Goal: Information Seeking & Learning: Find specific fact

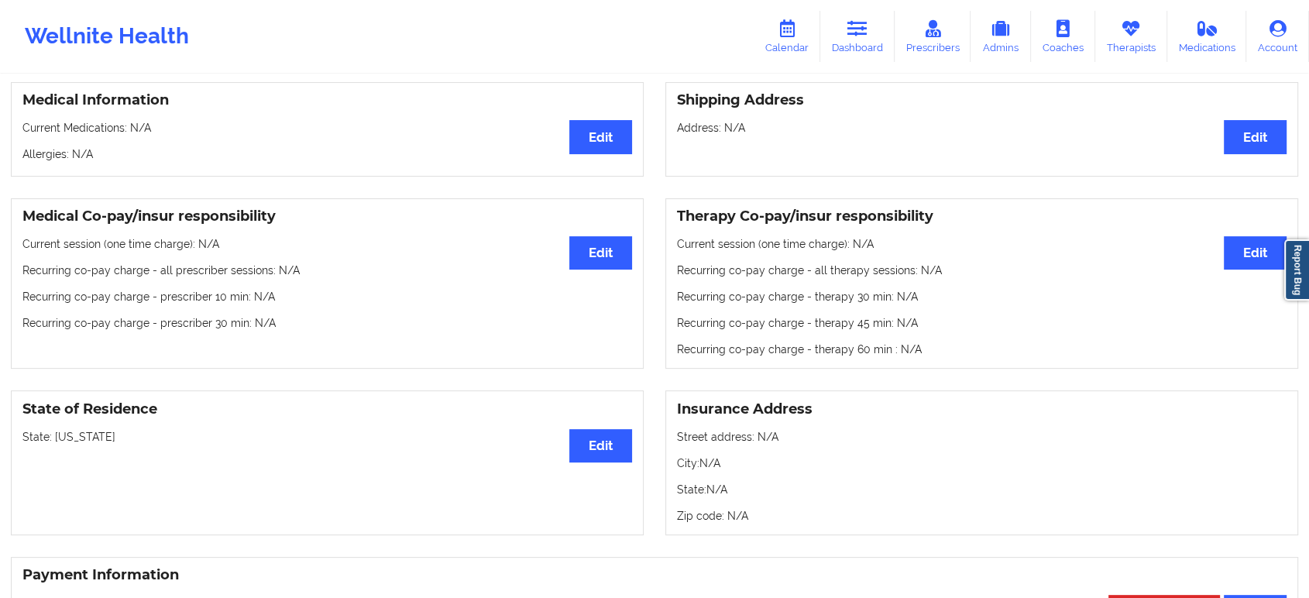
drag, startPoint x: 806, startPoint y: 395, endPoint x: 809, endPoint y: 376, distance: 19.0
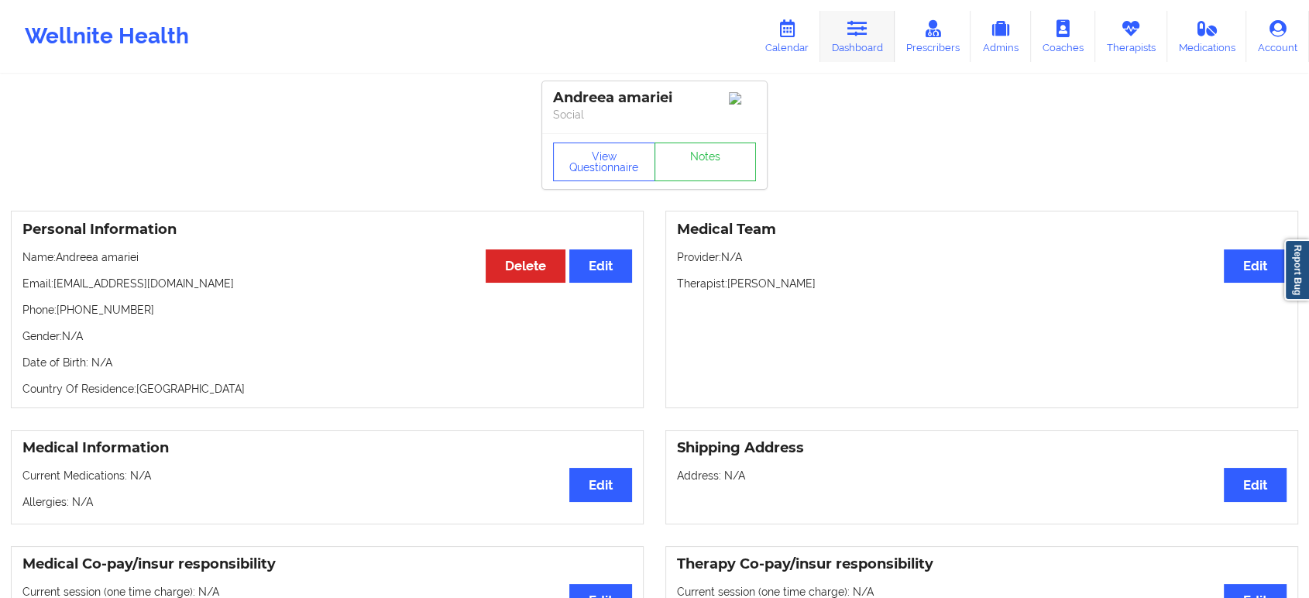
click at [860, 35] on icon at bounding box center [857, 28] width 20 height 17
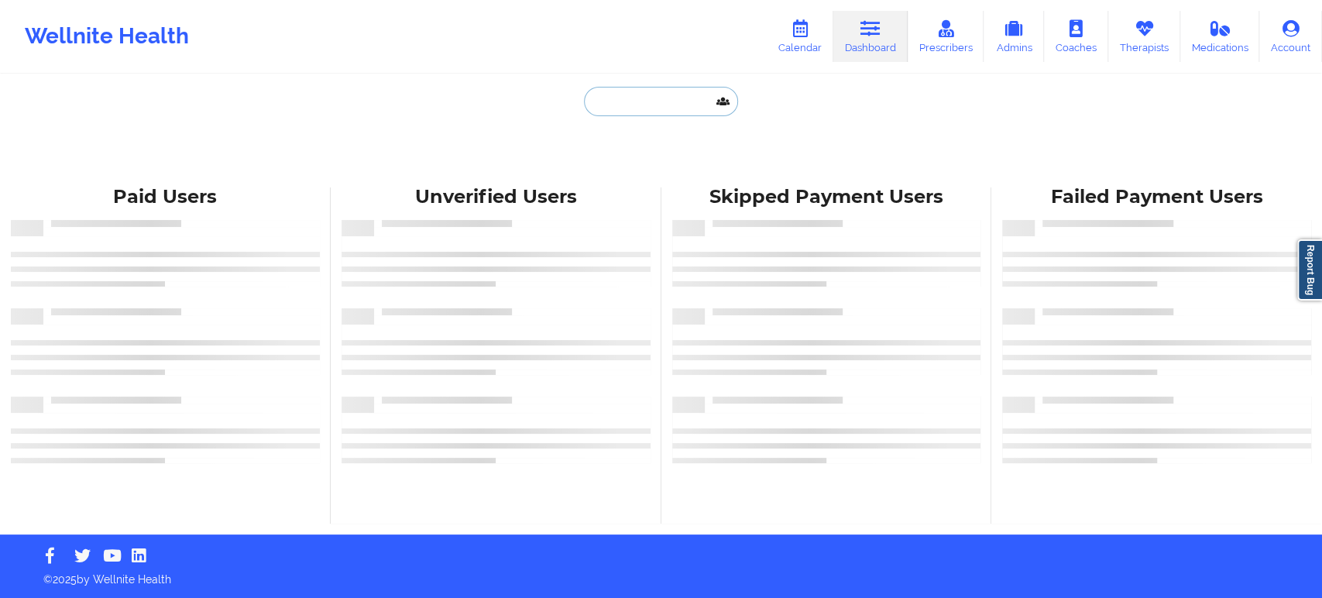
click at [644, 104] on input "text" at bounding box center [660, 101] width 153 height 29
paste input "chakroun12@gmail.com"
type input "chakroun12@gmail.com"
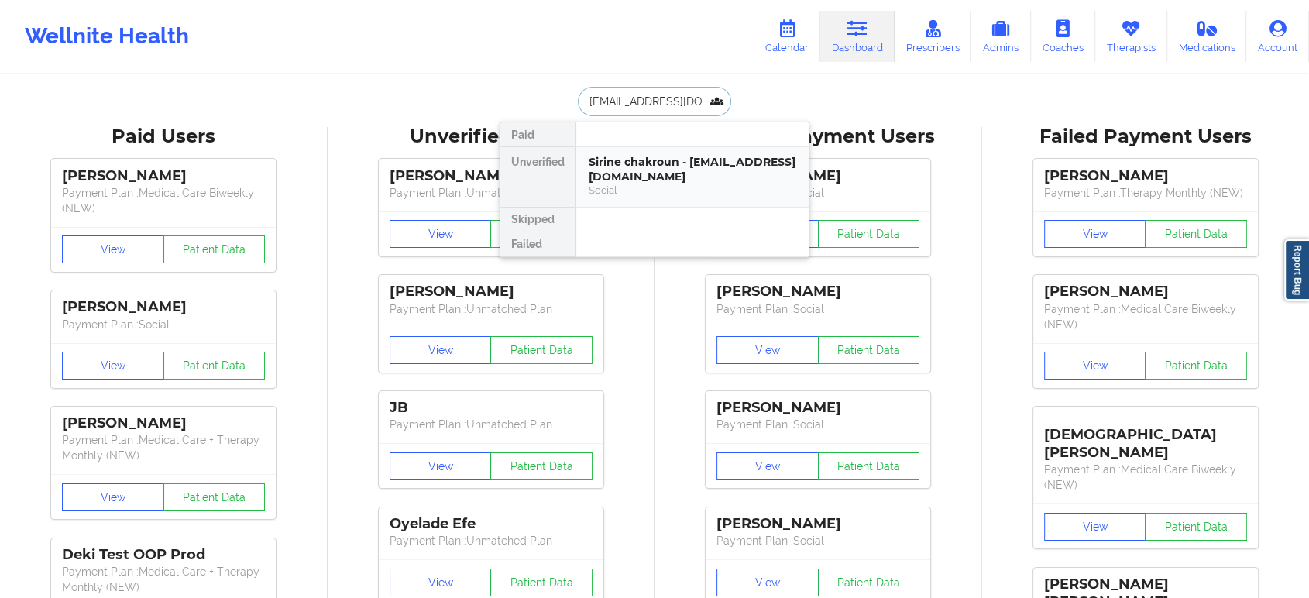
click at [675, 187] on div "Social" at bounding box center [693, 190] width 208 height 13
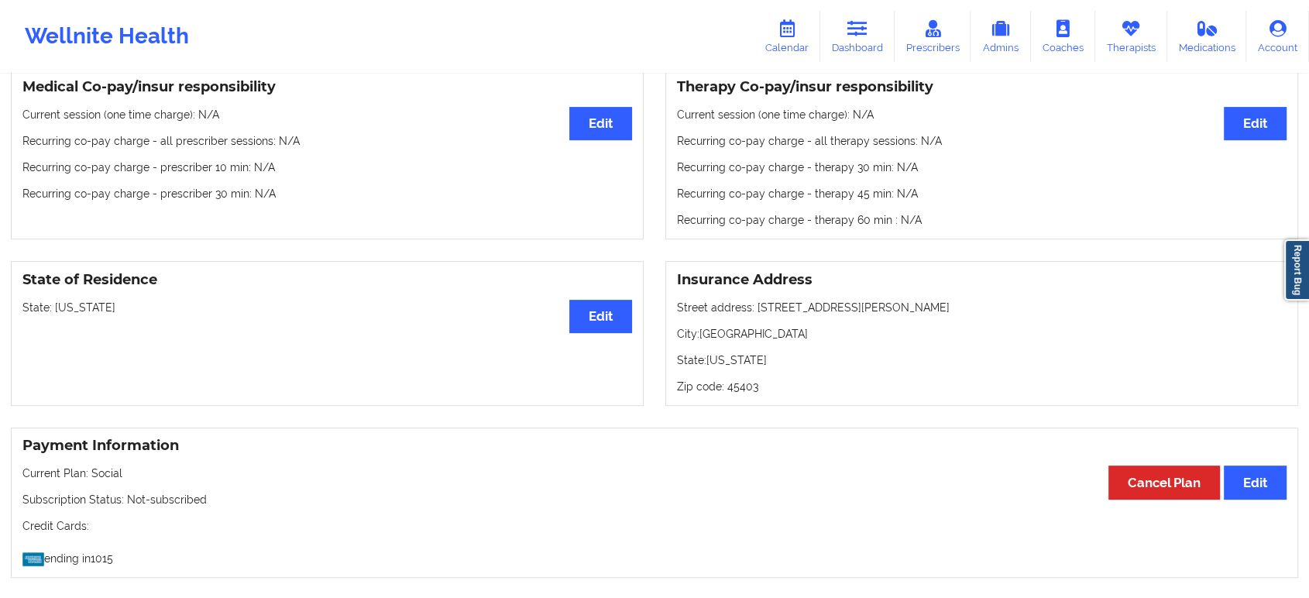
scroll to position [483, 0]
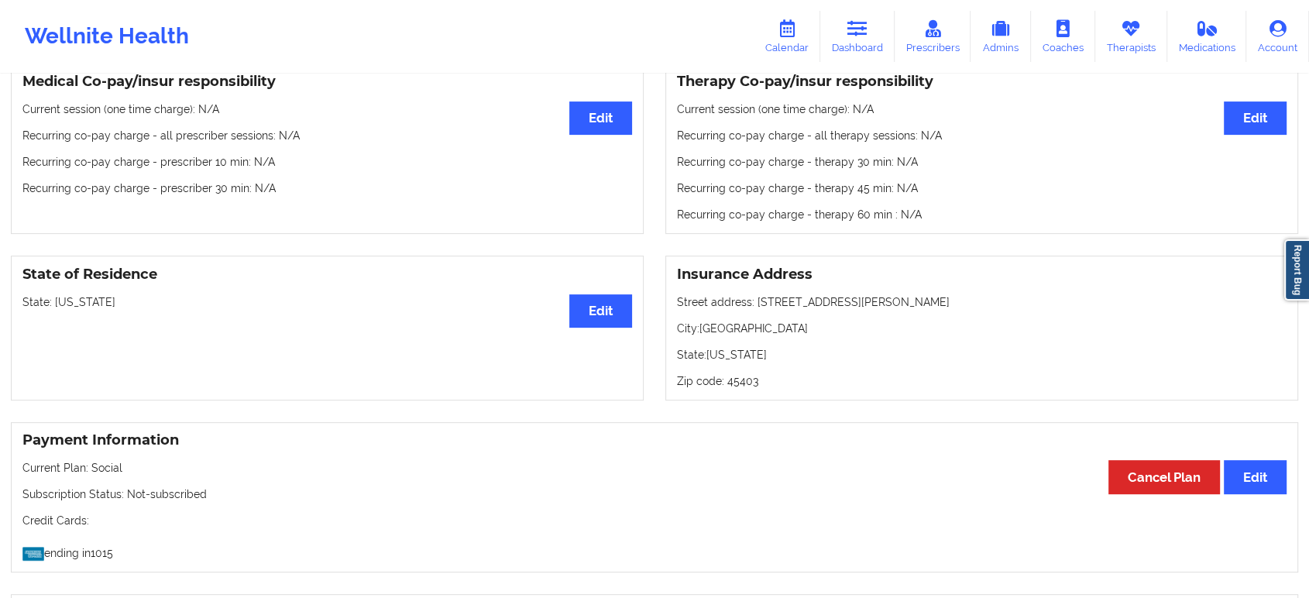
drag, startPoint x: 771, startPoint y: 448, endPoint x: 771, endPoint y: 428, distance: 19.4
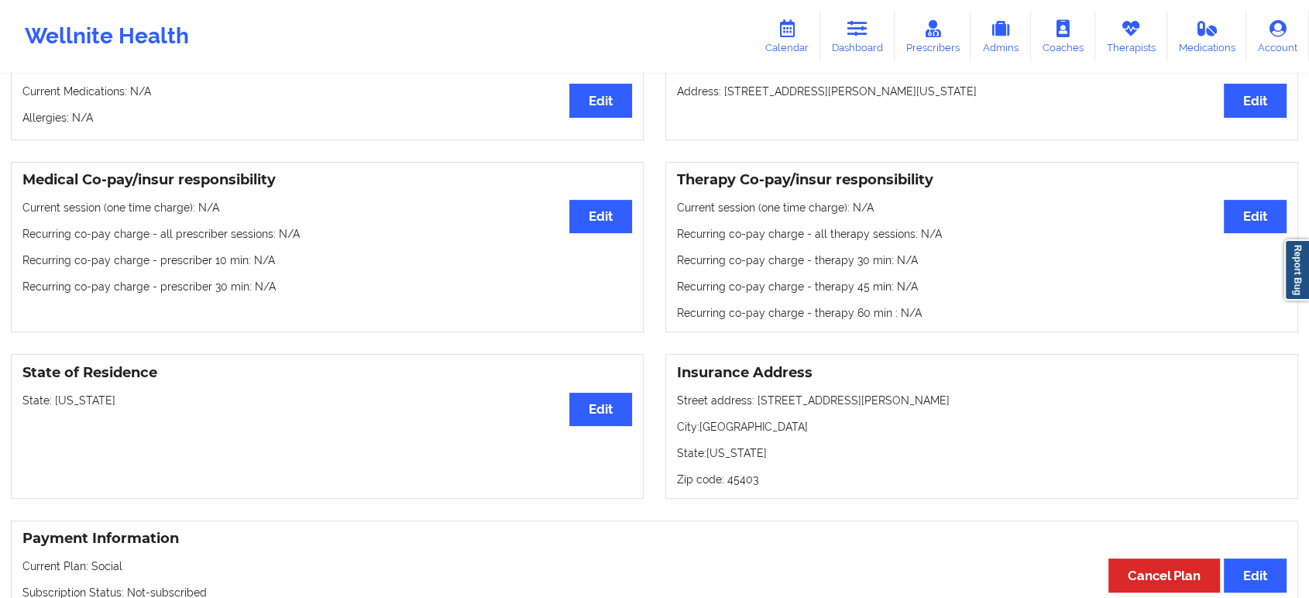
scroll to position [0, 0]
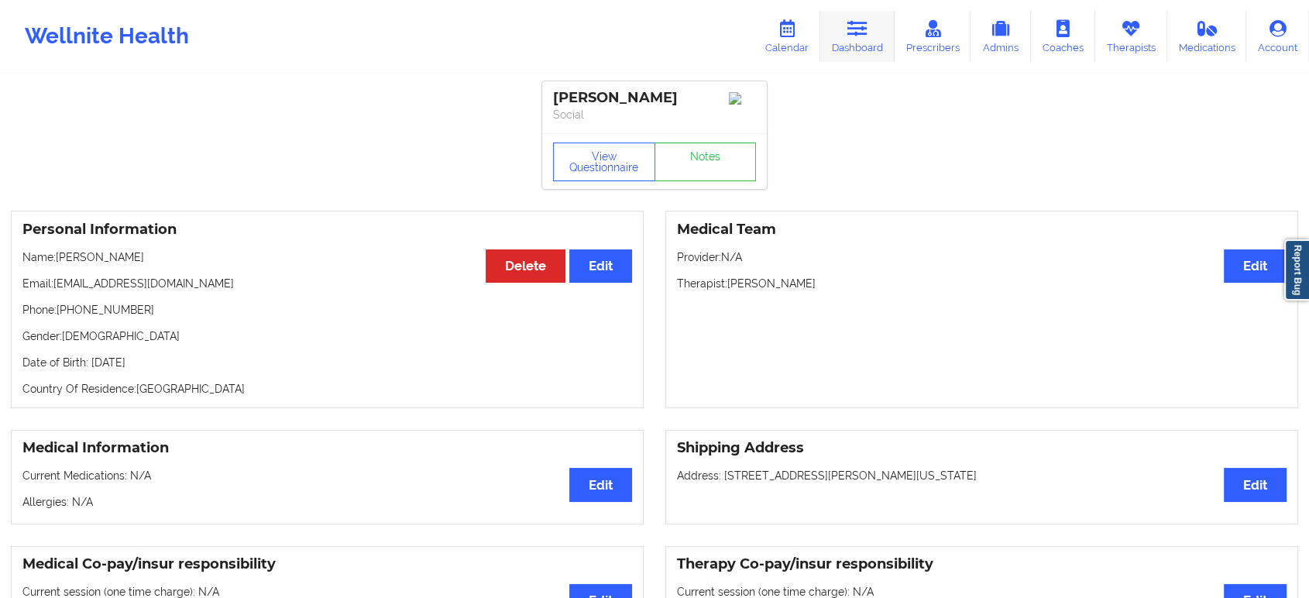
click at [860, 20] on icon at bounding box center [857, 28] width 20 height 17
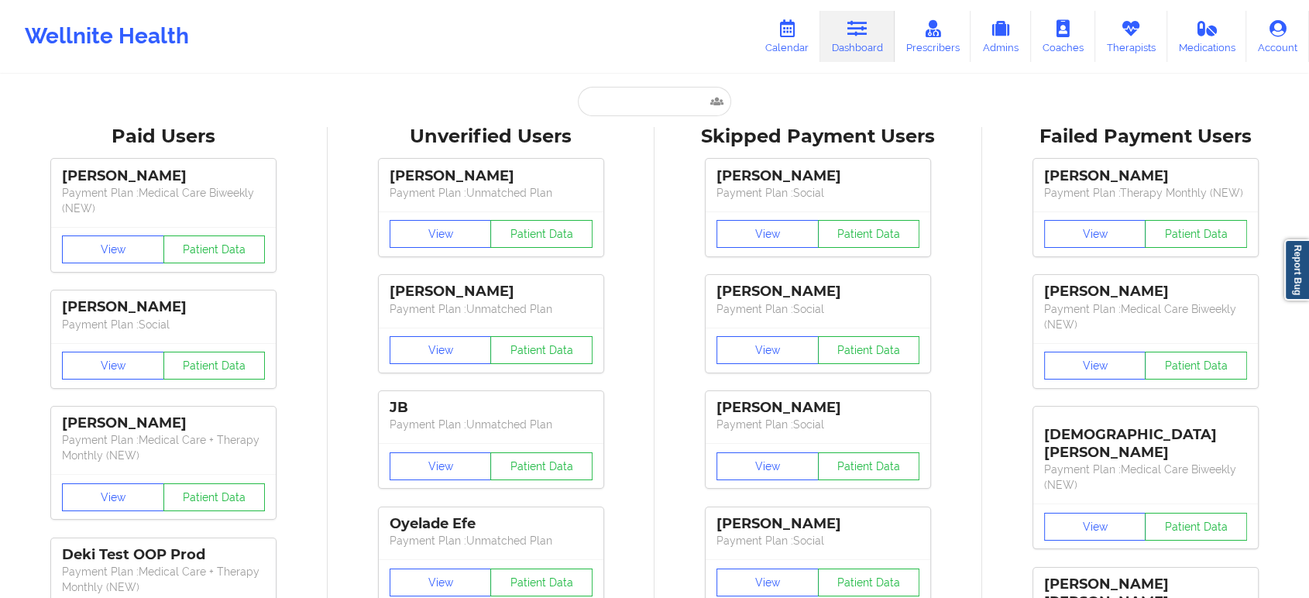
click at [627, 98] on input "text" at bounding box center [654, 101] width 153 height 29
paste input "derogoddess@gmail.com"
type input "derogoddess@gmail.com"
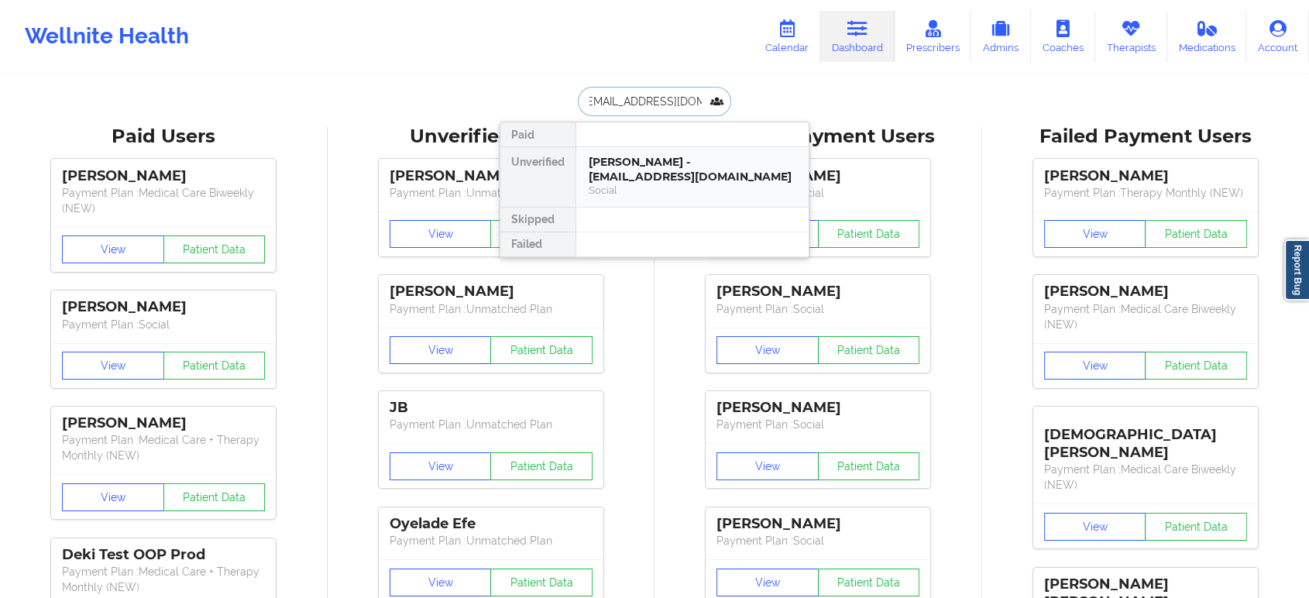
click at [667, 181] on div "Michelle DeRogatis - derogoddess@gmail.com" at bounding box center [693, 169] width 208 height 29
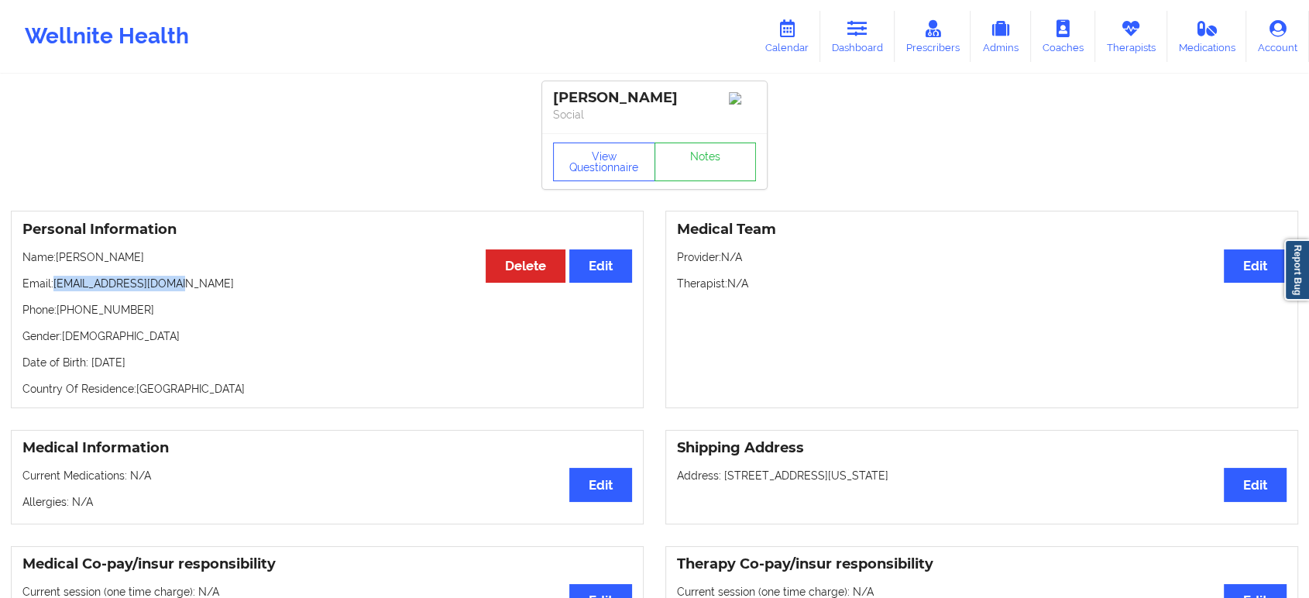
drag, startPoint x: 198, startPoint y: 290, endPoint x: 57, endPoint y: 287, distance: 141.8
click at [57, 287] on p "Email: derogoddess@gmail.com" at bounding box center [327, 283] width 610 height 15
copy p "derogoddess@gmail.com"
click at [857, 35] on icon at bounding box center [857, 28] width 20 height 17
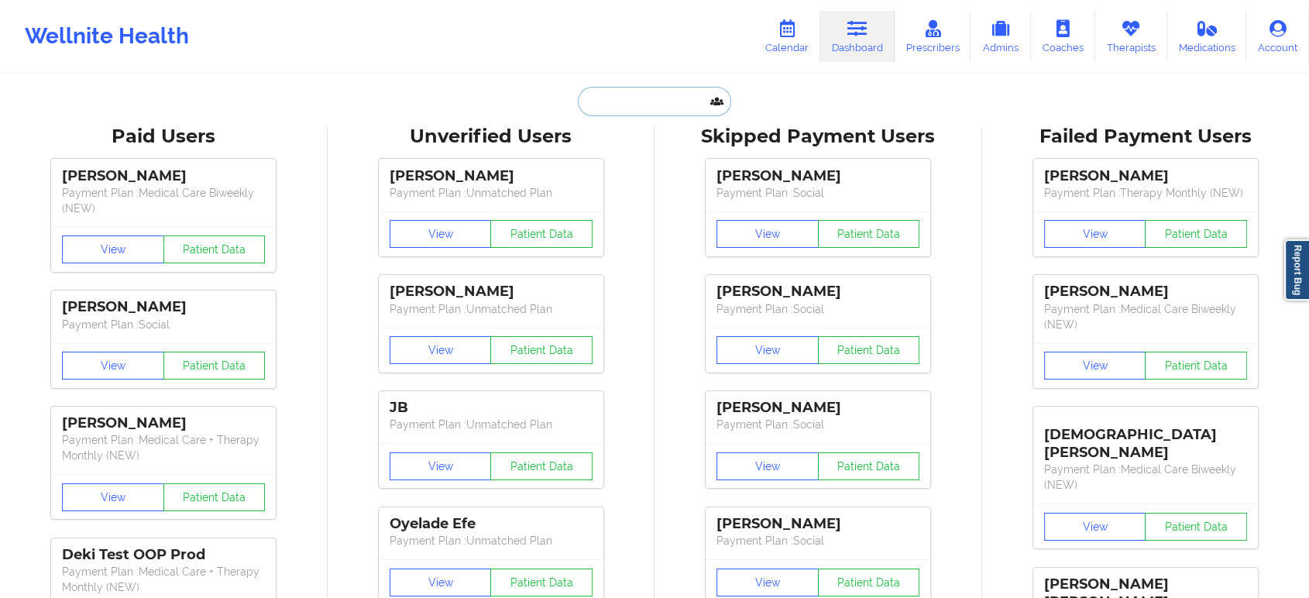
click at [676, 107] on input "text" at bounding box center [654, 101] width 153 height 29
paste input "derogoddess@yahoo.com"
type input "derogoddess@yahoo.com"
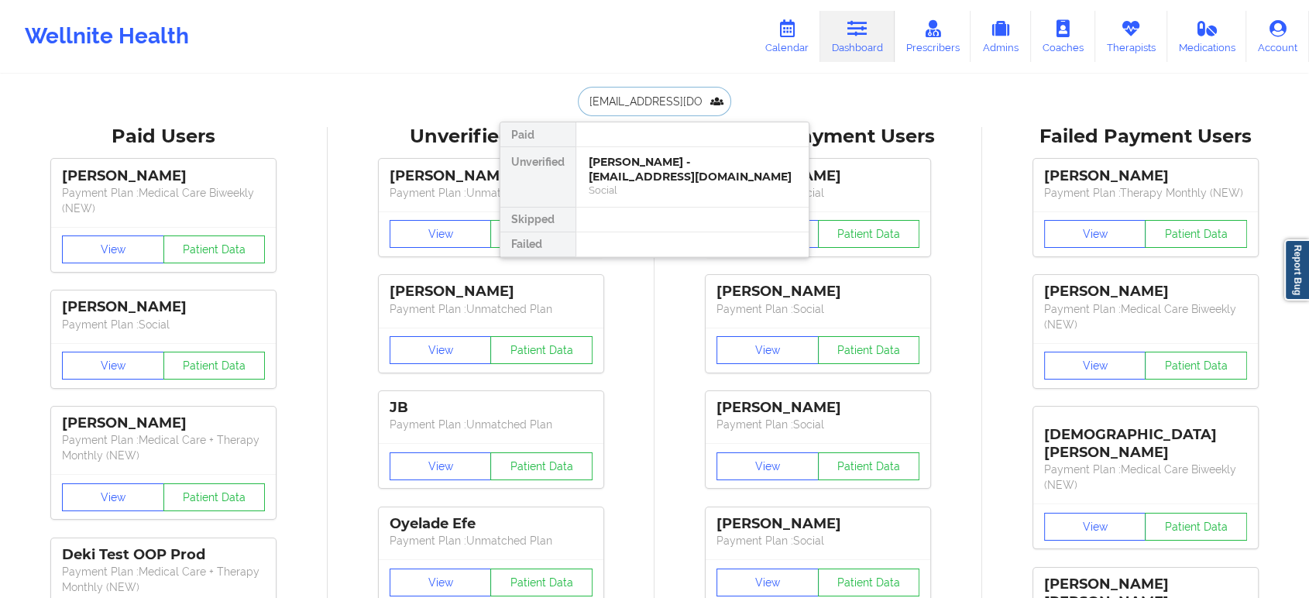
scroll to position [0, 9]
click at [643, 177] on div "Shay Derogatis - derogoddess@yahoo.com" at bounding box center [693, 169] width 208 height 29
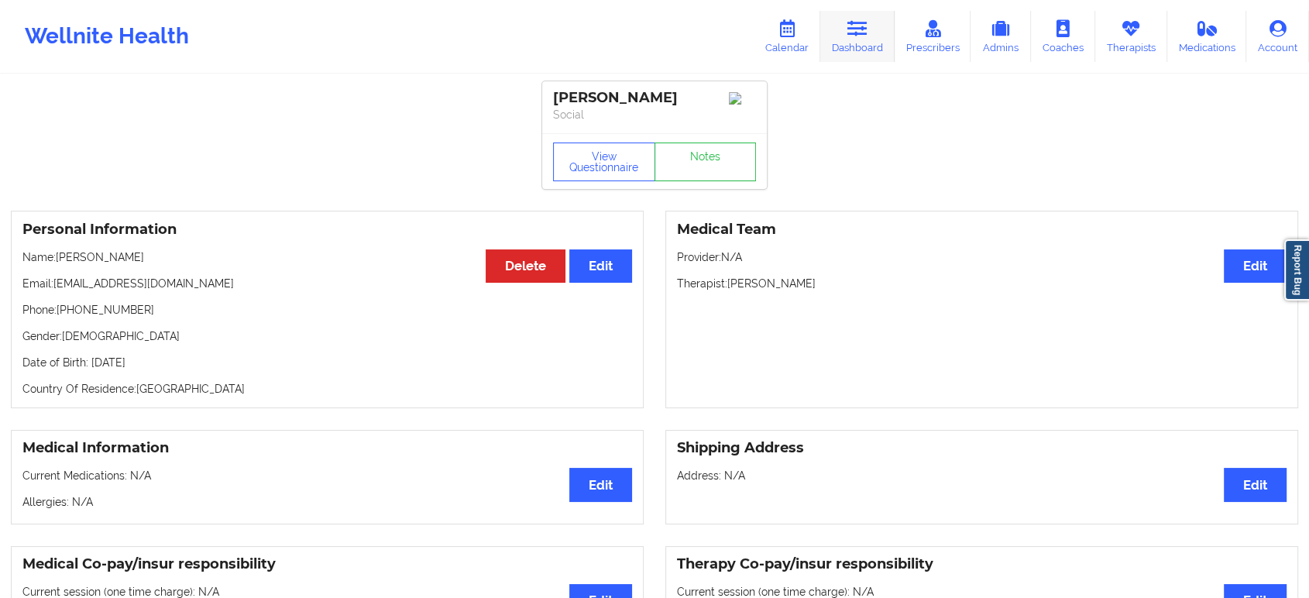
click at [850, 33] on icon at bounding box center [857, 28] width 20 height 17
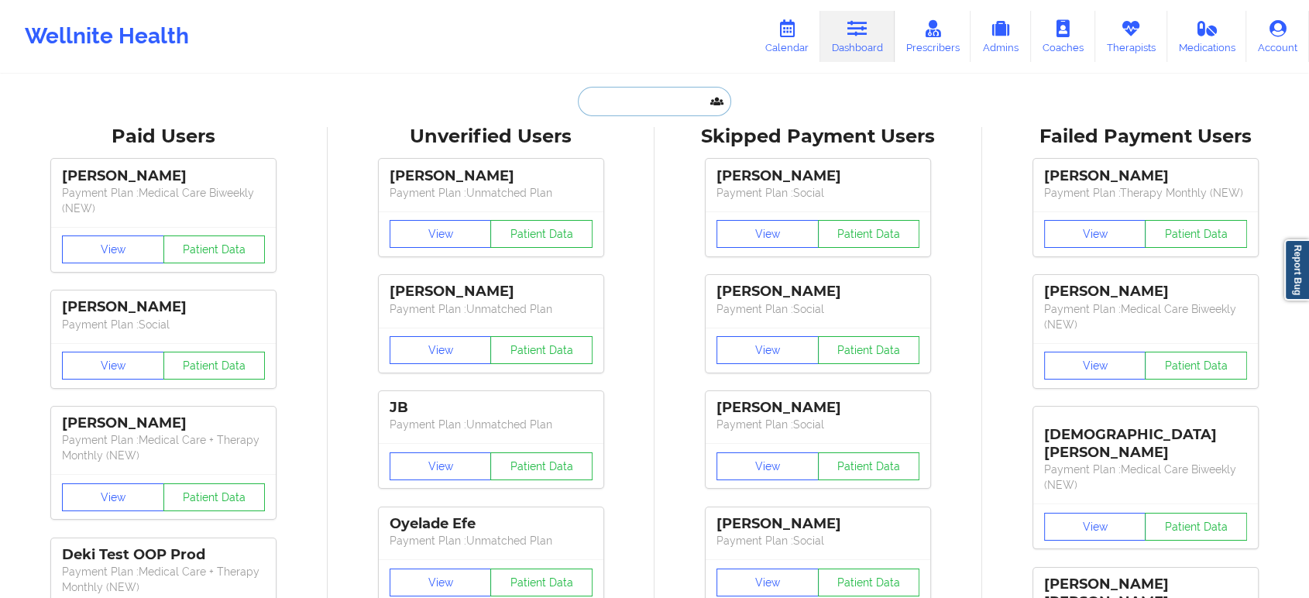
click at [672, 89] on input "text" at bounding box center [654, 101] width 153 height 29
paste input "LIZCACERES31@GMAIL.COM"
type input "LIZCACERES31@GMAIL.COM"
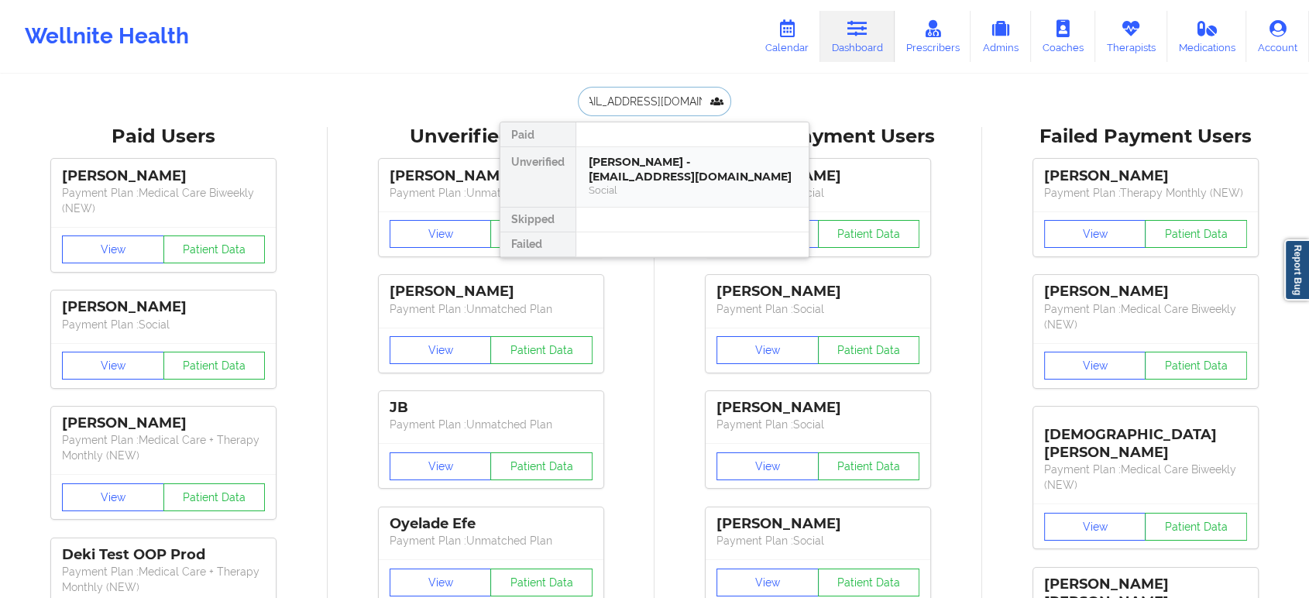
click at [669, 185] on div "Social" at bounding box center [693, 190] width 208 height 13
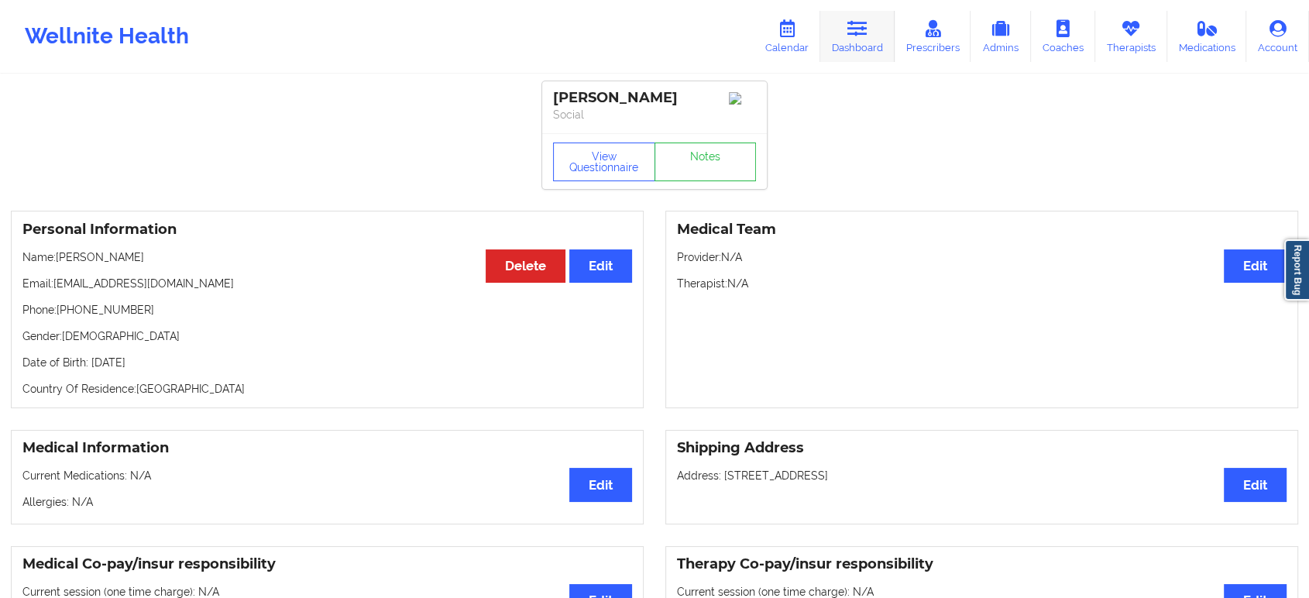
click at [836, 26] on link "Dashboard" at bounding box center [857, 36] width 74 height 51
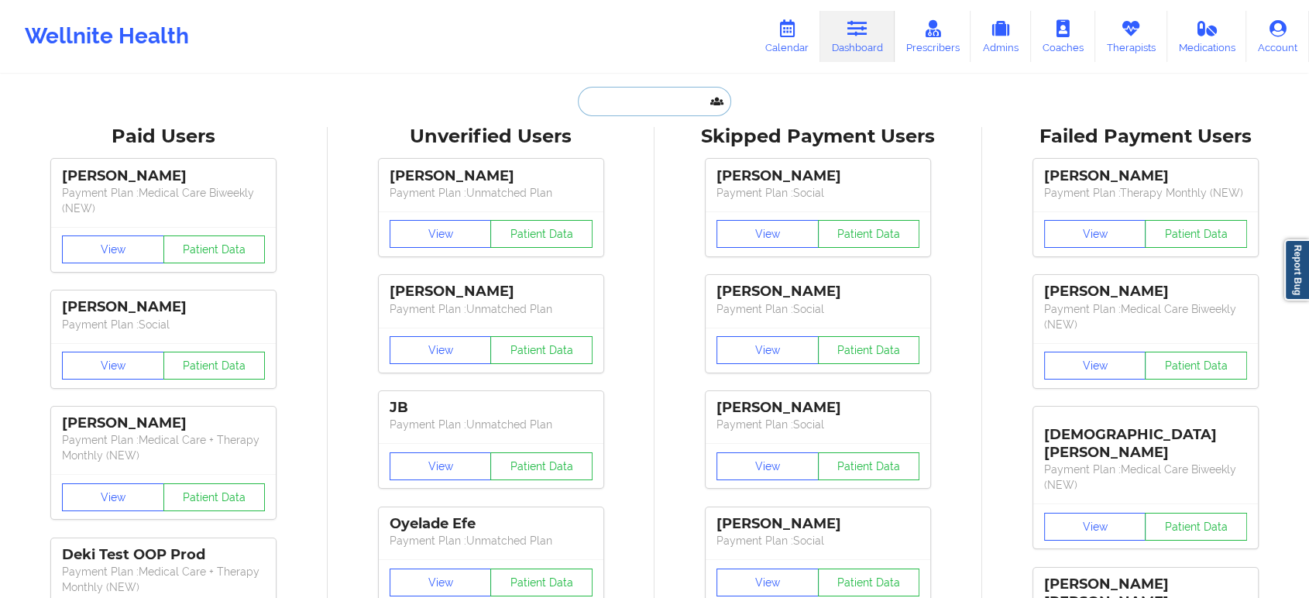
click at [657, 110] on input "text" at bounding box center [654, 101] width 153 height 29
paste input "YAKITA BRINSON"
type input "YAKITA BRINSON"
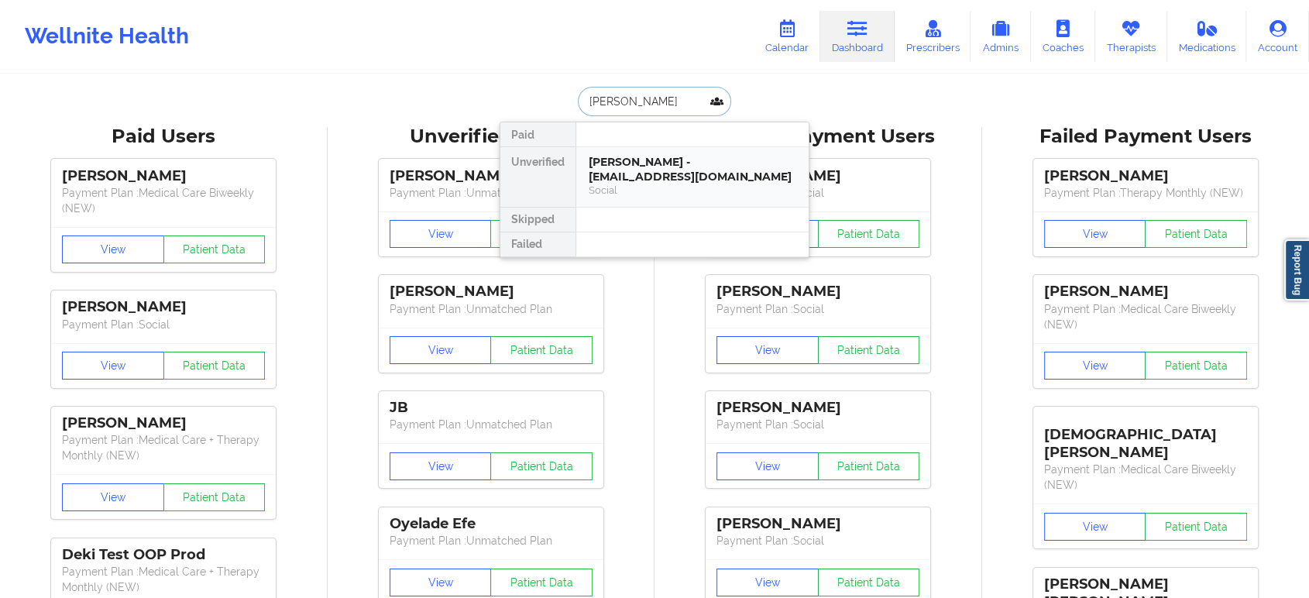
click at [685, 184] on div "Social" at bounding box center [693, 190] width 208 height 13
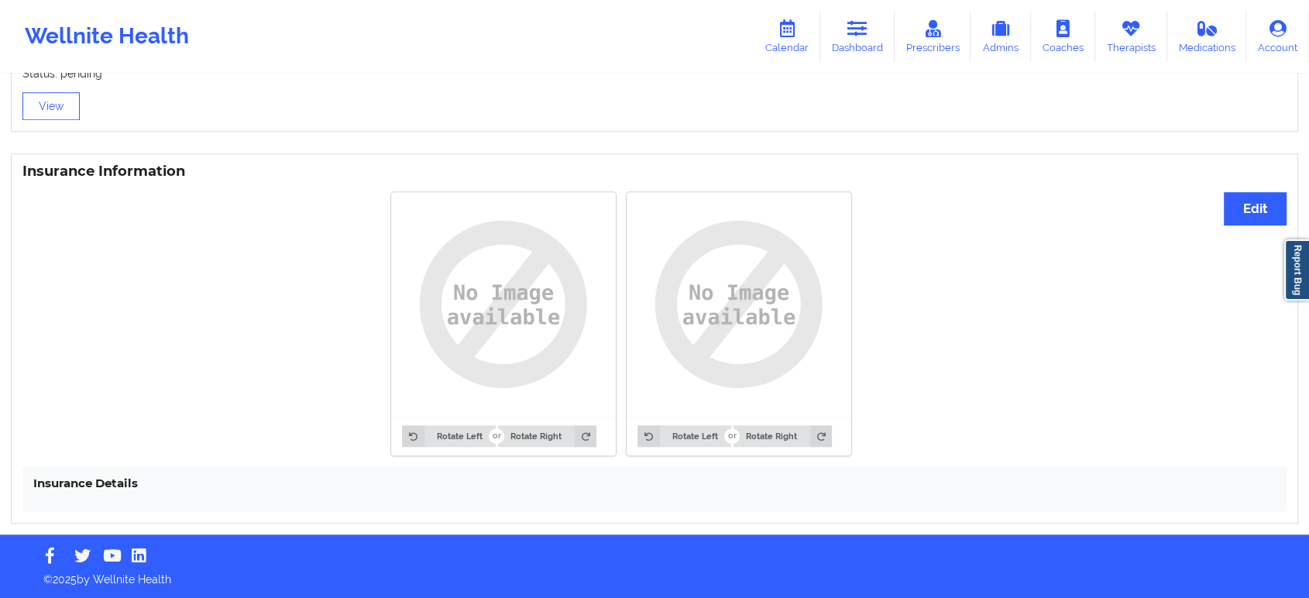
drag, startPoint x: 294, startPoint y: 419, endPoint x: 349, endPoint y: 285, distance: 144.8
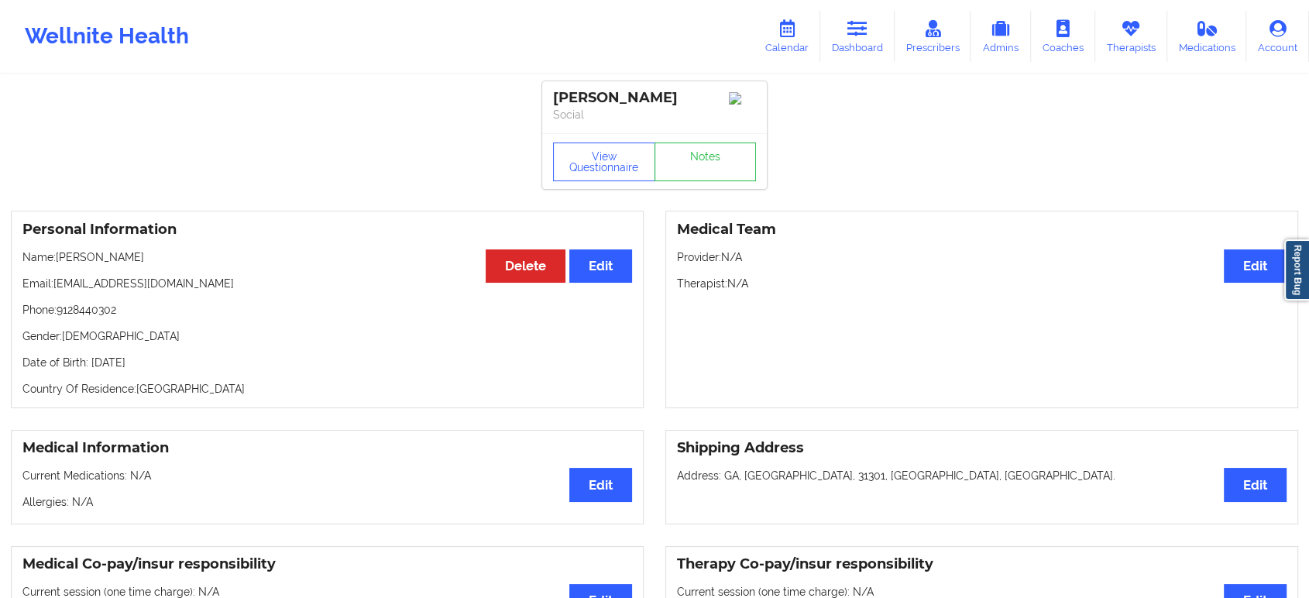
click at [99, 312] on p "Phone: 9128440302" at bounding box center [327, 309] width 610 height 15
copy p "9128440302"
click at [865, 27] on icon at bounding box center [857, 28] width 20 height 17
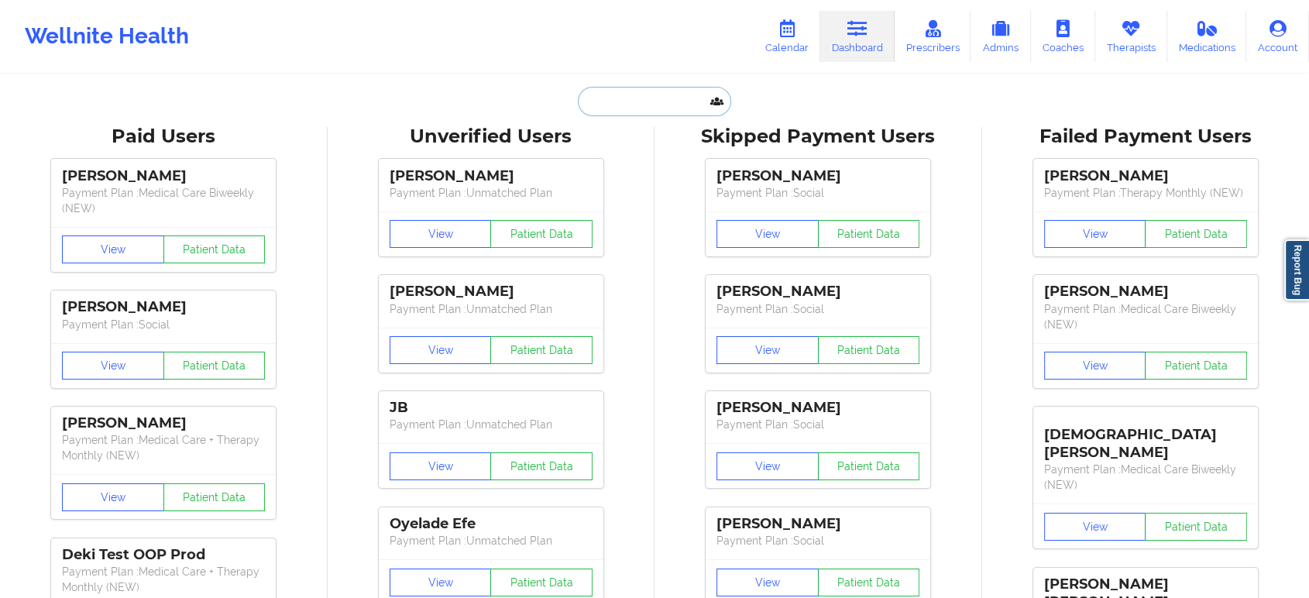
click at [675, 99] on input "text" at bounding box center [654, 101] width 153 height 29
paste input "JENNIFER CODDINGTON"
type input "JENNIFER CODDINGTON"
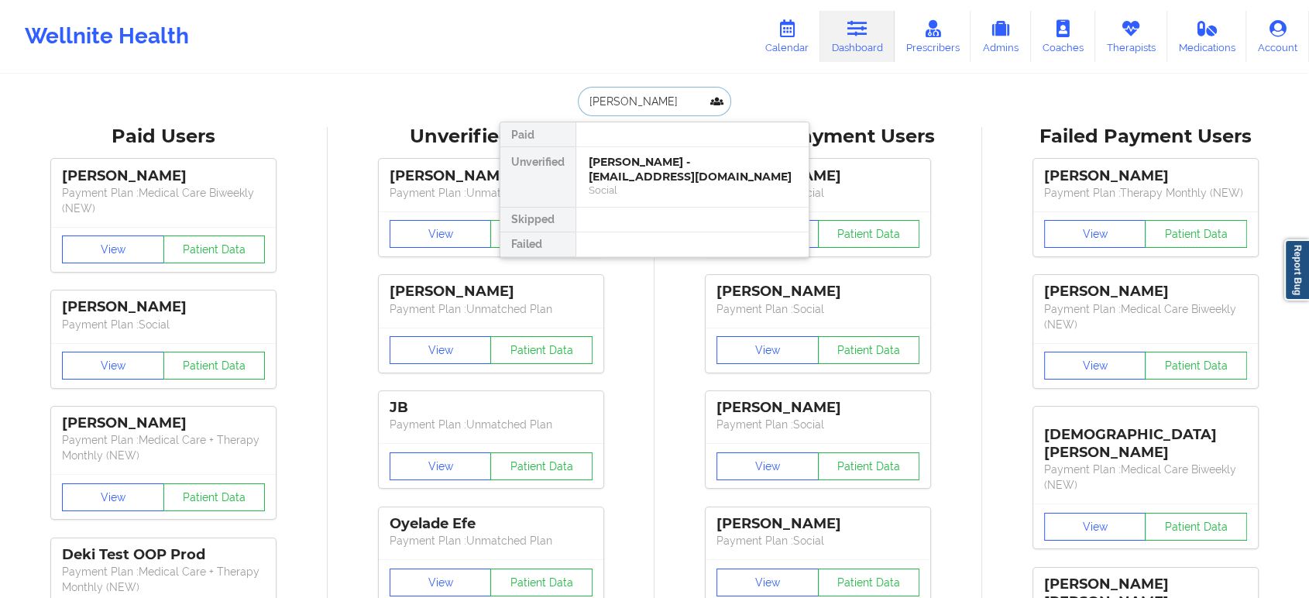
scroll to position [0, 5]
click at [674, 178] on div "JENNIFER CODDINGTON - jrc031123@gmail.com" at bounding box center [693, 169] width 208 height 29
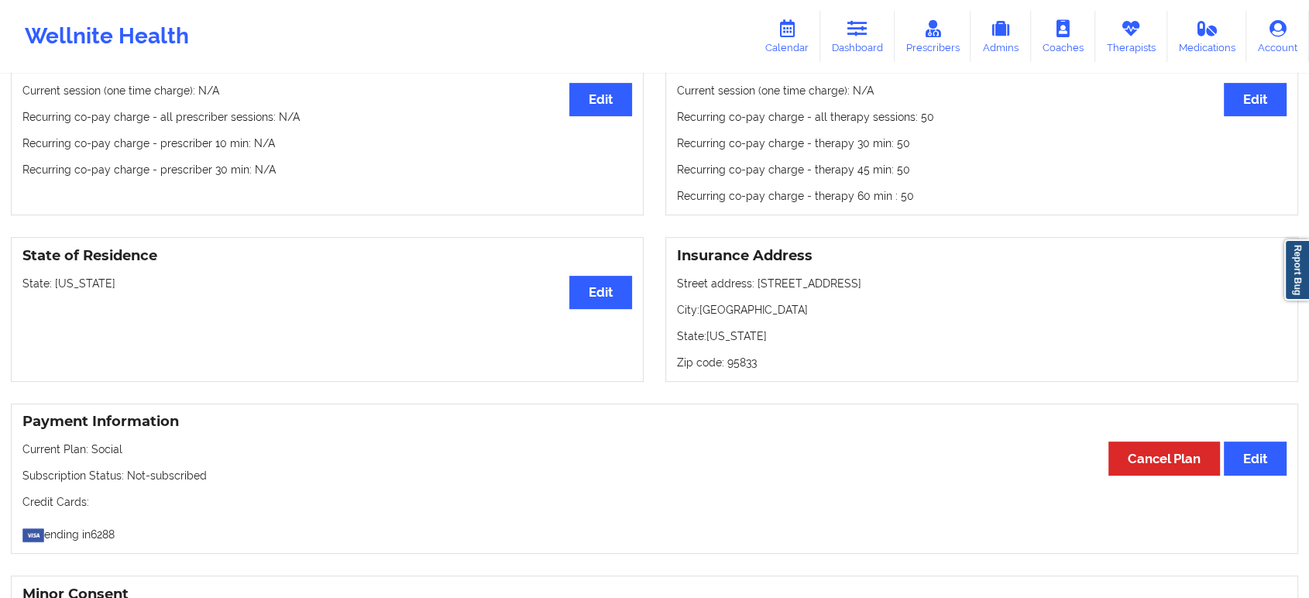
scroll to position [516, 0]
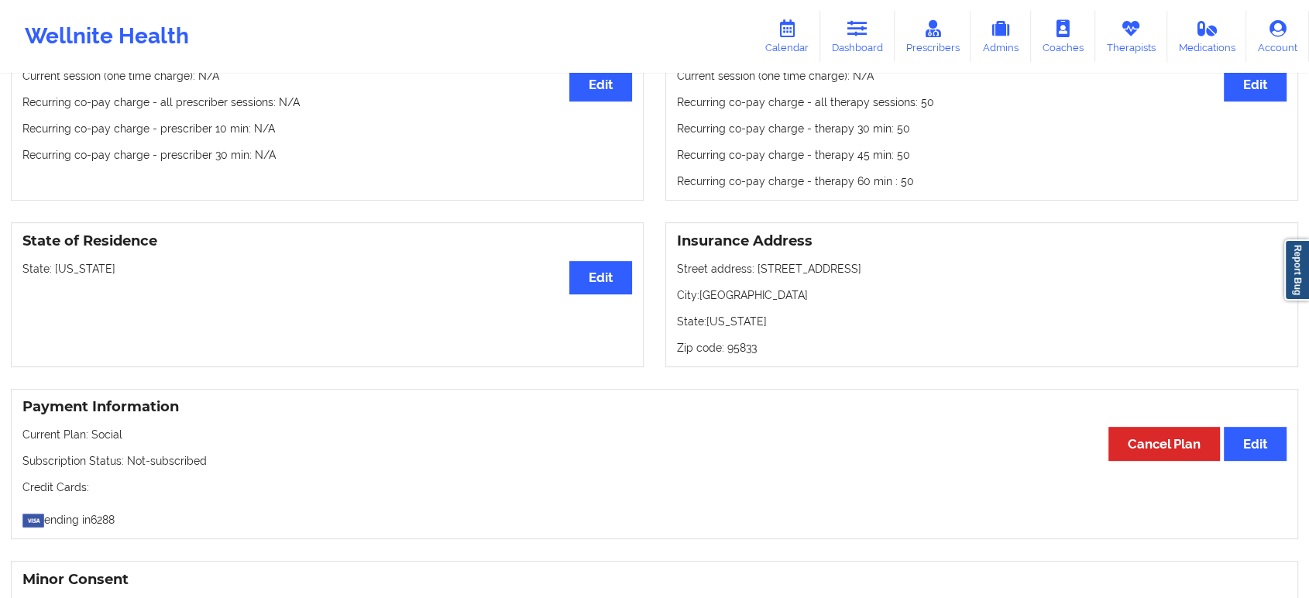
click at [70, 277] on p "State: California" at bounding box center [327, 268] width 610 height 15
click at [74, 276] on div "State of Residence Edit State: California" at bounding box center [327, 294] width 633 height 145
click at [74, 277] on p "State: California" at bounding box center [327, 268] width 610 height 15
copy p "California"
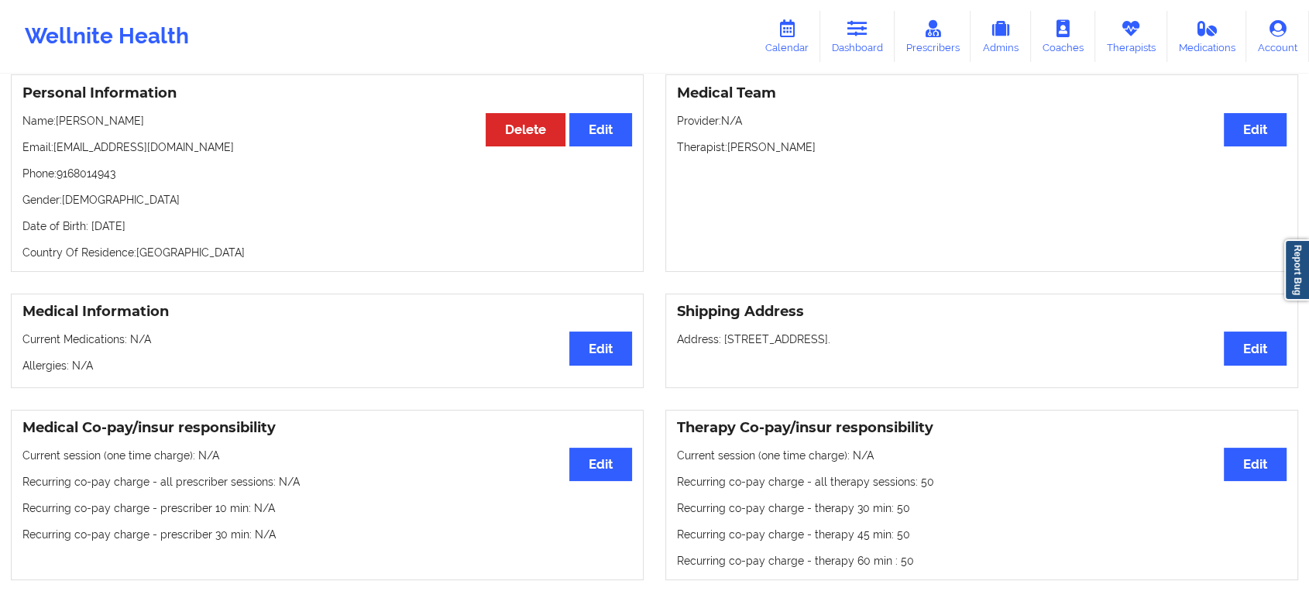
scroll to position [0, 0]
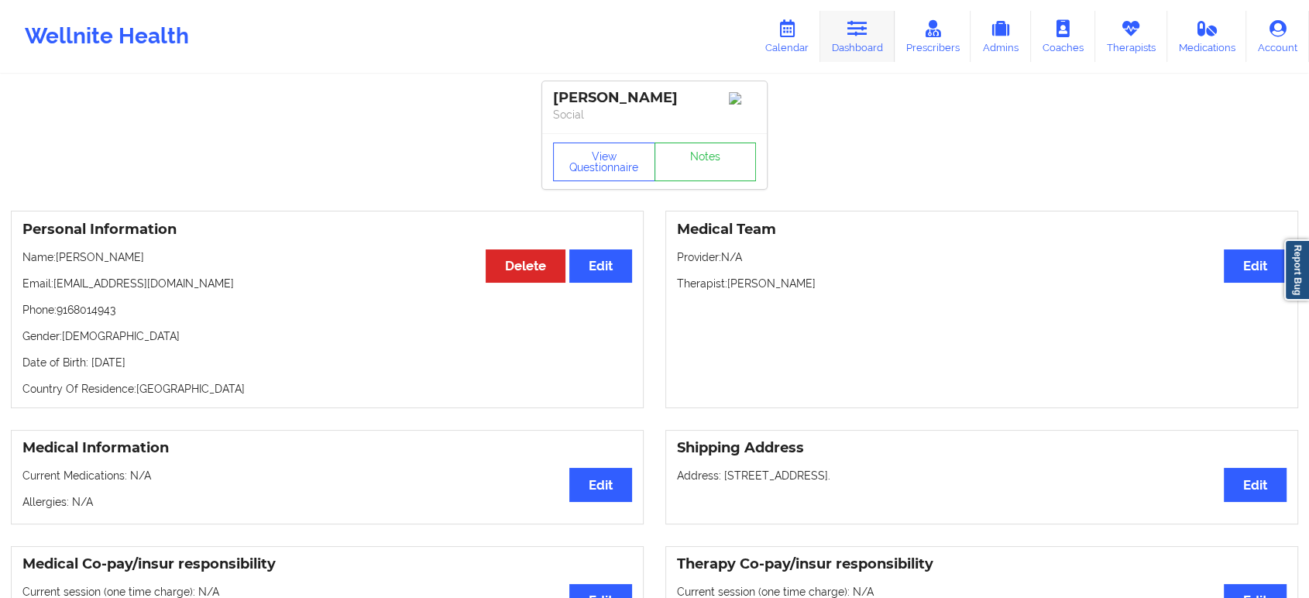
click at [843, 30] on link "Dashboard" at bounding box center [857, 36] width 74 height 51
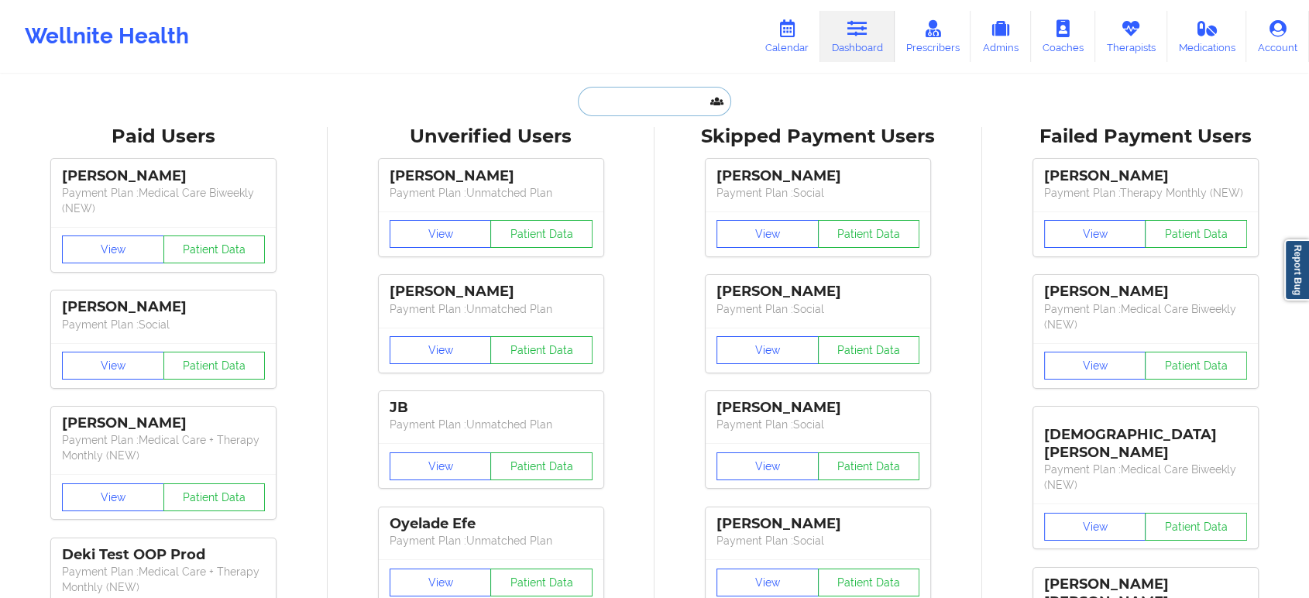
click at [669, 103] on input "text" at bounding box center [654, 101] width 153 height 29
paste input "ASHLEY B LAUGUERRE"
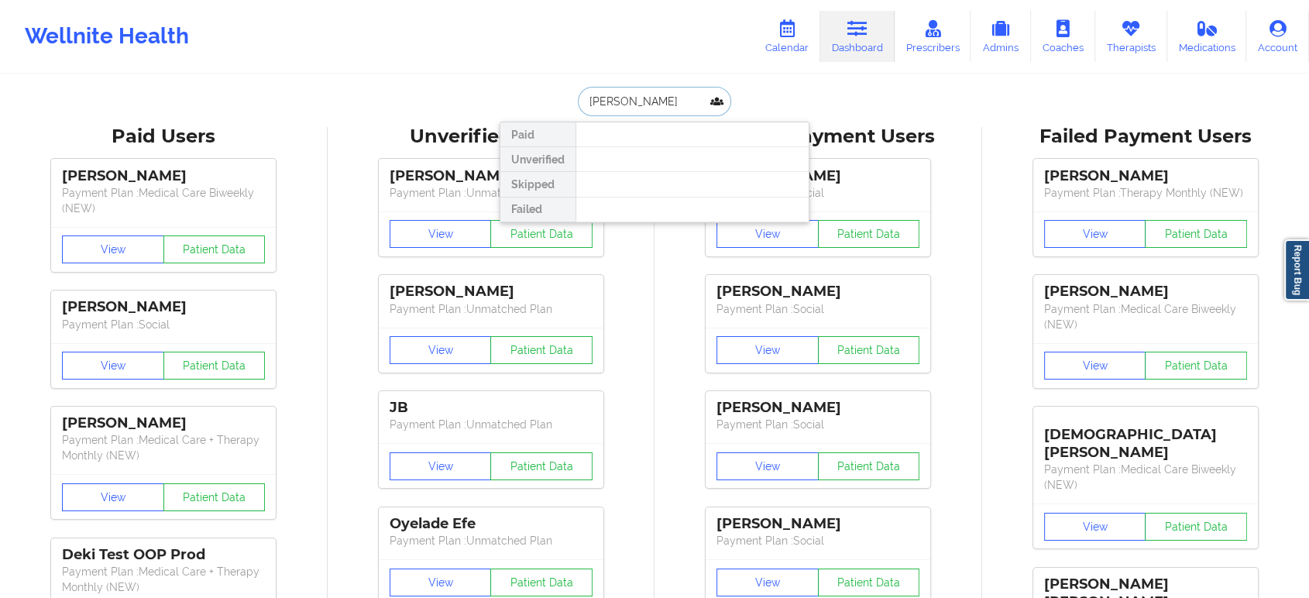
type input "ASHLEY B LAUGUERRE"
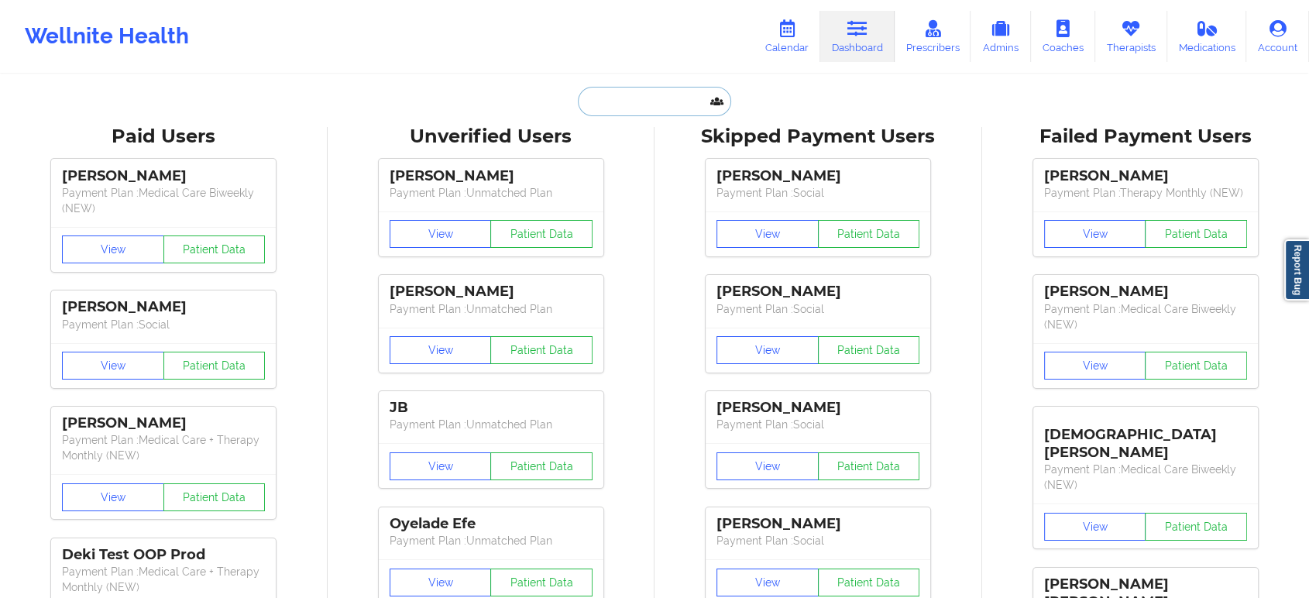
paste input "ASHLEY B LAGUERRE"
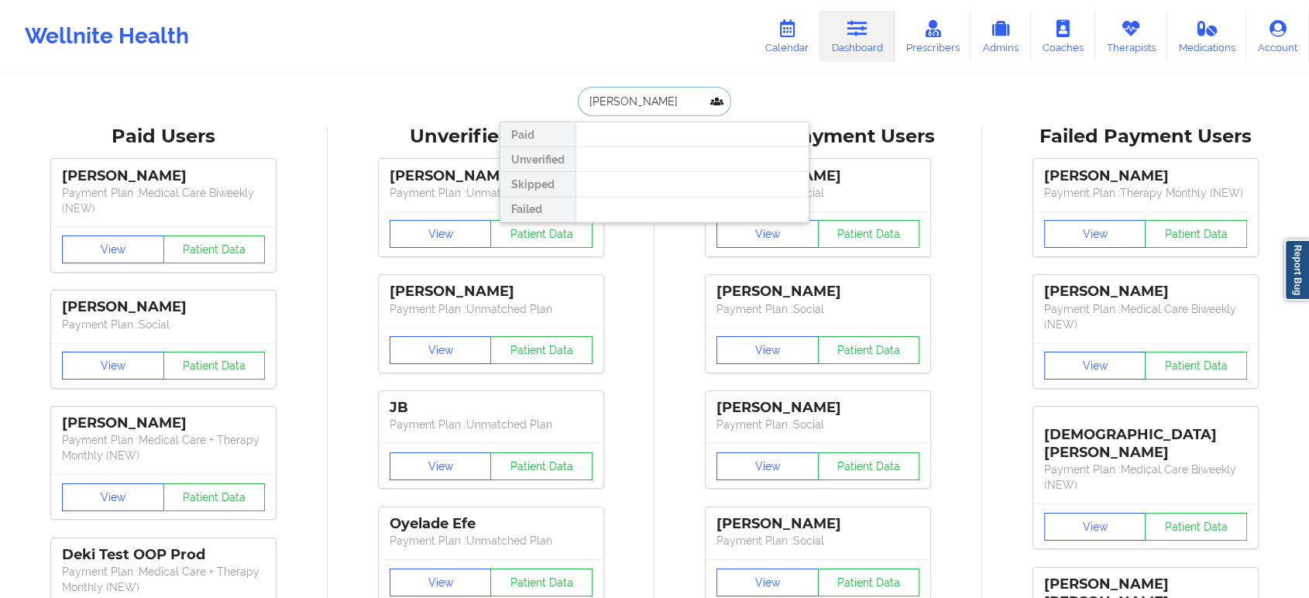
paste input "LFOVIEDO@GMAIL.COM"
type input "LFOVIEDO@GMAIL.COM"
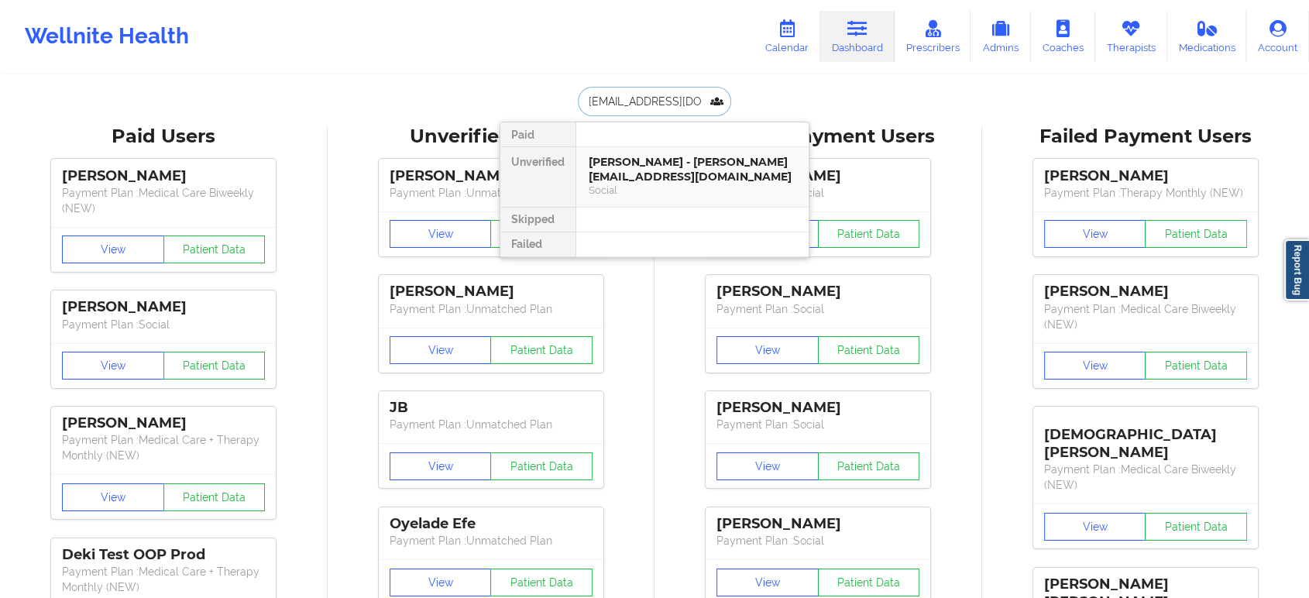
click at [668, 177] on div "Joan Rodriguez - lfoviedo@gmail.com" at bounding box center [693, 169] width 208 height 29
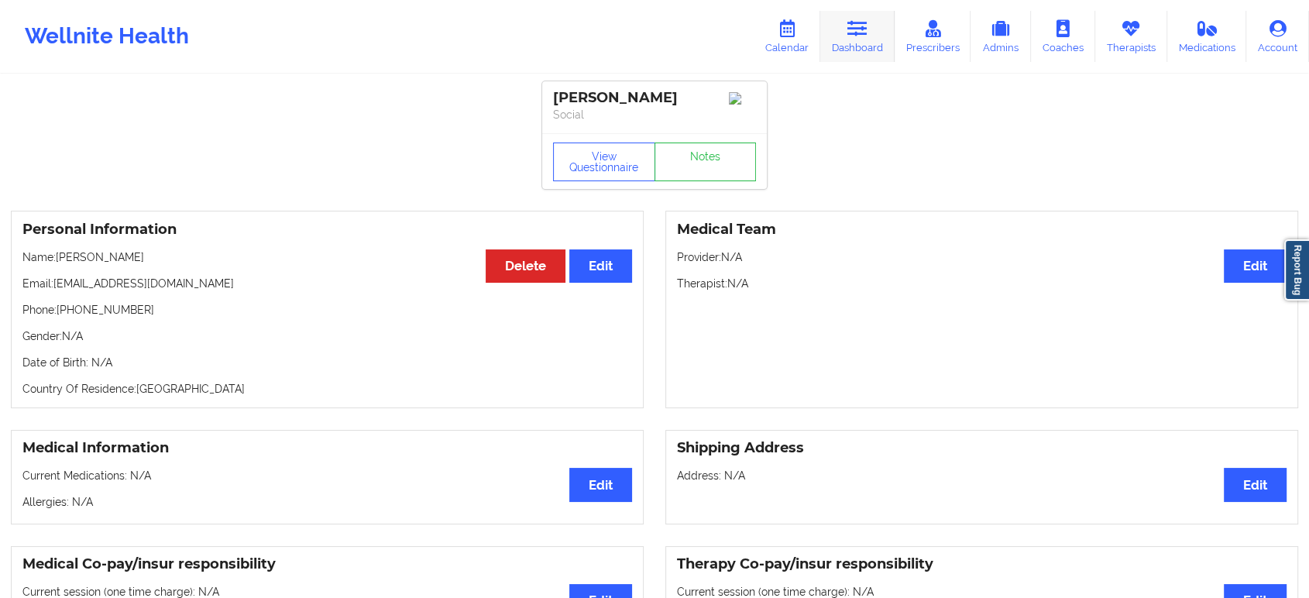
click at [848, 36] on link "Dashboard" at bounding box center [857, 36] width 74 height 51
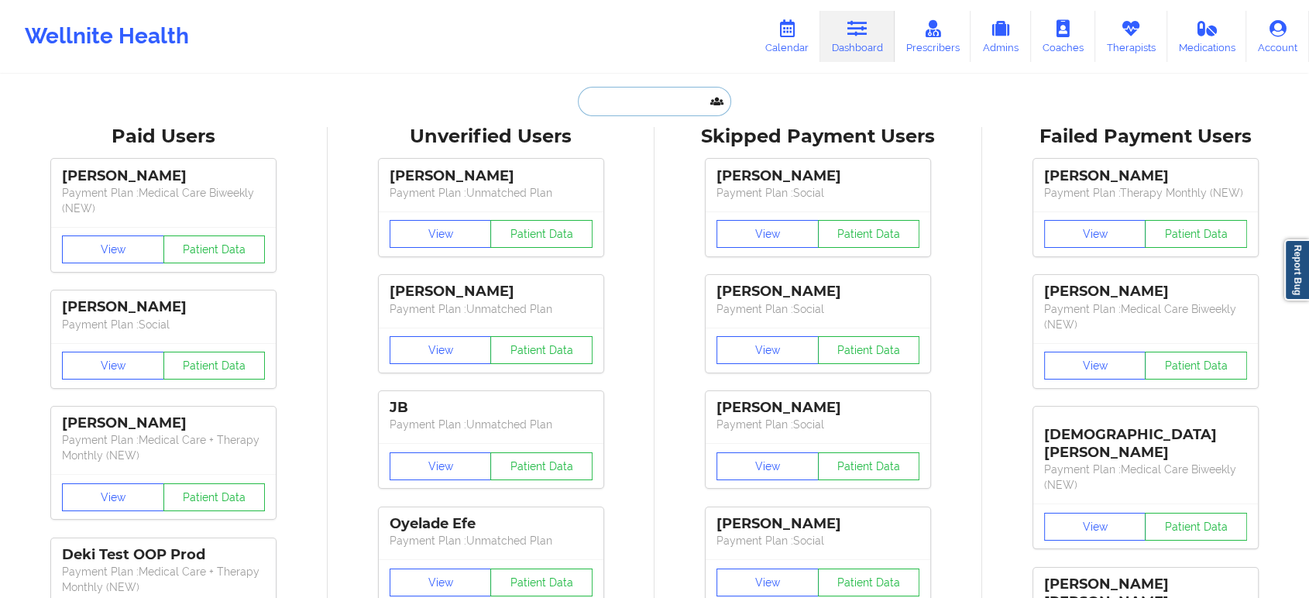
click at [651, 104] on input "text" at bounding box center [654, 101] width 153 height 29
paste input "LIZCACERES31@GMAIL.COM"
type input "LIZCACERES31@GMAIL.COM"
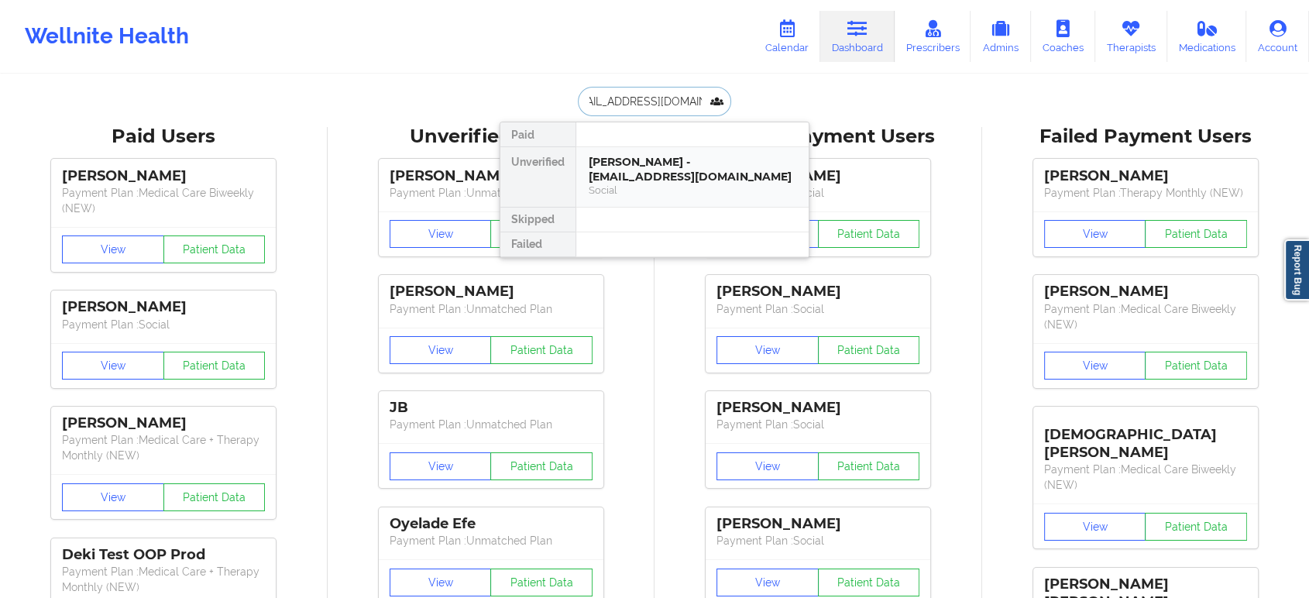
click at [661, 191] on div "Social" at bounding box center [693, 190] width 208 height 13
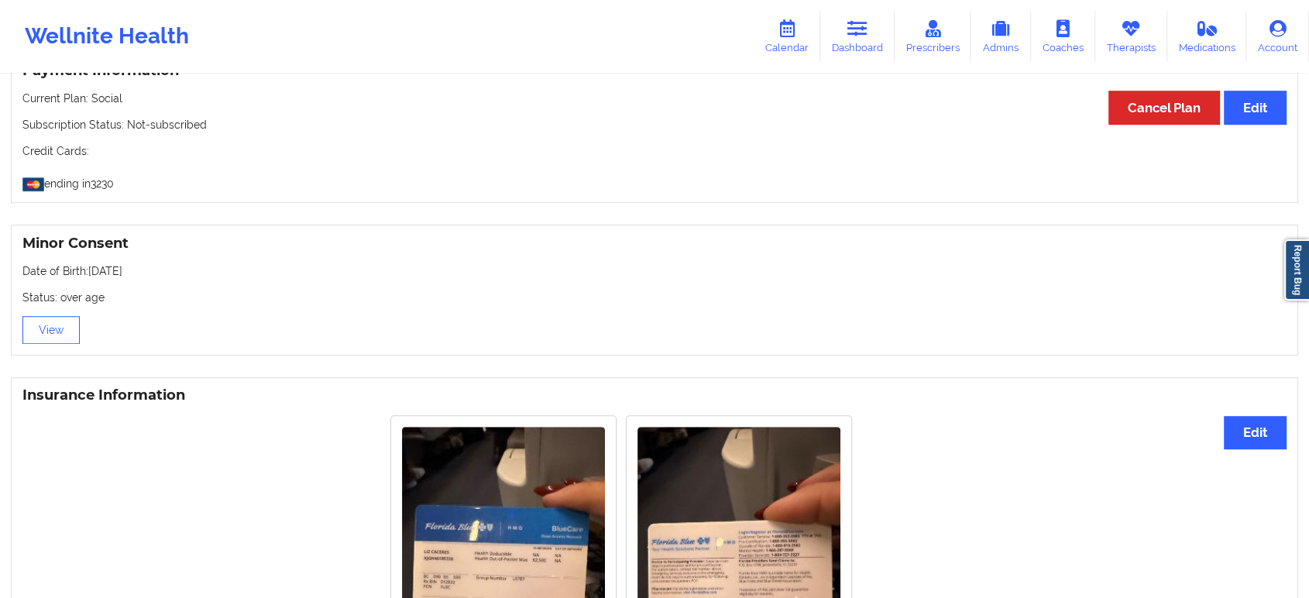
scroll to position [926, 0]
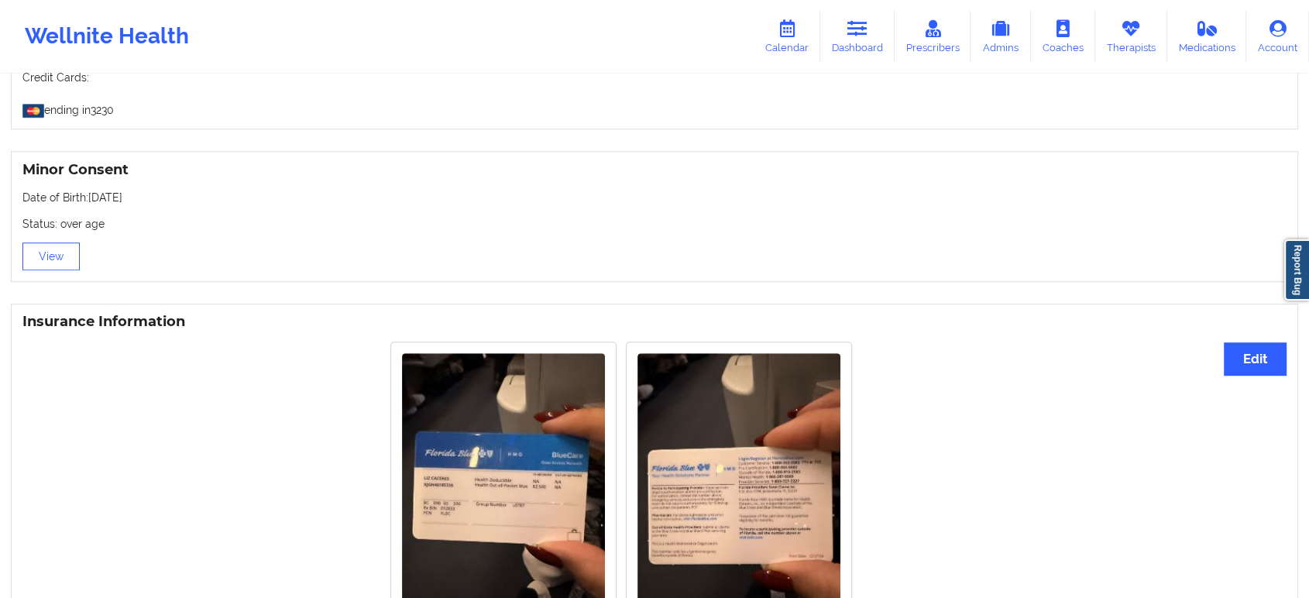
drag, startPoint x: 710, startPoint y: 299, endPoint x: 702, endPoint y: 265, distance: 35.1
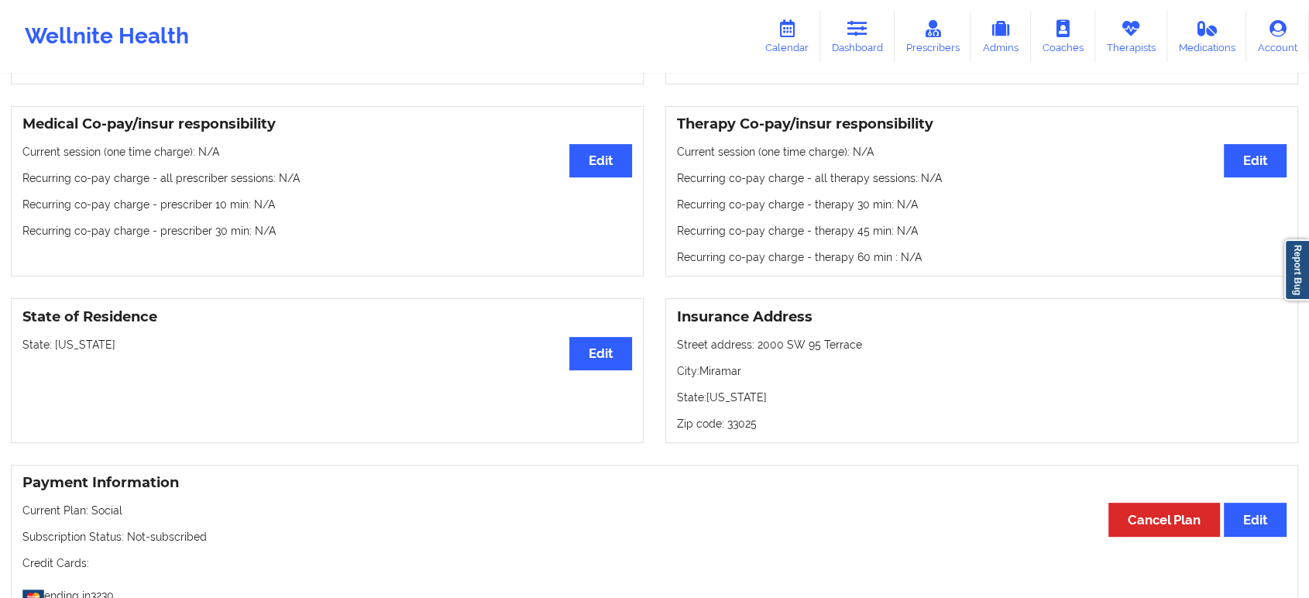
scroll to position [0, 0]
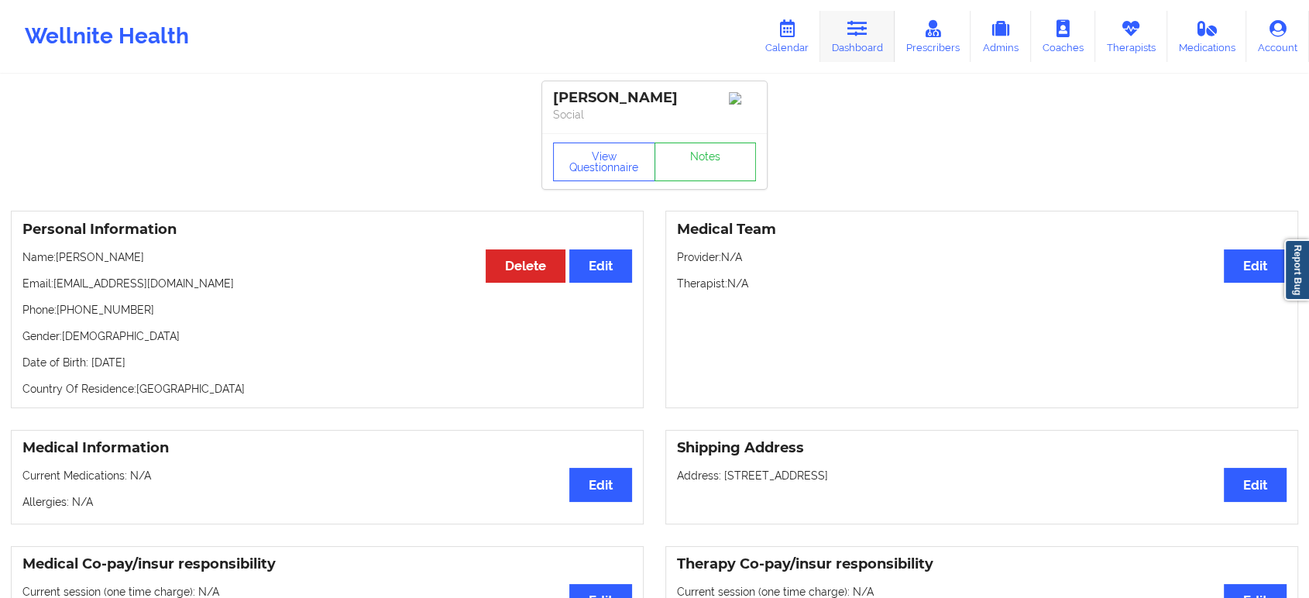
click at [859, 29] on icon at bounding box center [857, 28] width 20 height 17
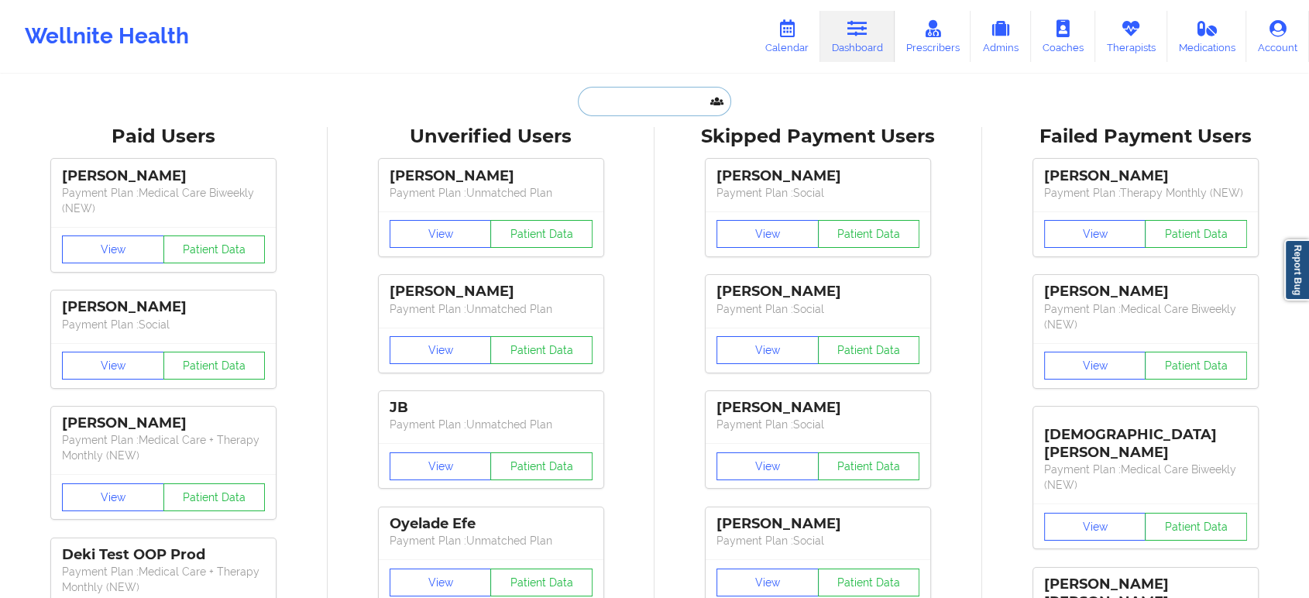
click at [661, 99] on input "text" at bounding box center [654, 101] width 153 height 29
paste input "derogoddess@gmail.com"
type input "derogoddess@gmail.com"
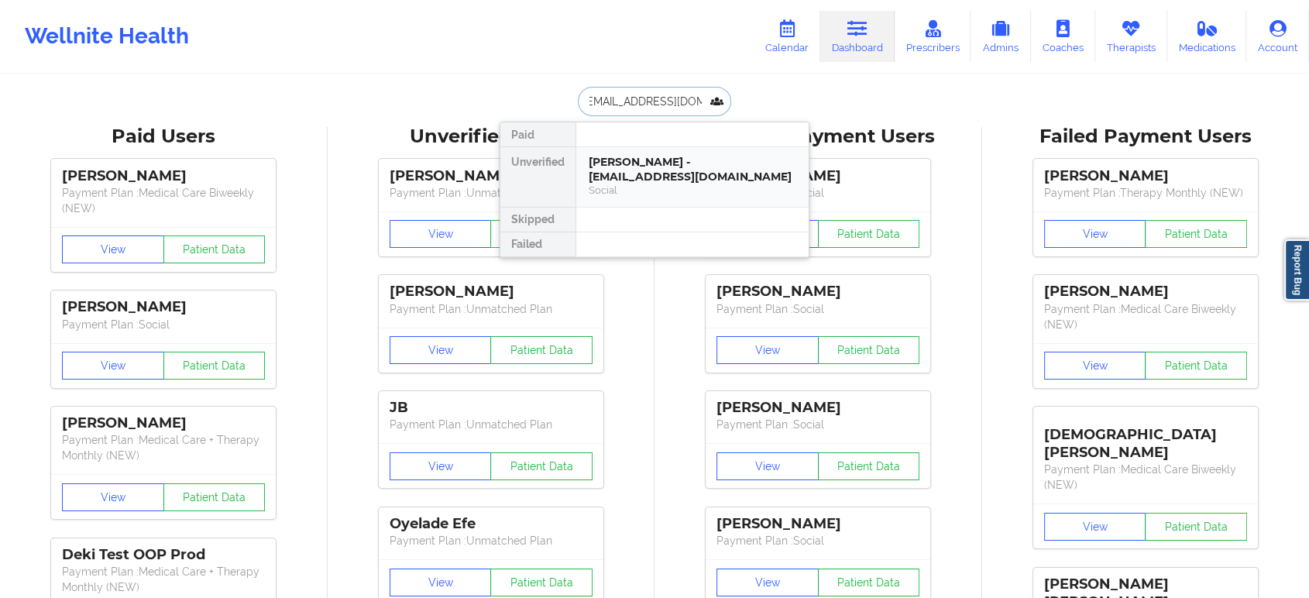
click at [645, 177] on div "Michelle DeRogatis - derogoddess@gmail.com" at bounding box center [693, 169] width 208 height 29
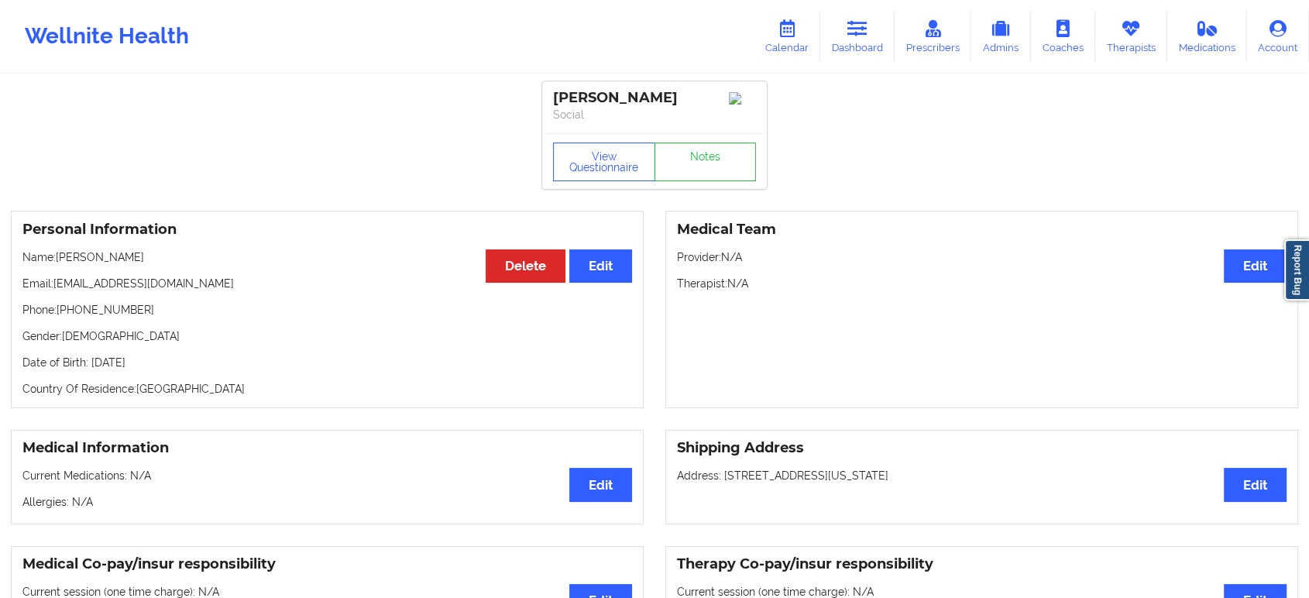
drag, startPoint x: 163, startPoint y: 264, endPoint x: 57, endPoint y: 263, distance: 106.1
click at [57, 263] on p "Name: Michelle DeRogatis" at bounding box center [327, 256] width 610 height 15
copy p "Michelle DeRogatis"
click at [867, 30] on icon at bounding box center [857, 28] width 20 height 17
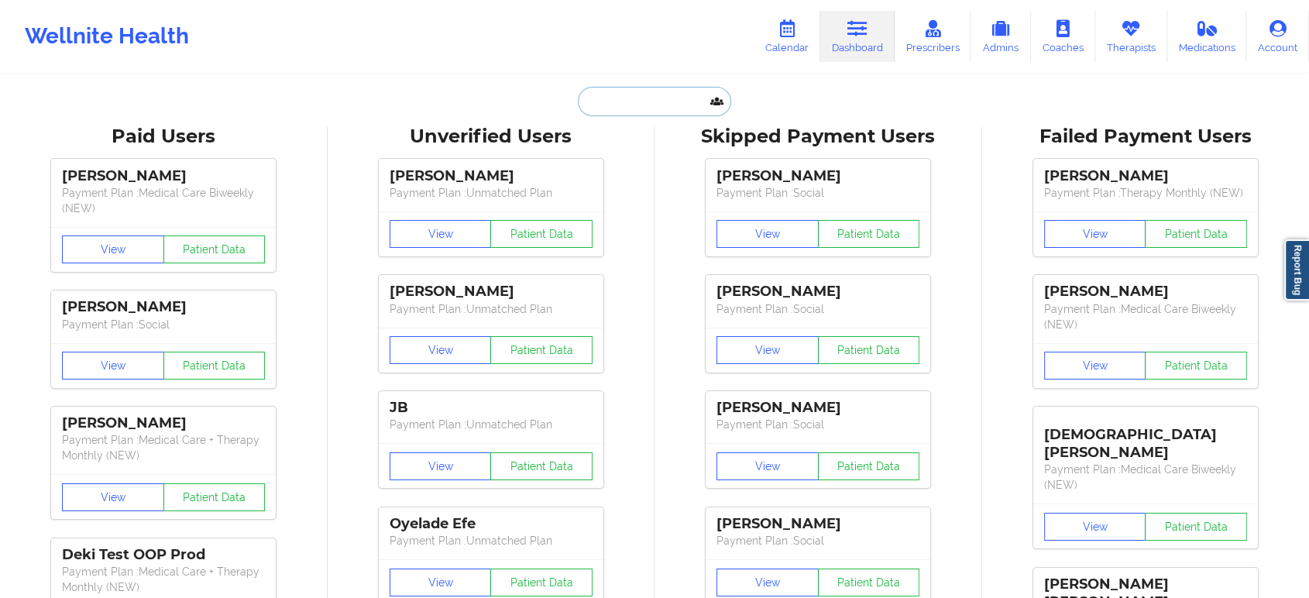
click at [657, 112] on input "text" at bounding box center [654, 101] width 153 height 29
paste input "jnfitts1@yahoo.com"
type input "jnfitts1@yahoo.com"
paste input "mjl1000@yahoo.com"
type input "mjl1000@yahoo.com"
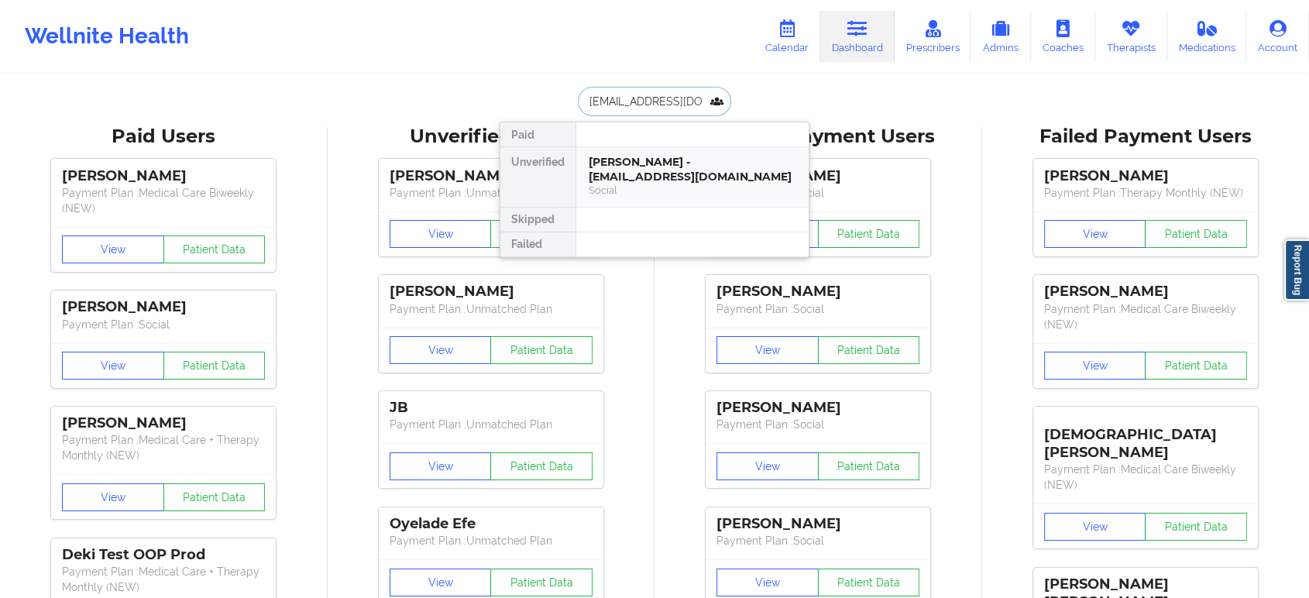
click at [648, 177] on div "Michael J Labonte - mjl1000@yahoo.com" at bounding box center [693, 169] width 208 height 29
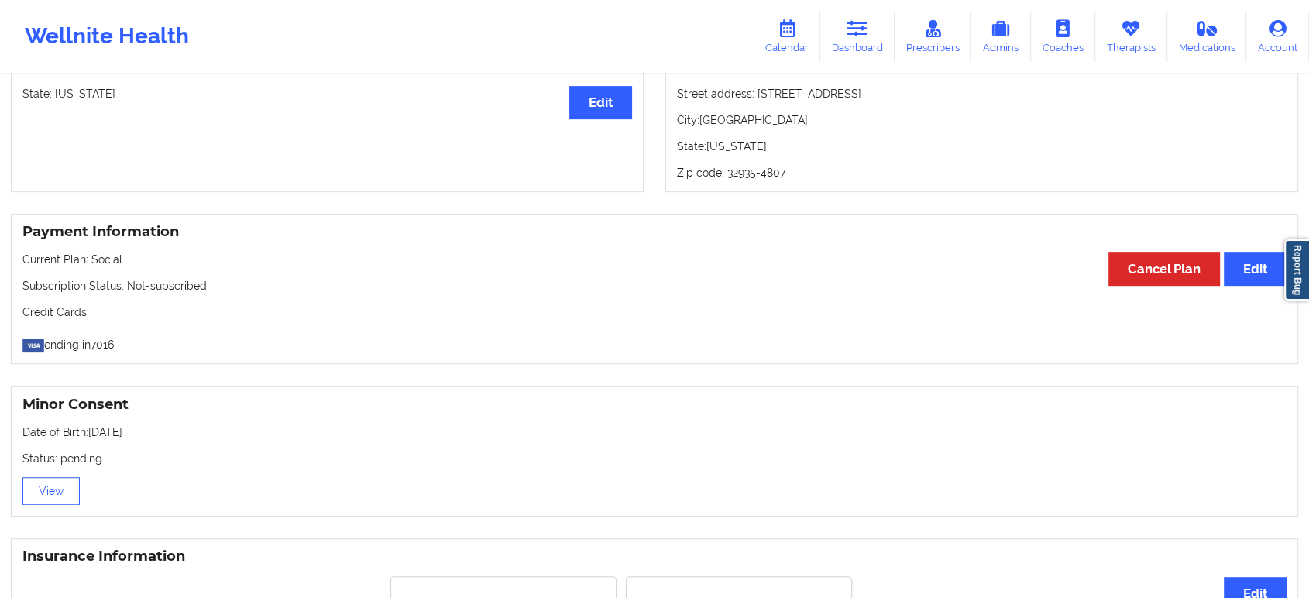
scroll to position [1200, 0]
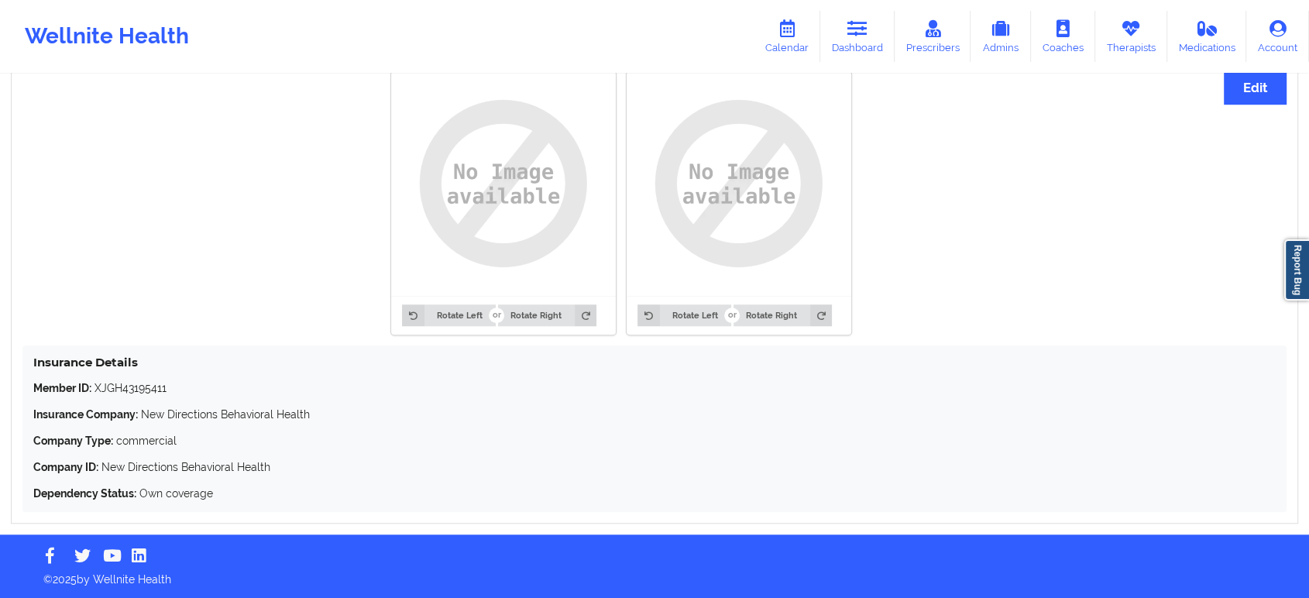
drag, startPoint x: 912, startPoint y: 318, endPoint x: 912, endPoint y: 304, distance: 13.9
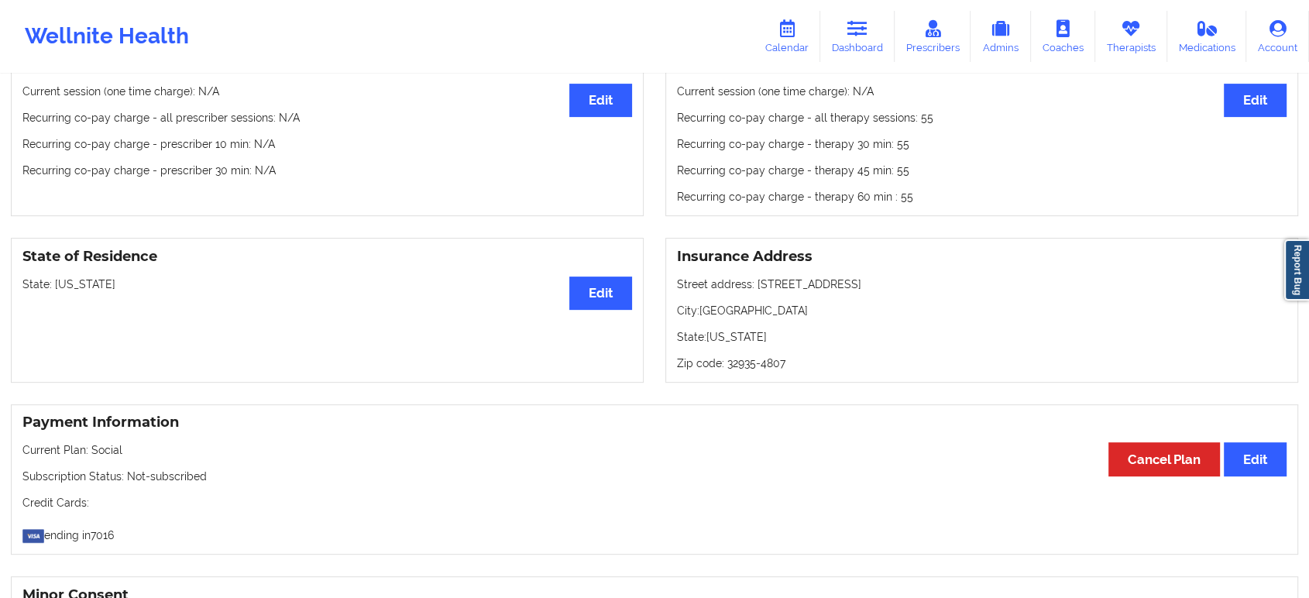
scroll to position [0, 0]
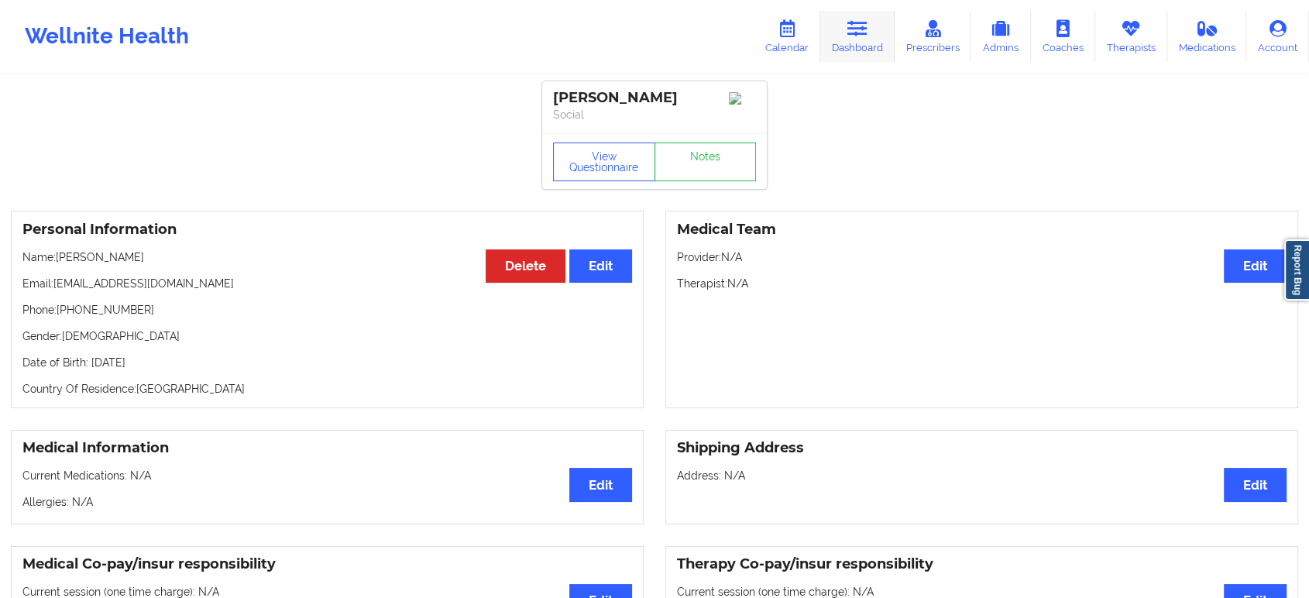
click at [864, 36] on icon at bounding box center [857, 28] width 20 height 17
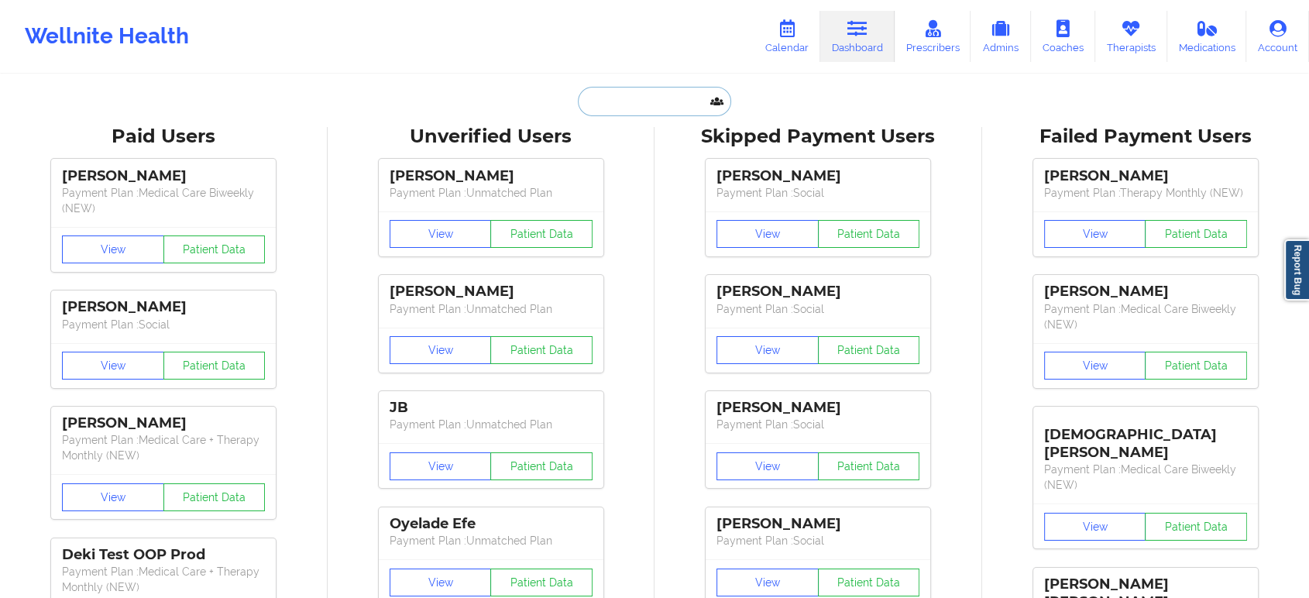
click at [688, 110] on input "text" at bounding box center [654, 101] width 153 height 29
paste input "PAPERBACKWRITER09@YAHOO.COM"
type input "PAPERBACKWRITER09@YAHOO.COM"
paste input "SHANNON"
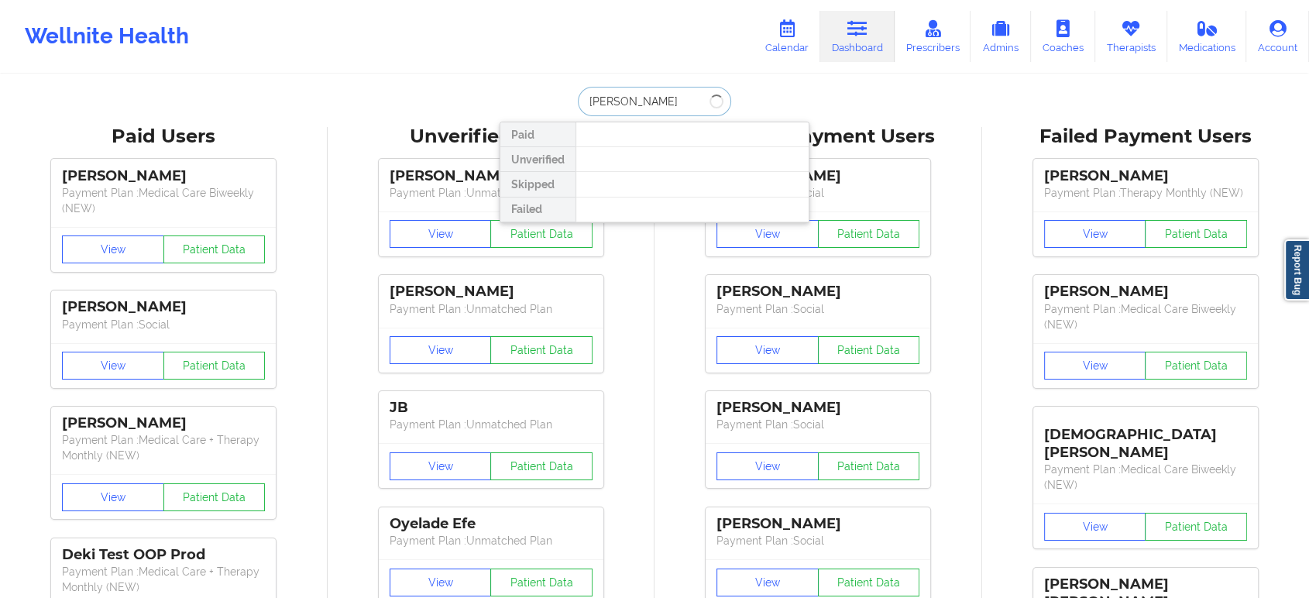
type input "SHANNON ray"
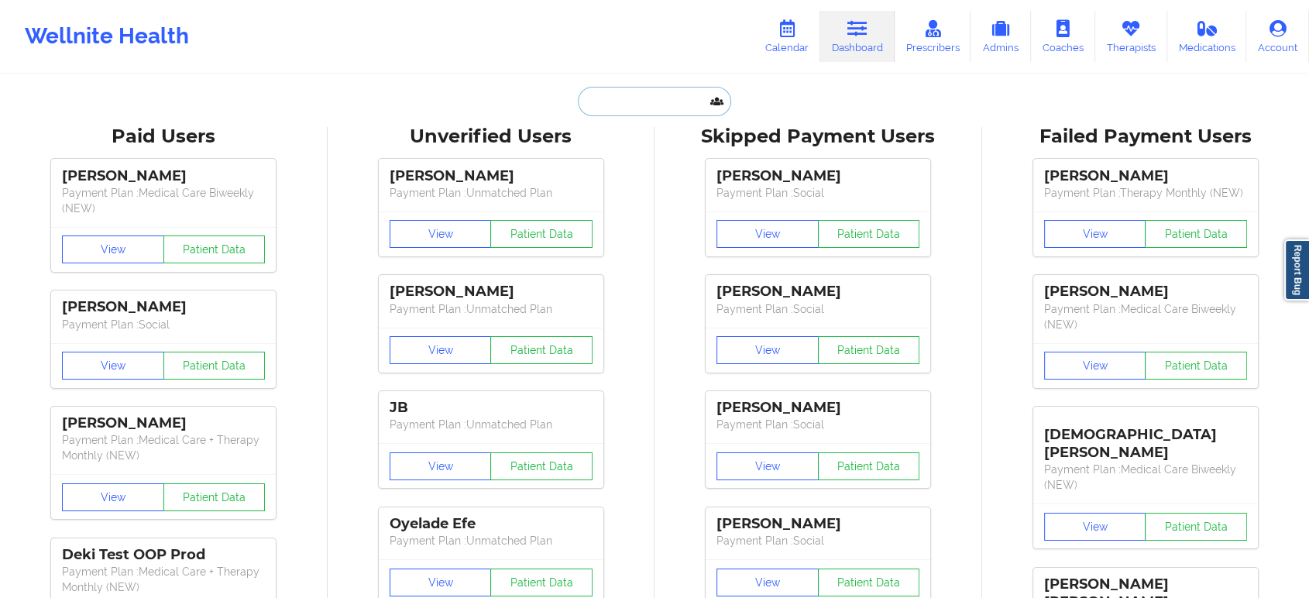
paste input "STEPHANIE DOLCE"
type input "STEPHANIE DOLCE"
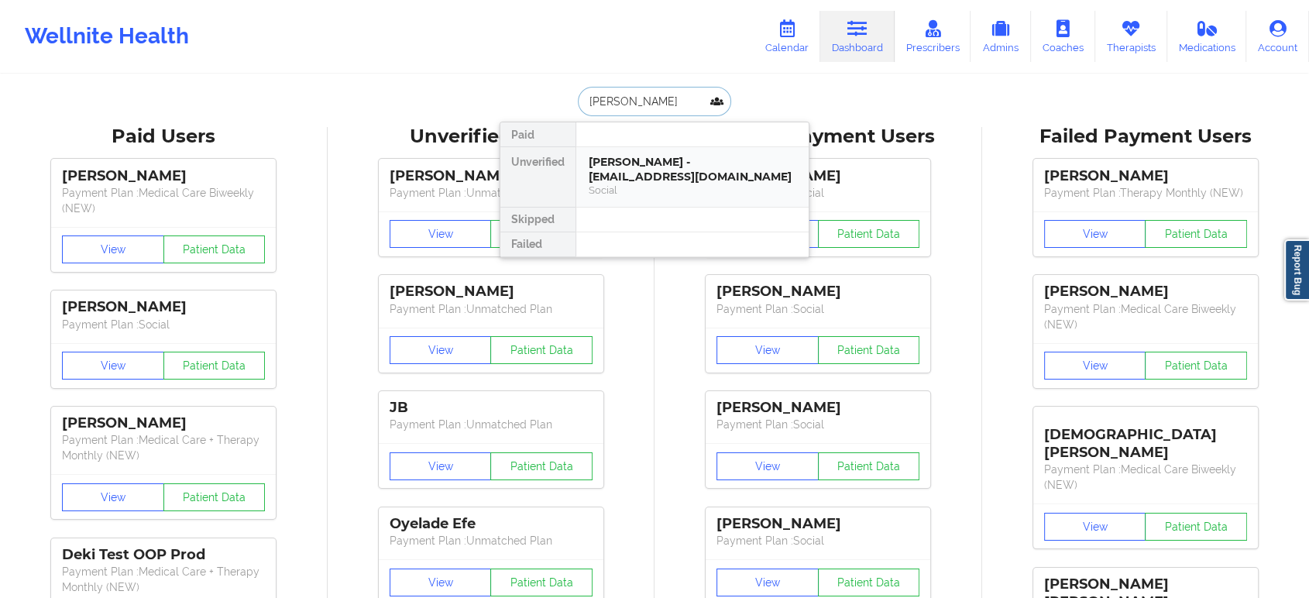
click at [673, 180] on div "Stephanie Dolce - stephaniedolce22@gmail.com" at bounding box center [693, 169] width 208 height 29
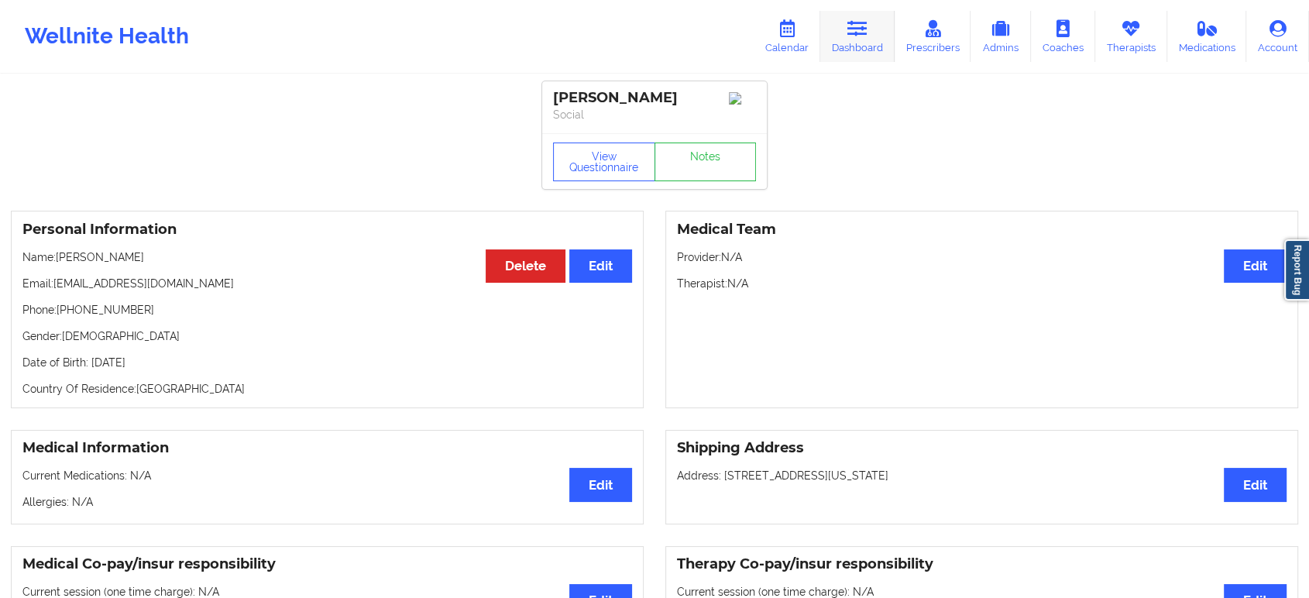
click at [871, 29] on link "Dashboard" at bounding box center [857, 36] width 74 height 51
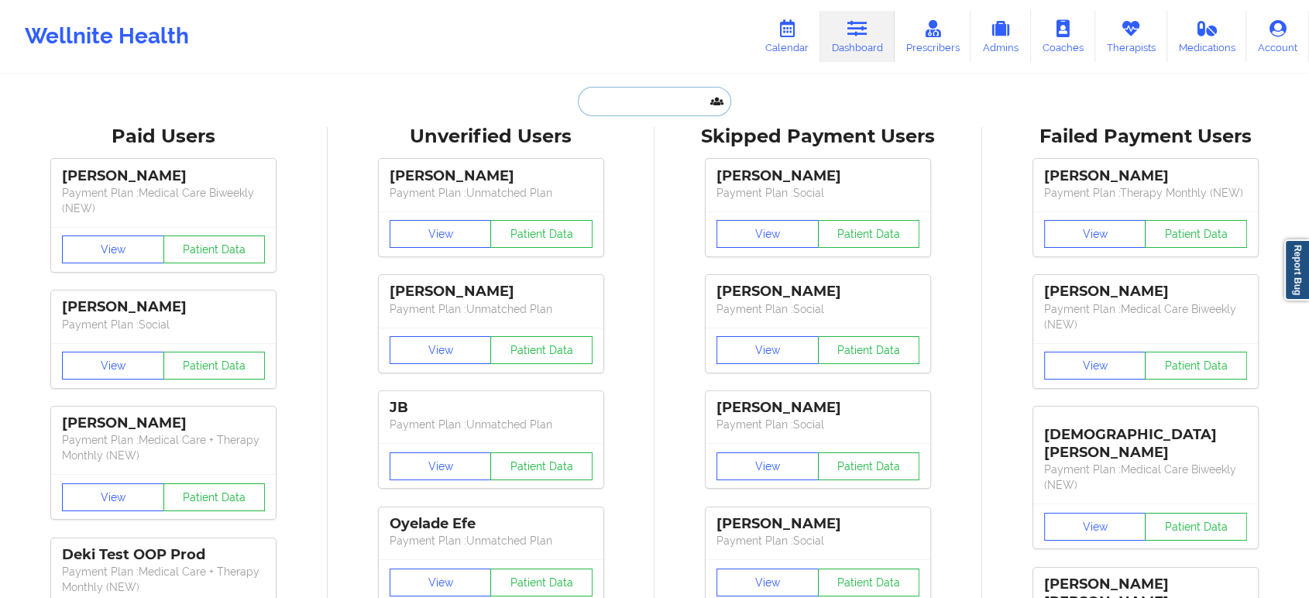
click at [678, 93] on input "text" at bounding box center [654, 101] width 153 height 29
paste input "ROMACHC@HOTMAIL.COM"
type input "ROMACHC@HOTMAIL.COM"
paste input "LUISA F OVIEDO"
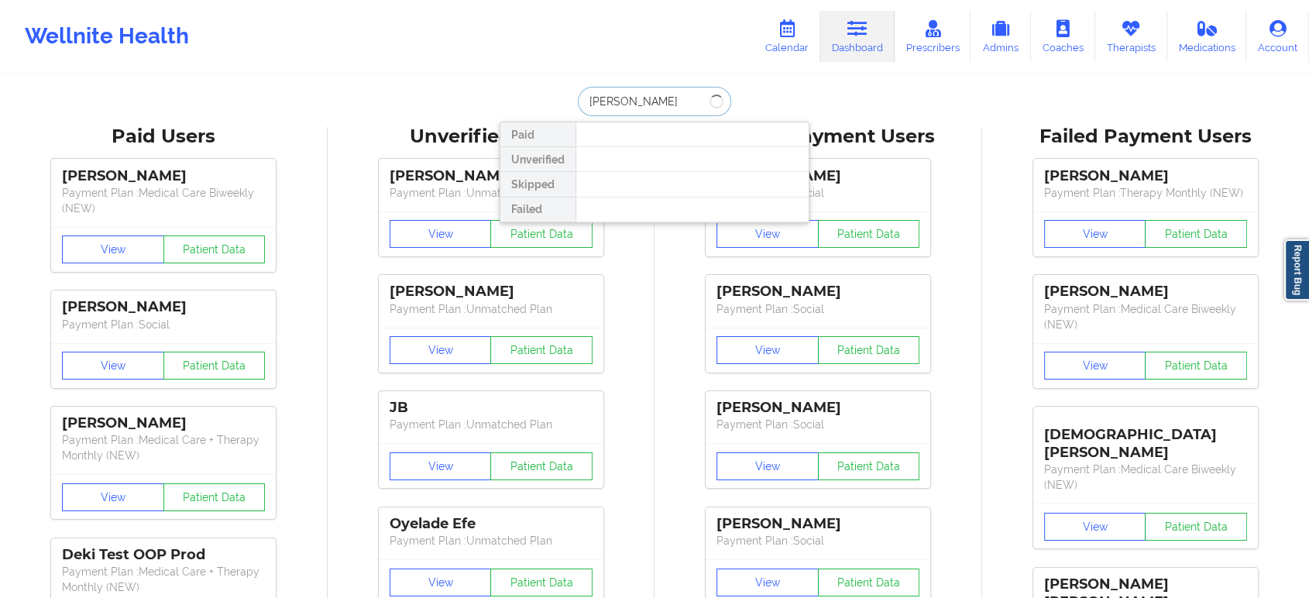
type input "LUISA F OVIEDO"
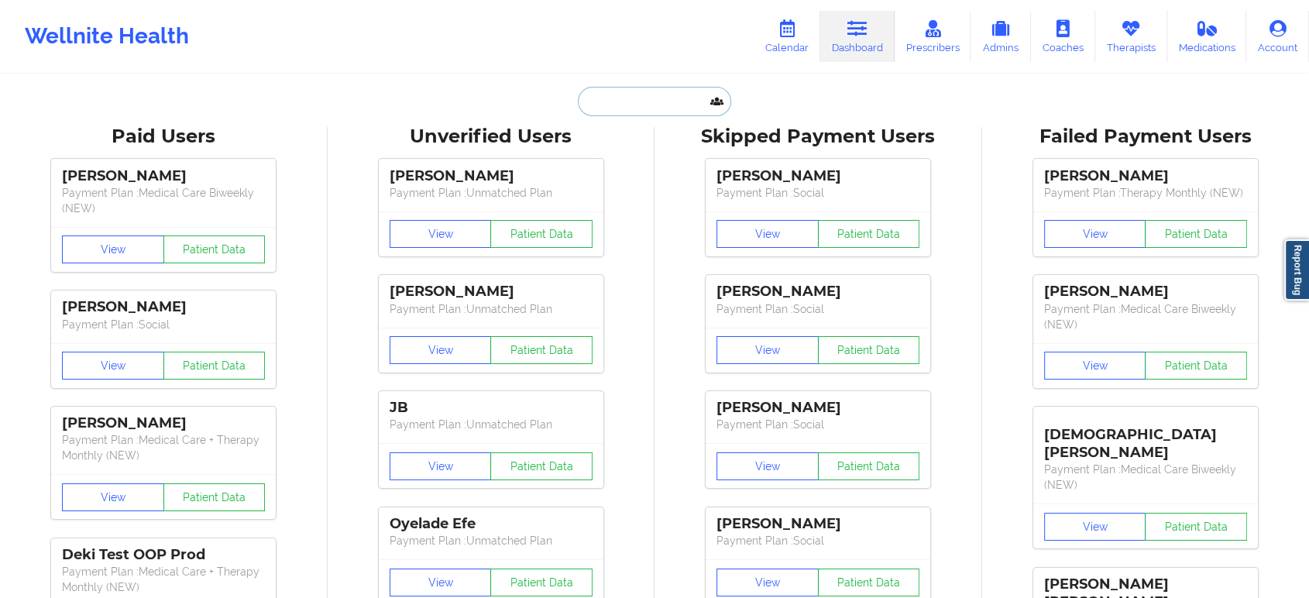
click at [658, 107] on input "text" at bounding box center [654, 101] width 153 height 29
paste input "LFOVIEDO@GMAIL.COM"
type input "LFOVIEDO@GMAIL.COM"
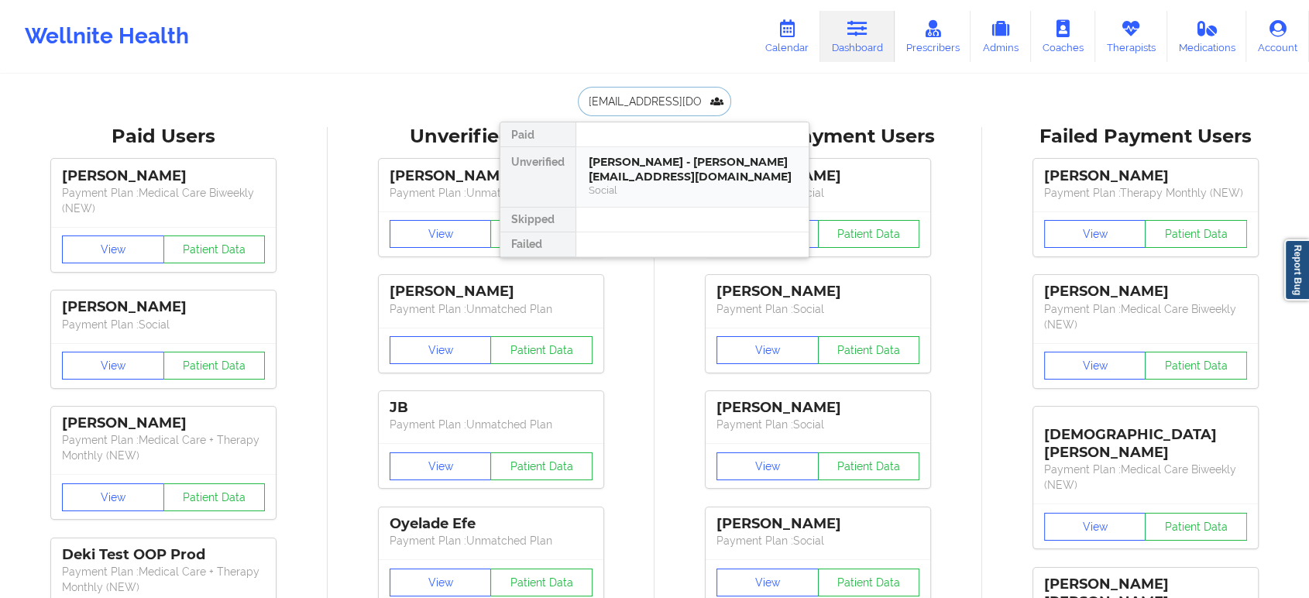
click at [689, 164] on div "Joan Rodriguez - lfoviedo@gmail.com" at bounding box center [693, 169] width 208 height 29
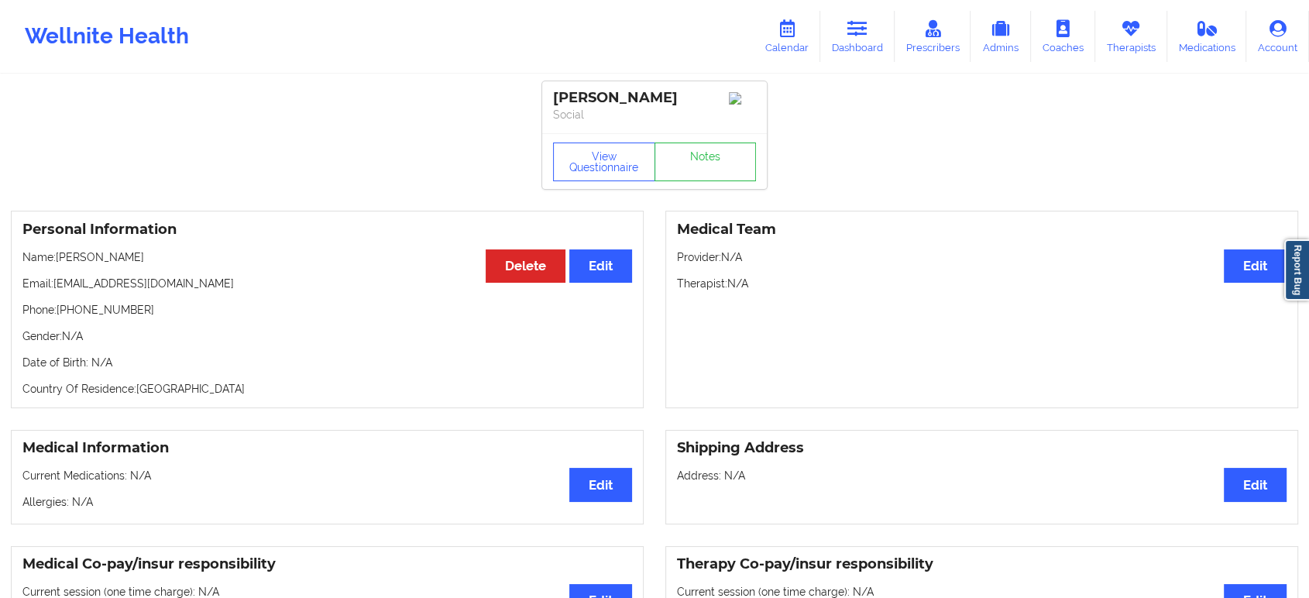
click at [533, 36] on div "Wellnite Health Calendar Dashboard Prescribers Admins Coaches Therapists Medica…" at bounding box center [654, 36] width 1309 height 62
click at [852, 33] on icon at bounding box center [857, 28] width 20 height 17
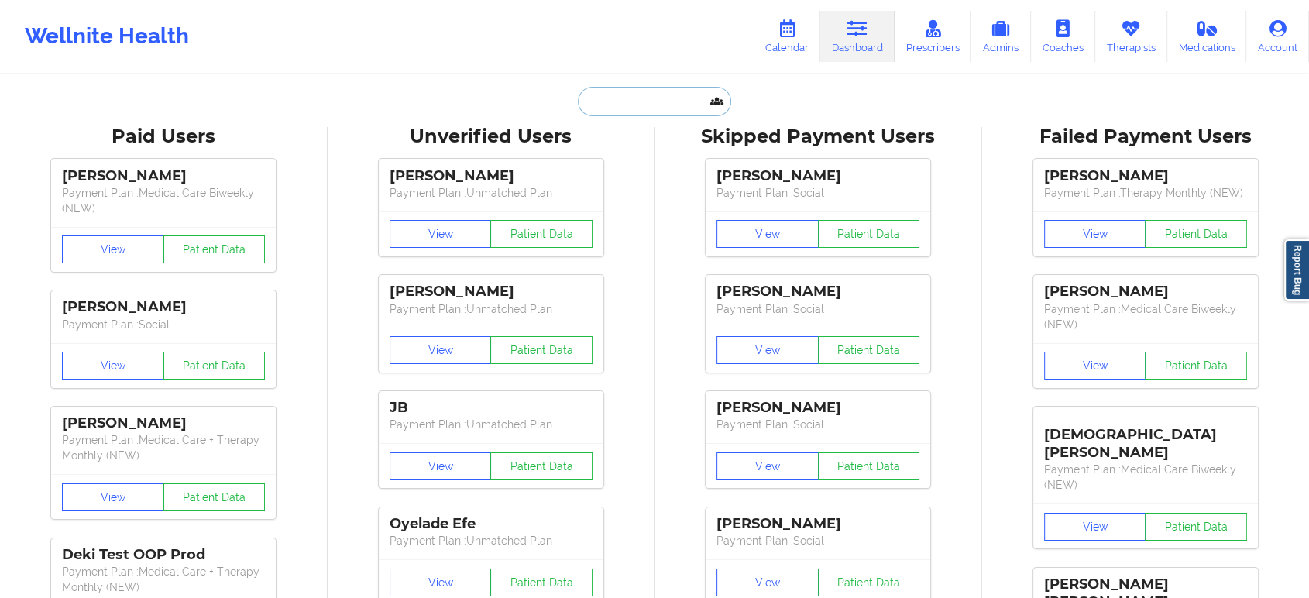
click at [665, 108] on input "text" at bounding box center [654, 101] width 153 height 29
paste input "arifeliciano85@gmail.com"
type input "arifeliciano85@gmail.com"
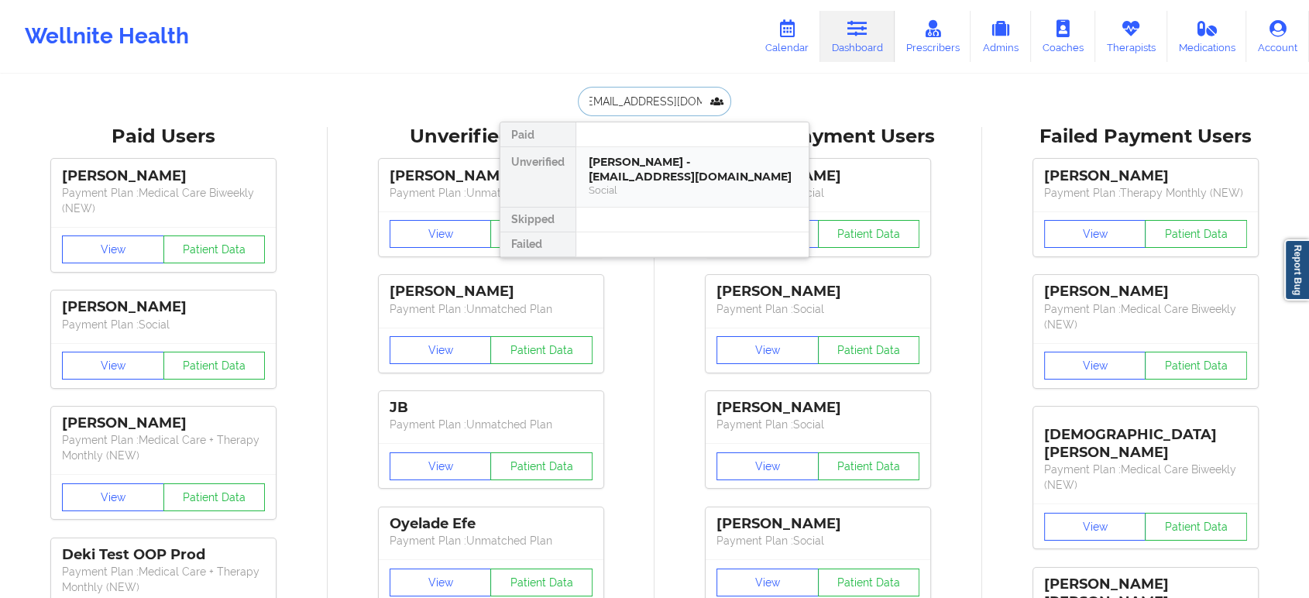
click at [655, 177] on div "ARIANA FELICIANO - arifeliciano85@gmail.com" at bounding box center [693, 169] width 208 height 29
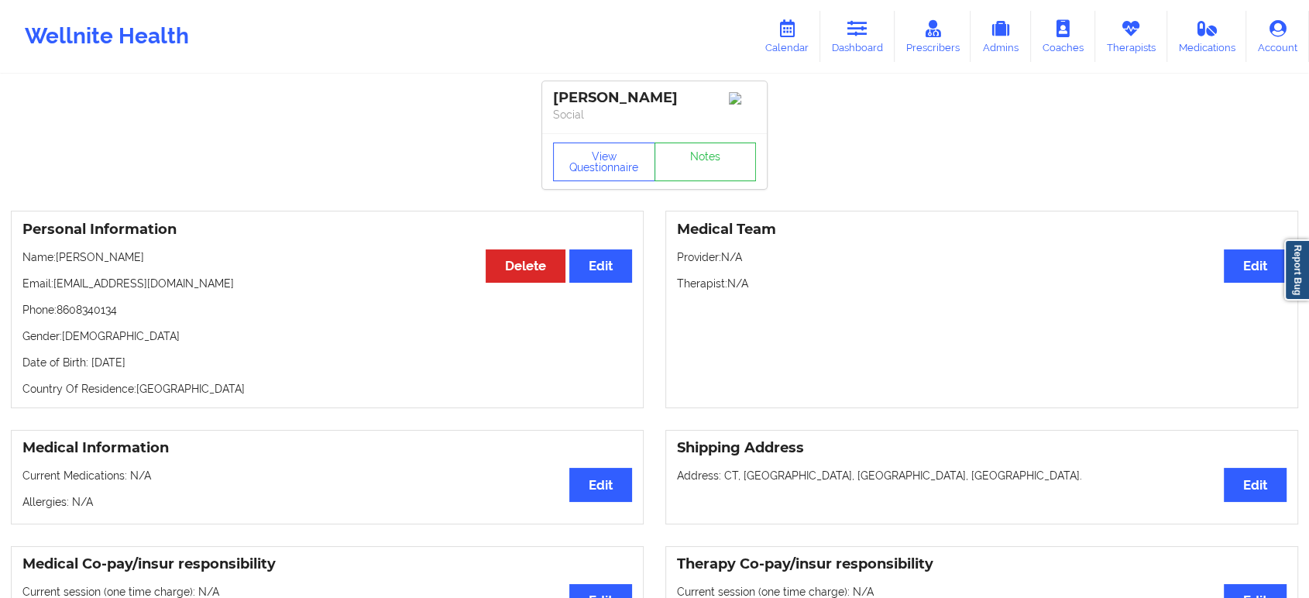
click at [397, 252] on div "Personal Information Edit Delete Name: ARIANA FELICIANO Email: arifeliciano85@g…" at bounding box center [327, 310] width 633 height 198
click at [851, 43] on link "Dashboard" at bounding box center [857, 36] width 74 height 51
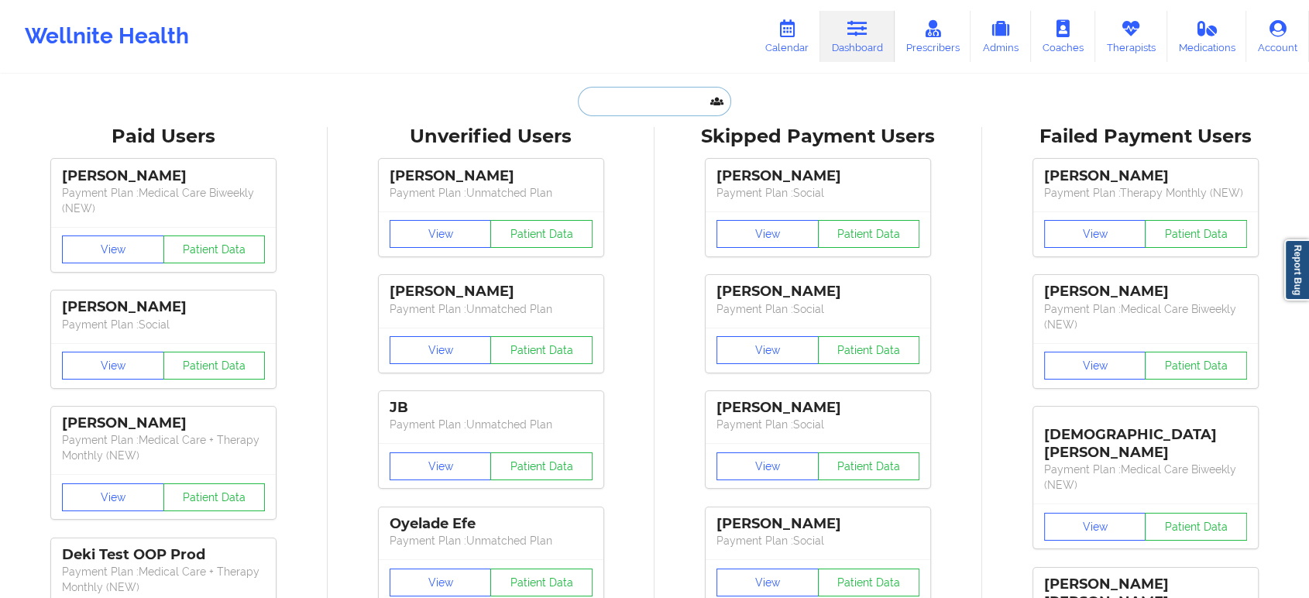
click at [678, 106] on input "text" at bounding box center [654, 101] width 153 height 29
paste input "lroth0@yahoo.com"
type input "lroth0@yahoo.com"
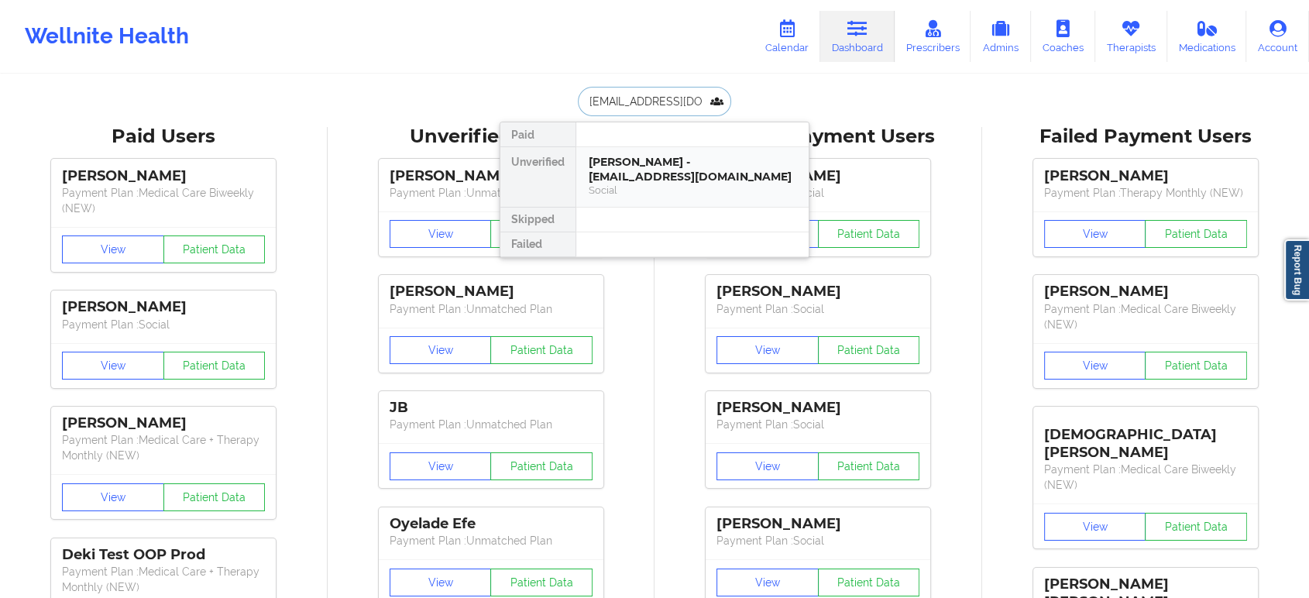
click at [661, 184] on div "Social" at bounding box center [693, 190] width 208 height 13
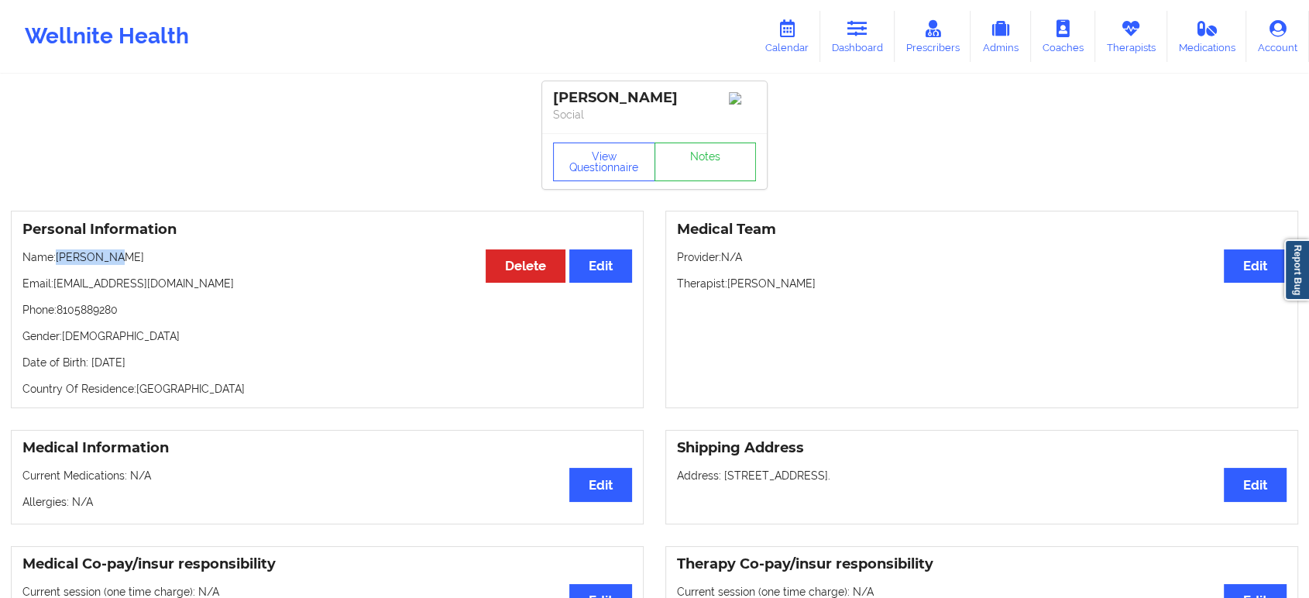
drag, startPoint x: 136, startPoint y: 259, endPoint x: 58, endPoint y: 258, distance: 78.2
click at [58, 258] on p "Name: LAURA ROTH" at bounding box center [327, 256] width 610 height 15
copy p "LAURA ROTH"
click at [847, 33] on link "Dashboard" at bounding box center [857, 36] width 74 height 51
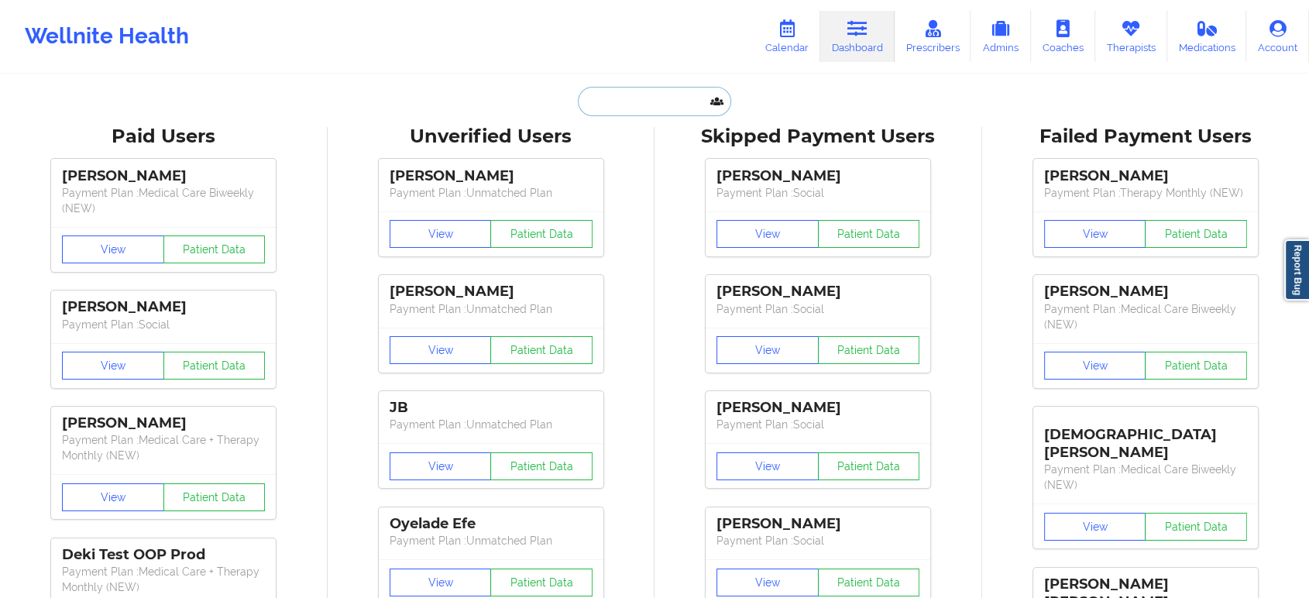
click at [678, 100] on input "text" at bounding box center [654, 101] width 153 height 29
paste input "tsimmssymmetry@gmail.com"
type input "tsimmssymmetry@gmail.com"
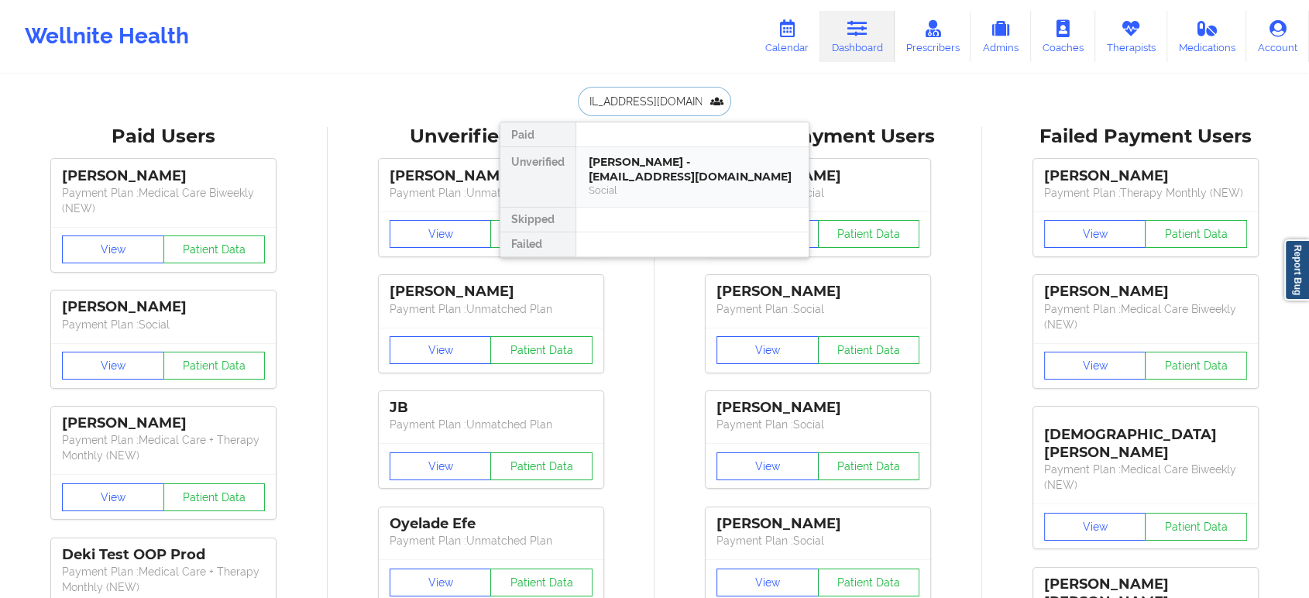
click at [686, 173] on div "TASHA SIMMS - tsimmssymmetry@gmail.com" at bounding box center [693, 169] width 208 height 29
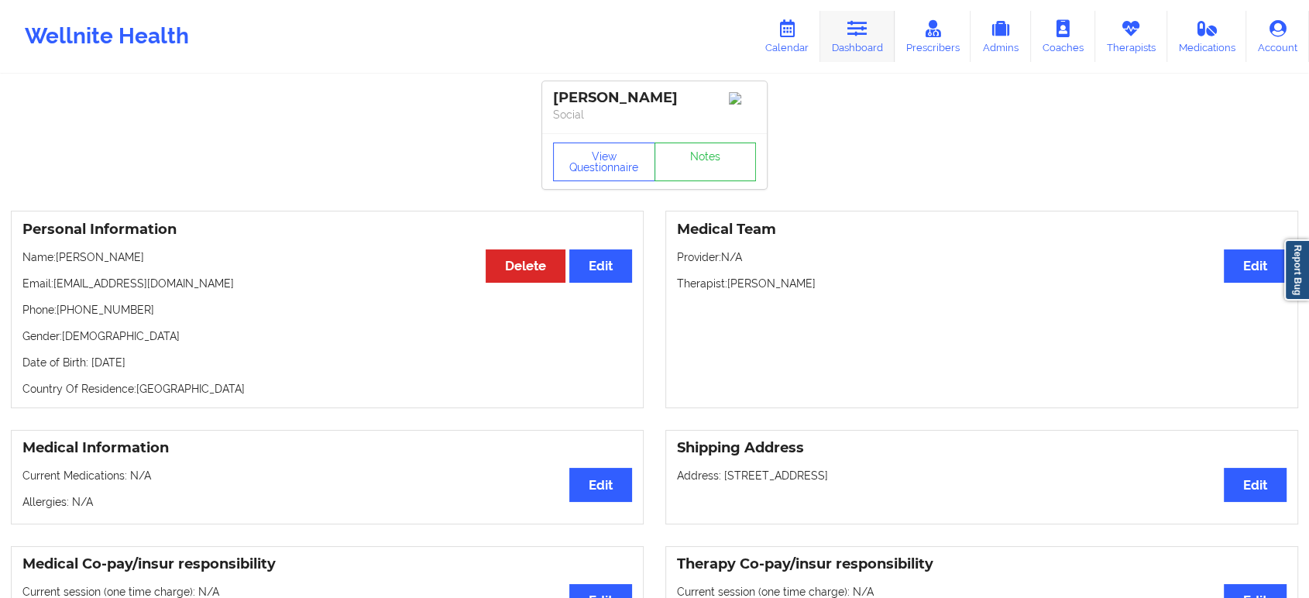
click at [849, 29] on icon at bounding box center [857, 28] width 20 height 17
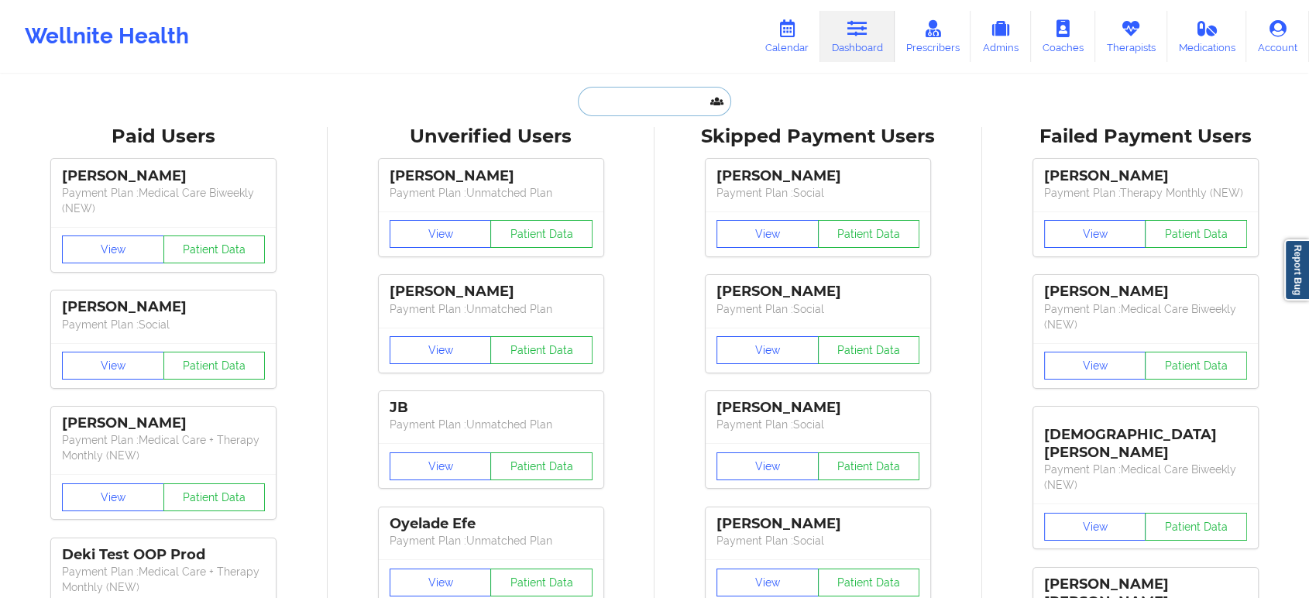
click at [672, 91] on input "text" at bounding box center [654, 101] width 153 height 29
paste input "alexander.redd@gmail.com"
type input "alexander.redd@gmail.com"
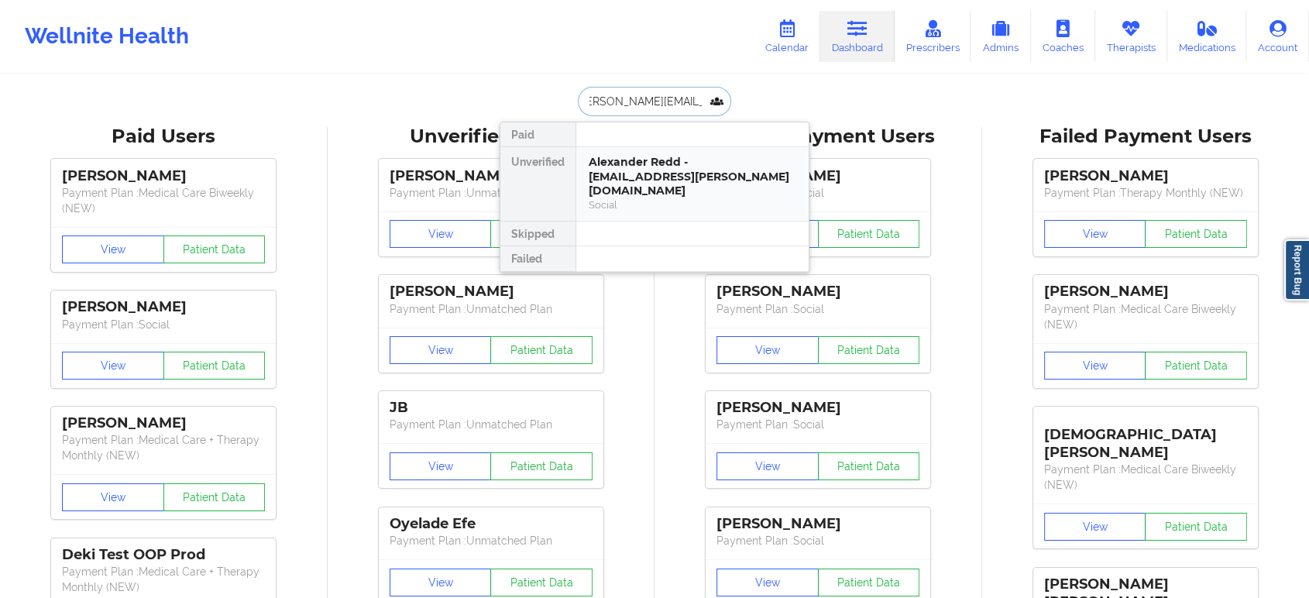
click at [667, 198] on div "Social" at bounding box center [693, 204] width 208 height 13
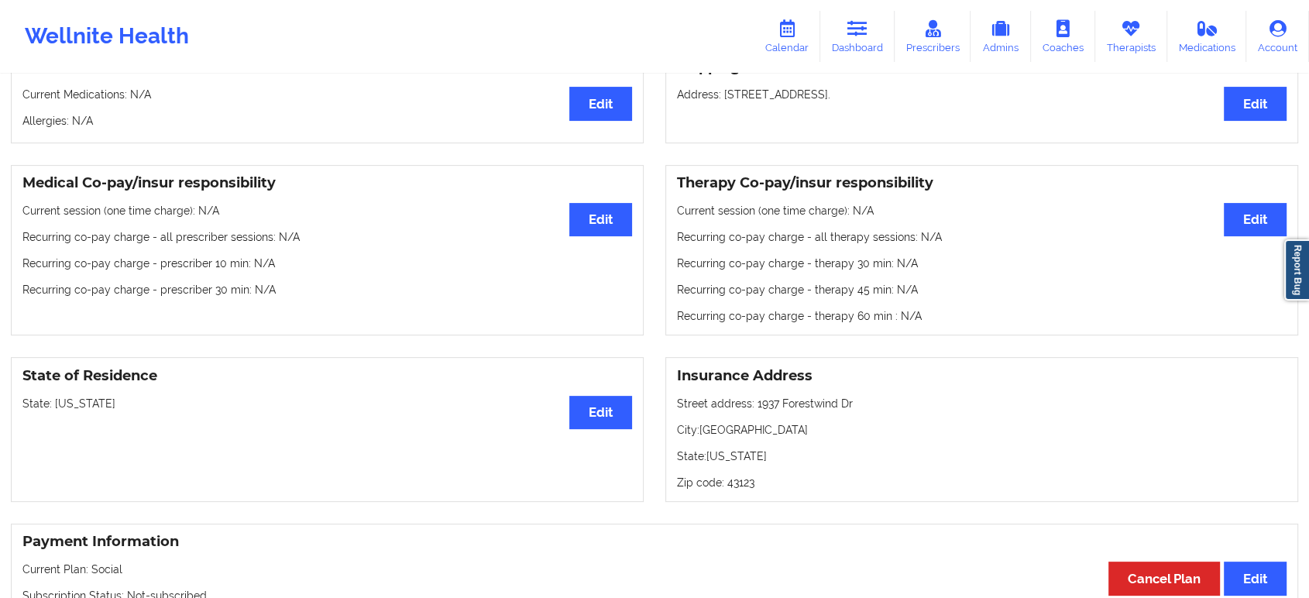
scroll to position [161, 0]
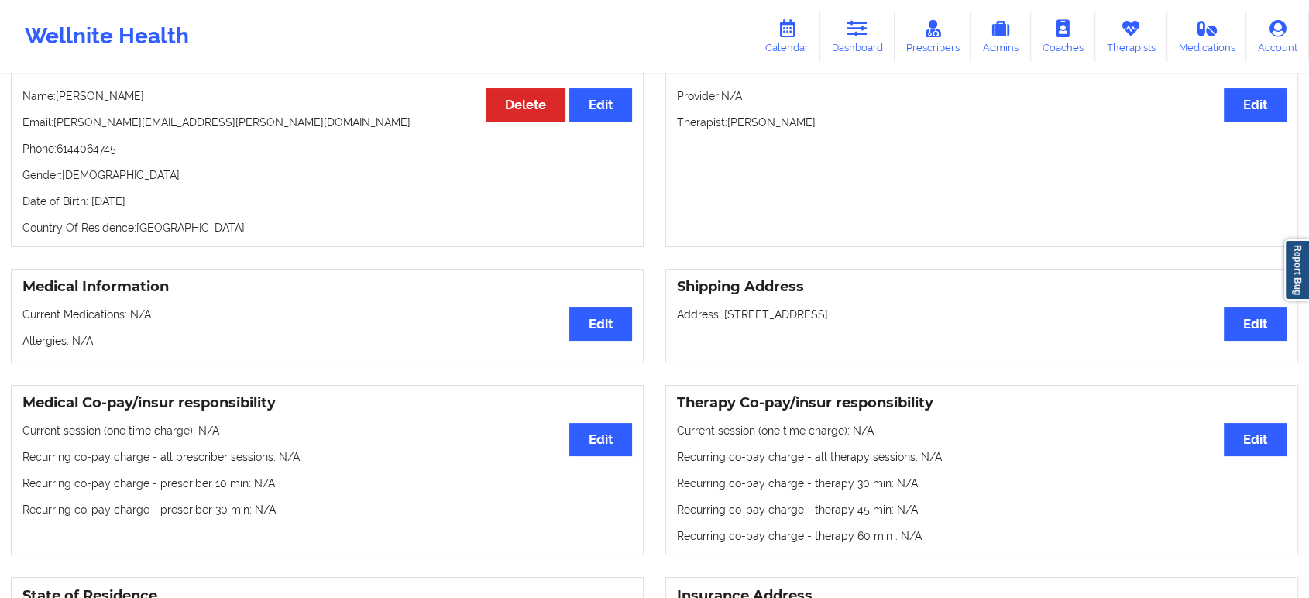
click at [88, 154] on p "Phone: 6144064745" at bounding box center [327, 148] width 610 height 15
copy p "6144064745"
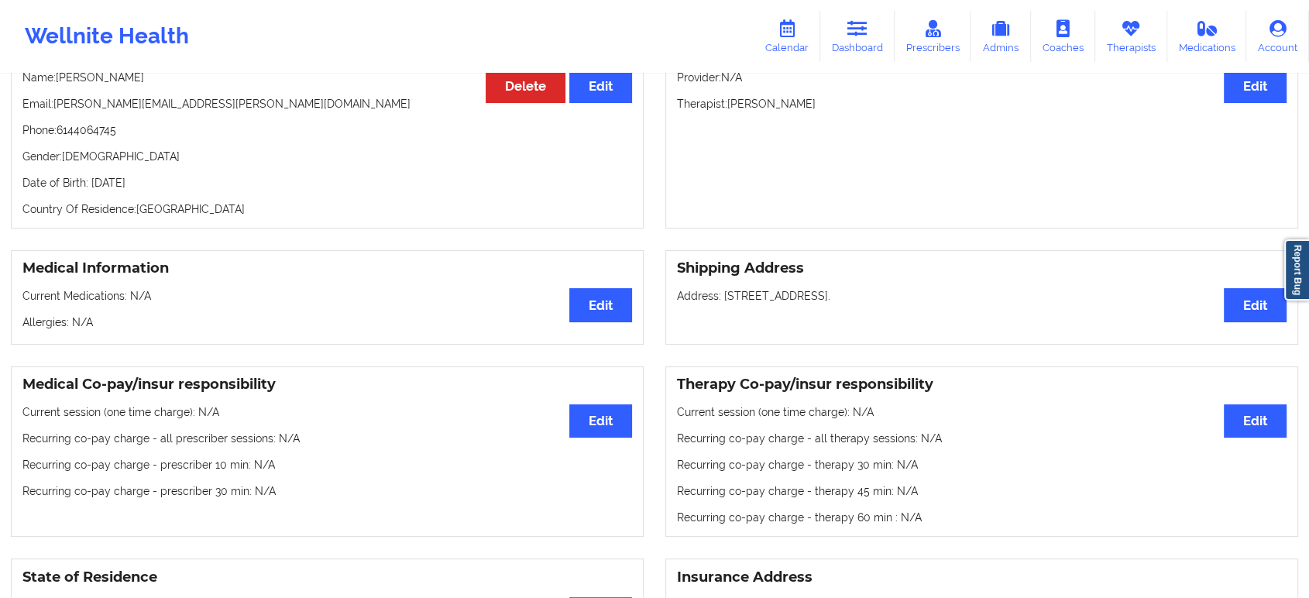
scroll to position [0, 0]
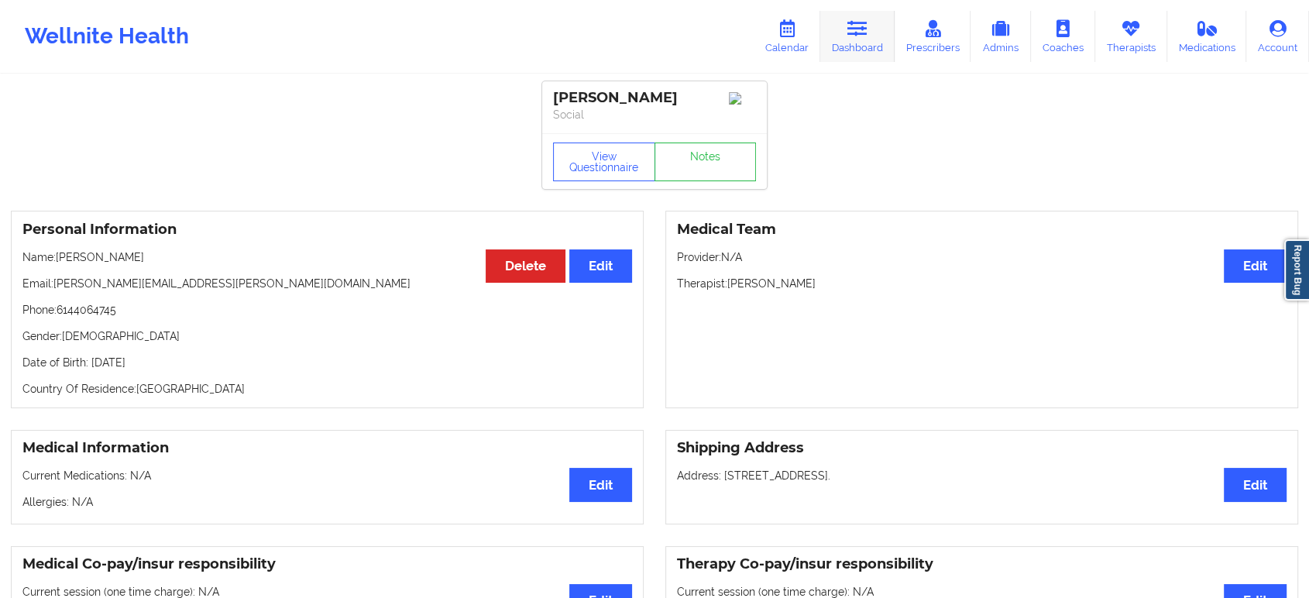
click at [849, 37] on link "Dashboard" at bounding box center [857, 36] width 74 height 51
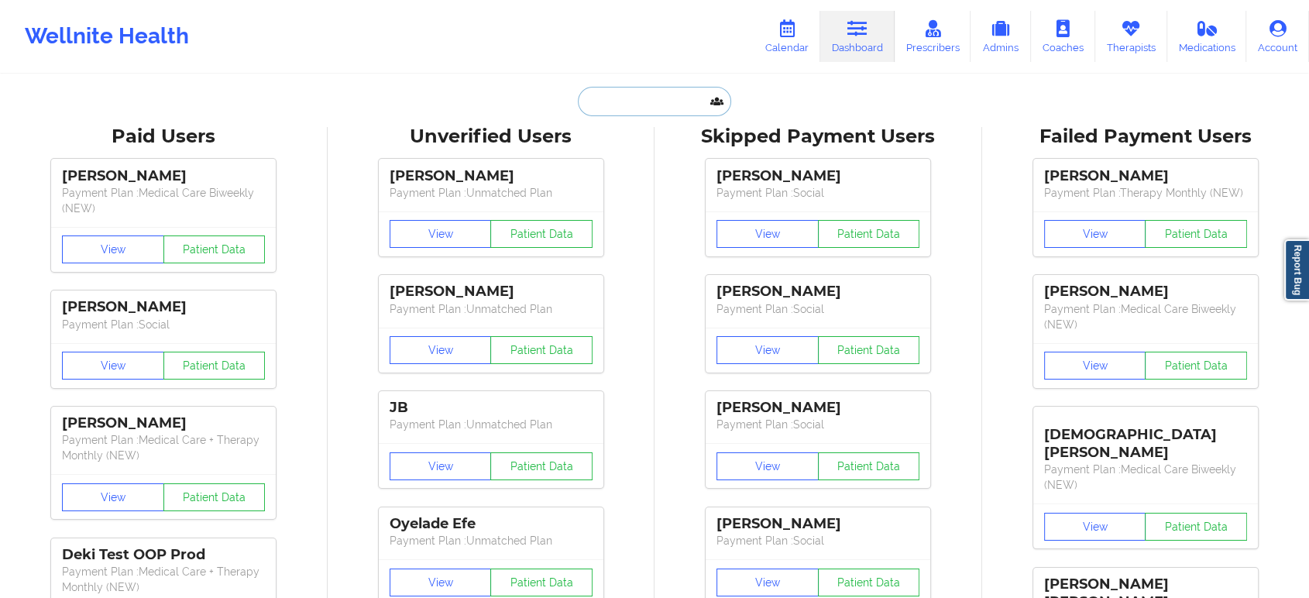
click at [645, 111] on input "text" at bounding box center [654, 101] width 153 height 29
paste input "jill.stover@awginc.com"
type input "jill.stover@awginc.com"
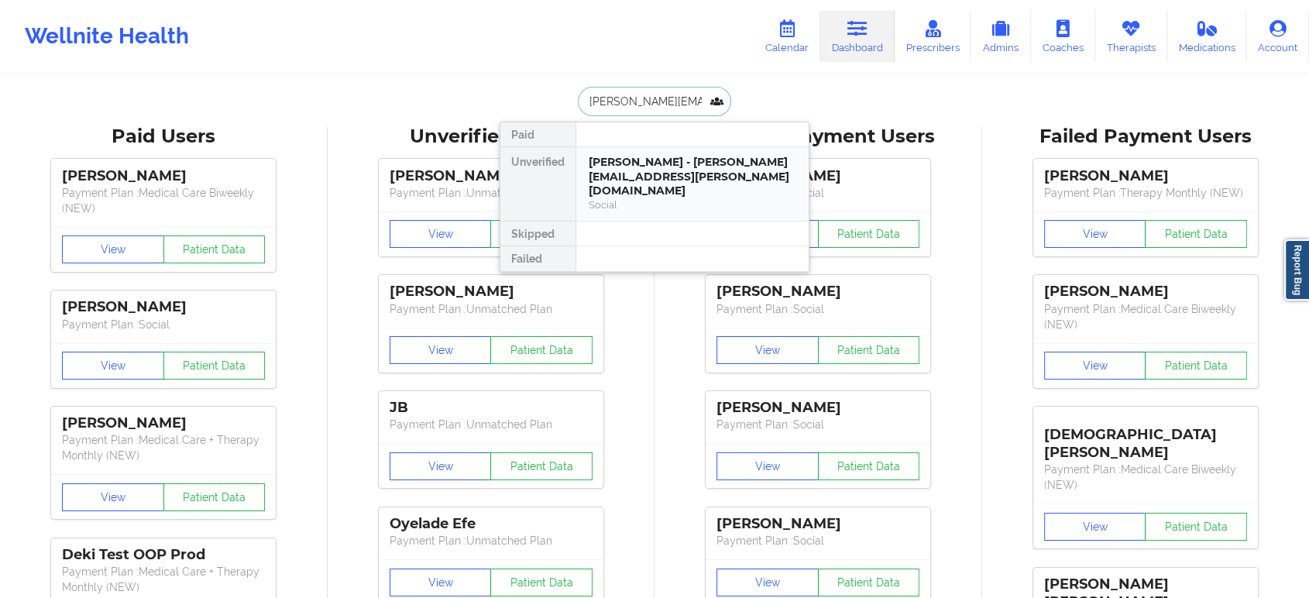
click at [668, 157] on div "Jill Stover - jill.stover@awginc.com" at bounding box center [693, 176] width 208 height 43
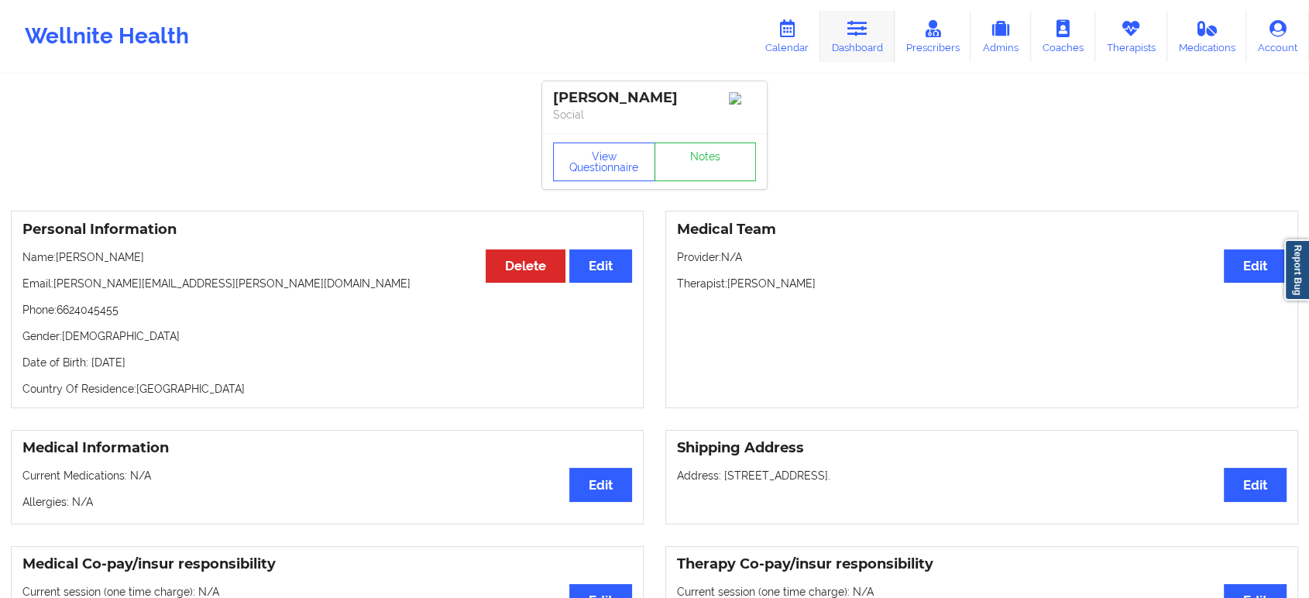
click at [861, 18] on link "Dashboard" at bounding box center [857, 36] width 74 height 51
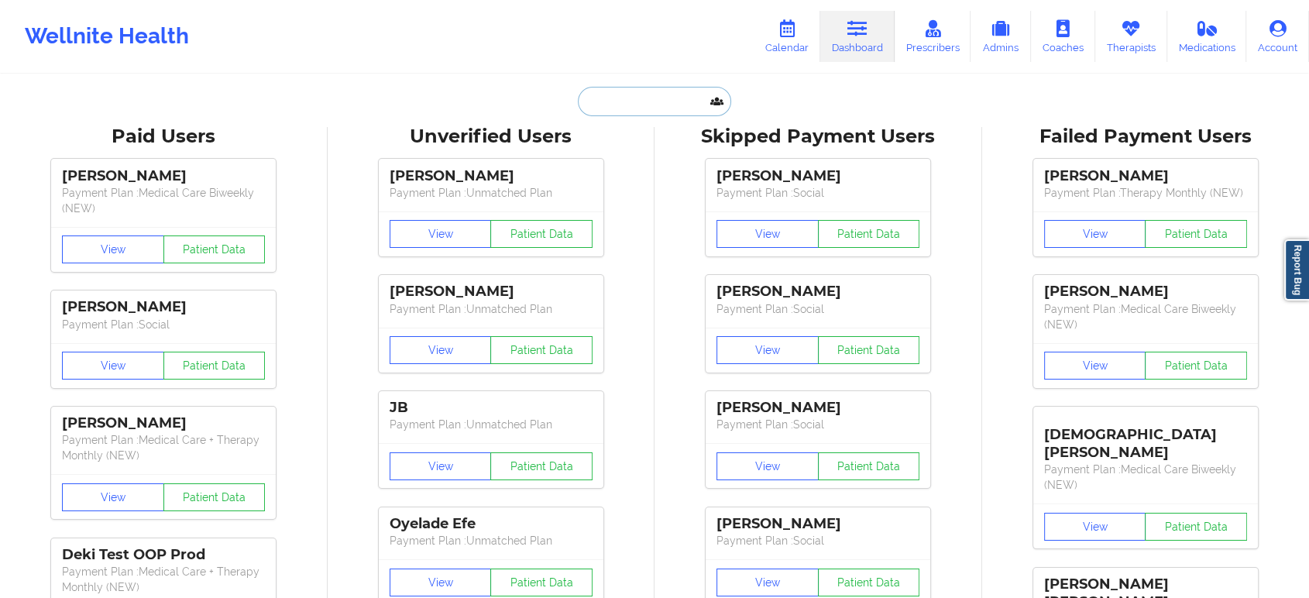
click at [669, 103] on input "text" at bounding box center [654, 101] width 153 height 29
paste input "Savannah Berk"
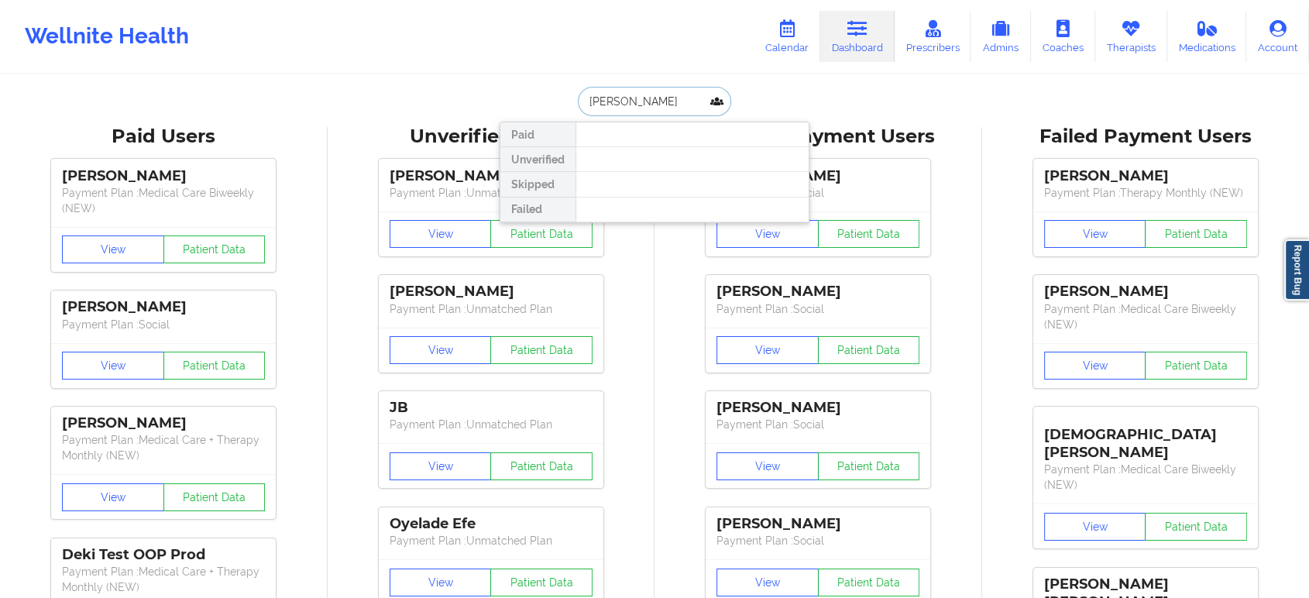
paste input "Tatyana terry"
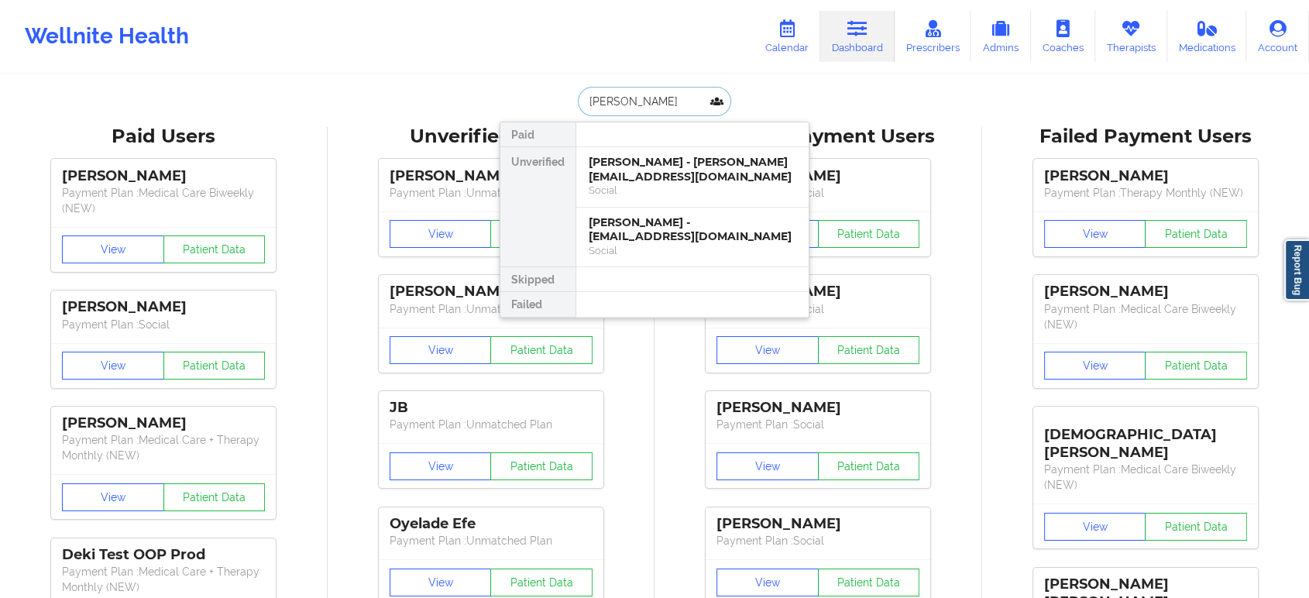
type input "Tatyana terry"
click at [694, 181] on div "Tatyana Terry - yaddie.terry@aol.com" at bounding box center [693, 169] width 208 height 29
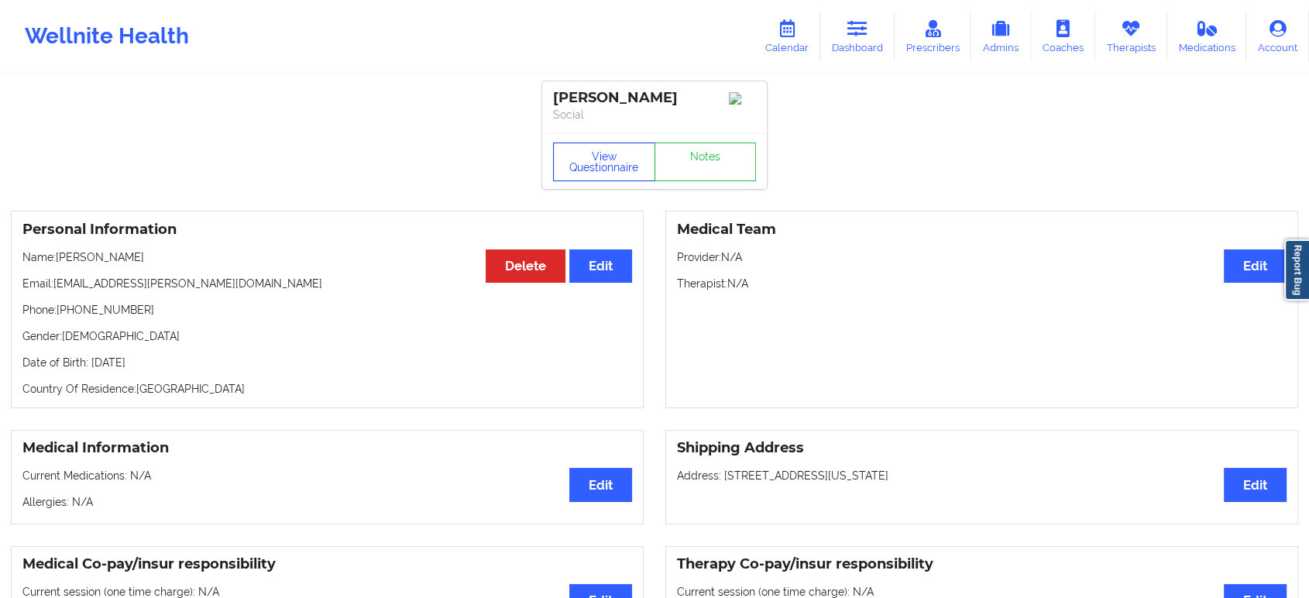
click at [602, 149] on button "View Questionnaire" at bounding box center [604, 162] width 102 height 39
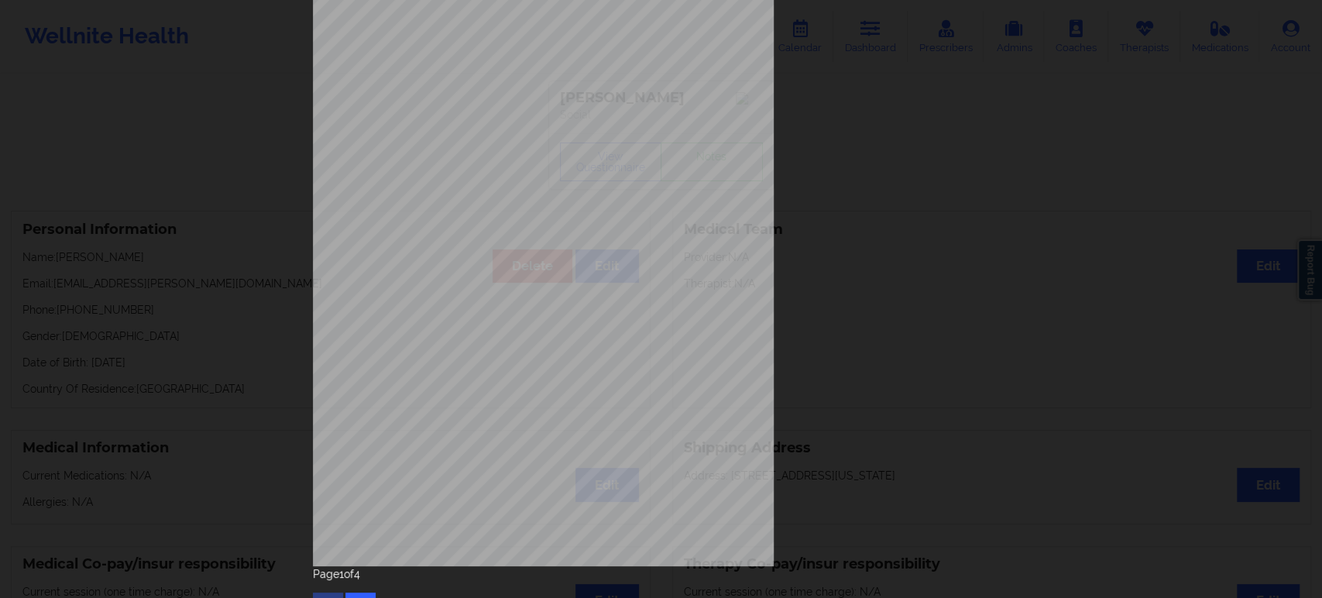
scroll to position [140, 0]
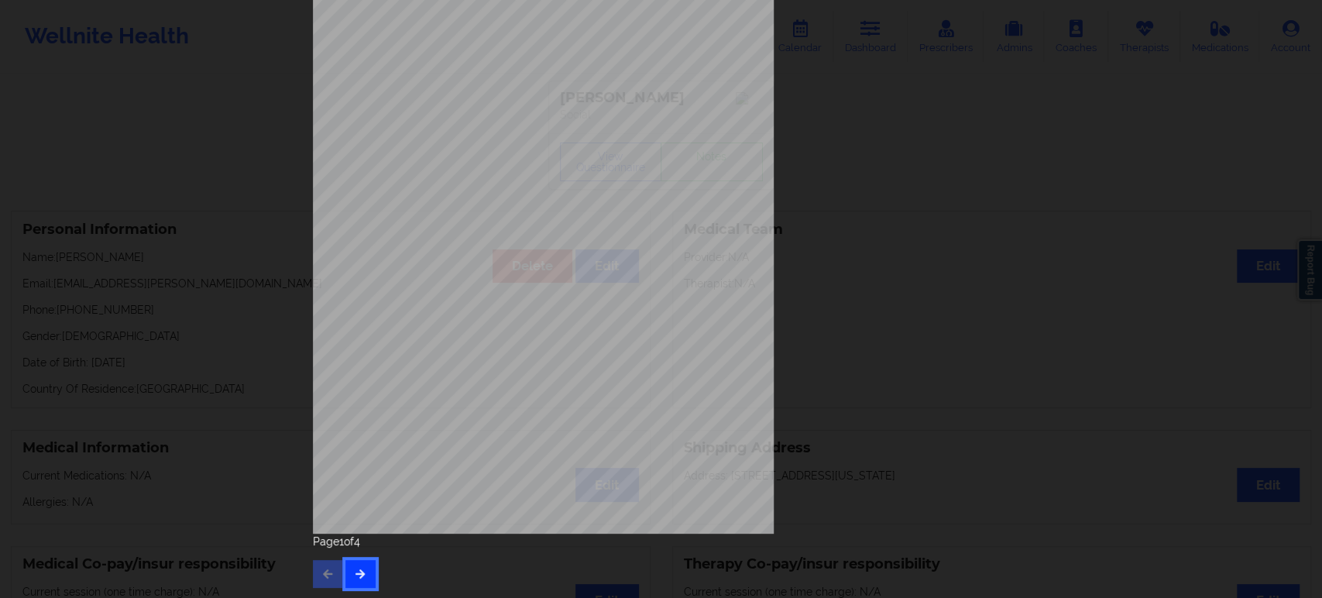
click at [363, 573] on button "button" at bounding box center [360, 574] width 30 height 28
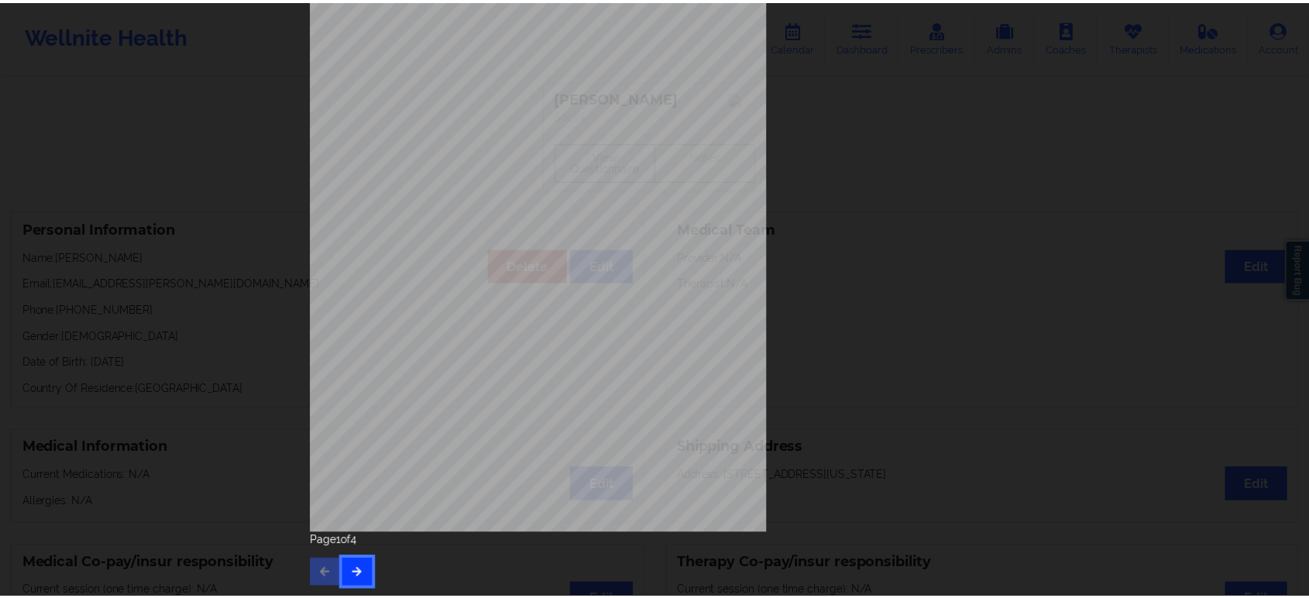
scroll to position [0, 0]
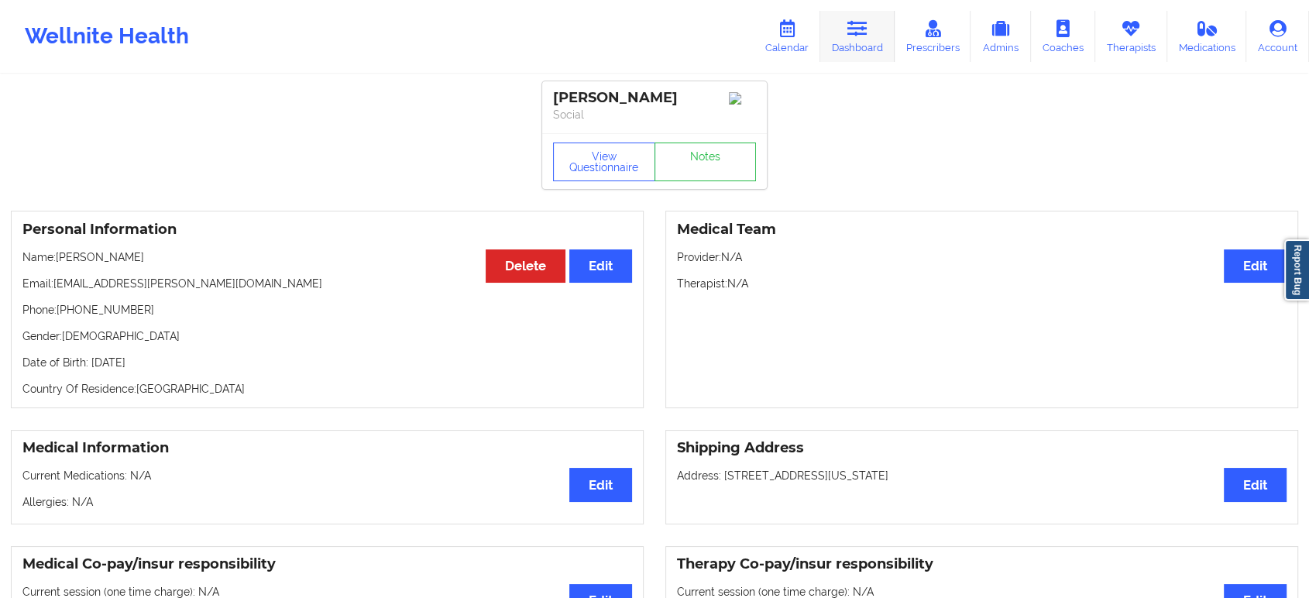
click at [852, 27] on icon at bounding box center [857, 28] width 20 height 17
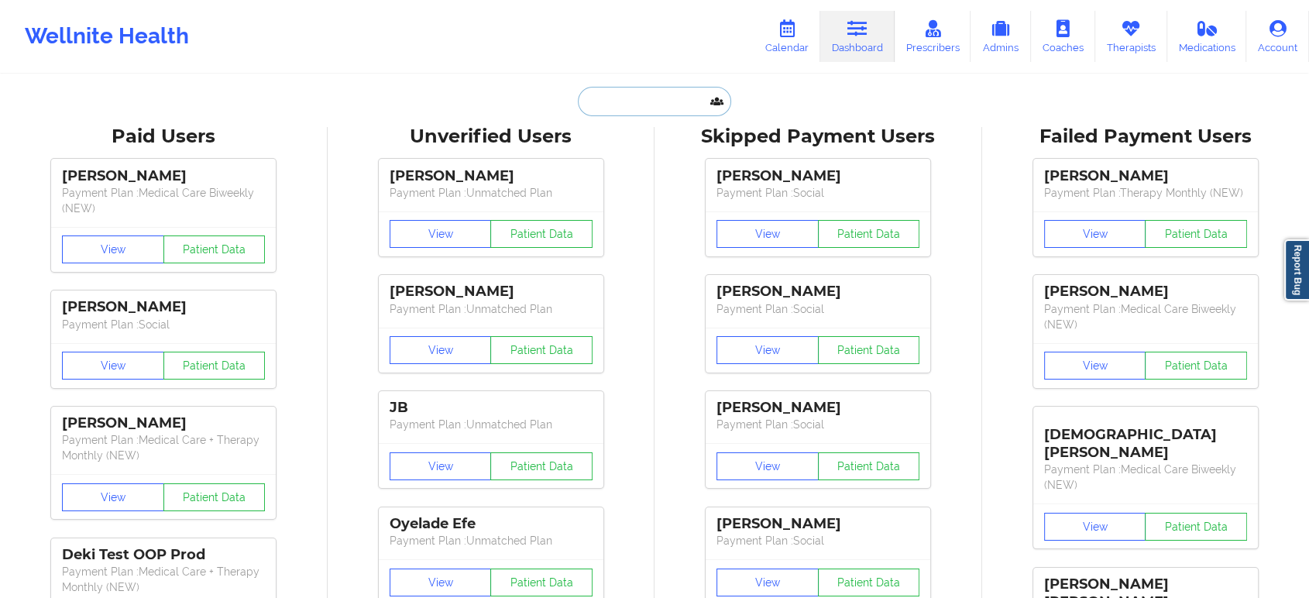
click at [657, 101] on input "text" at bounding box center [654, 101] width 153 height 29
paste input "terrytatyana1996@gmail.com"
type input "terrytatyana1996@gmail.com"
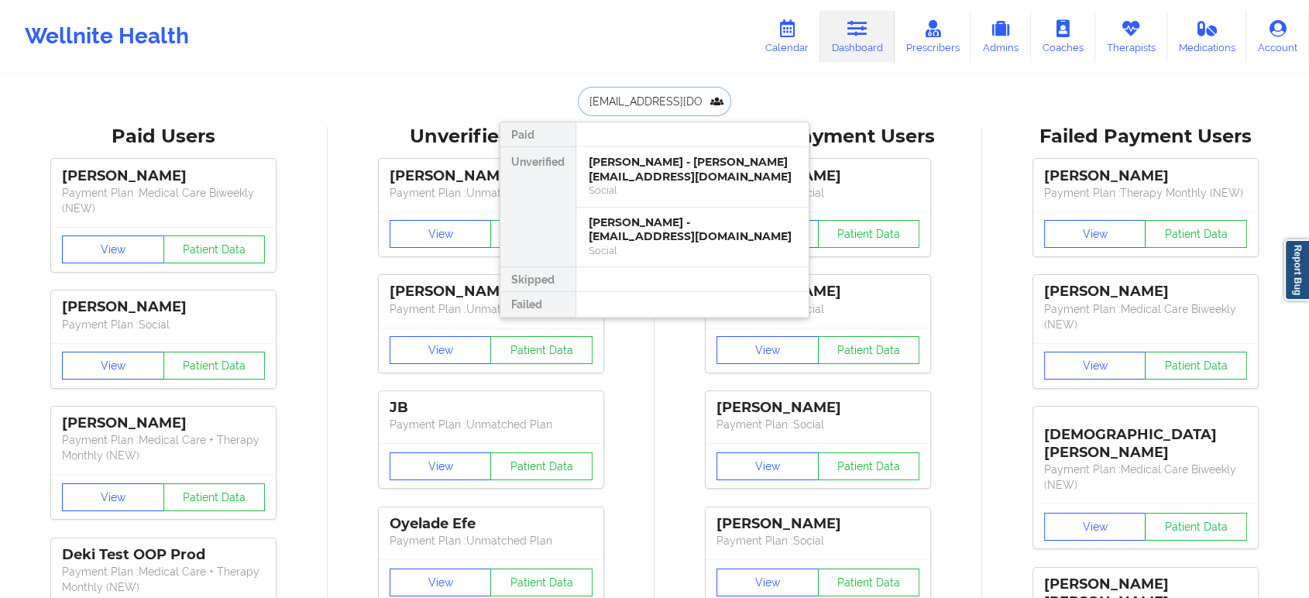
scroll to position [0, 24]
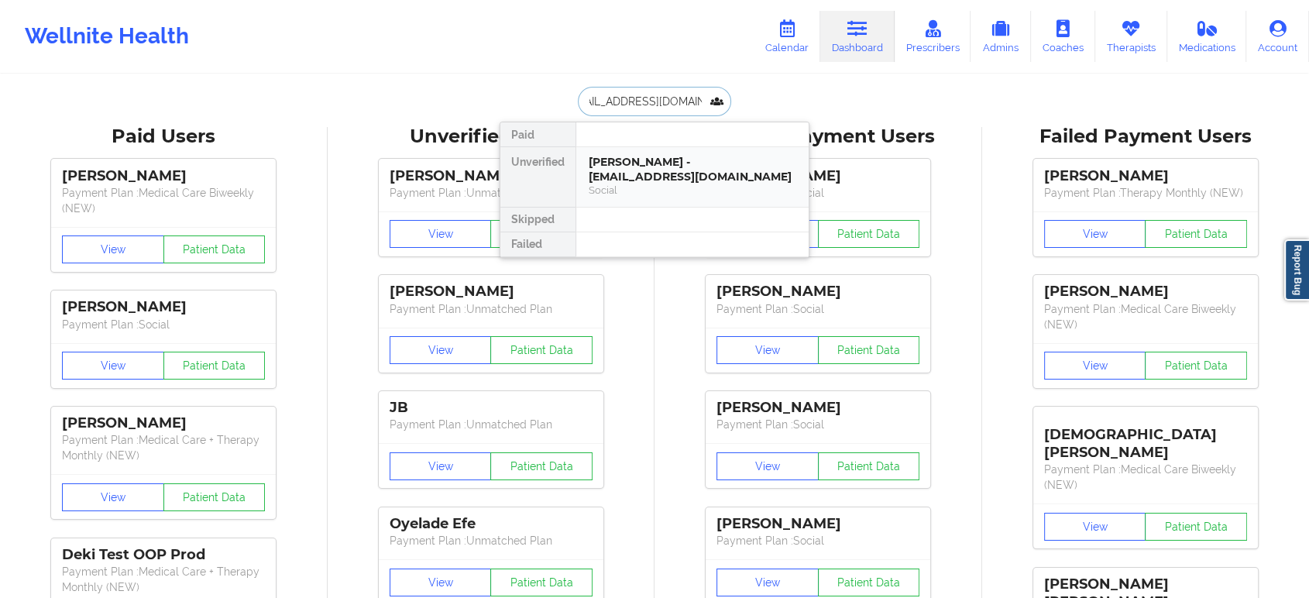
click at [672, 184] on div "Social" at bounding box center [693, 190] width 208 height 13
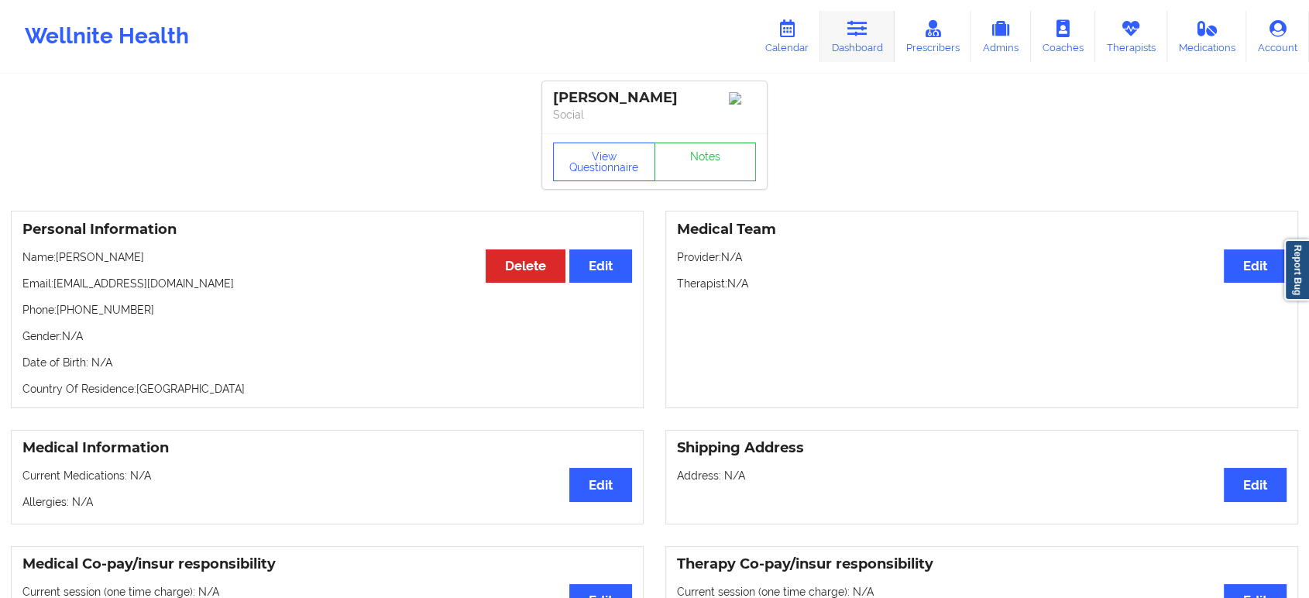
click at [856, 29] on icon at bounding box center [857, 28] width 20 height 17
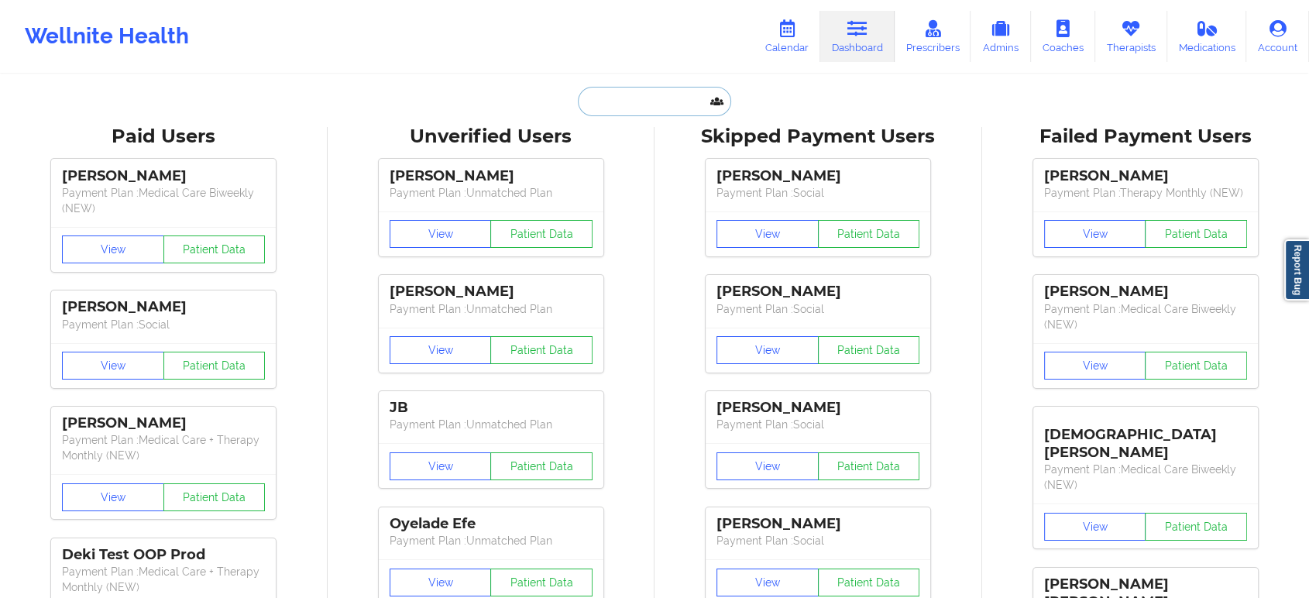
click at [688, 110] on input "text" at bounding box center [654, 101] width 153 height 29
paste input "jrc031123@gmail.com"
type input "jrc031123@gmail.com"
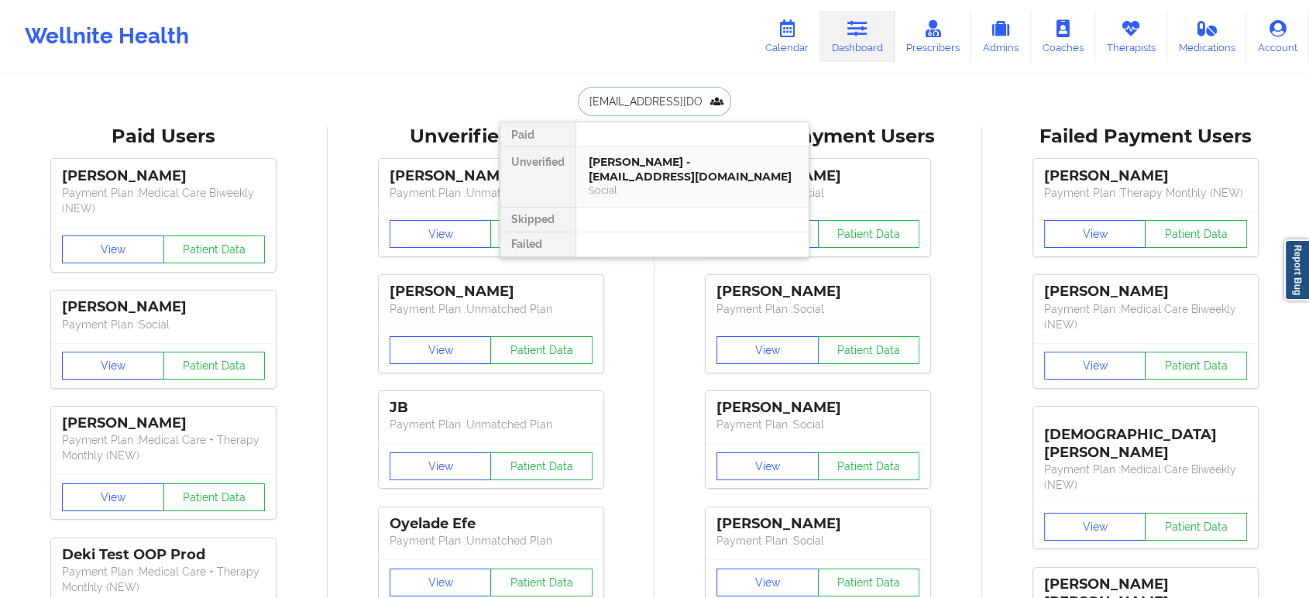
click at [671, 170] on div "JENNIFER CODDINGTON - jrc031123@gmail.com" at bounding box center [693, 169] width 208 height 29
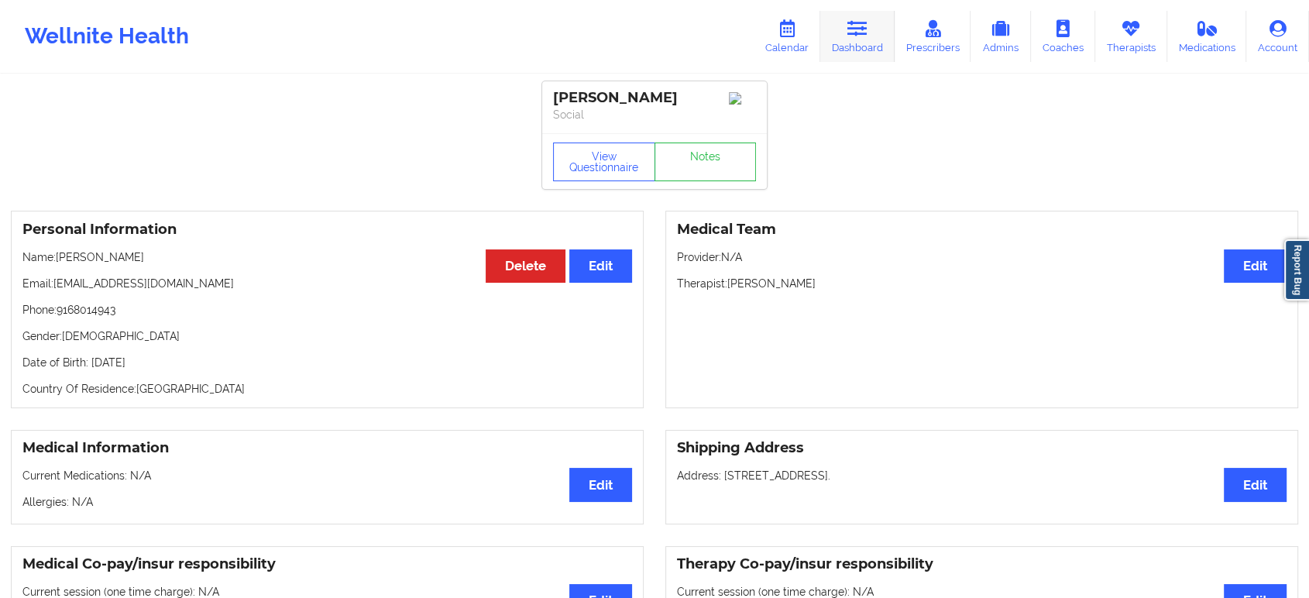
click at [866, 29] on icon at bounding box center [857, 28] width 20 height 17
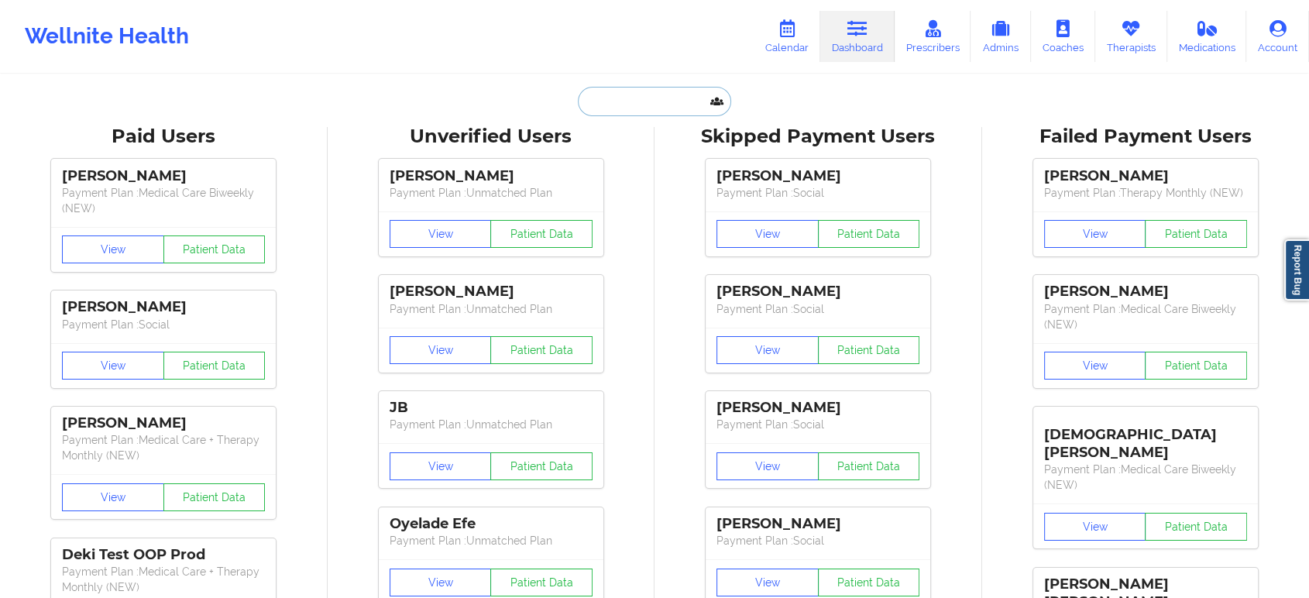
click at [657, 94] on input "text" at bounding box center [654, 101] width 153 height 29
paste input "Nicholas Ruebel"
type input "Nicholas Ruebel"
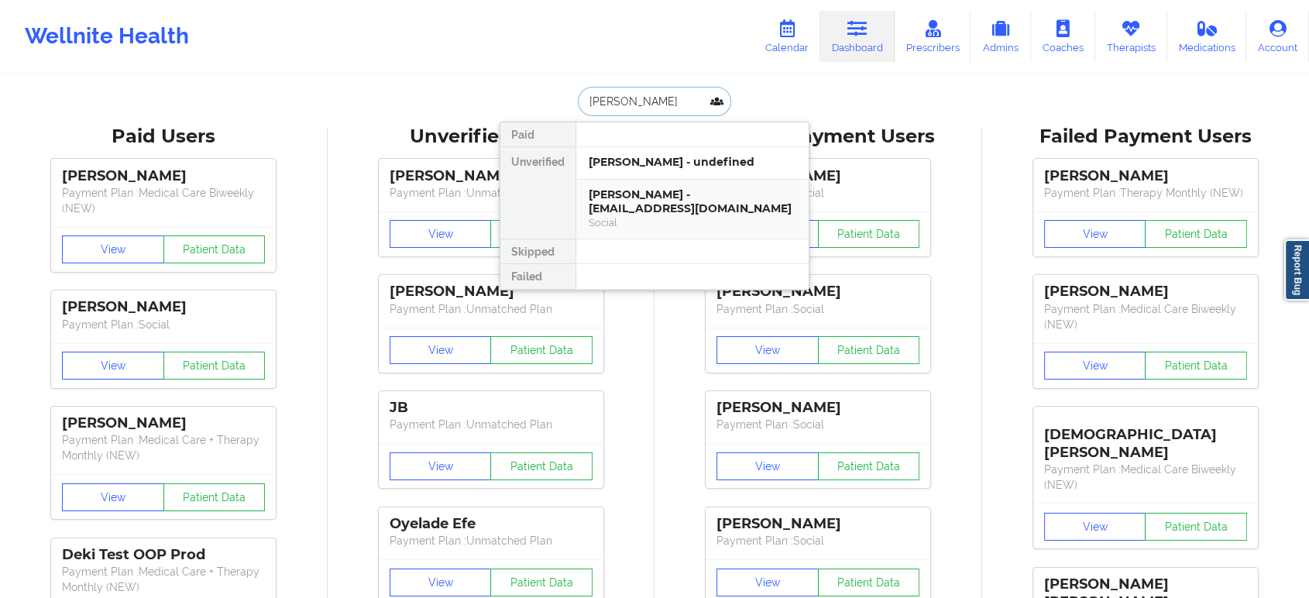
click at [692, 209] on div "Nicholas Ruebel - nickruebel@gmail.com" at bounding box center [693, 201] width 208 height 29
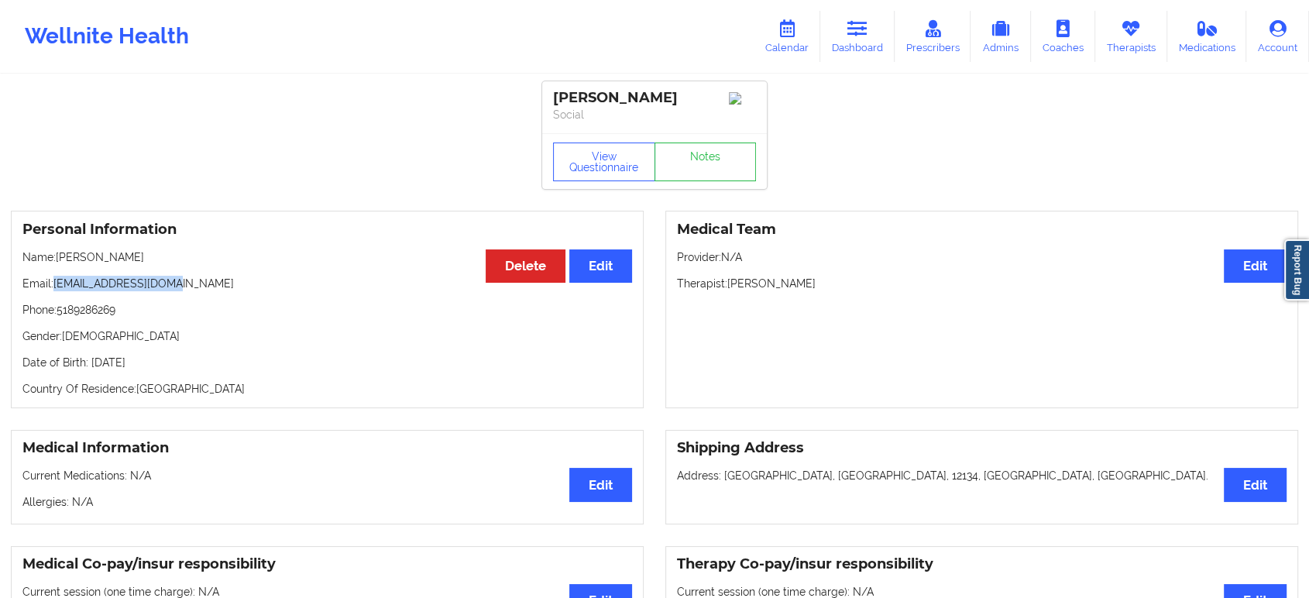
drag, startPoint x: 176, startPoint y: 287, endPoint x: 55, endPoint y: 287, distance: 120.8
click at [55, 287] on p "Email: nickruebel@gmail.com" at bounding box center [327, 283] width 610 height 15
copy p "nickruebel@gmail.com"
click at [854, 31] on icon at bounding box center [857, 28] width 20 height 17
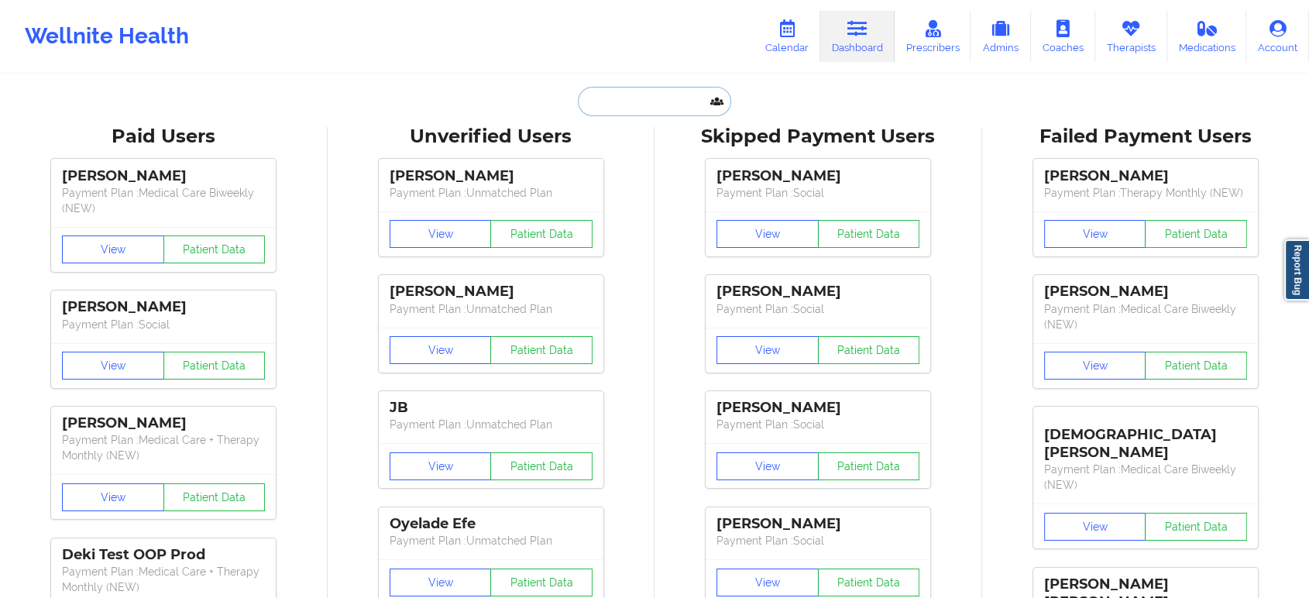
click at [672, 98] on input "text" at bounding box center [654, 101] width 153 height 29
paste input "apholla66@gmail.com"
type input "apholla66@gmail.com"
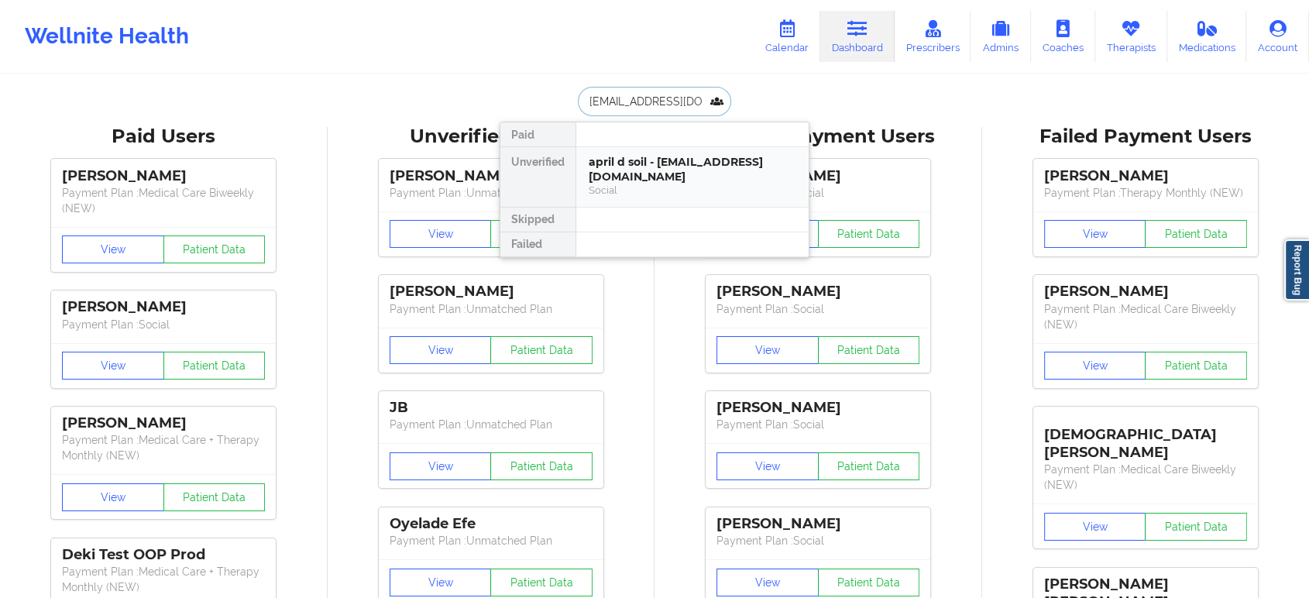
click at [670, 184] on div "Social" at bounding box center [693, 190] width 208 height 13
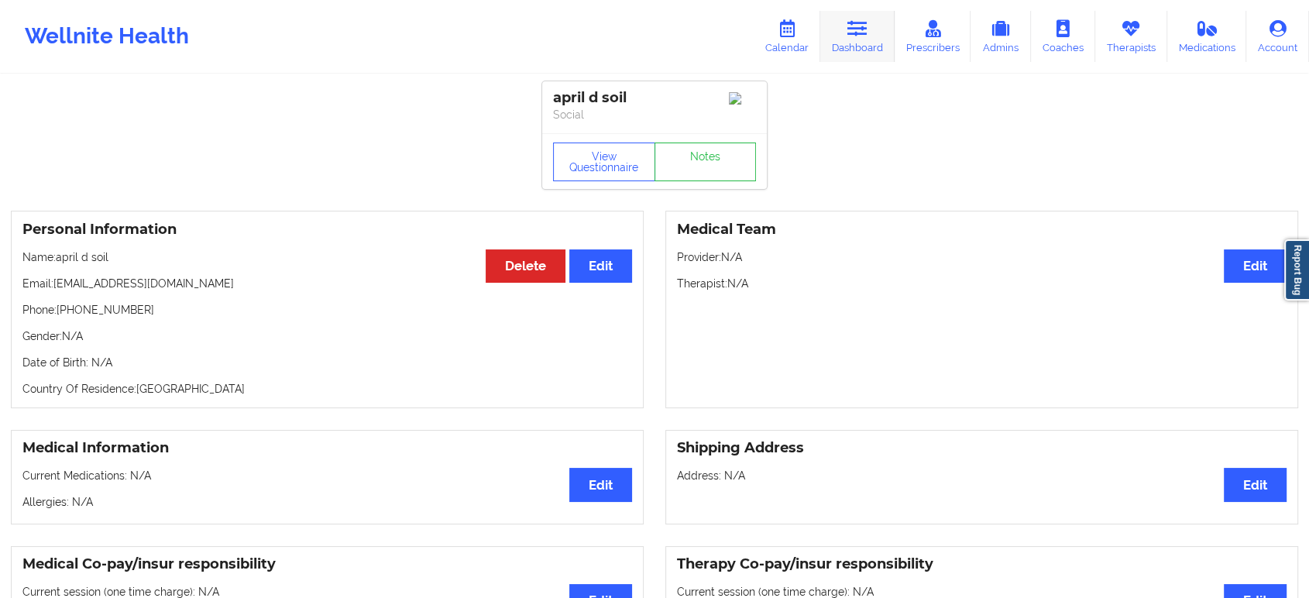
click at [850, 29] on icon at bounding box center [857, 28] width 20 height 17
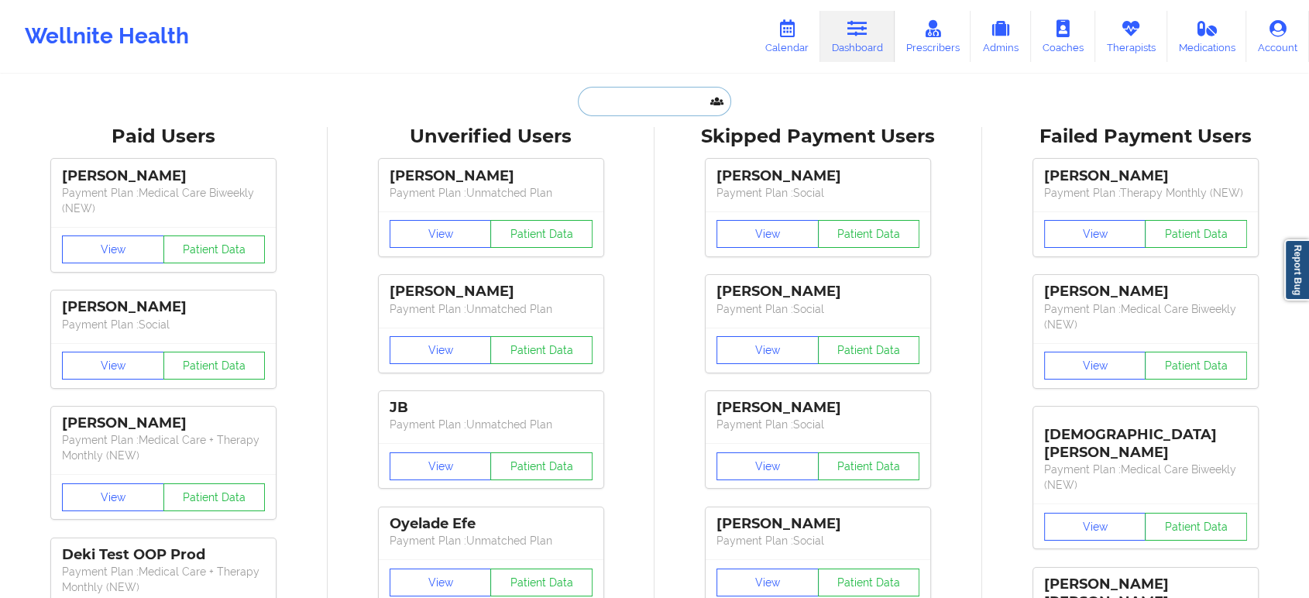
click at [639, 89] on input "text" at bounding box center [654, 101] width 153 height 29
paste input "mbw3456@gmail.com"
type input "mbw3456@gmail.com"
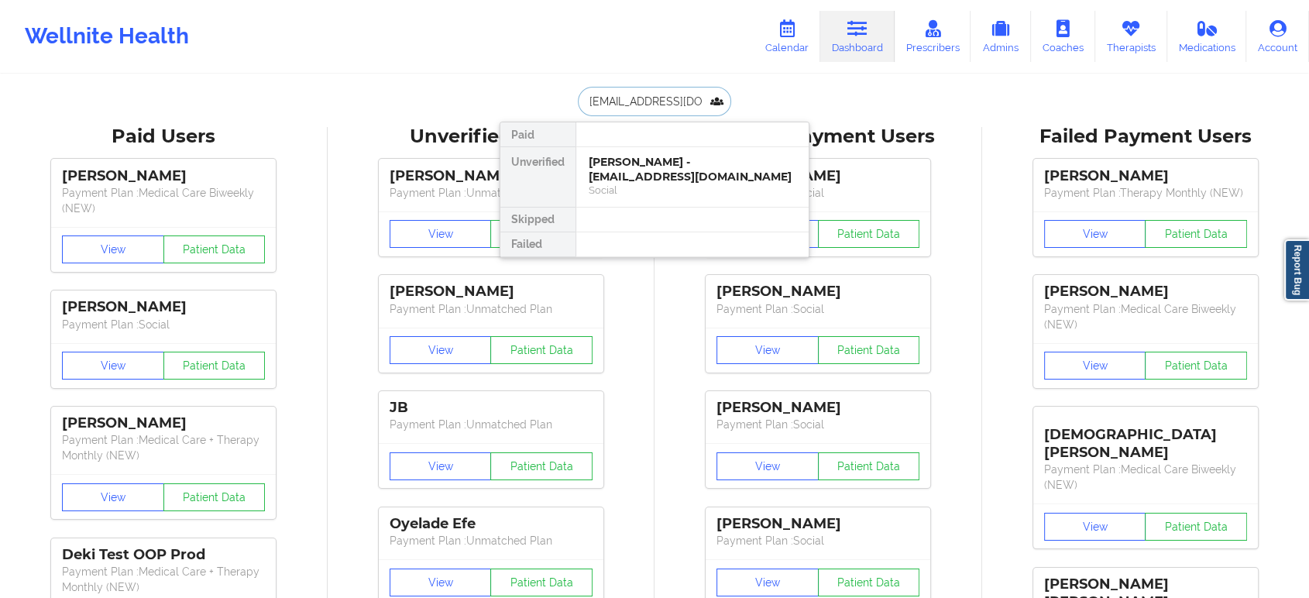
click at [653, 169] on div "Madeline Grant - mbw3456@gmail.com" at bounding box center [693, 169] width 208 height 29
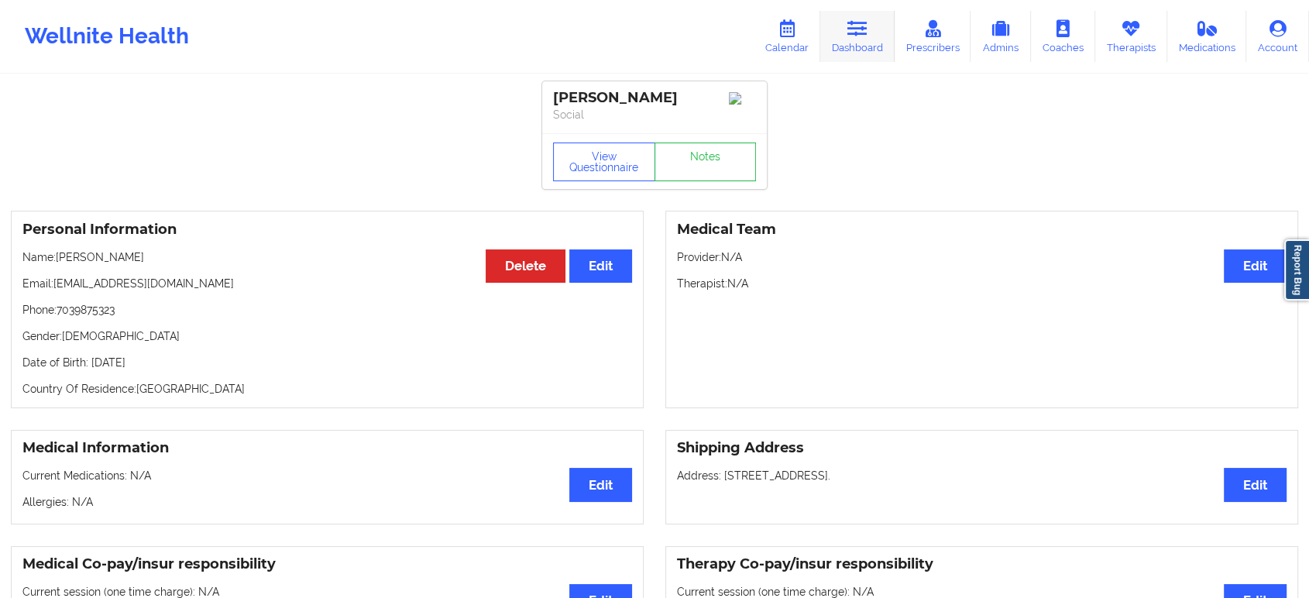
click at [853, 46] on link "Dashboard" at bounding box center [857, 36] width 74 height 51
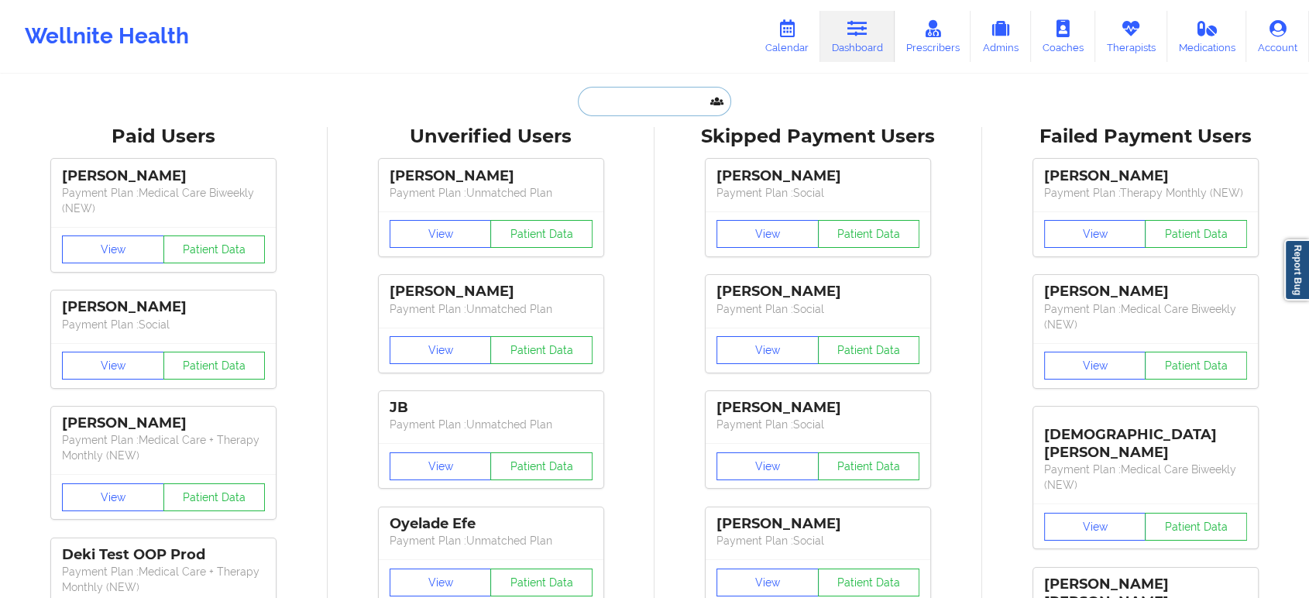
click at [675, 101] on input "text" at bounding box center [654, 101] width 153 height 29
paste input "Megamad89@hotmail.com"
type input "Megamad89@hotmail.com"
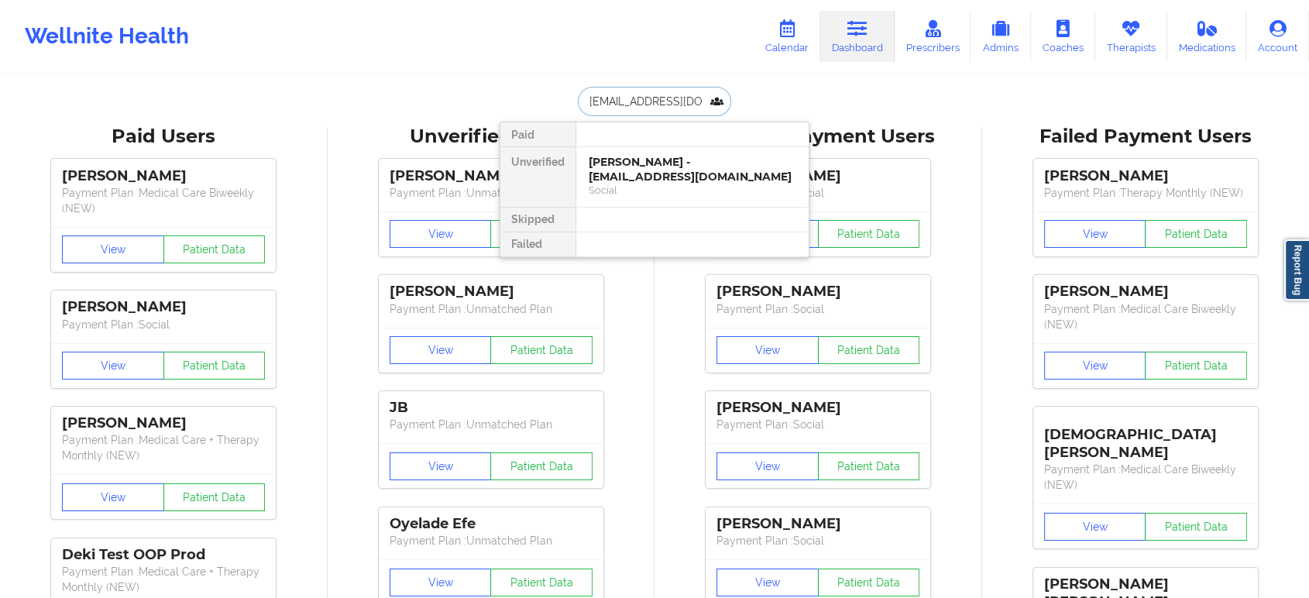
scroll to position [0, 13]
click at [683, 179] on div "Madeline Beth Grant - megamad89@hotmail.com" at bounding box center [693, 169] width 208 height 29
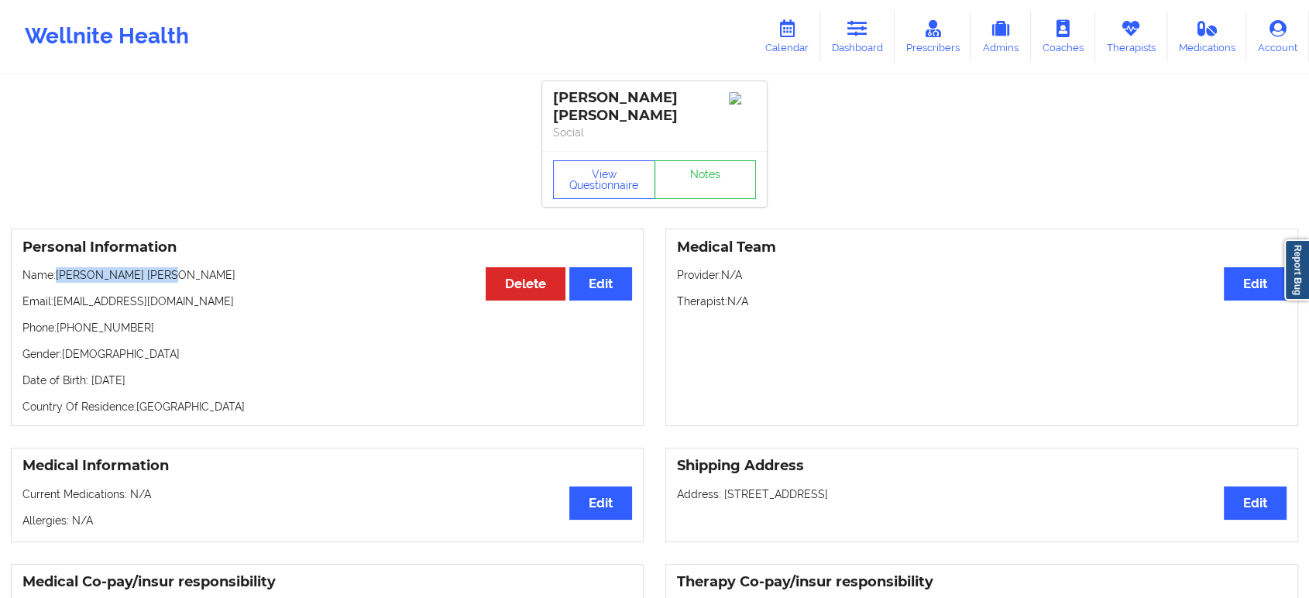
drag, startPoint x: 168, startPoint y: 262, endPoint x: 61, endPoint y: 259, distance: 106.9
click at [61, 267] on p "Name: Madeline Beth Grant" at bounding box center [327, 274] width 610 height 15
copy p "Madeline Beth Grant"
click at [863, 49] on link "Dashboard" at bounding box center [857, 36] width 74 height 51
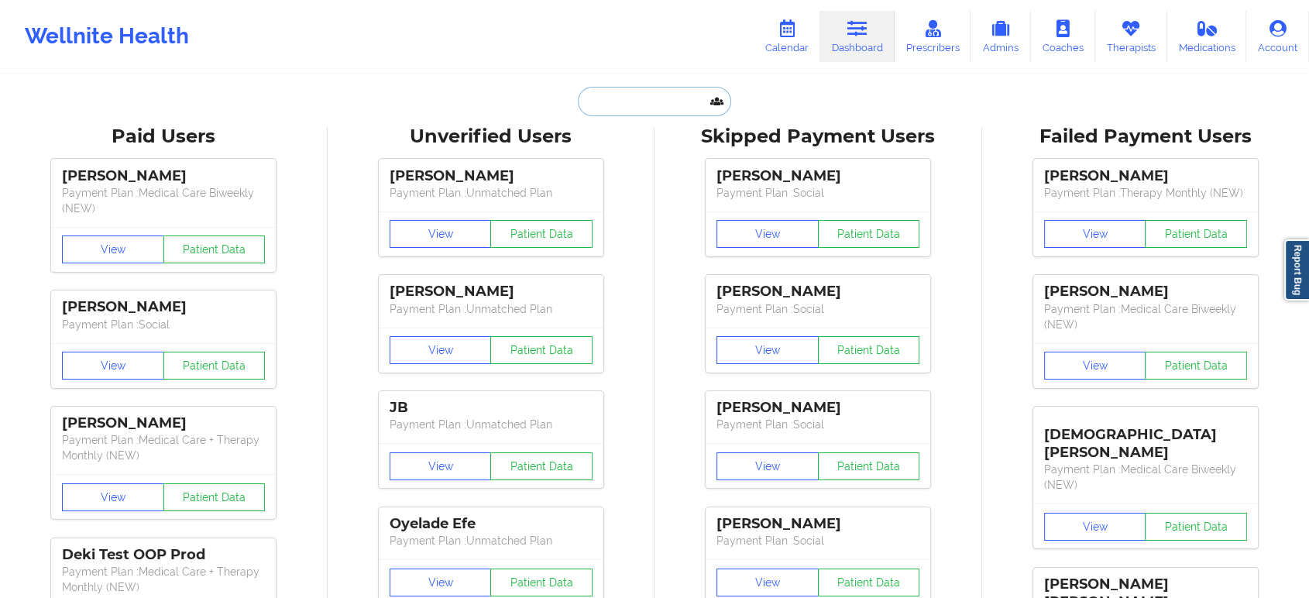
click at [684, 98] on input "text" at bounding box center [654, 101] width 153 height 29
paste input "ronniqua.webb@gmail.com"
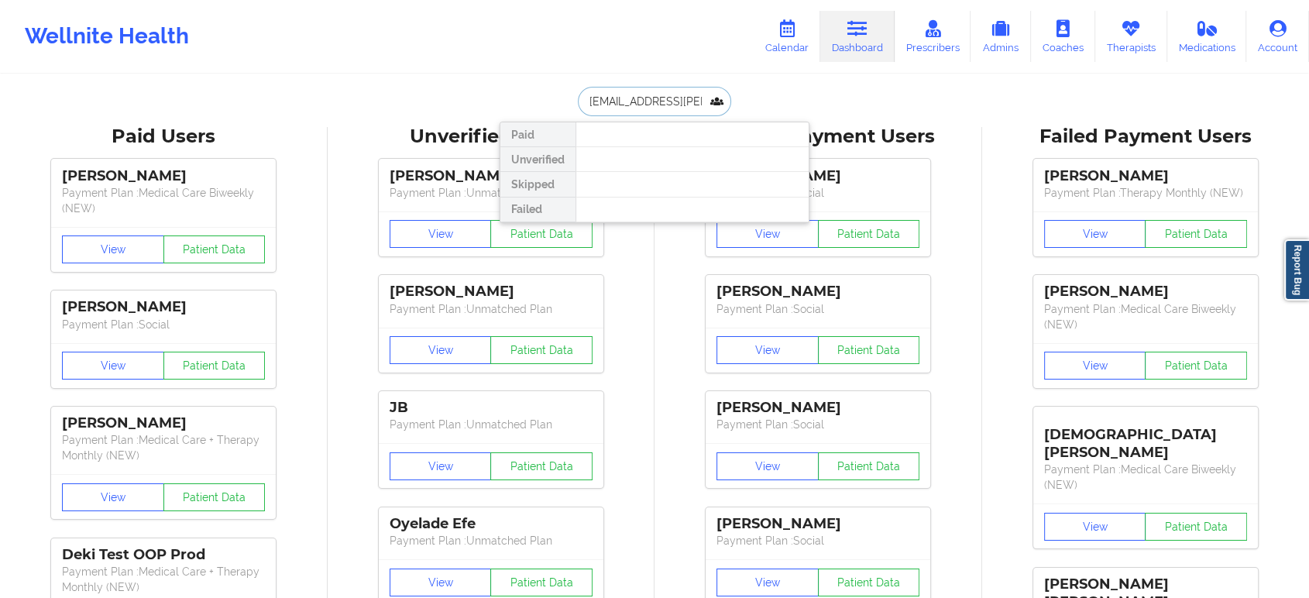
paste input "RONNIQUA WEBB"
paste input "ronniqua.webb@gmail.com"
type input "ronniqua.webb@gmail.com"
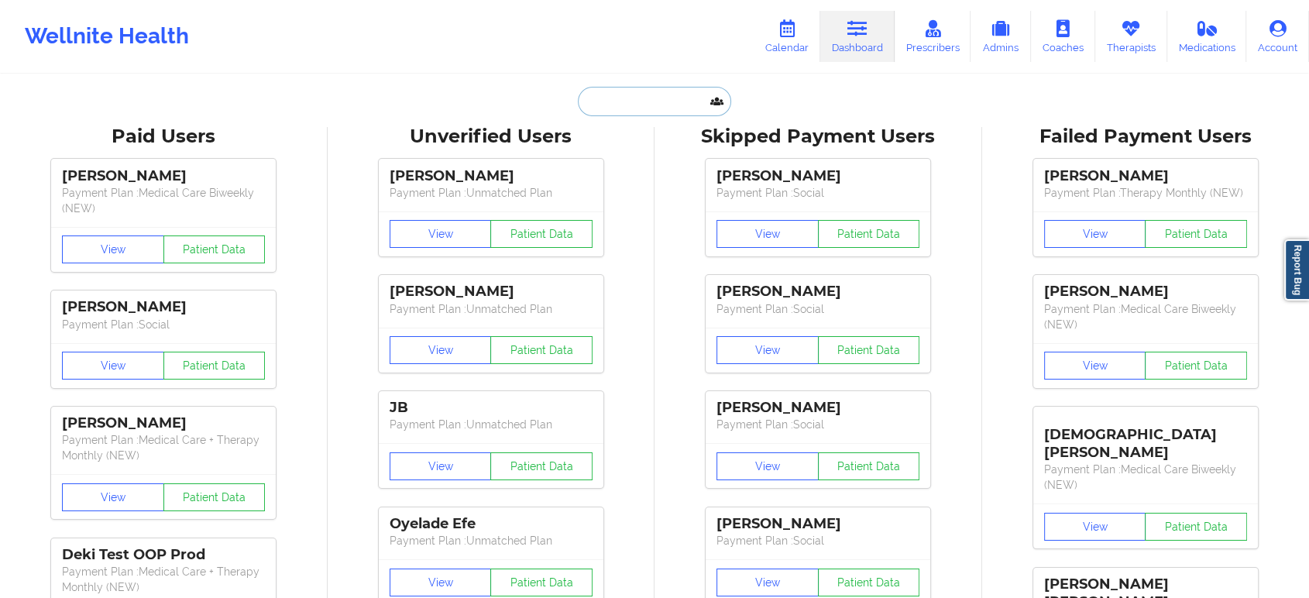
click at [668, 95] on input "text" at bounding box center [654, 101] width 153 height 29
paste input "jon.cunningham01@gmail.com"
type input "jon.cunningham01@gmail.com"
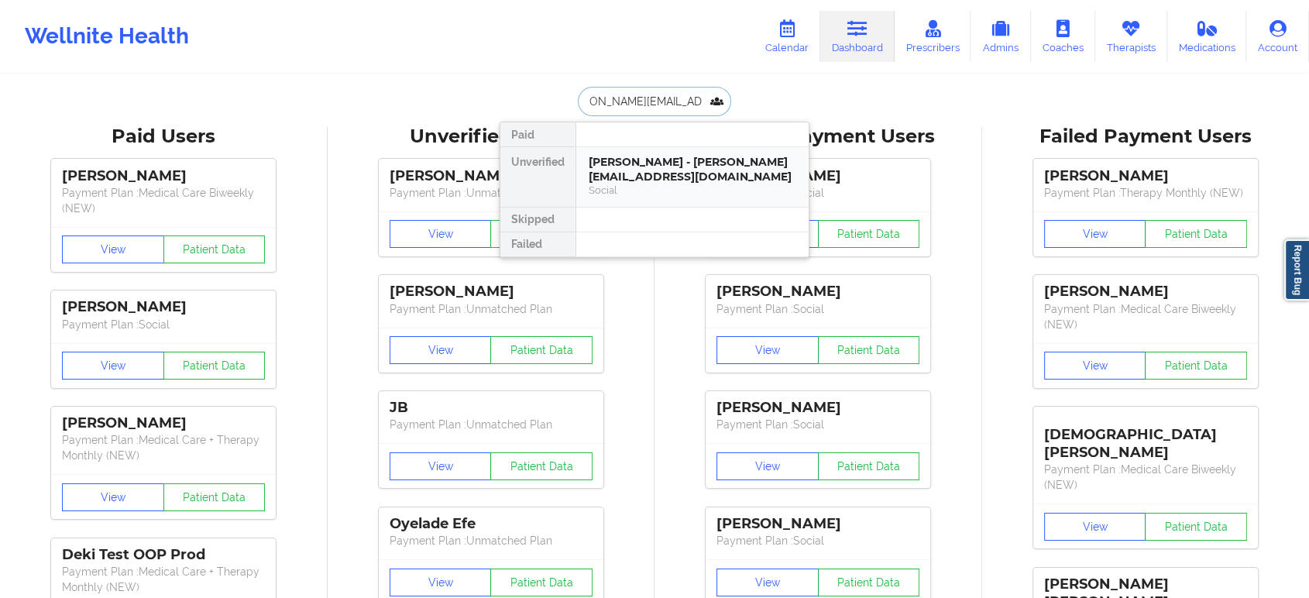
click at [672, 168] on div "JONATHON CUNNINGHAM - jon.cunningham01@gmail.com" at bounding box center [693, 169] width 208 height 29
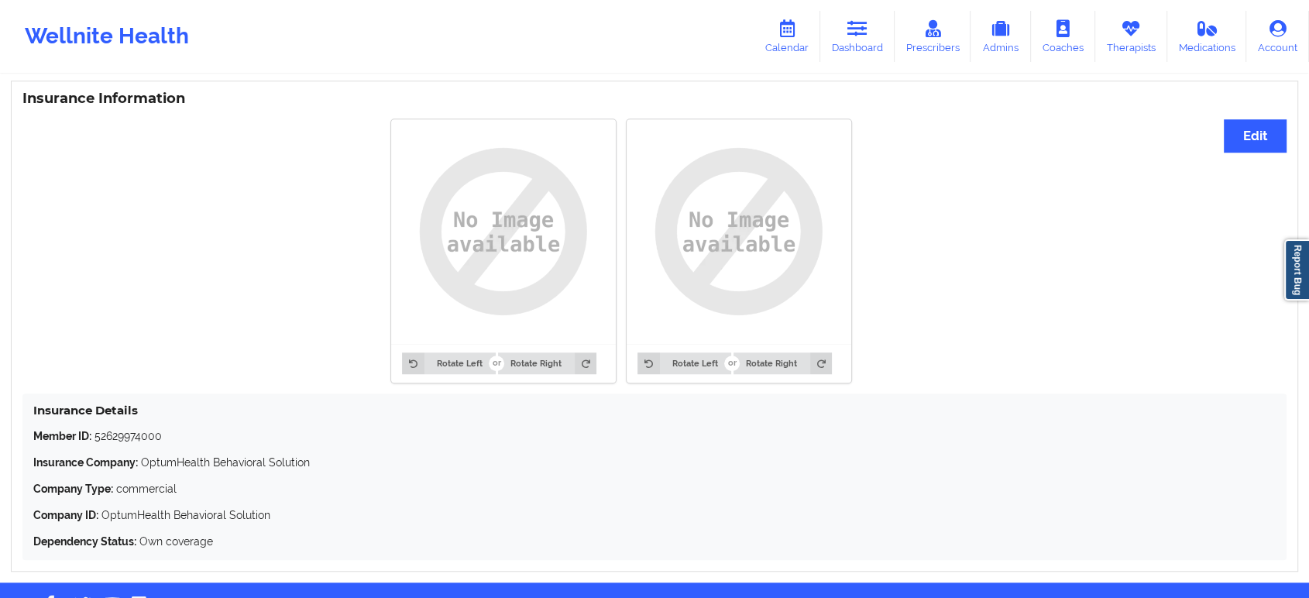
scroll to position [1212, 0]
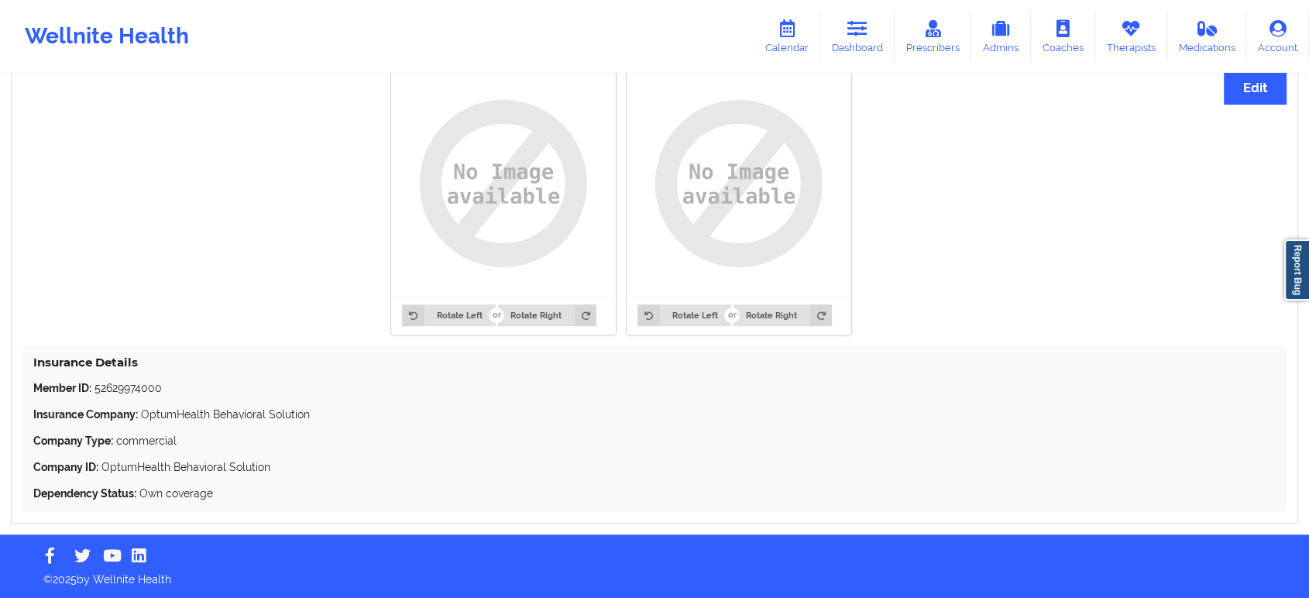
drag, startPoint x: 805, startPoint y: 386, endPoint x: 803, endPoint y: 349, distance: 37.2
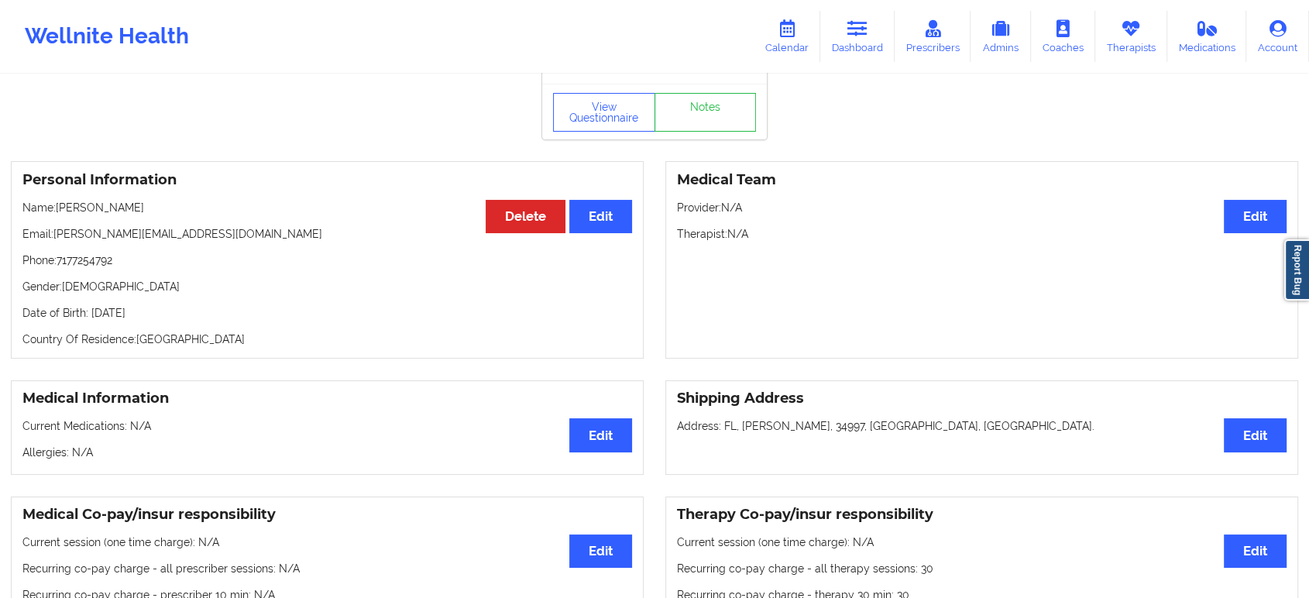
scroll to position [0, 0]
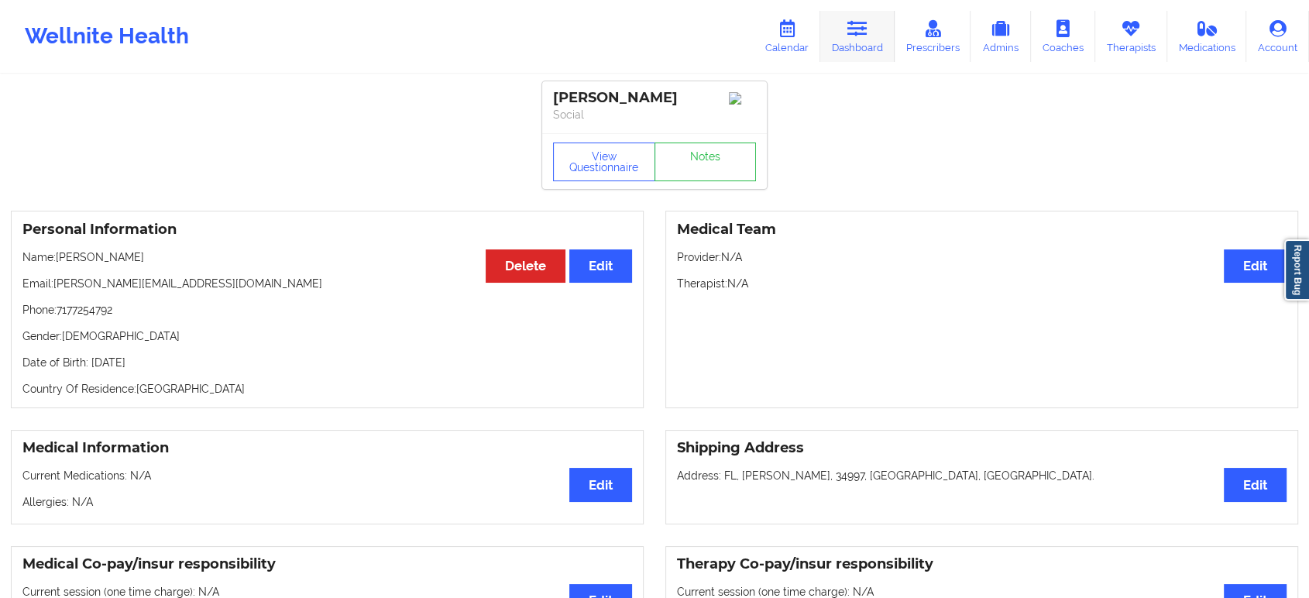
click at [847, 29] on link "Dashboard" at bounding box center [857, 36] width 74 height 51
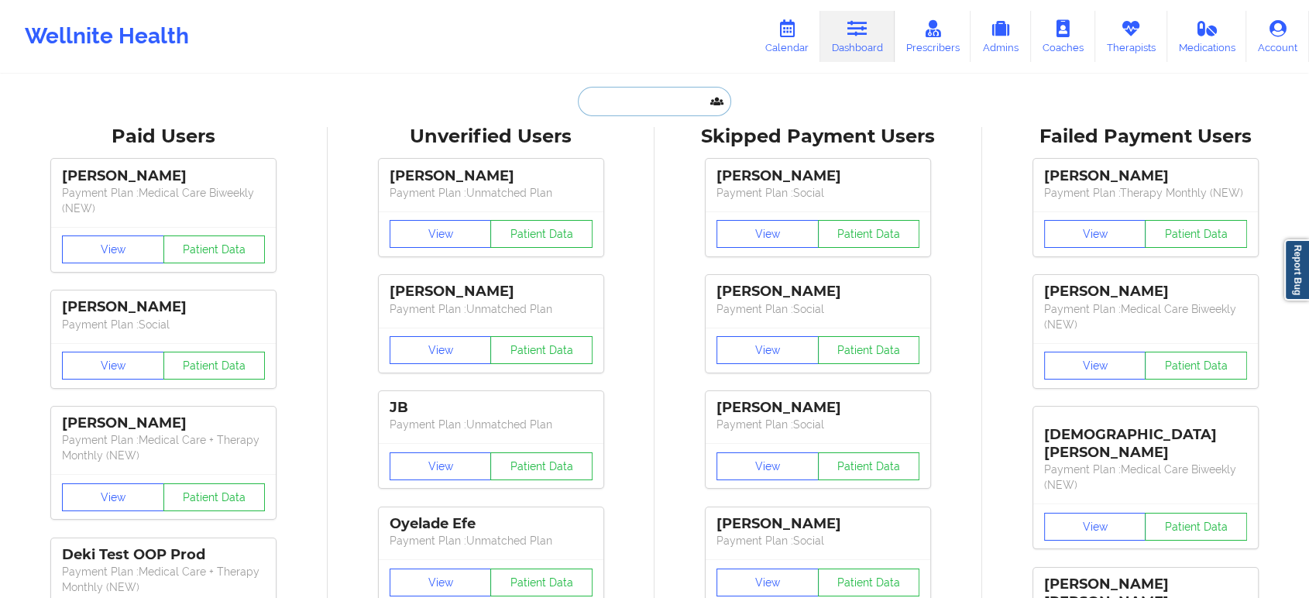
click at [654, 104] on input "text" at bounding box center [654, 101] width 153 height 29
paste input "[PERSON_NAME]"
type input "[PERSON_NAME]"
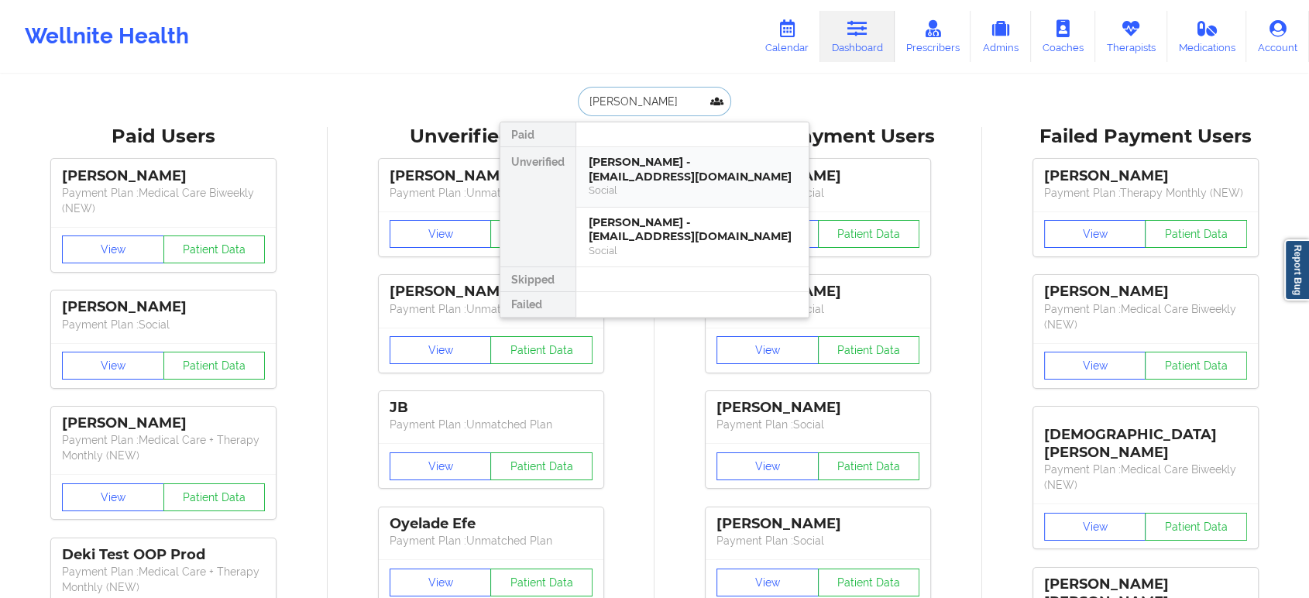
click at [677, 177] on div "Lillian Garcia - jamboree68@yahoo.com" at bounding box center [693, 169] width 208 height 29
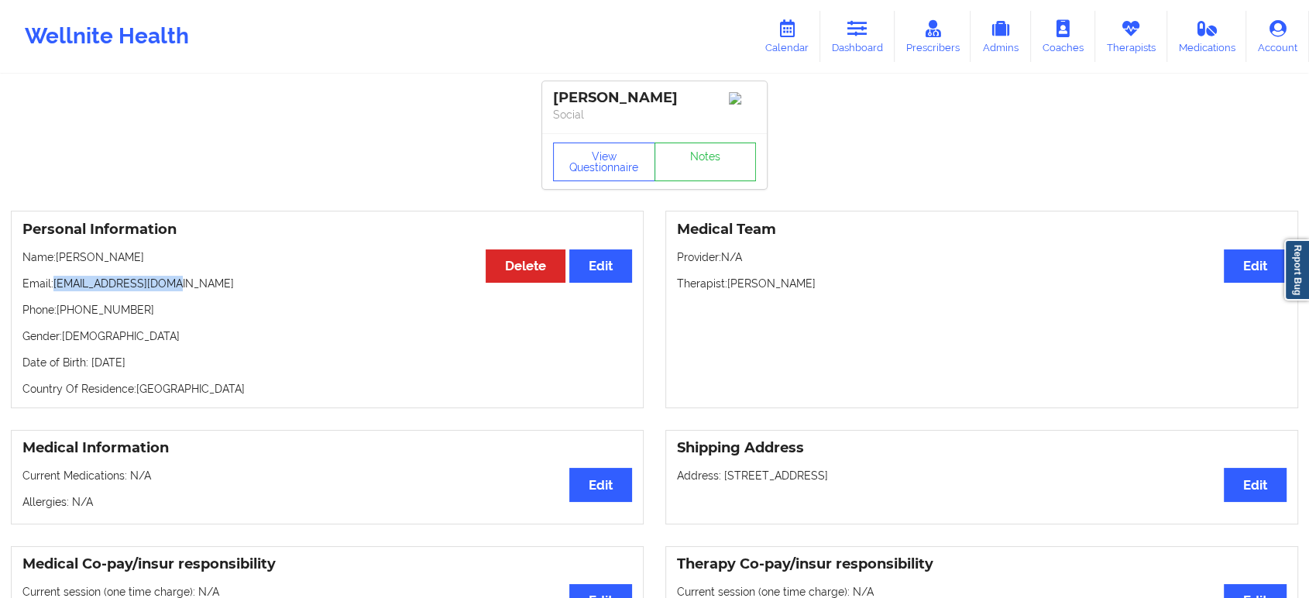
drag, startPoint x: 182, startPoint y: 292, endPoint x: 55, endPoint y: 291, distance: 127.0
click at [55, 291] on p "Email: jamboree68@yahoo.com" at bounding box center [327, 283] width 610 height 15
copy p "jamboree68@yahoo.com"
click at [873, 34] on link "Dashboard" at bounding box center [857, 36] width 74 height 51
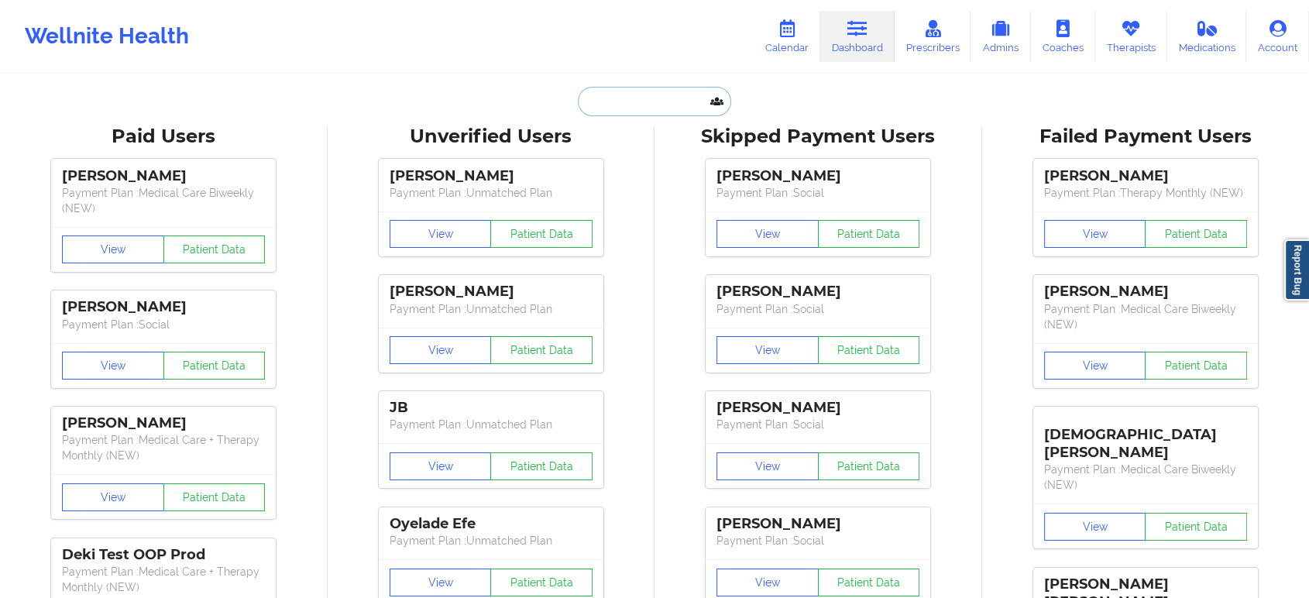
click at [668, 101] on input "text" at bounding box center [654, 101] width 153 height 29
paste input "SIRINE CHAKROUN"
type input "SIRINE CHAKROUN"
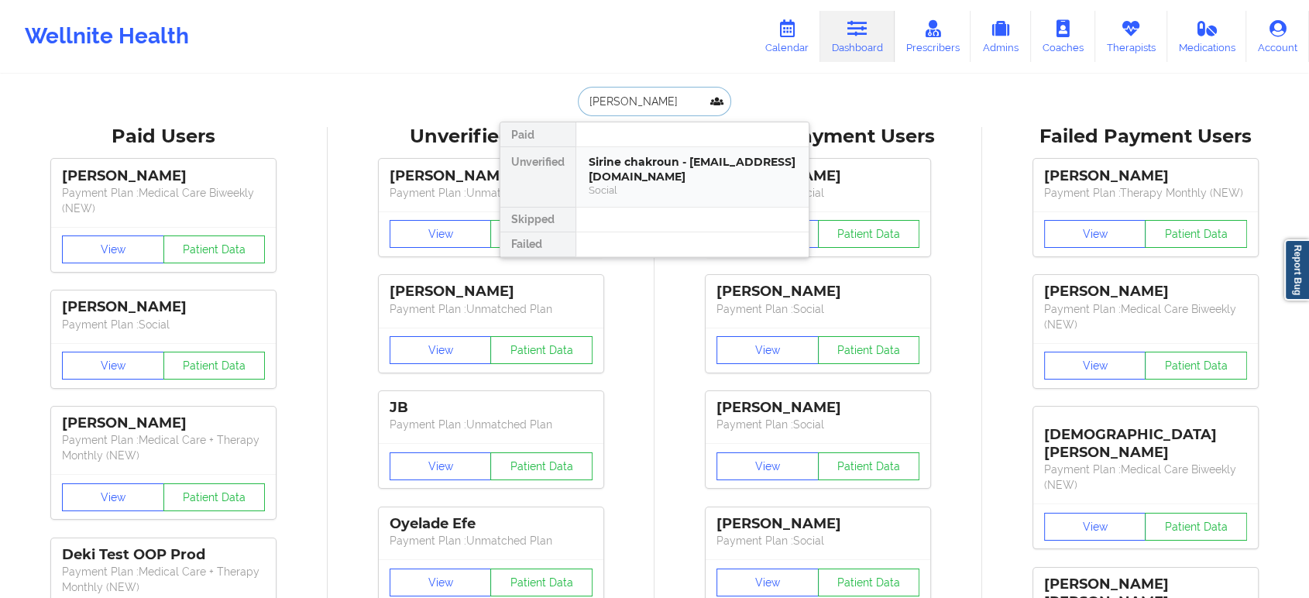
click at [663, 160] on div "Sirine chakroun - sirine.chakroun12@gmail.com" at bounding box center [693, 169] width 208 height 29
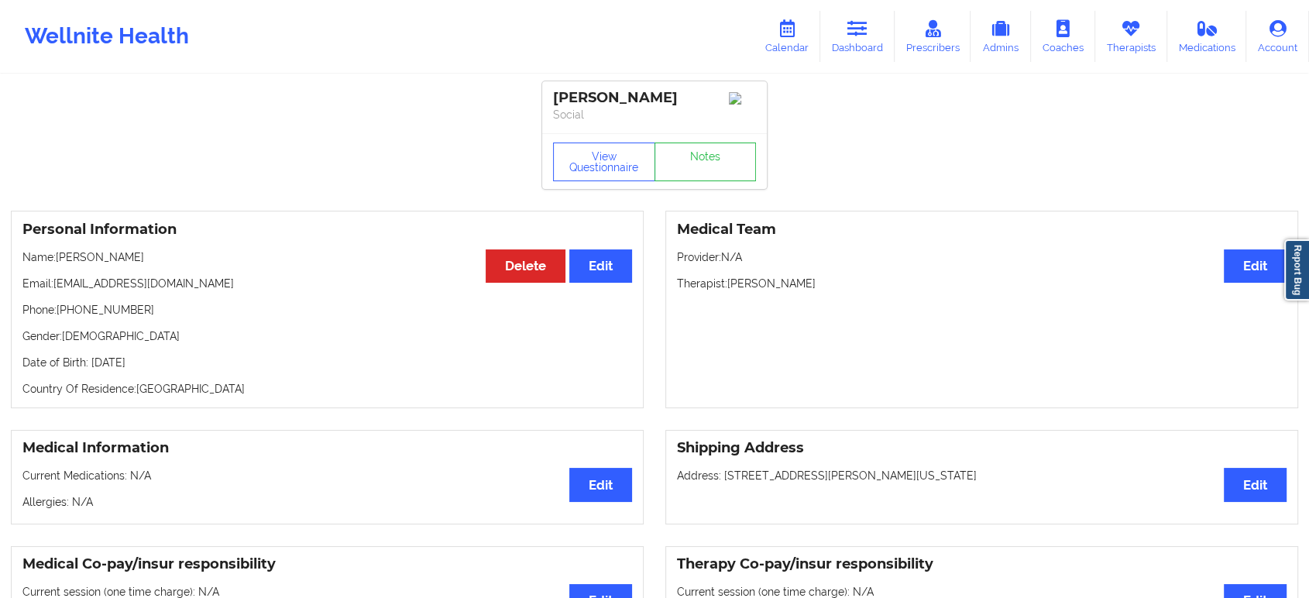
click at [623, 40] on div "Wellnite Health Calendar Dashboard Prescribers Admins Coaches Therapists Medica…" at bounding box center [654, 36] width 1309 height 62
click at [843, 35] on link "Dashboard" at bounding box center [857, 36] width 74 height 51
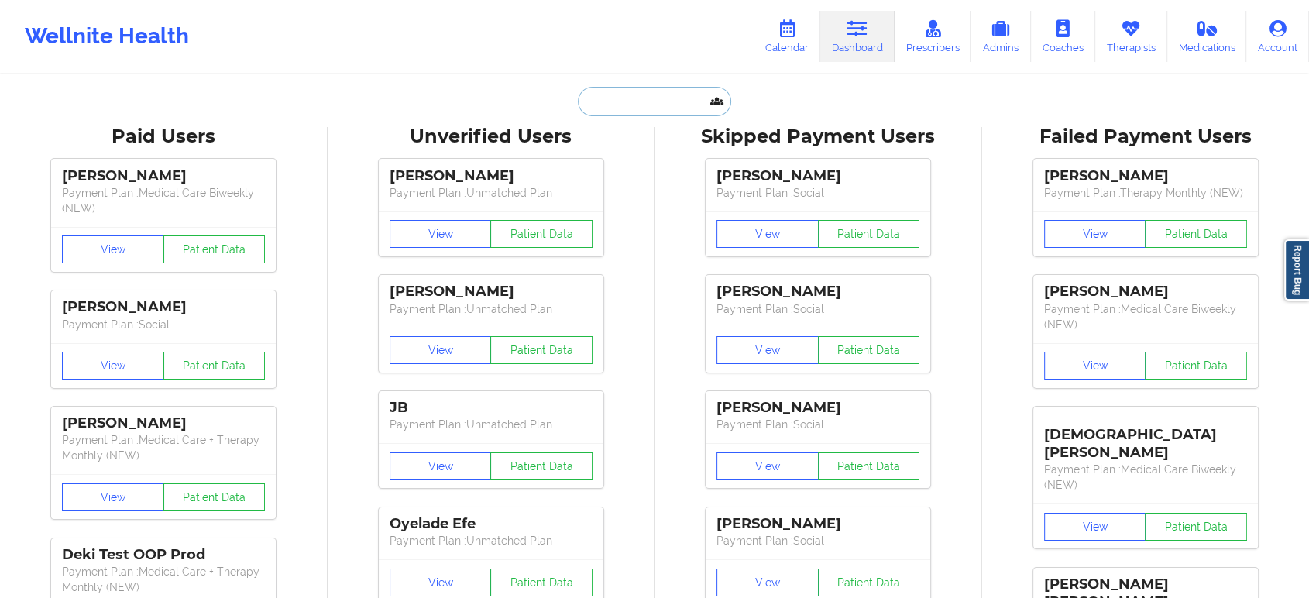
click at [658, 108] on input "text" at bounding box center [654, 101] width 153 height 29
paste input "scottwoodnapa@gmail.com"
type input "scottwoodnapa@gmail.com"
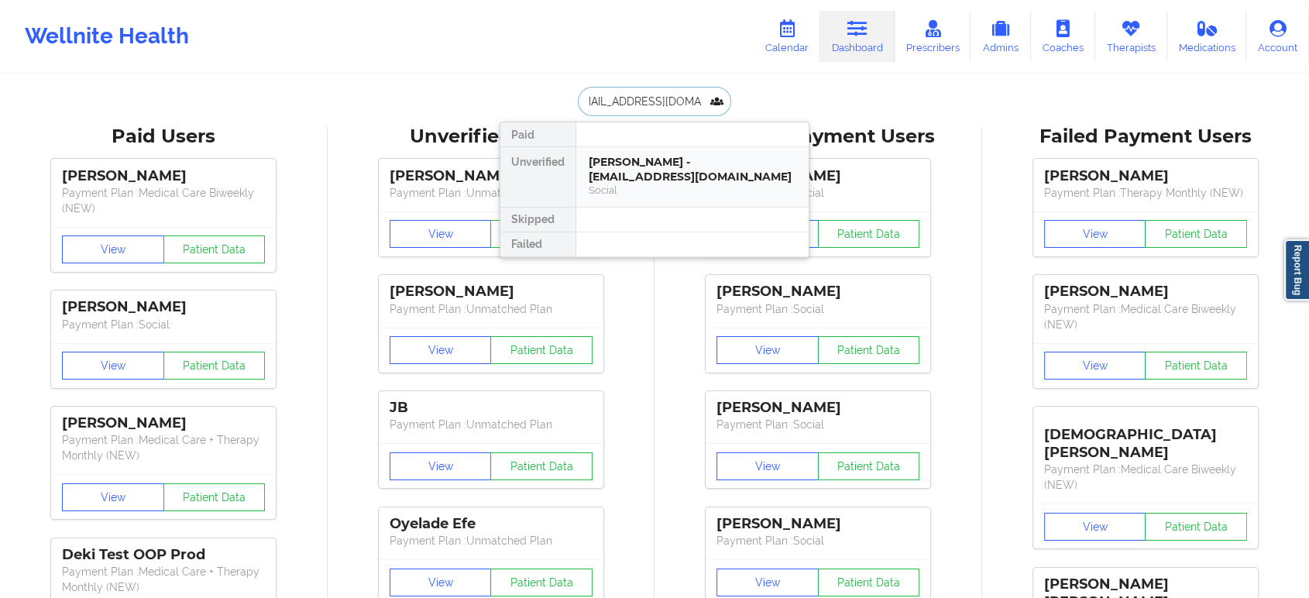
click at [640, 184] on div "Social" at bounding box center [693, 190] width 208 height 13
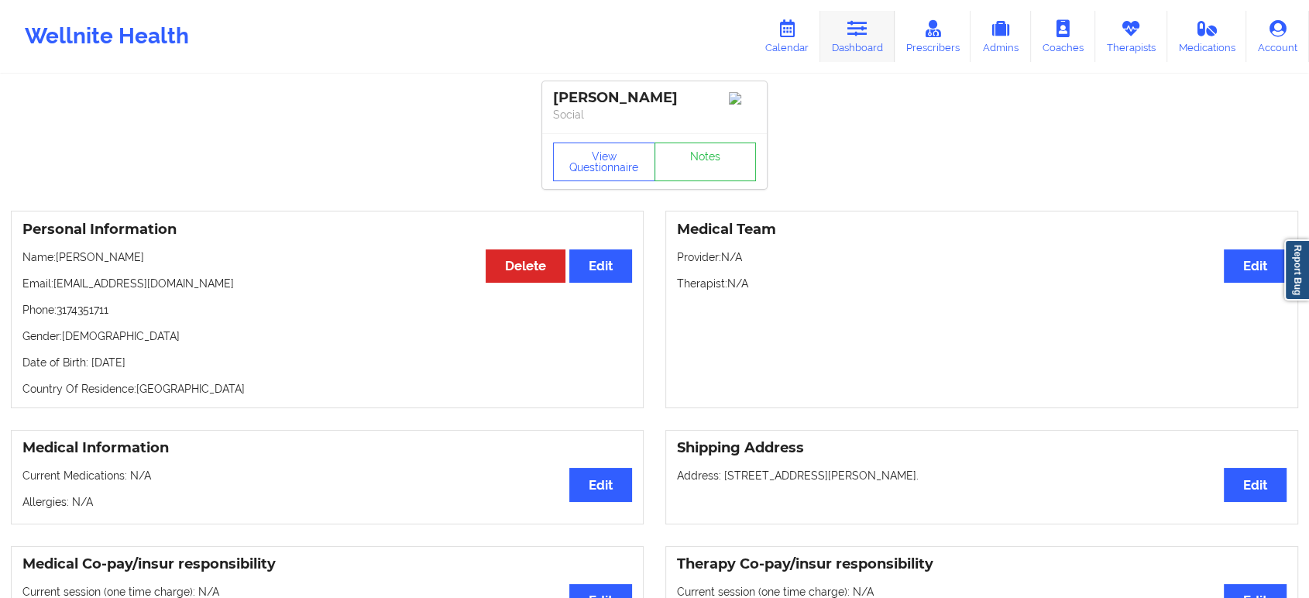
click at [861, 43] on link "Dashboard" at bounding box center [857, 36] width 74 height 51
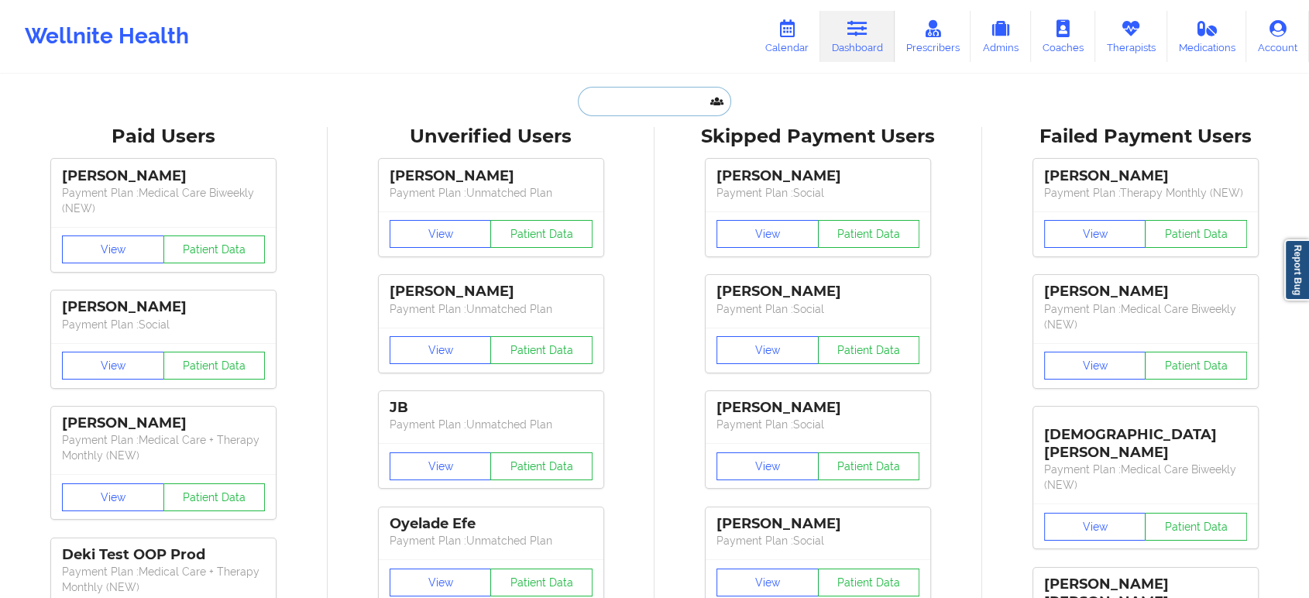
click at [661, 91] on input "text" at bounding box center [654, 101] width 153 height 29
paste input "lissette1@comcast.net"
type input "lissette1@comcast.net"
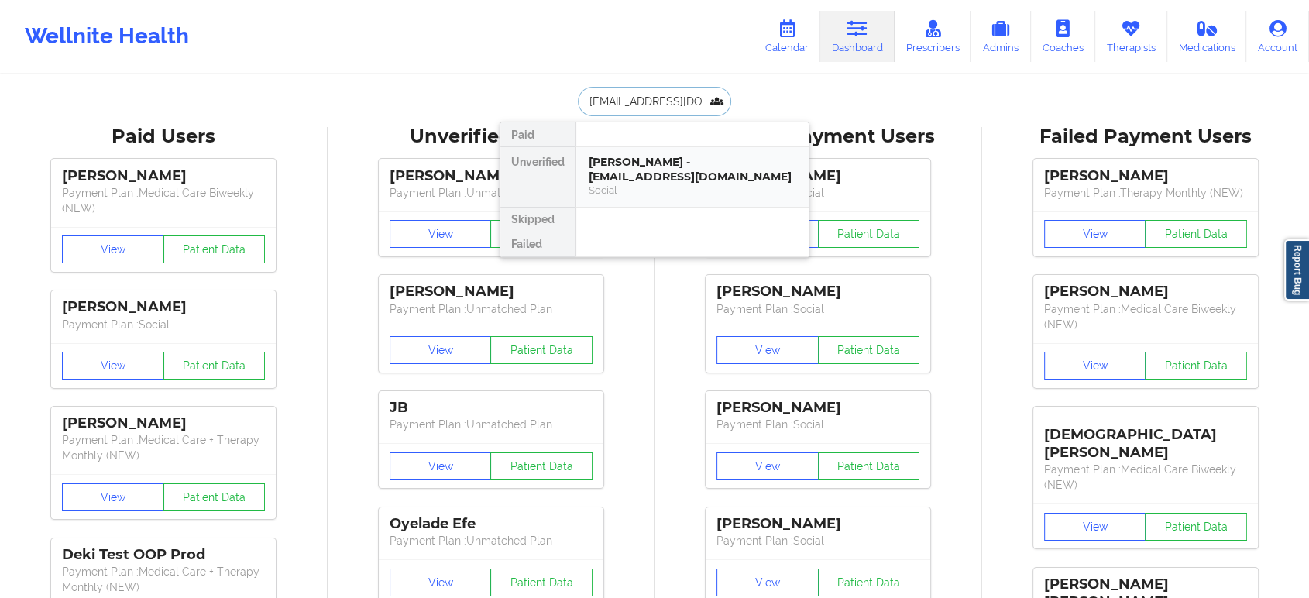
click at [675, 174] on div "LISSETTE GONZALEZ - lissette1@comcast.net" at bounding box center [693, 169] width 208 height 29
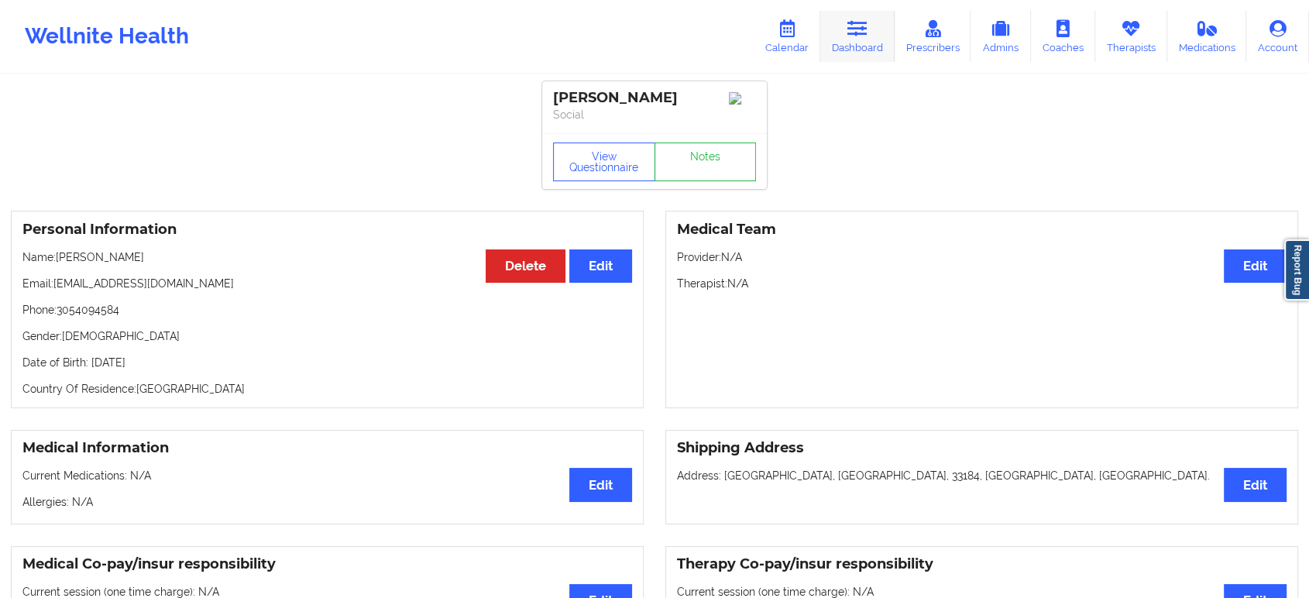
click at [838, 38] on link "Dashboard" at bounding box center [857, 36] width 74 height 51
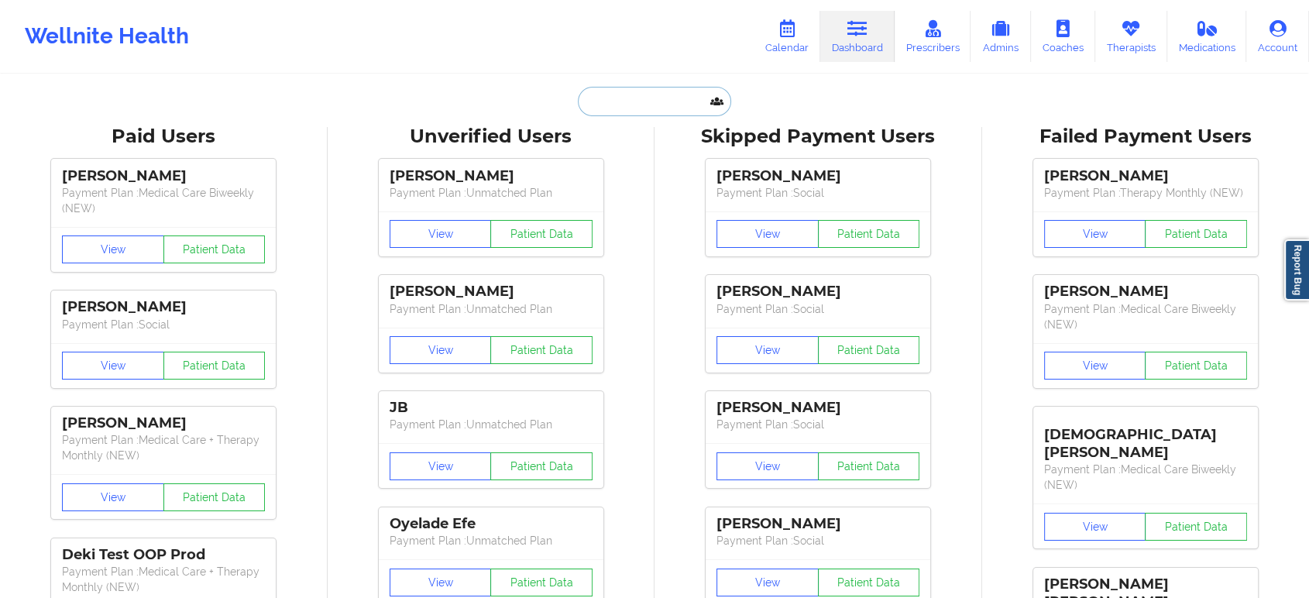
click at [648, 104] on input "text" at bounding box center [654, 101] width 153 height 29
paste input "w-wallace@live.com"
type input "w-wallace@live.com"
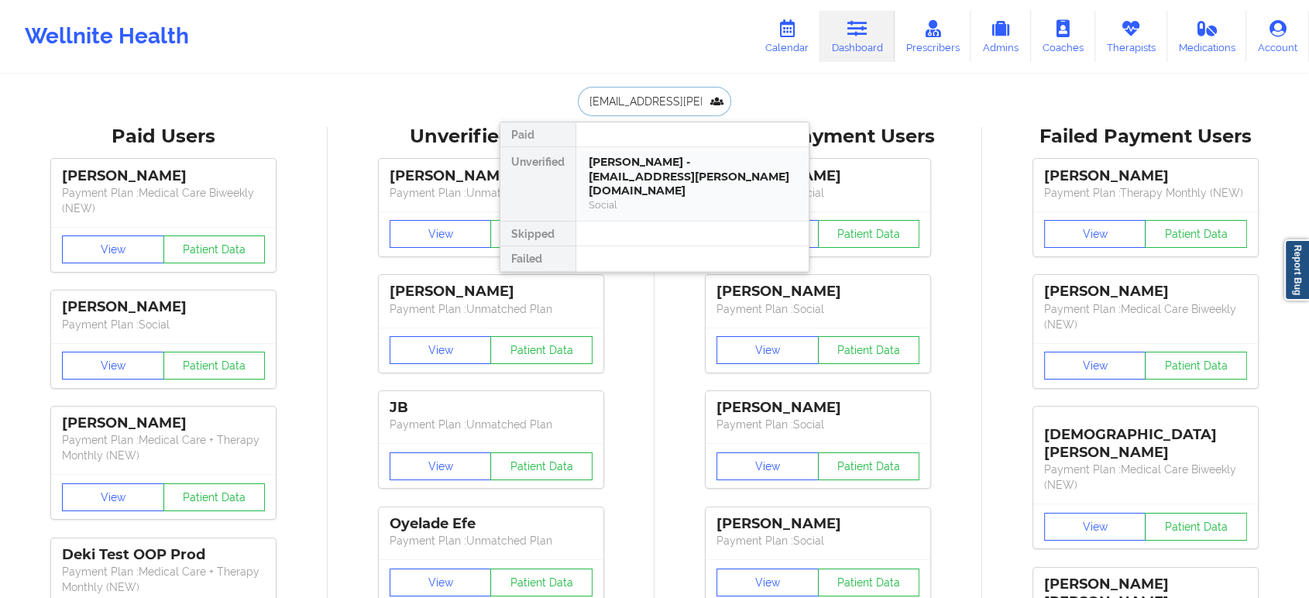
click at [664, 174] on div "WILLIAM WALLACE - w-wallace@live.com" at bounding box center [693, 176] width 208 height 43
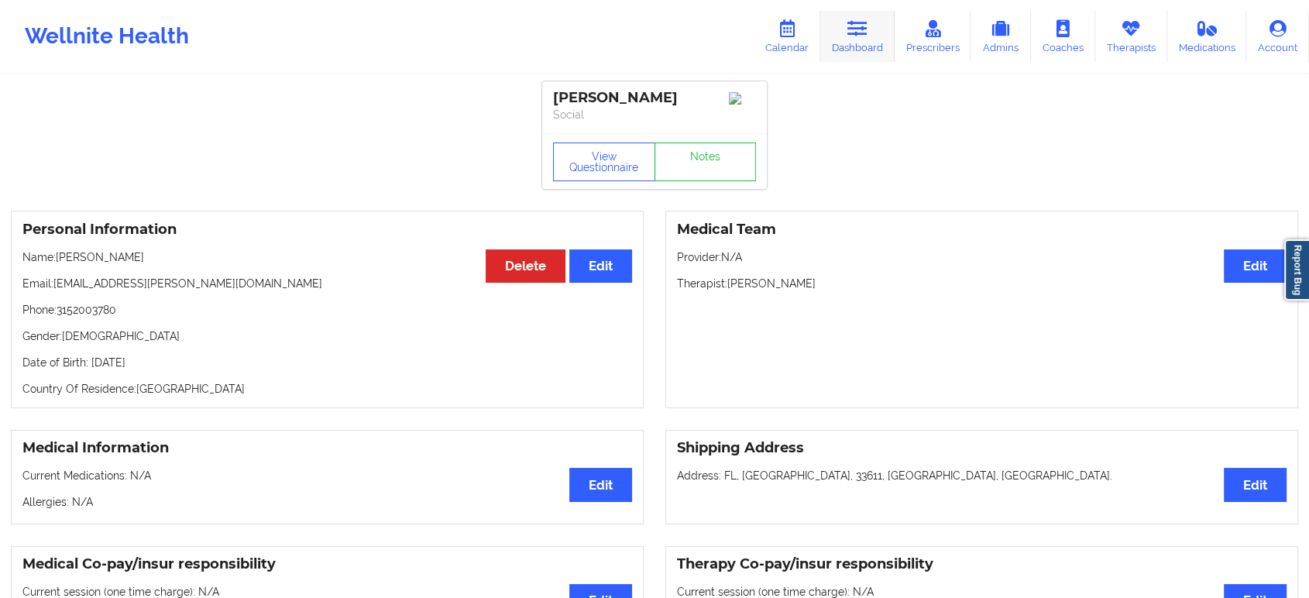
click at [874, 39] on link "Dashboard" at bounding box center [857, 36] width 74 height 51
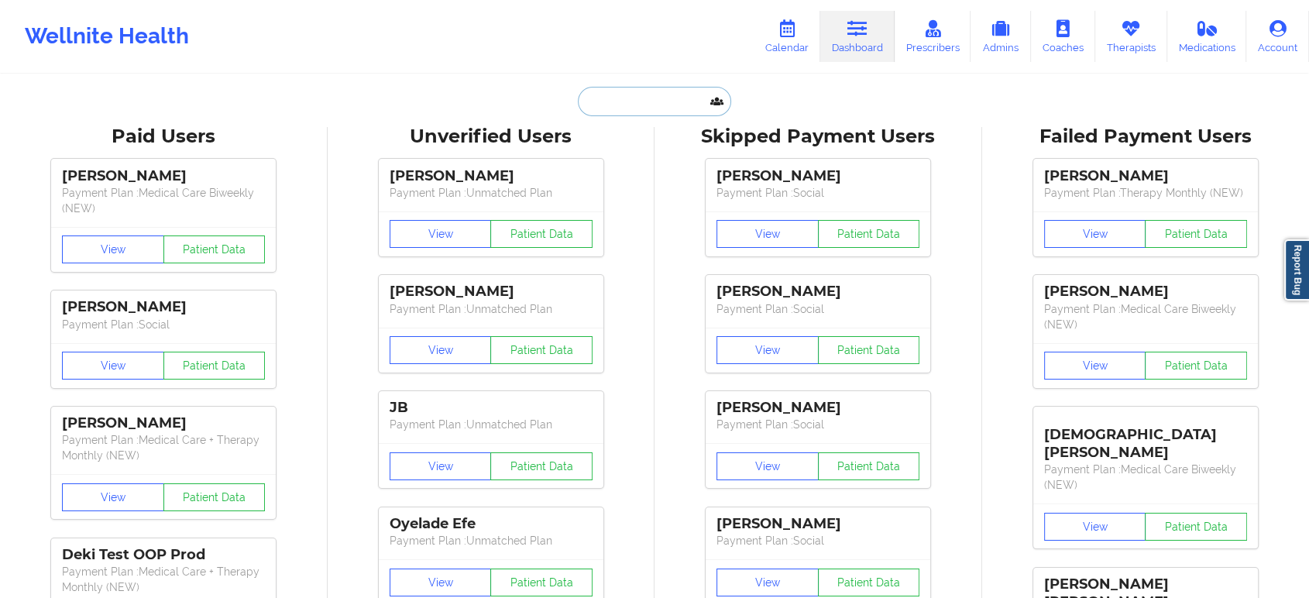
click at [662, 104] on input "text" at bounding box center [654, 101] width 153 height 29
paste input "ridatasnim@gmail.com"
type input "ridatasnim@gmail.com"
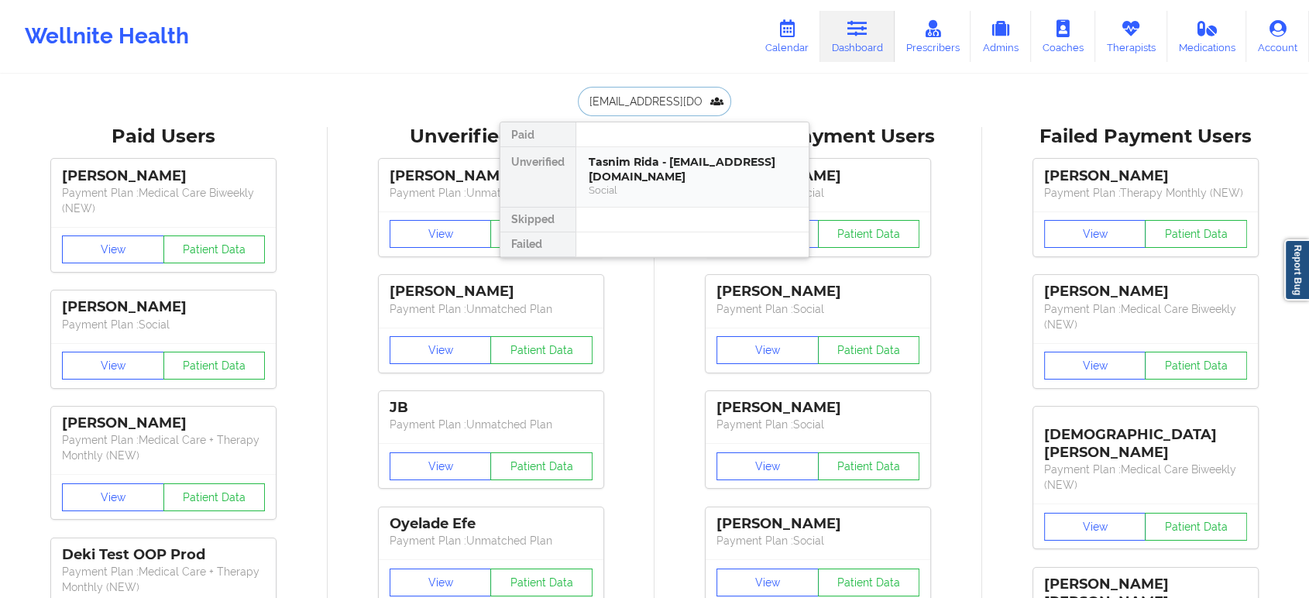
click at [651, 177] on div "Tasnim Rida - ridatasnim@gmail.com" at bounding box center [693, 169] width 208 height 29
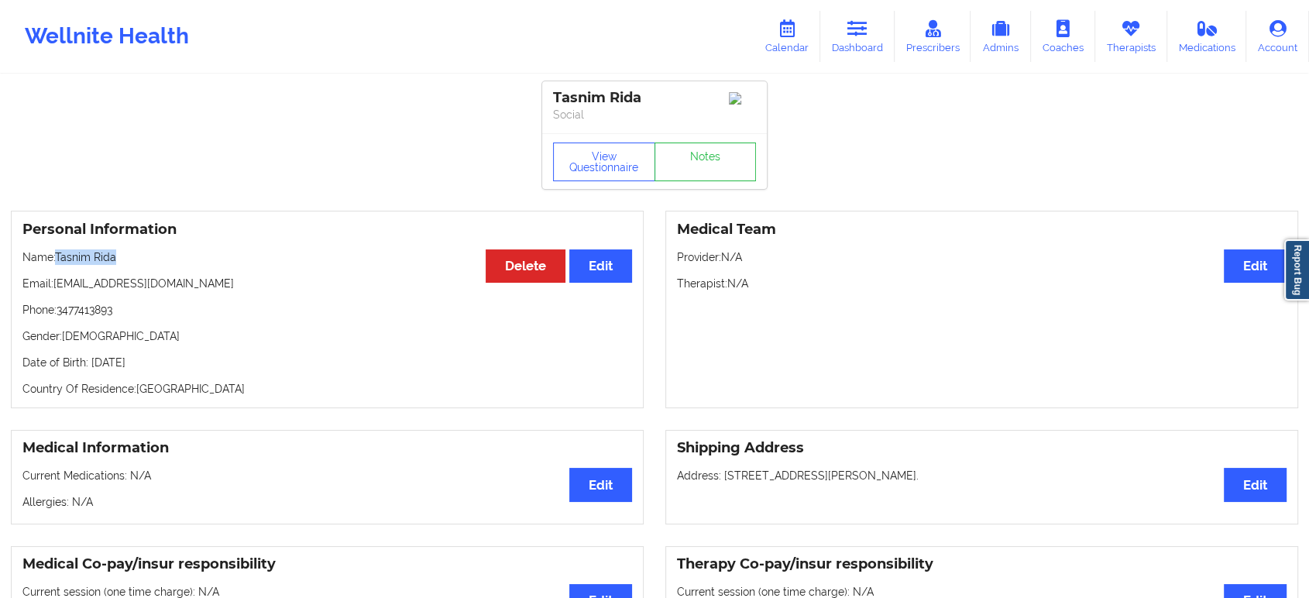
drag, startPoint x: 126, startPoint y: 263, endPoint x: 59, endPoint y: 262, distance: 67.4
click at [59, 262] on p "Name: Tasnim Rida" at bounding box center [327, 256] width 610 height 15
copy p "Tasnim Rida"
click at [863, 22] on icon at bounding box center [857, 28] width 20 height 17
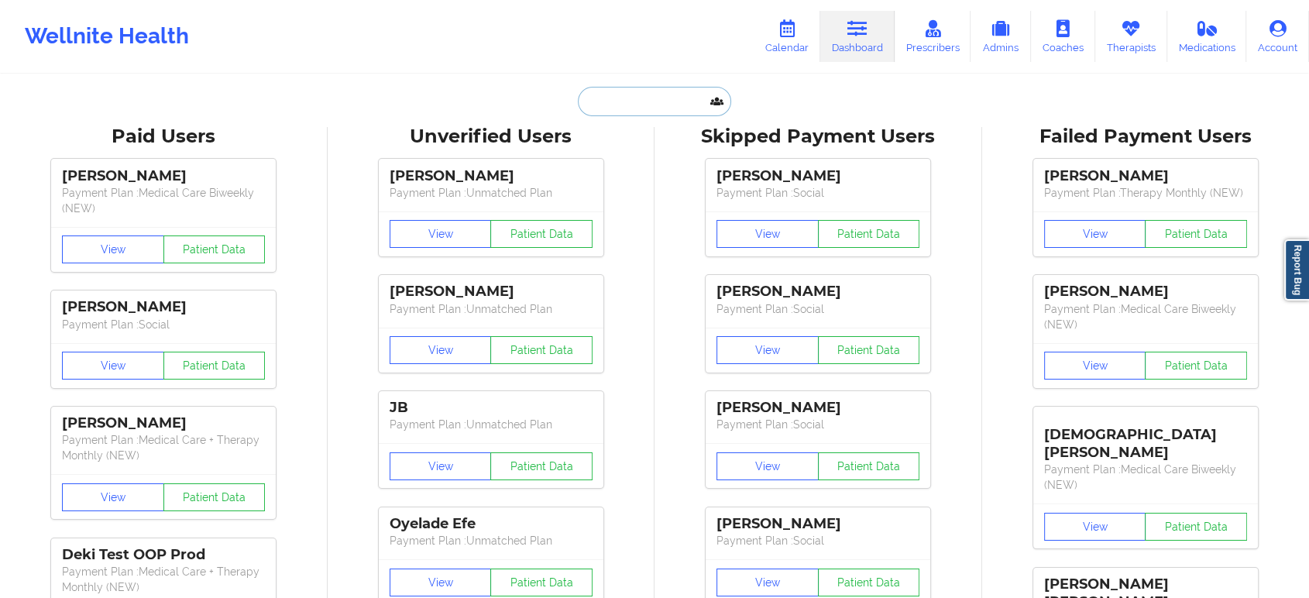
click at [654, 97] on input "text" at bounding box center [654, 101] width 153 height 29
paste input "Raeley Brown"
type input "Raeley Brown"
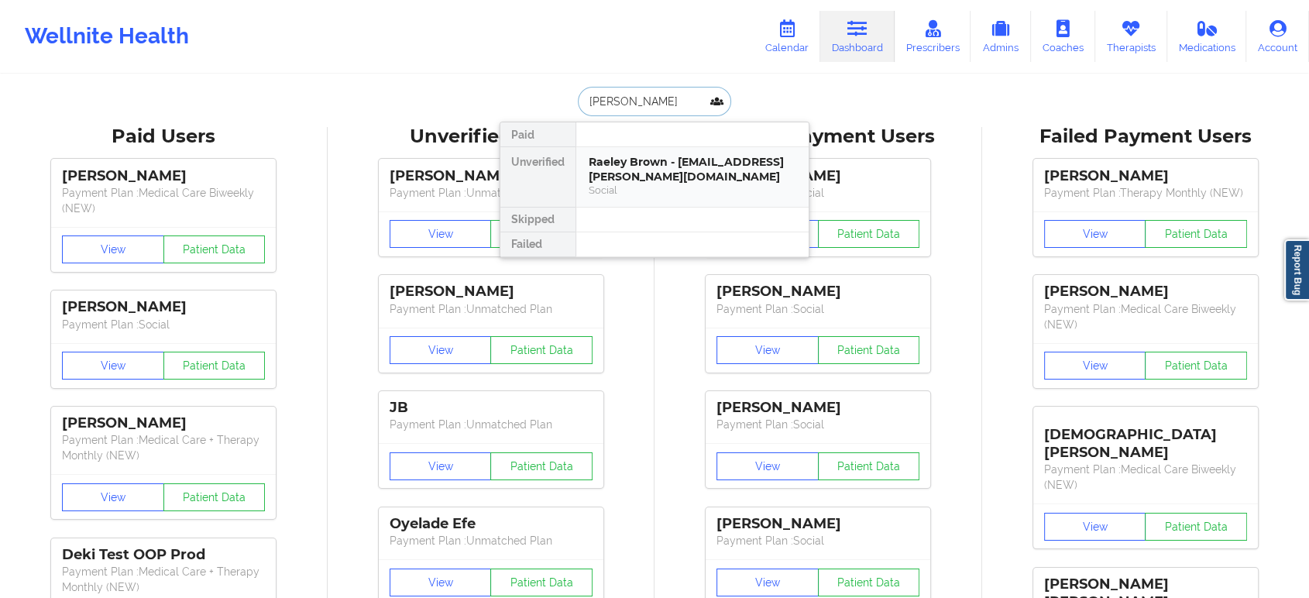
click at [685, 183] on div "Raeley Brown - serra.alyssa@gmail.com" at bounding box center [693, 169] width 208 height 29
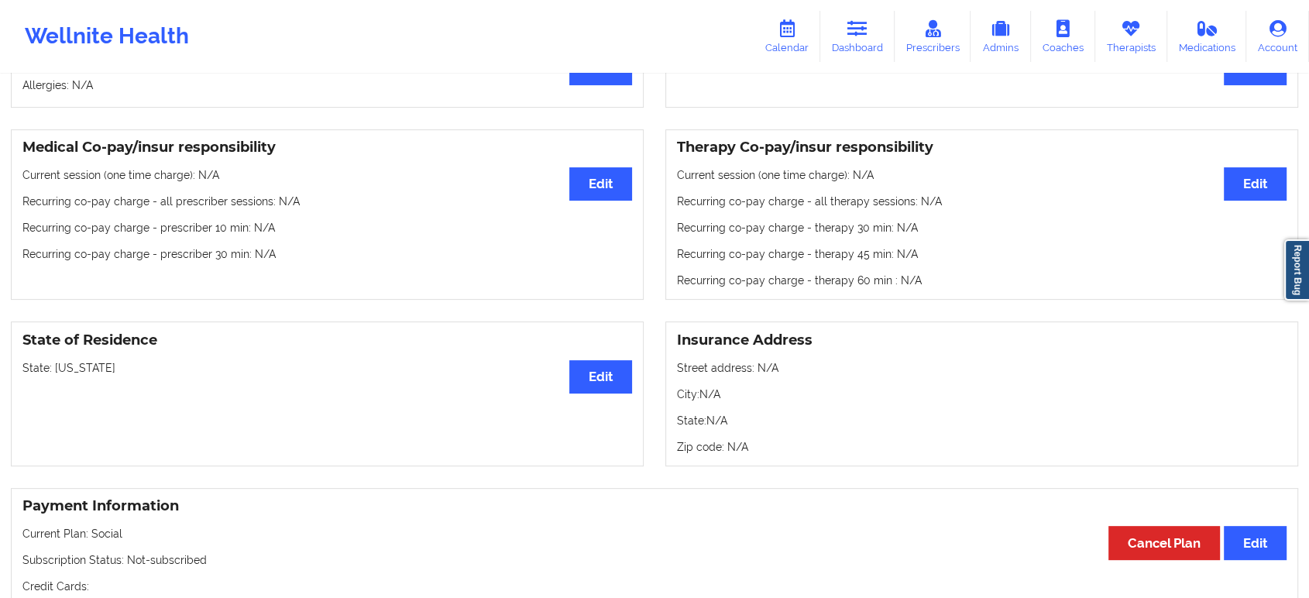
scroll to position [477, 0]
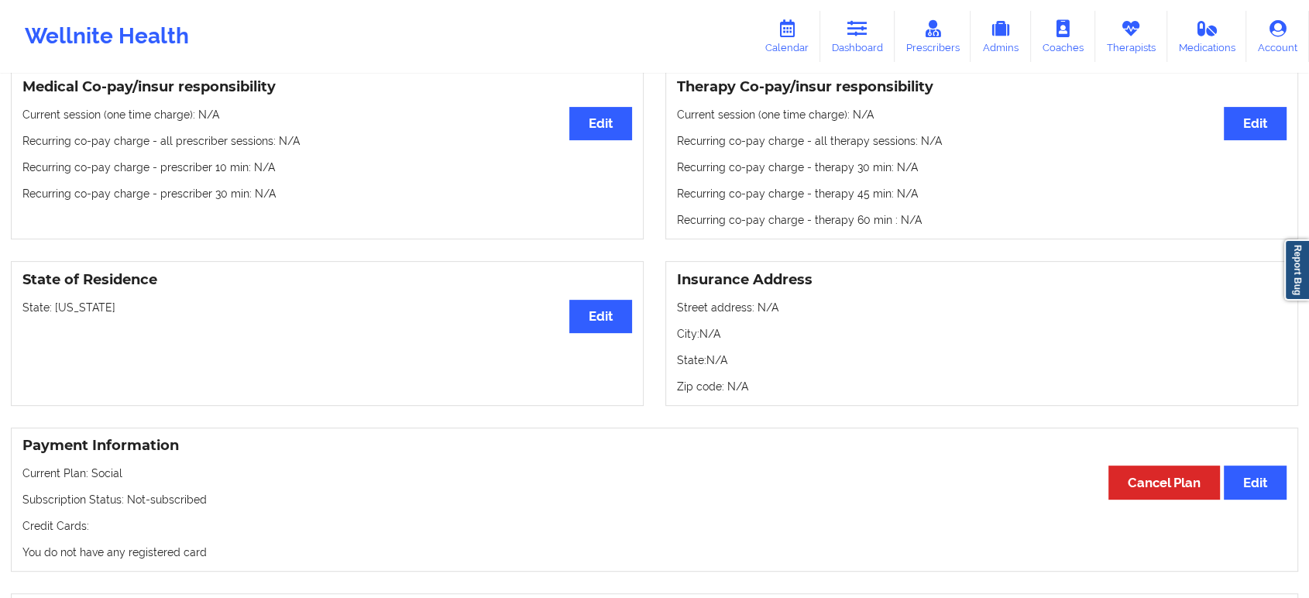
drag, startPoint x: 132, startPoint y: 313, endPoint x: 55, endPoint y: 303, distance: 77.3
click at [55, 303] on p "State: North Carolina" at bounding box center [327, 307] width 610 height 15
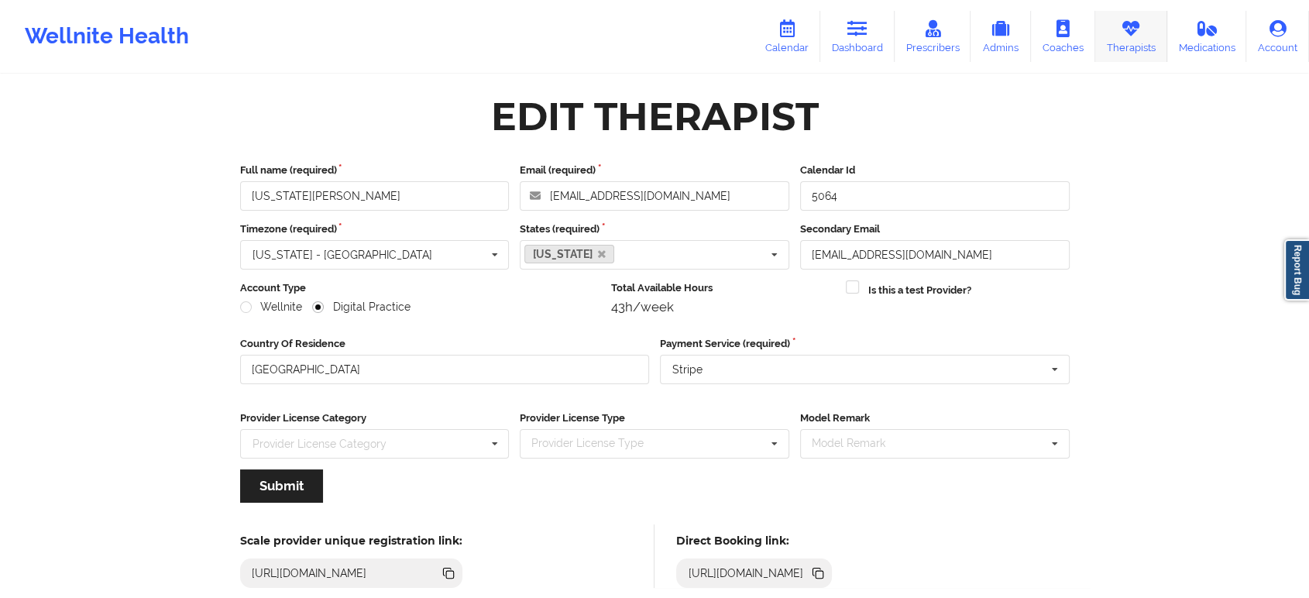
click at [1122, 36] on icon at bounding box center [1131, 28] width 20 height 17
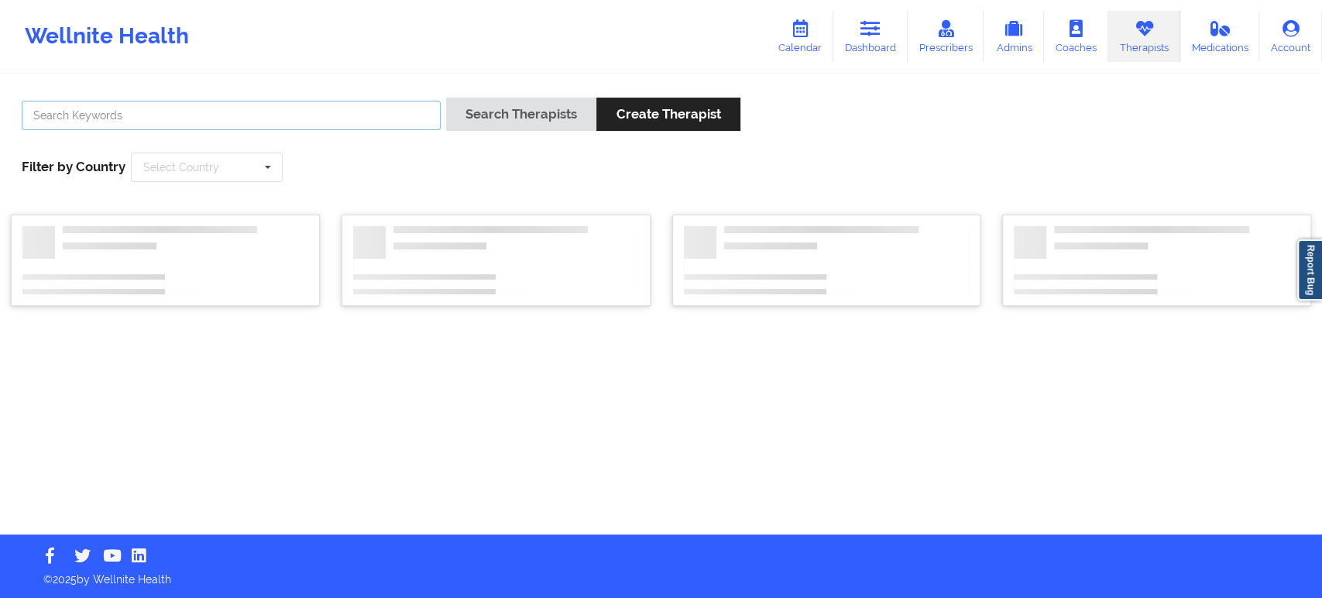
click at [336, 119] on input "text" at bounding box center [231, 115] width 419 height 29
paste input "[PERSON_NAME]"
type input "[PERSON_NAME]"
click at [483, 118] on button "Search Therapists" at bounding box center [521, 114] width 150 height 33
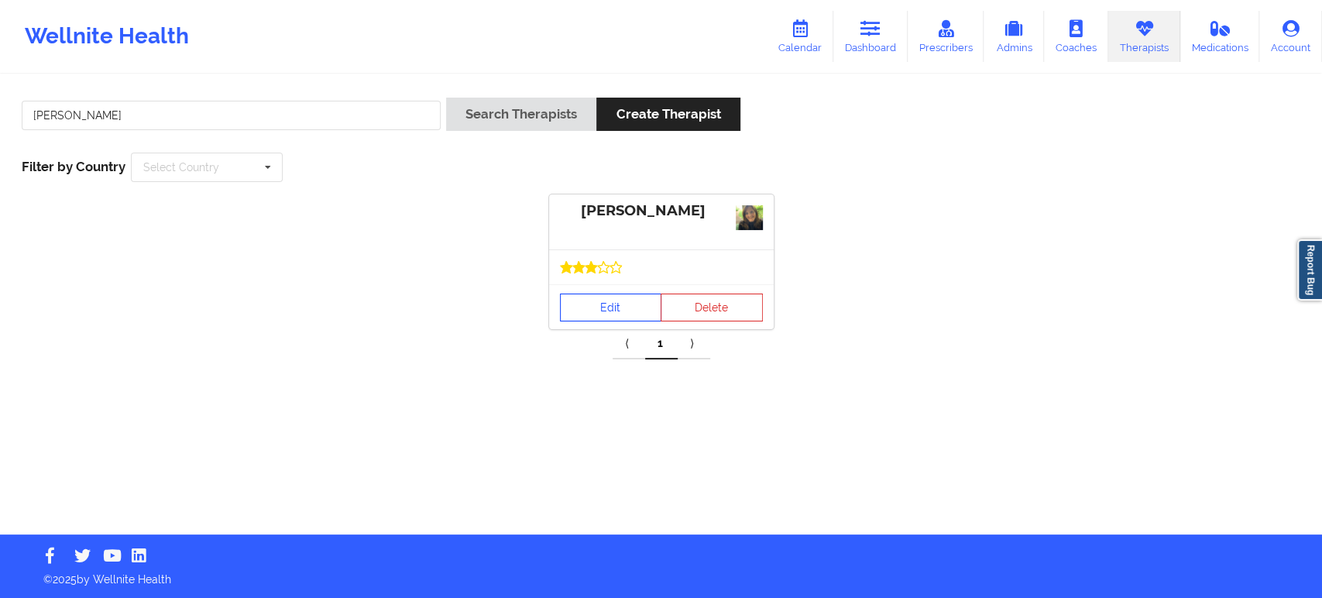
click at [630, 314] on link "Edit" at bounding box center [611, 308] width 102 height 28
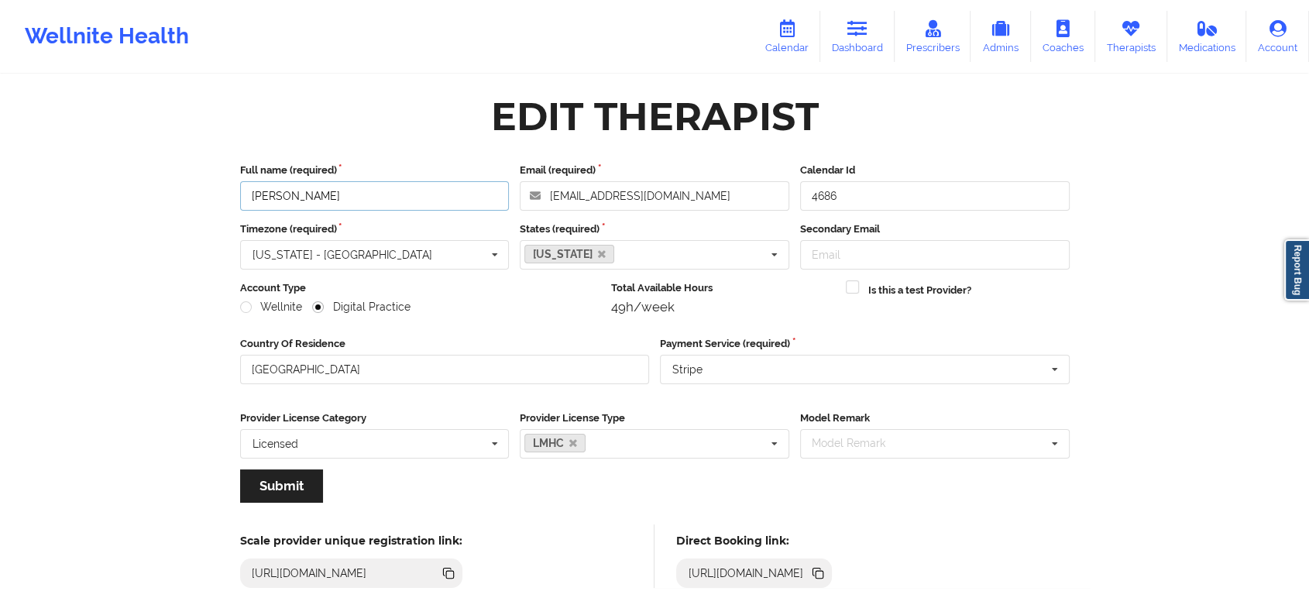
click at [388, 207] on input "[PERSON_NAME]" at bounding box center [375, 195] width 270 height 29
click at [823, 574] on icon at bounding box center [820, 575] width 8 height 8
click at [1119, 38] on link "Therapists" at bounding box center [1131, 36] width 72 height 51
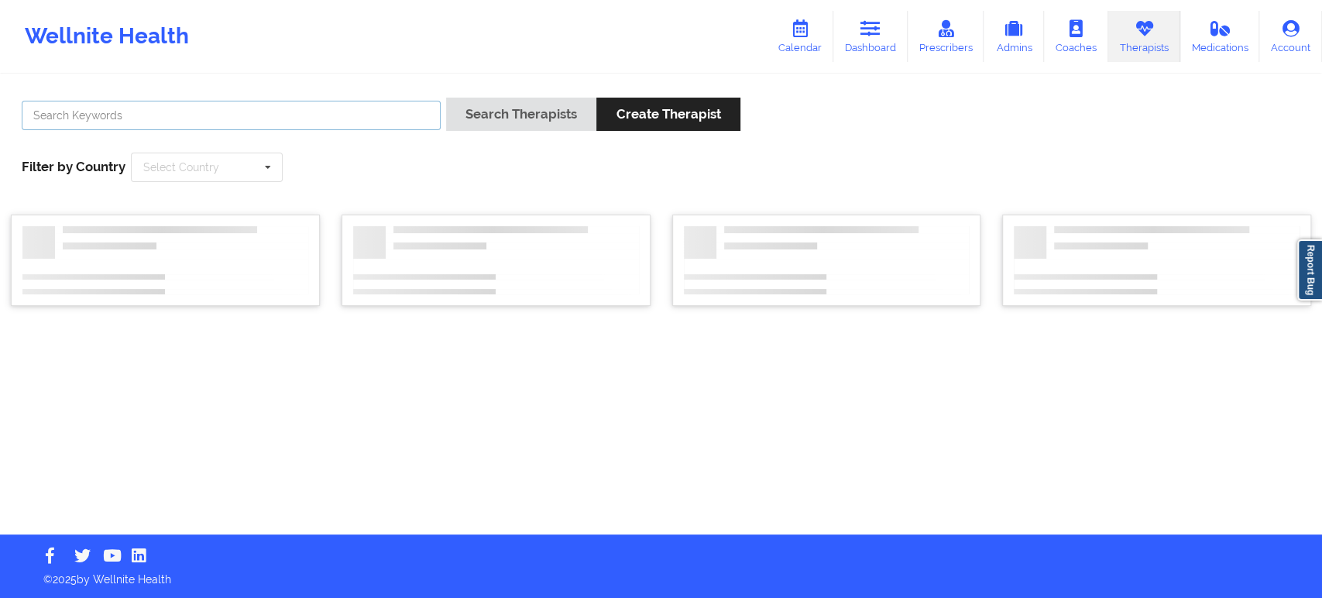
click at [413, 114] on input "text" at bounding box center [231, 115] width 419 height 29
paste input "[PERSON_NAME]"
type input "[PERSON_NAME]"
click at [497, 101] on button "Search Therapists" at bounding box center [521, 114] width 150 height 33
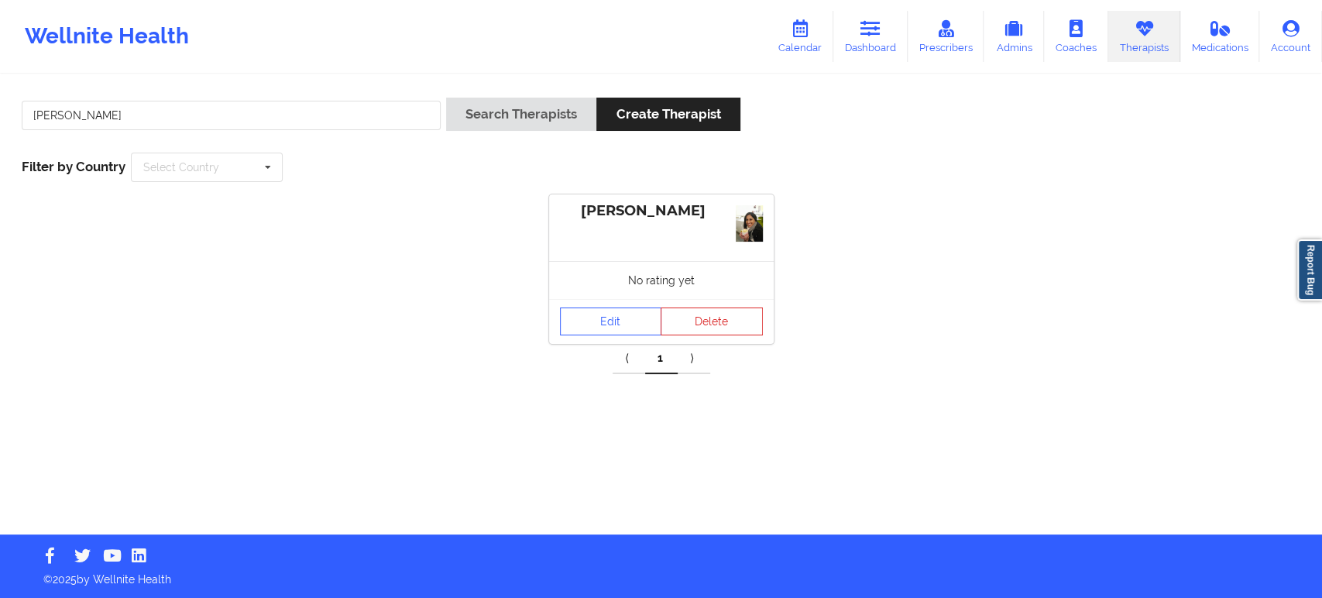
click at [622, 299] on div "Edit Delete" at bounding box center [661, 321] width 225 height 45
click at [619, 317] on link "Edit" at bounding box center [611, 321] width 102 height 28
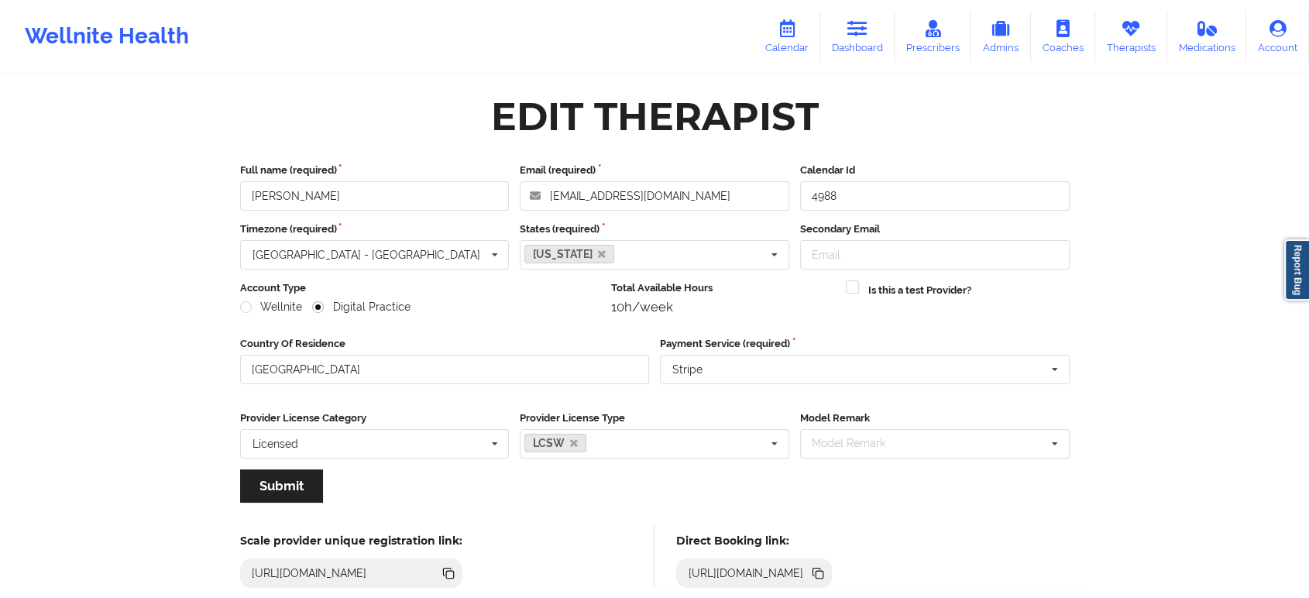
click at [820, 572] on icon at bounding box center [816, 572] width 8 height 8
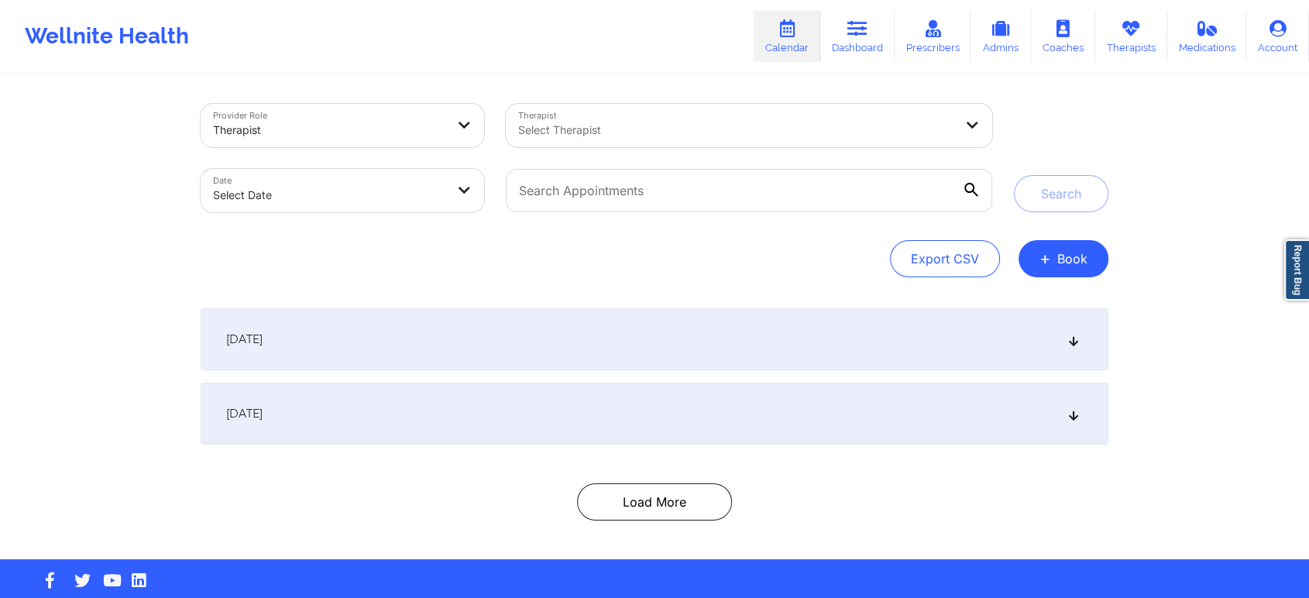
click at [833, 137] on div at bounding box center [736, 130] width 436 height 19
paste input "KARYLL SCOTT HONEYCUTT"
type input "KARYLL"
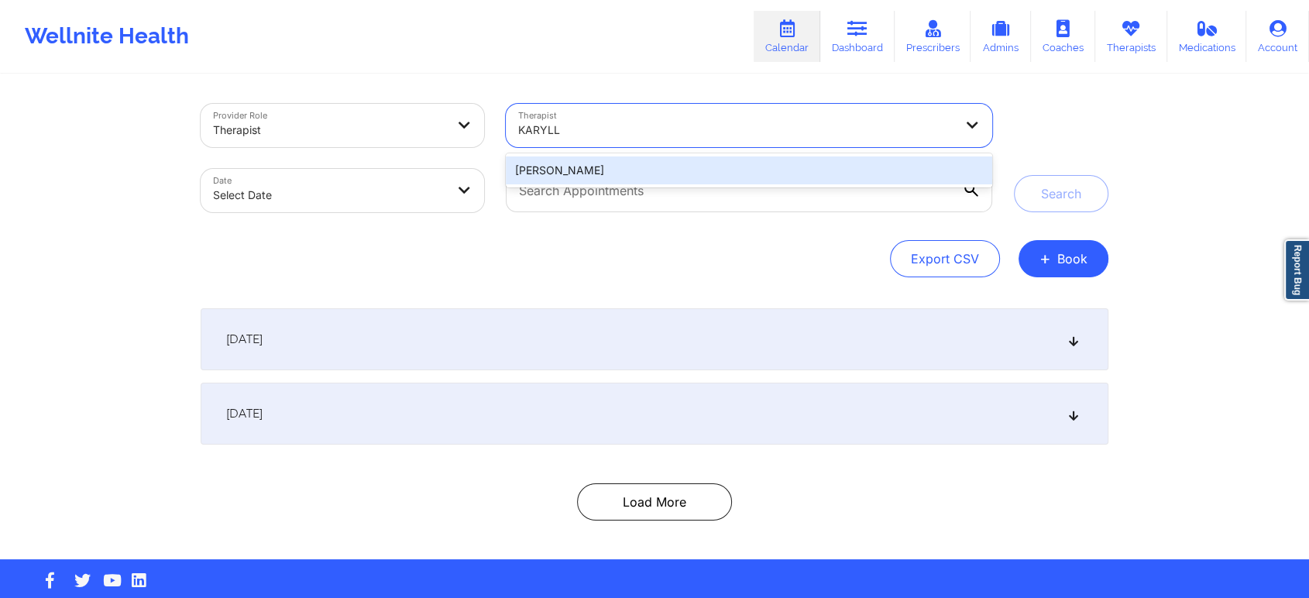
click at [805, 165] on div "Karyll Honeycutt" at bounding box center [749, 170] width 486 height 28
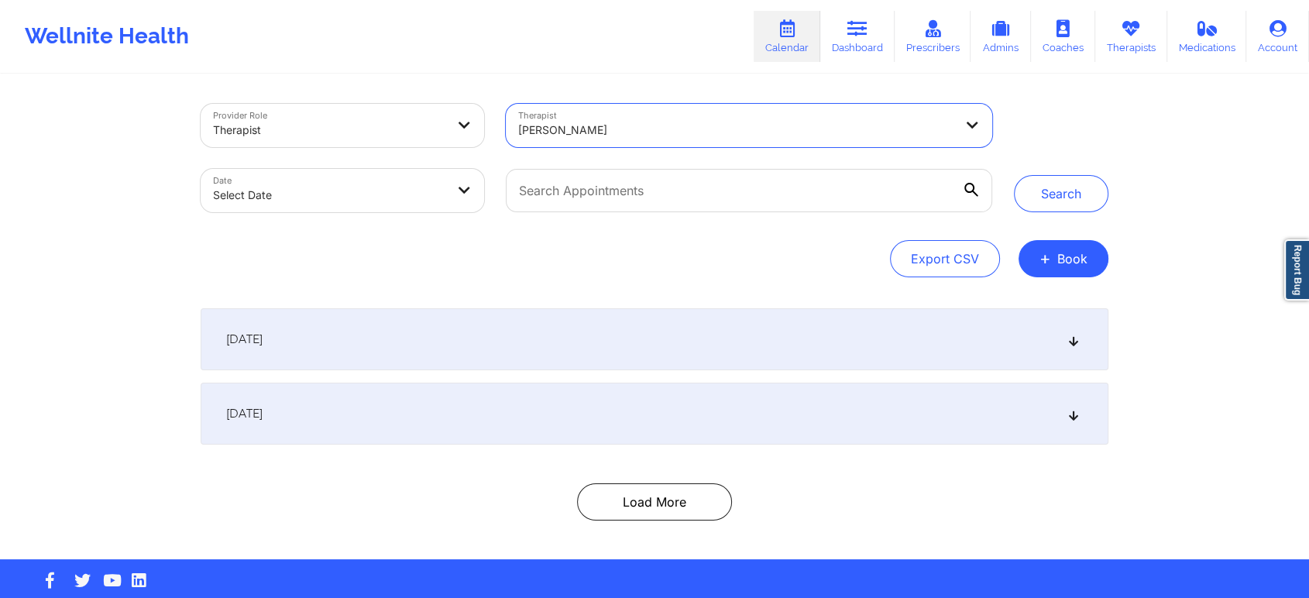
click at [407, 188] on body "Wellnite Health Calendar Dashboard Prescribers Admins Coaches Therapists Medica…" at bounding box center [654, 299] width 1309 height 598
select select "2025-8"
select select "2025-9"
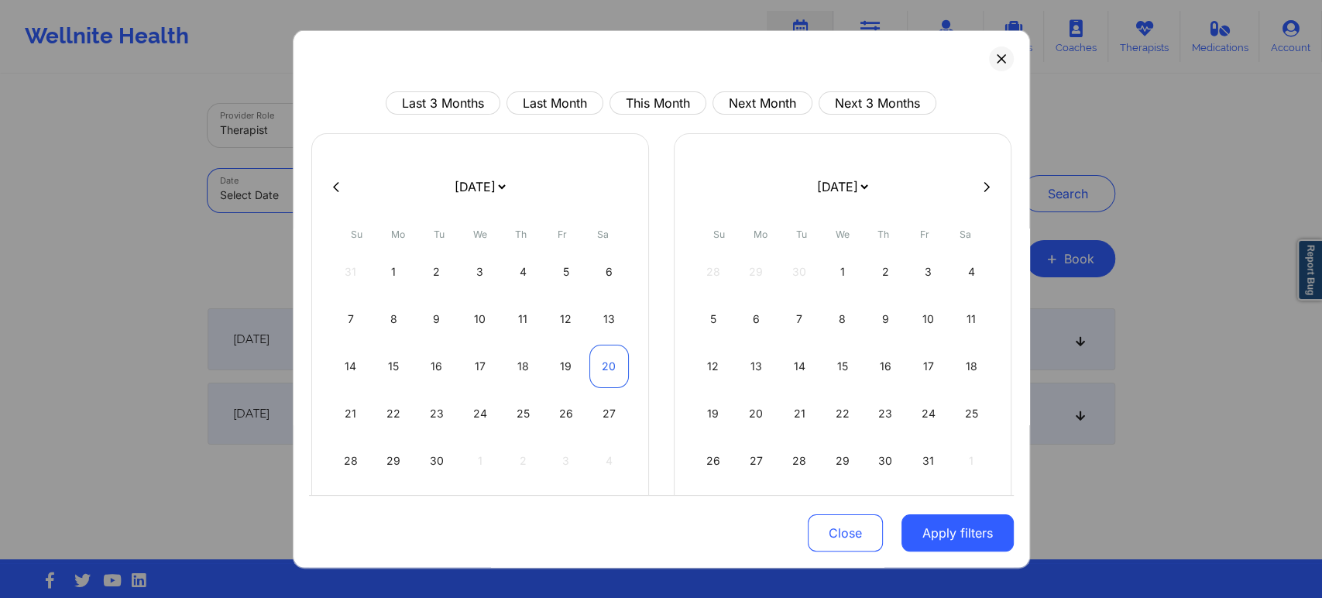
click at [599, 363] on div "20" at bounding box center [609, 366] width 40 height 43
select select "2025-8"
select select "2025-9"
select select "2025-8"
select select "2025-9"
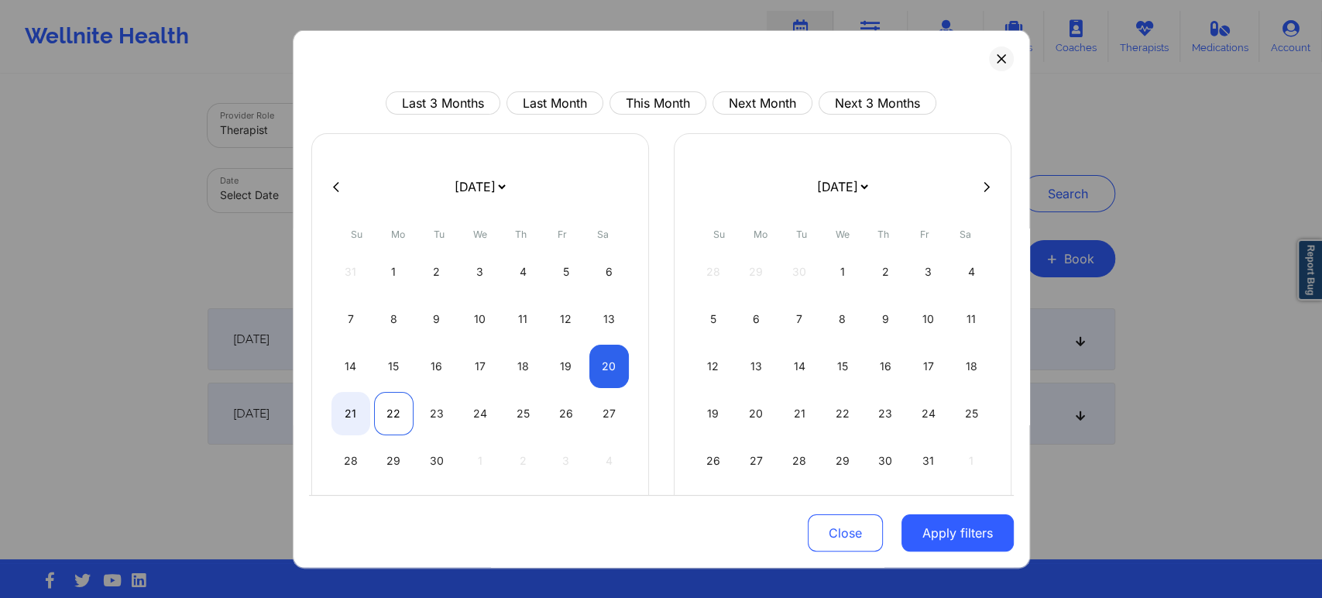
click at [396, 411] on div "22" at bounding box center [394, 413] width 40 height 43
select select "2025-8"
select select "2025-9"
click at [954, 531] on button "Apply filters" at bounding box center [958, 532] width 112 height 37
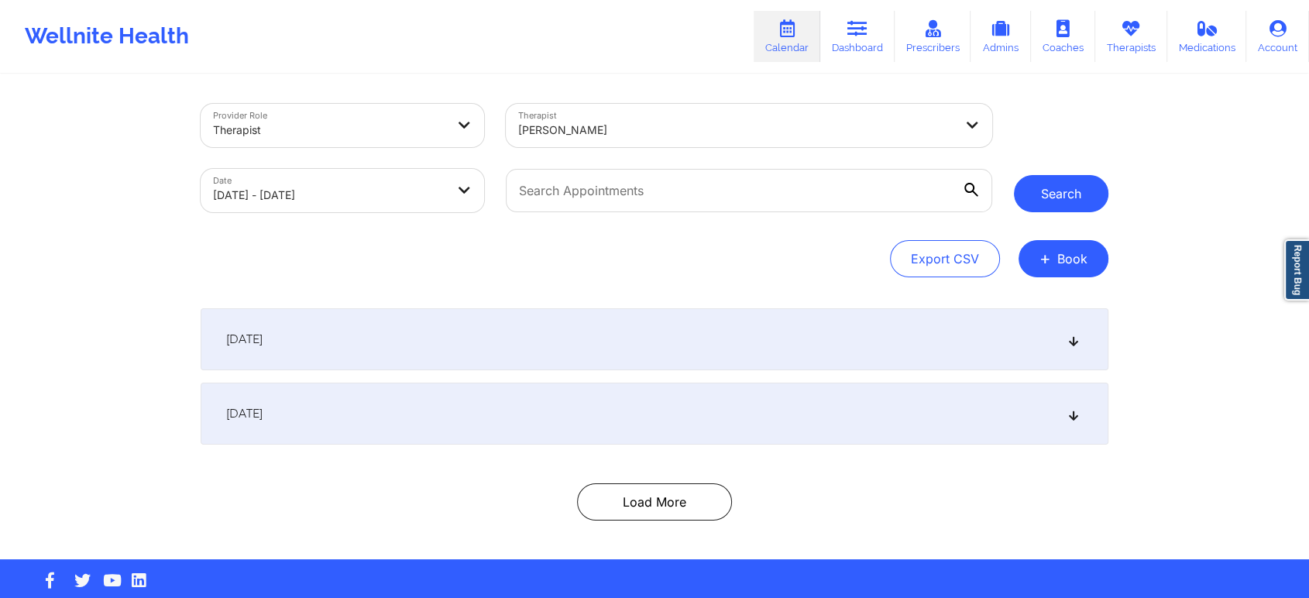
click at [1062, 197] on button "Search" at bounding box center [1061, 193] width 94 height 37
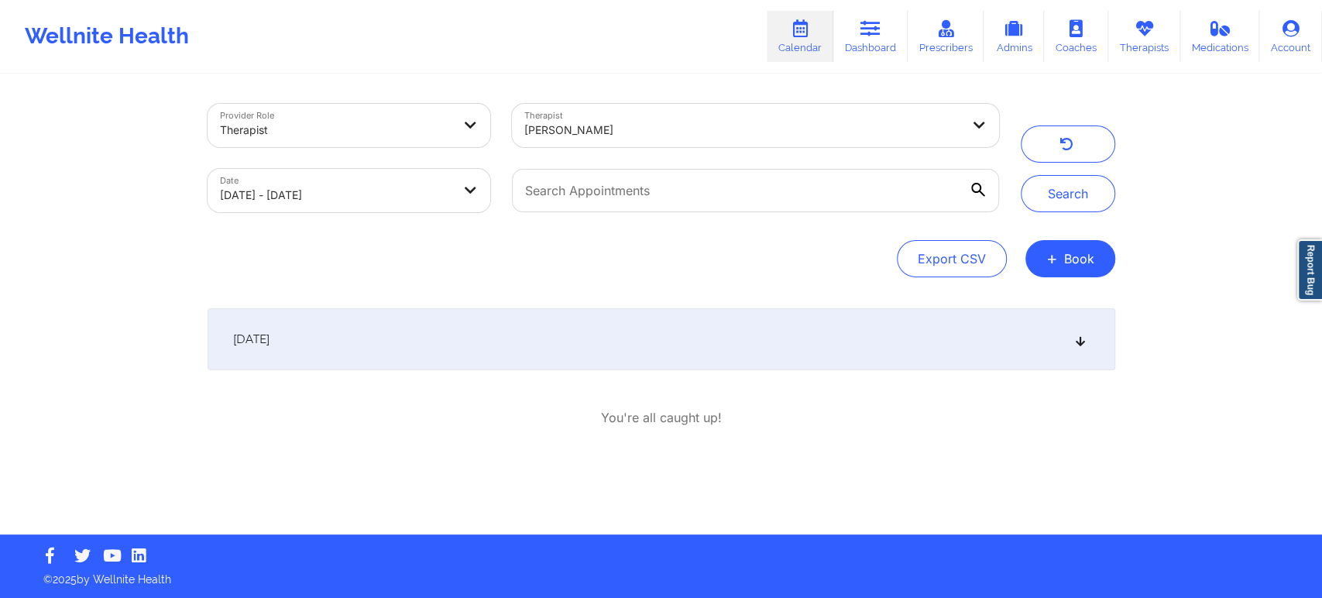
click at [1087, 345] on div "[DATE]" at bounding box center [662, 339] width 908 height 62
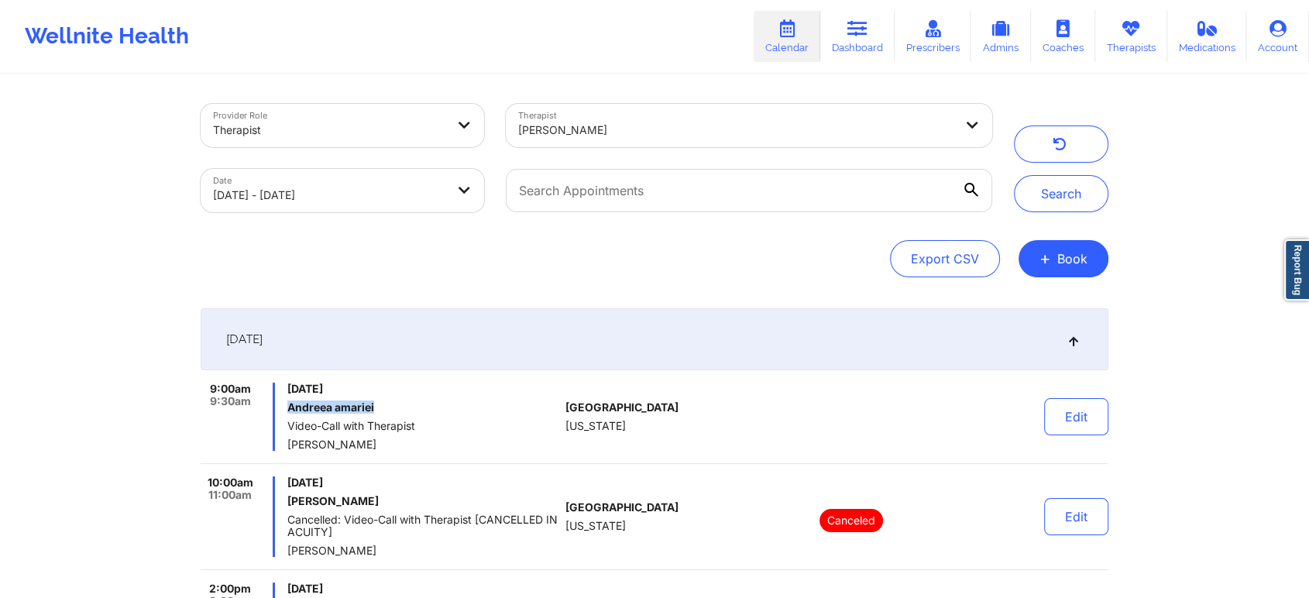
drag, startPoint x: 384, startPoint y: 410, endPoint x: 287, endPoint y: 403, distance: 97.1
click at [287, 403] on h6 "Andreea amariei" at bounding box center [423, 407] width 272 height 12
copy h6 "Andreea amariei"
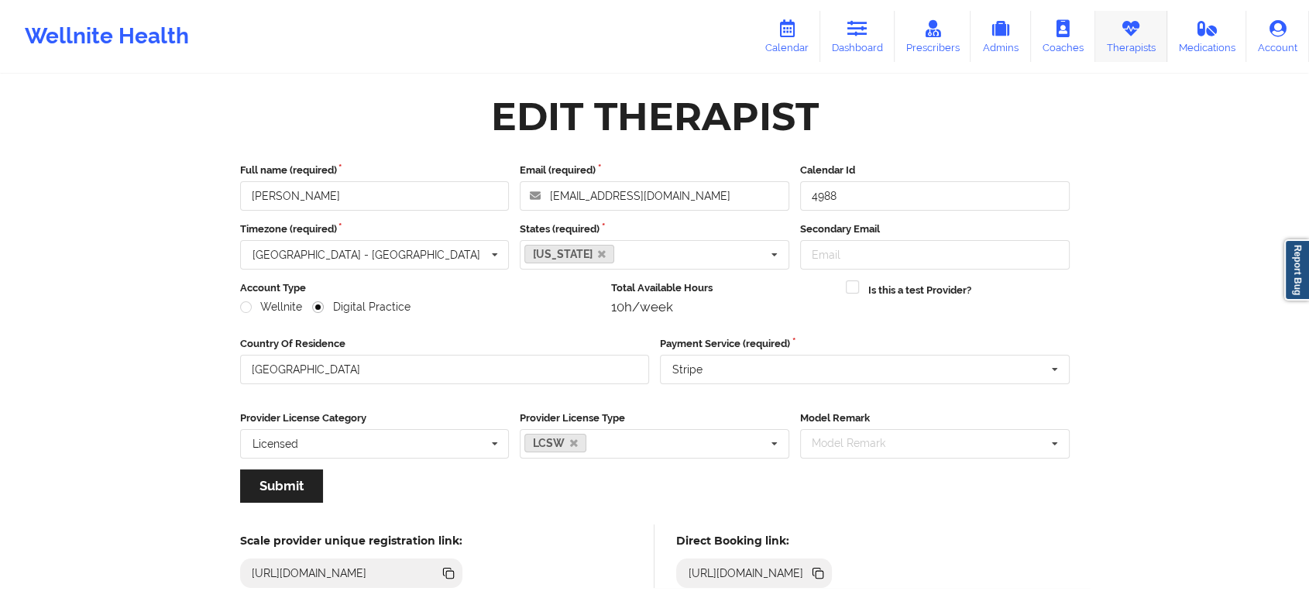
click at [1132, 29] on icon at bounding box center [1131, 28] width 20 height 17
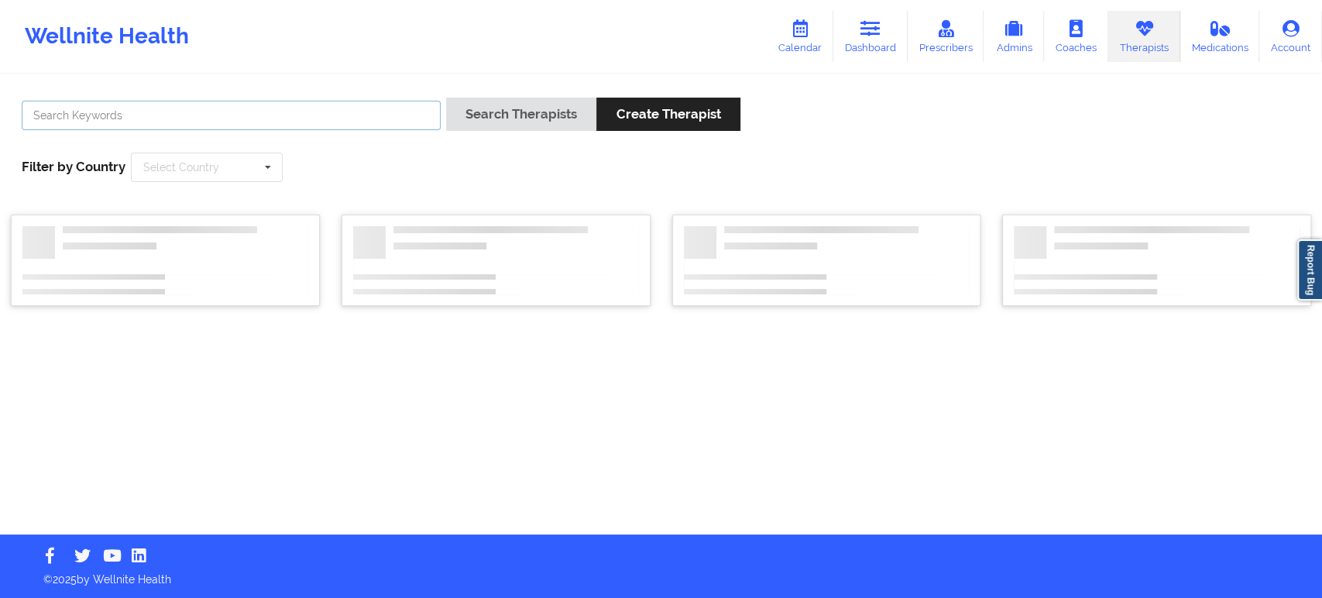
click at [319, 125] on input "text" at bounding box center [231, 115] width 419 height 29
paste input "Morgan Jackson"
type input "Morgan Jackson"
click at [498, 114] on button "Search Therapists" at bounding box center [521, 114] width 150 height 33
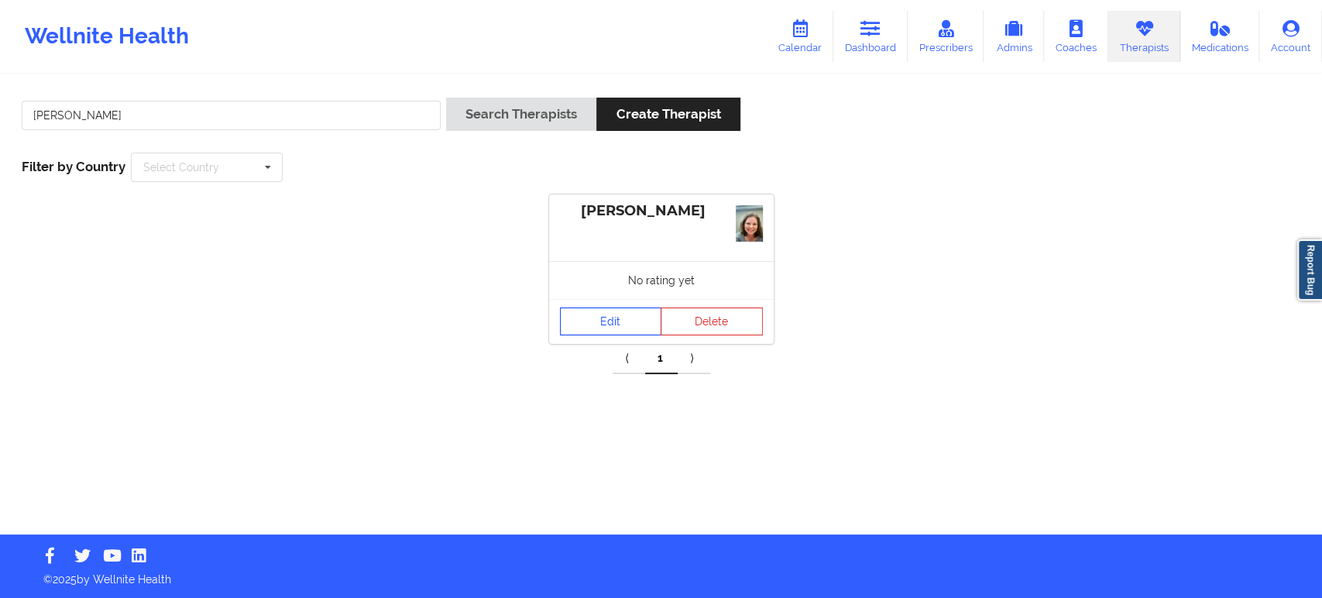
click at [604, 323] on link "Edit" at bounding box center [611, 321] width 102 height 28
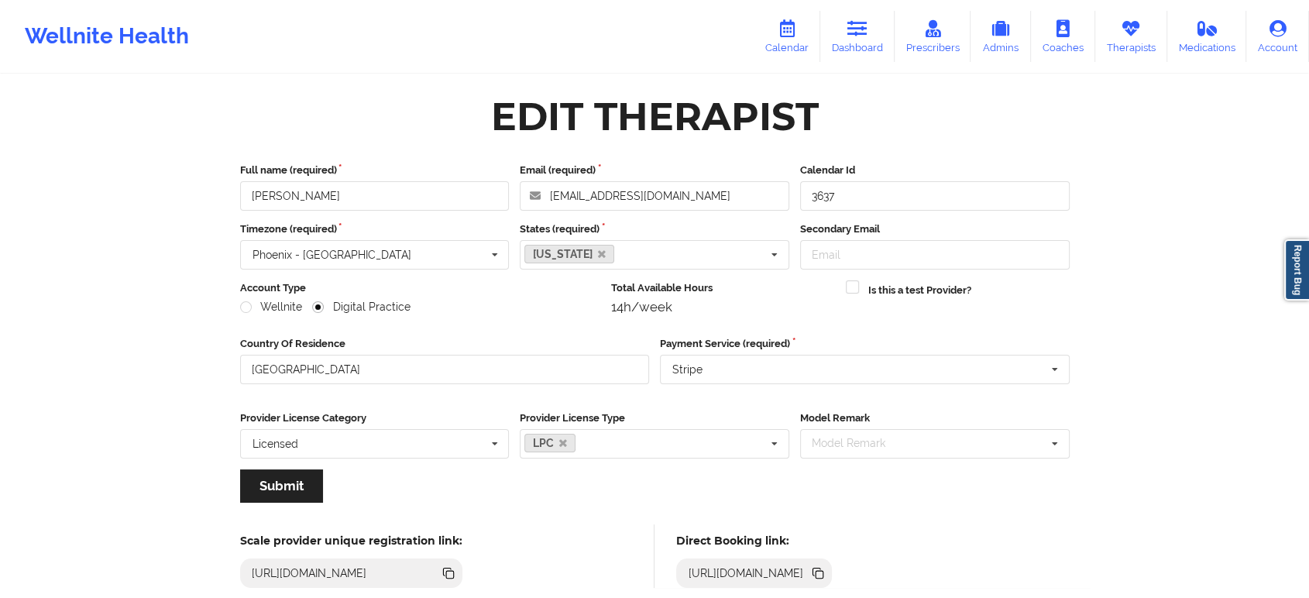
click at [823, 573] on icon at bounding box center [820, 575] width 8 height 8
click at [1117, 43] on link "Therapists" at bounding box center [1131, 36] width 72 height 51
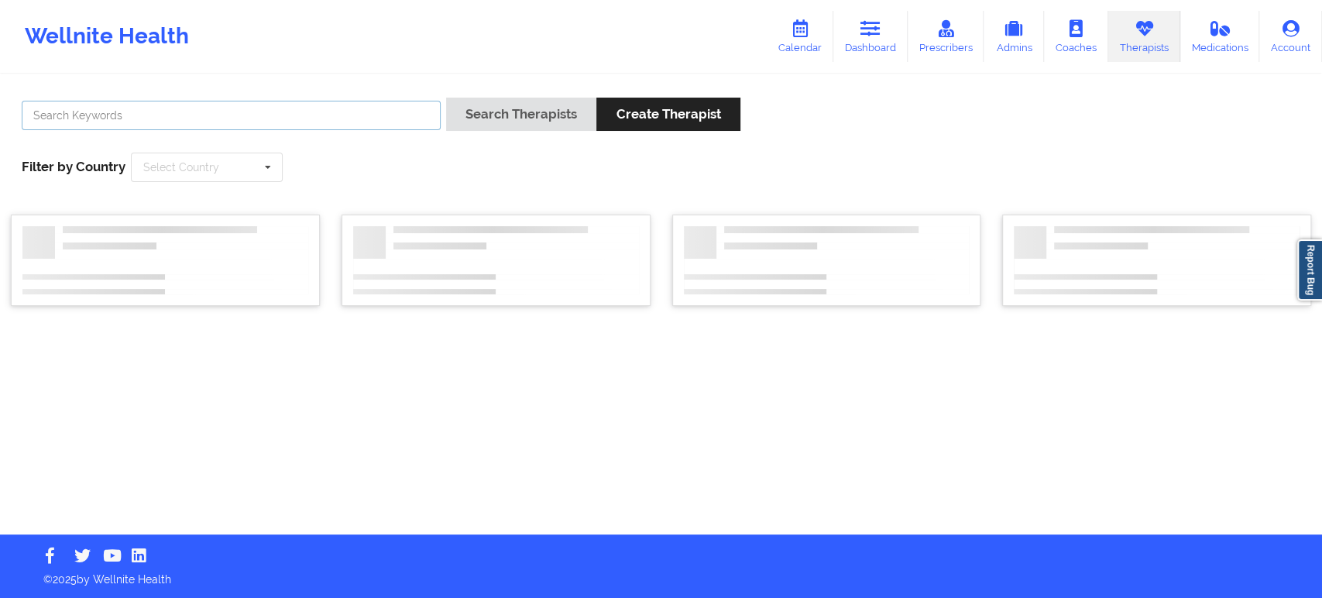
click at [240, 128] on input "text" at bounding box center [231, 115] width 419 height 29
paste input "Mackenzy Barnfield"
click at [496, 116] on button "Search Therapists" at bounding box center [521, 114] width 150 height 33
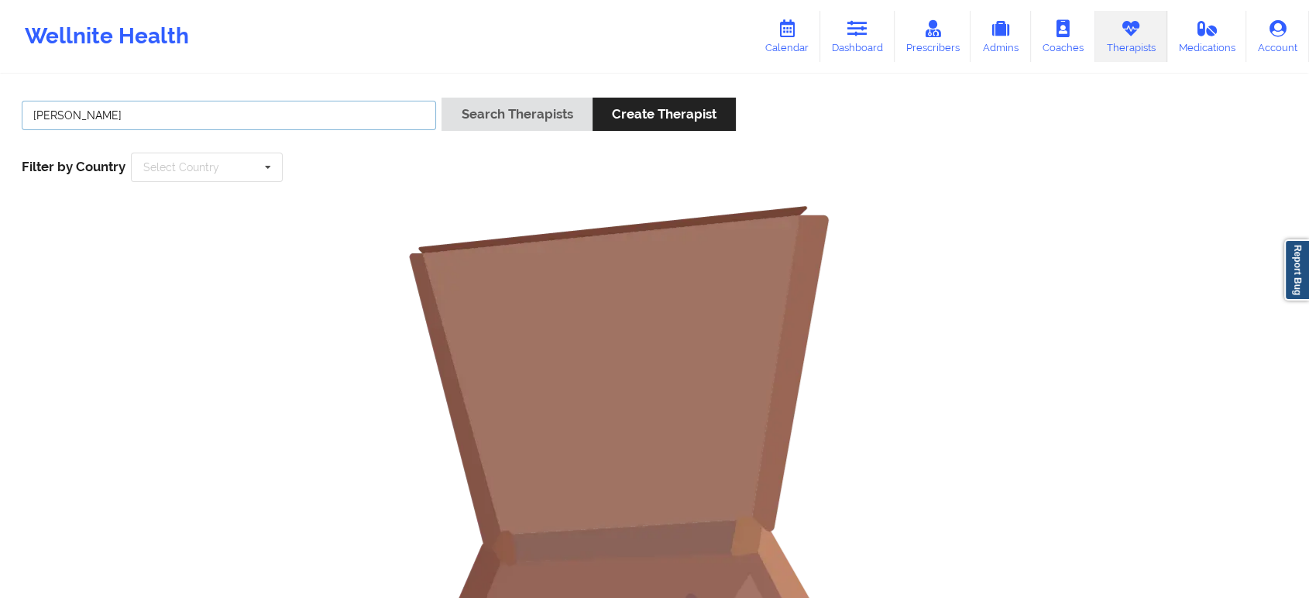
click at [87, 117] on input "Mackenzy Barnfield" at bounding box center [229, 115] width 414 height 29
type input "Mackenzy Barnfield"
click at [441, 98] on button "Search Therapists" at bounding box center [516, 114] width 150 height 33
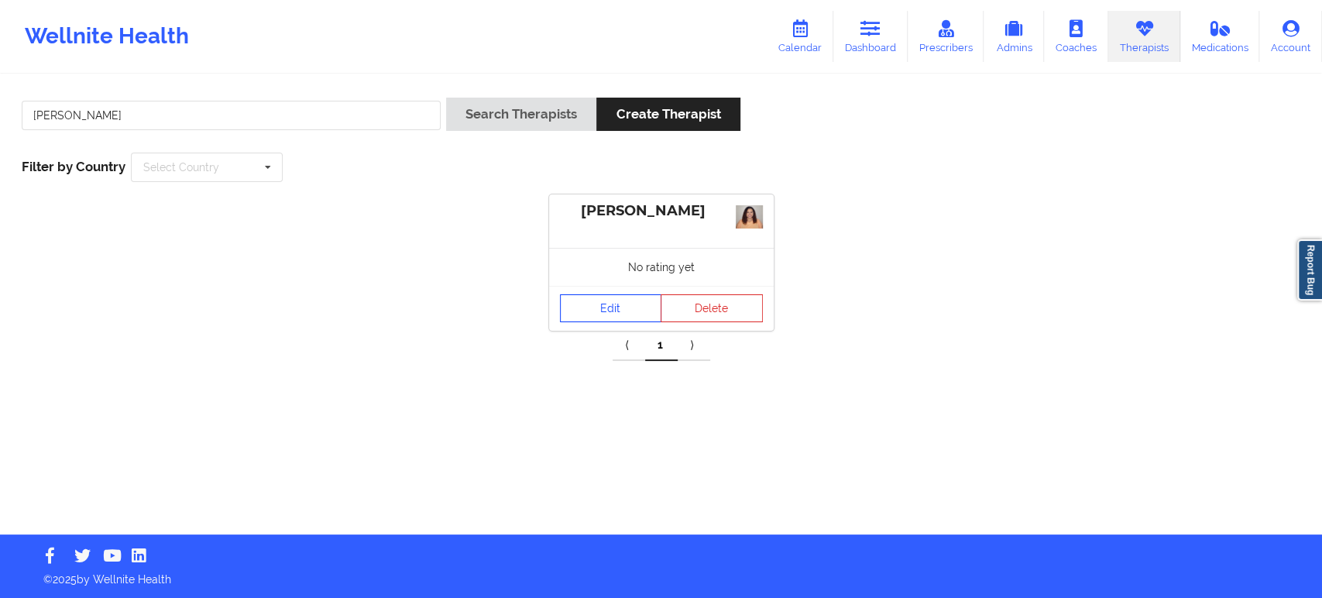
click at [620, 307] on link "Edit" at bounding box center [611, 308] width 102 height 28
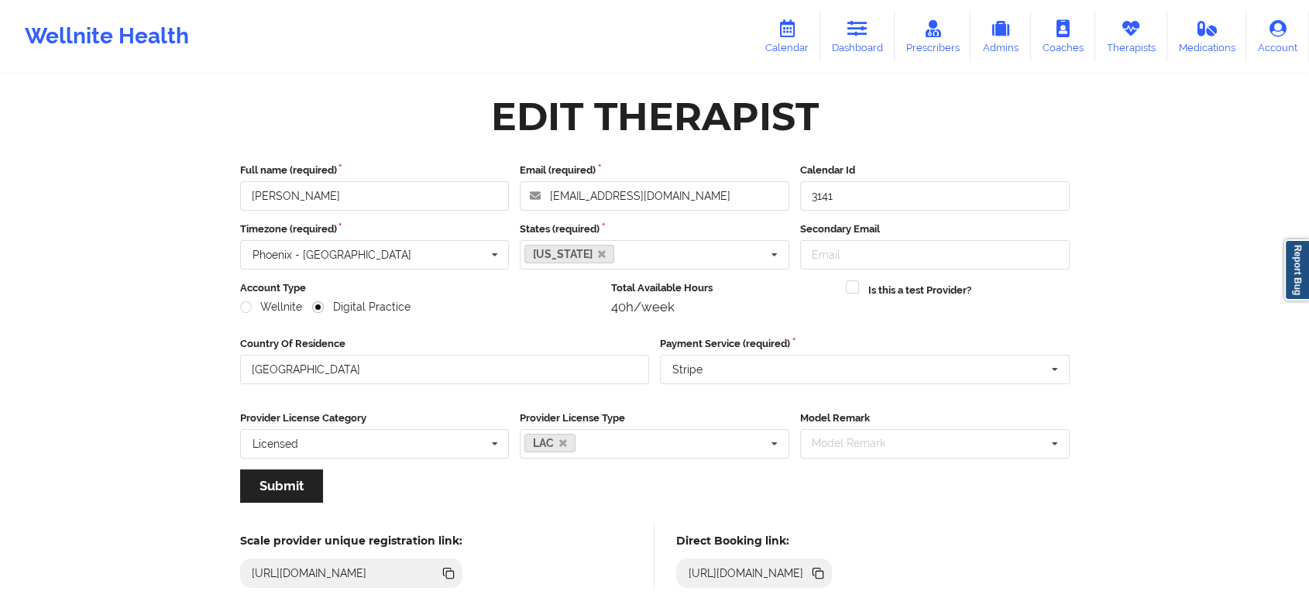
click at [823, 575] on icon at bounding box center [820, 575] width 8 height 8
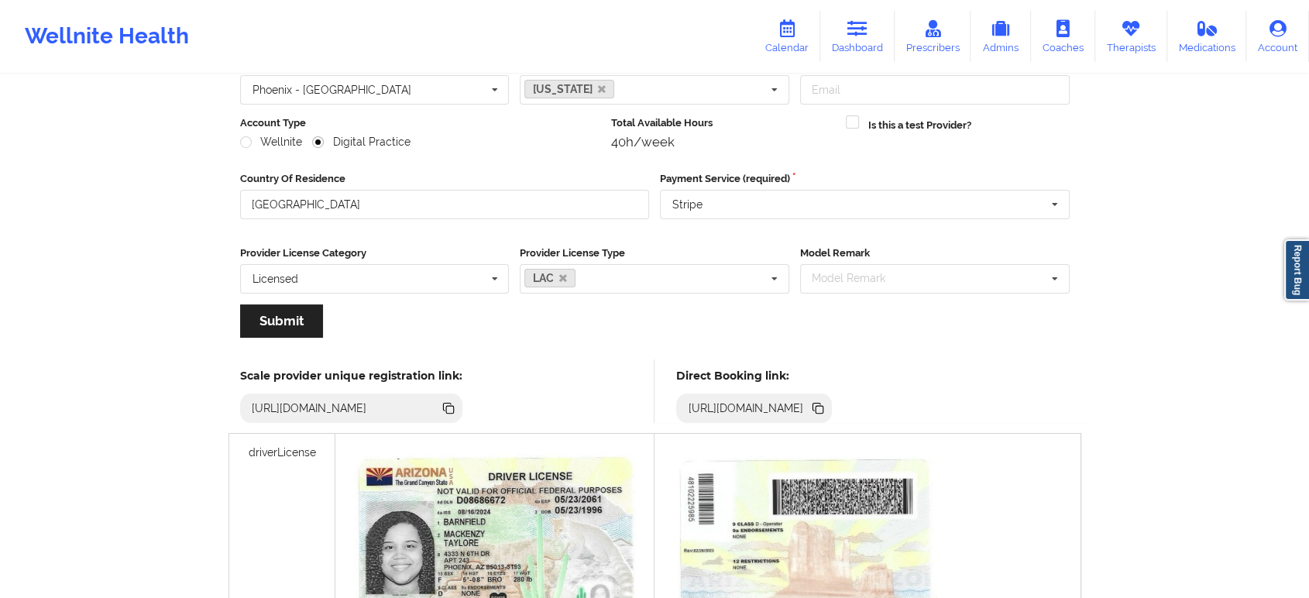
scroll to position [172, 0]
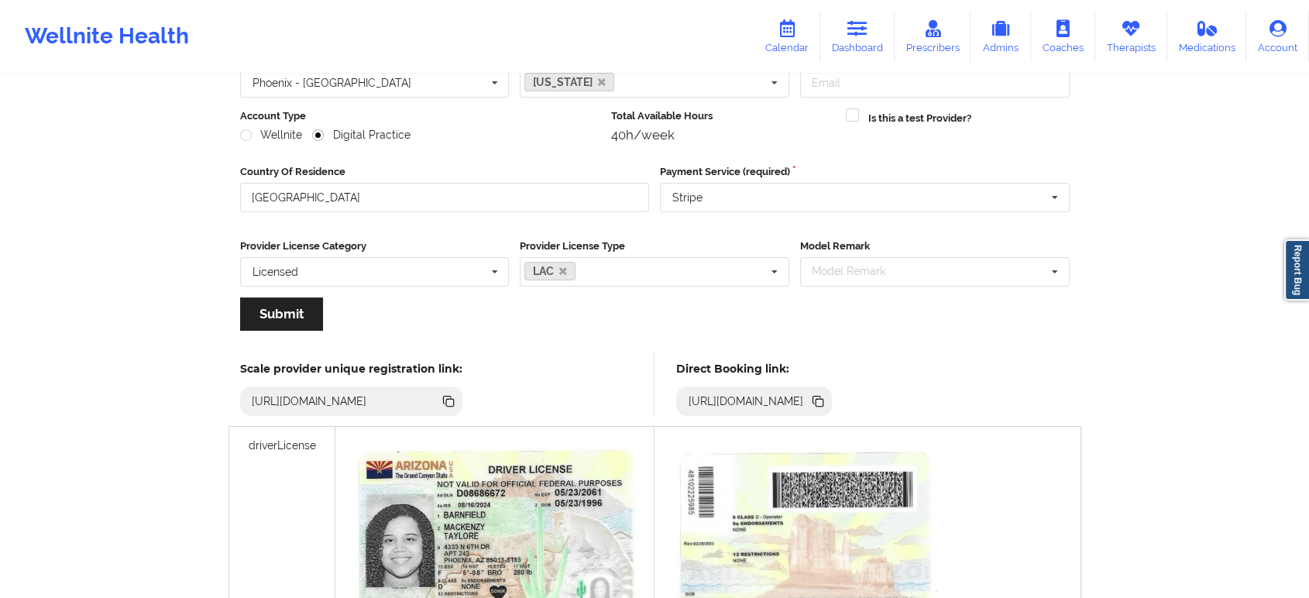
click at [823, 401] on icon at bounding box center [820, 403] width 8 height 8
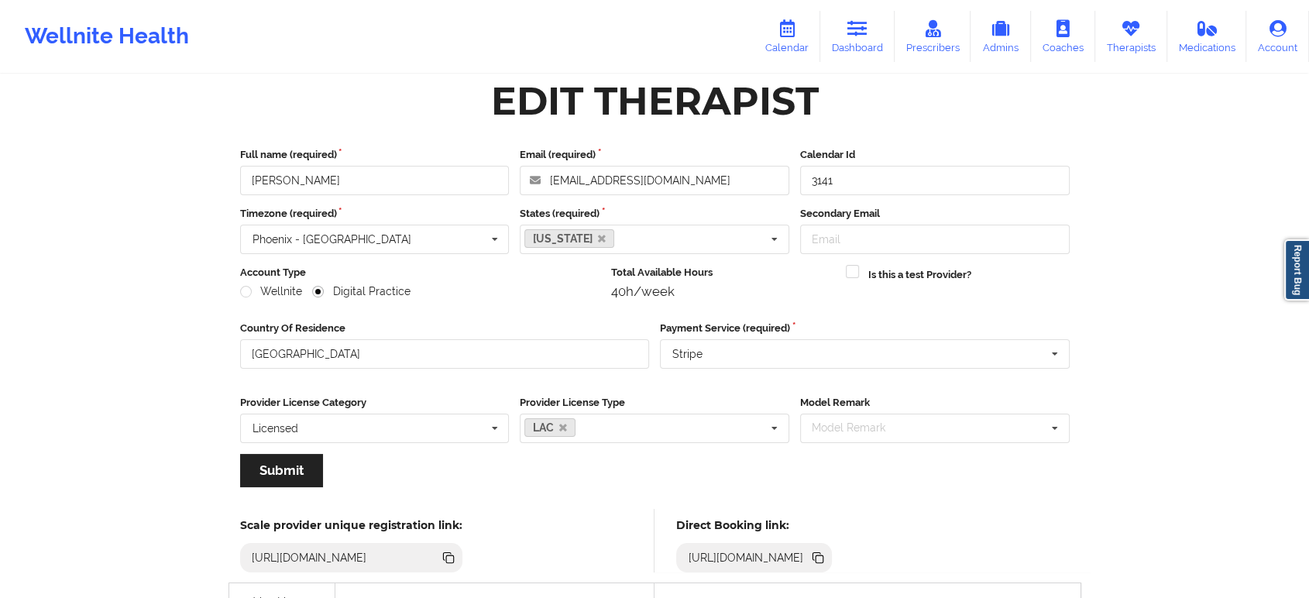
scroll to position [0, 0]
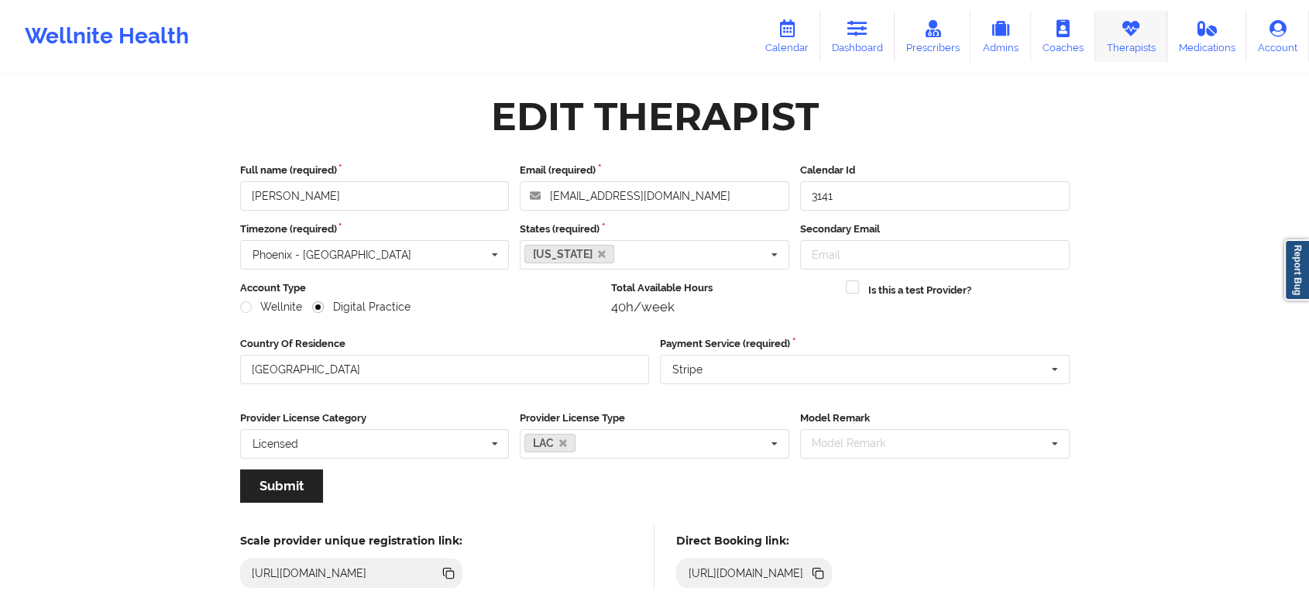
click at [1124, 45] on link "Therapists" at bounding box center [1131, 36] width 72 height 51
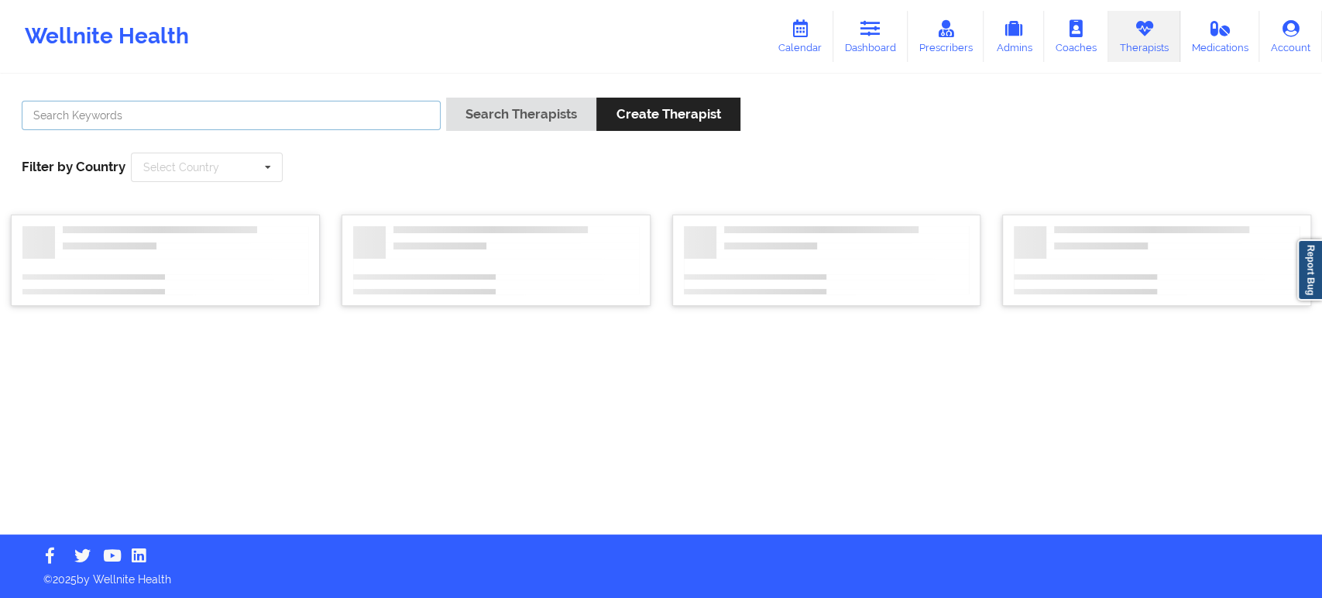
click at [372, 114] on input "text" at bounding box center [231, 115] width 419 height 29
paste input "Valerie Turpin"
type input "Valerie Turpin"
click at [520, 122] on button "Search Therapists" at bounding box center [521, 114] width 150 height 33
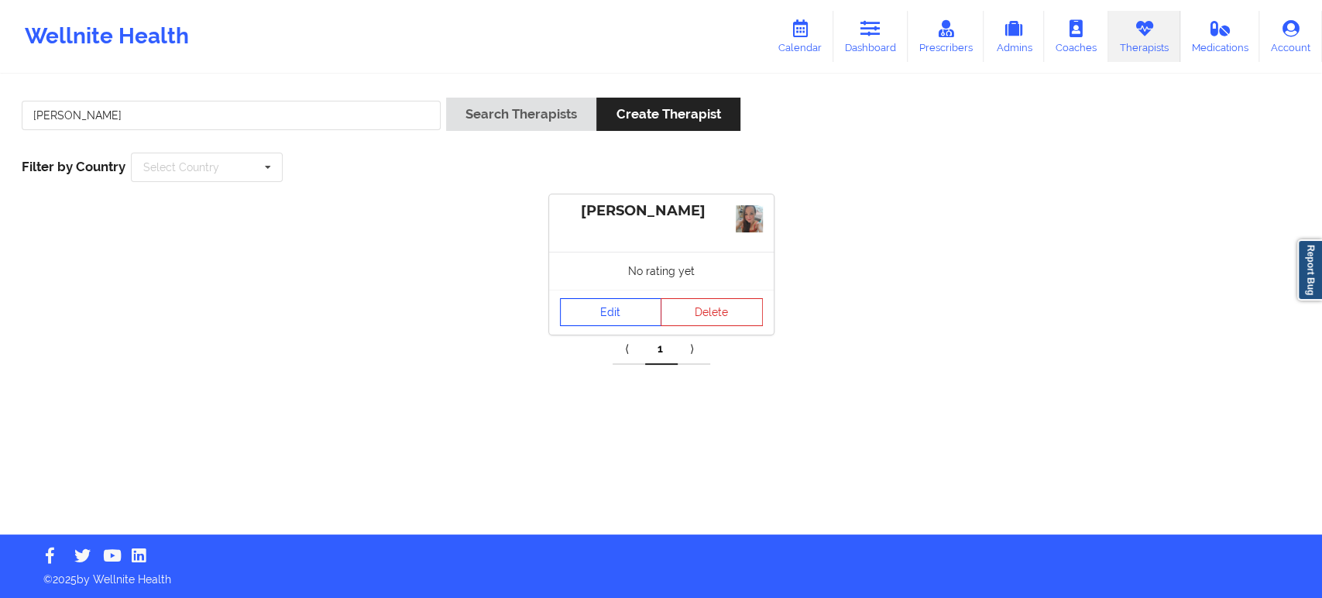
click at [612, 309] on link "Edit" at bounding box center [611, 312] width 102 height 28
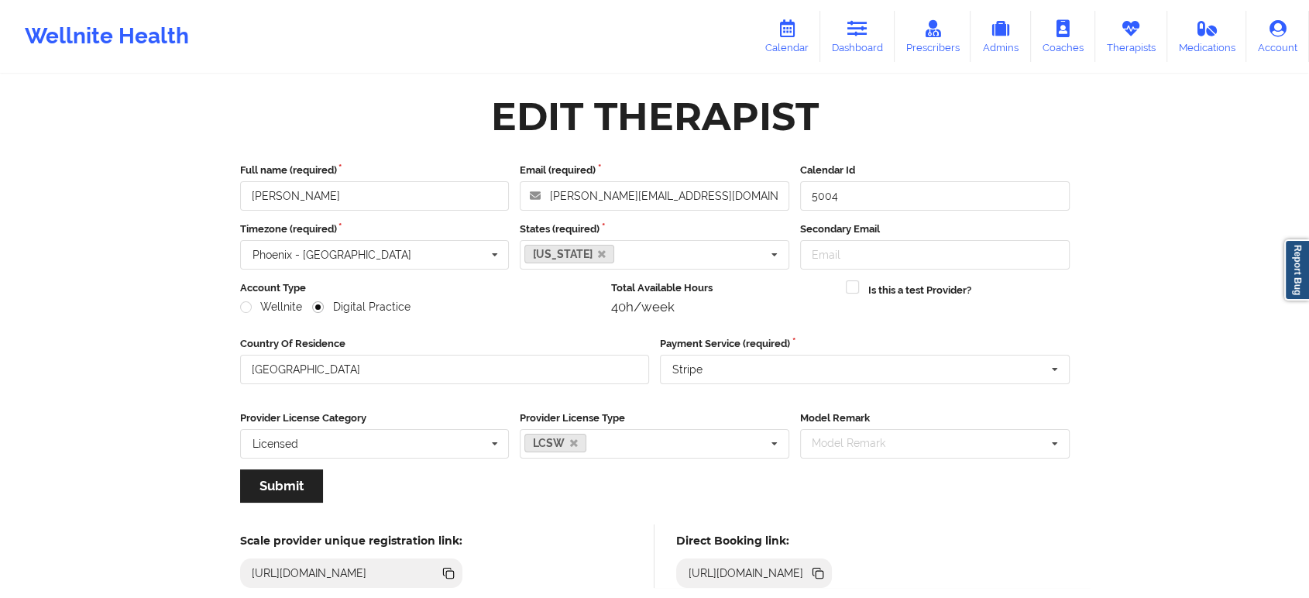
click at [823, 572] on icon at bounding box center [820, 575] width 8 height 8
click at [418, 195] on input "Valerie Turpin" at bounding box center [375, 195] width 270 height 29
click at [1136, 26] on icon at bounding box center [1131, 28] width 20 height 17
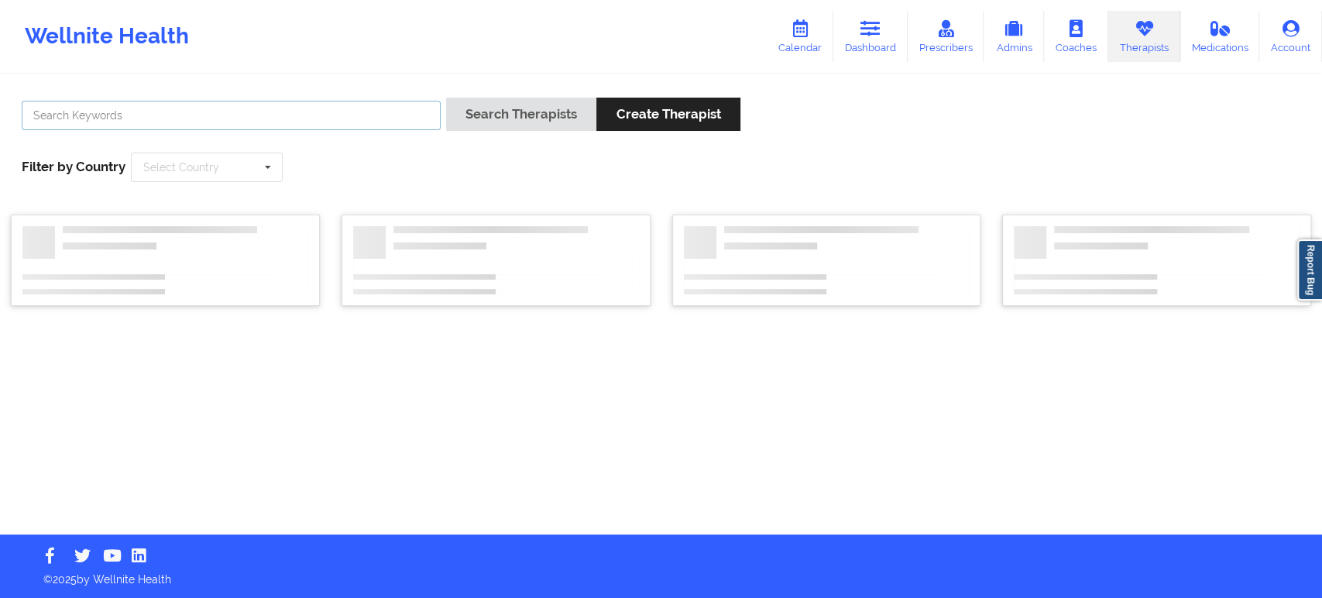
click at [304, 124] on input "text" at bounding box center [231, 115] width 419 height 29
paste input "Sandra Knighton-Clark"
click at [496, 111] on button "Search Therapists" at bounding box center [521, 114] width 150 height 33
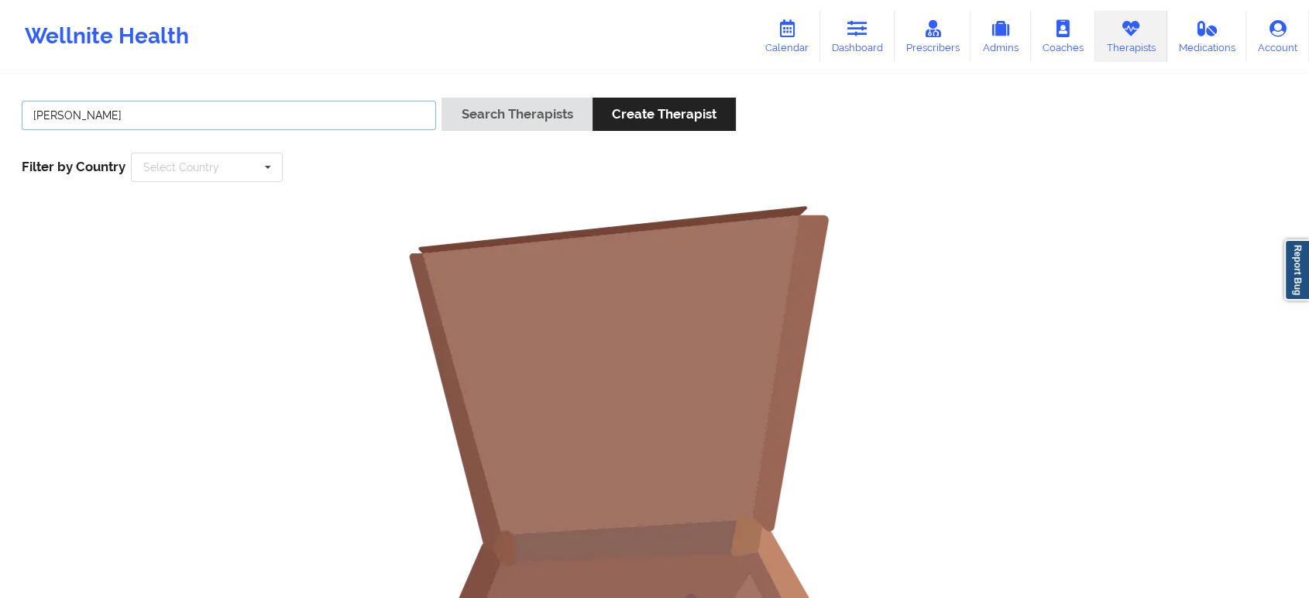
click at [74, 110] on input "Sandra Knighton-Clark" at bounding box center [229, 115] width 414 height 29
type input "Sandra Knighton-Clark"
click at [441, 98] on button "Search Therapists" at bounding box center [516, 114] width 150 height 33
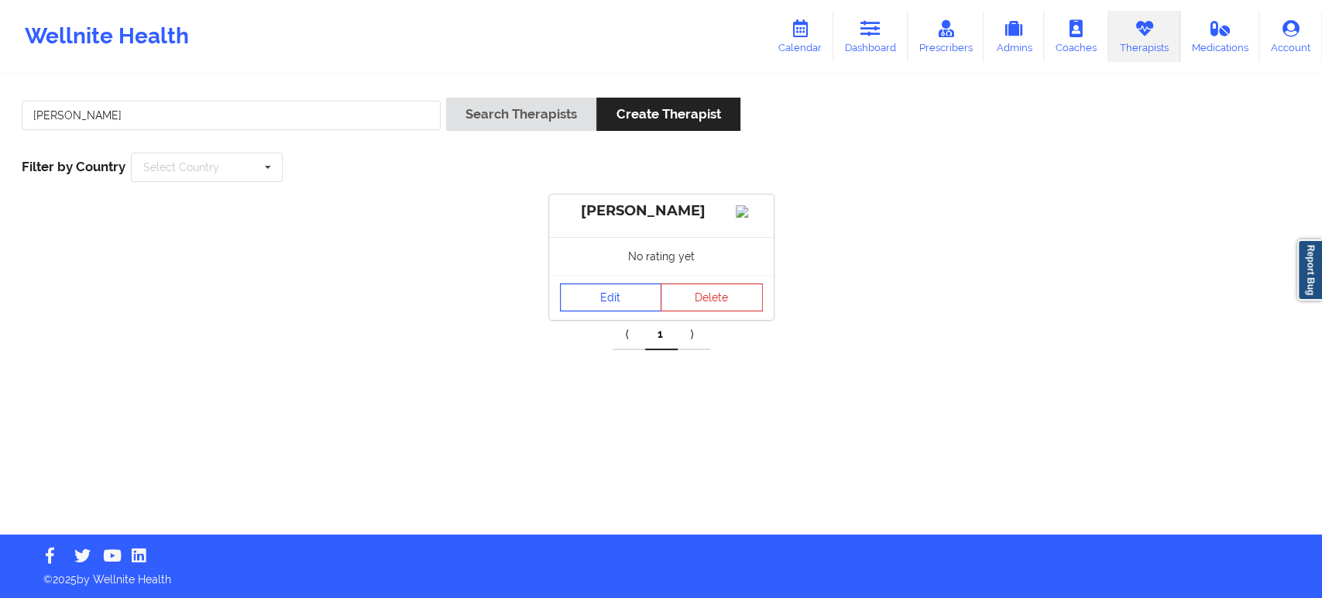
click at [613, 290] on link "Edit" at bounding box center [611, 297] width 102 height 28
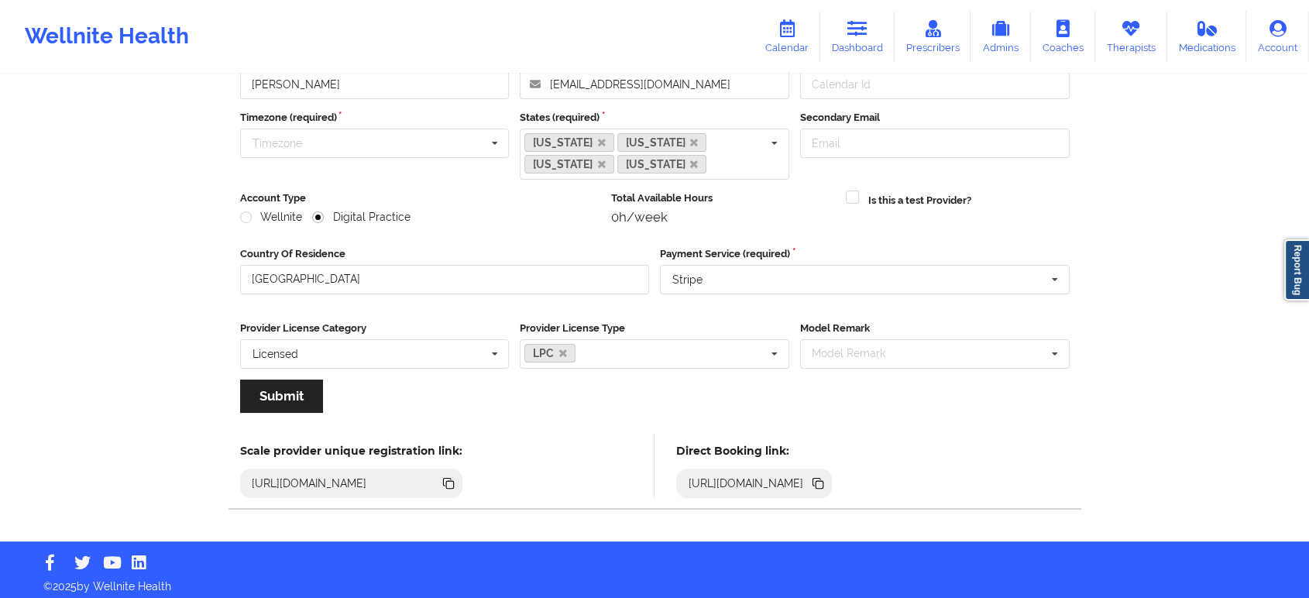
scroll to position [117, 0]
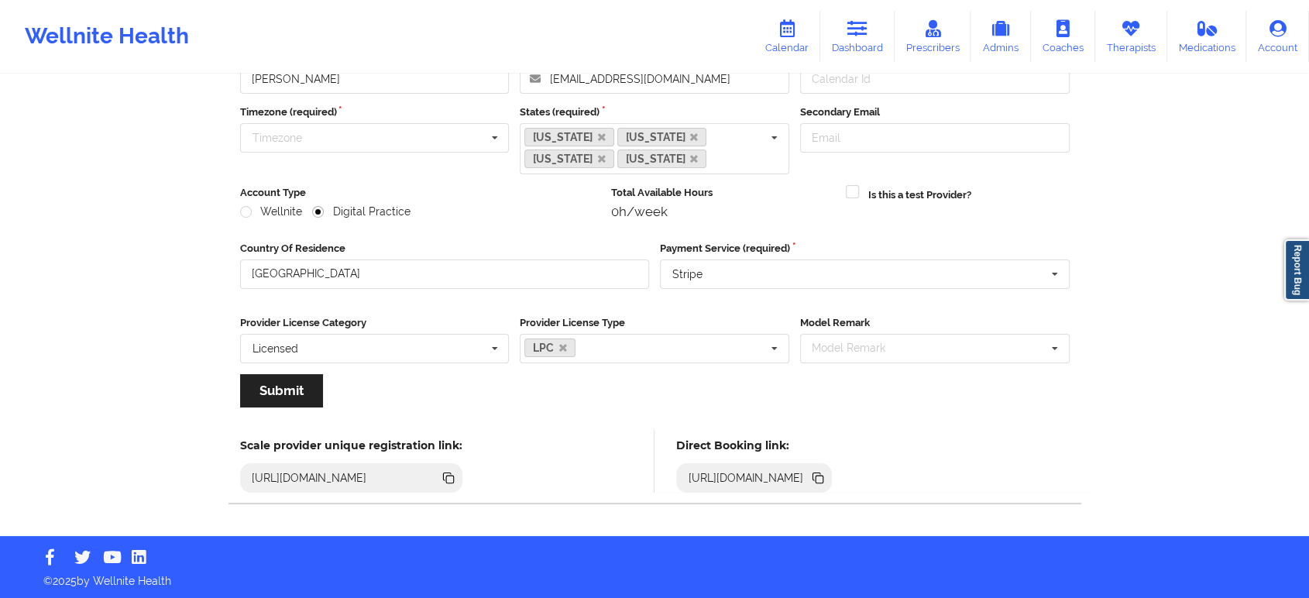
click at [823, 477] on icon at bounding box center [820, 480] width 8 height 8
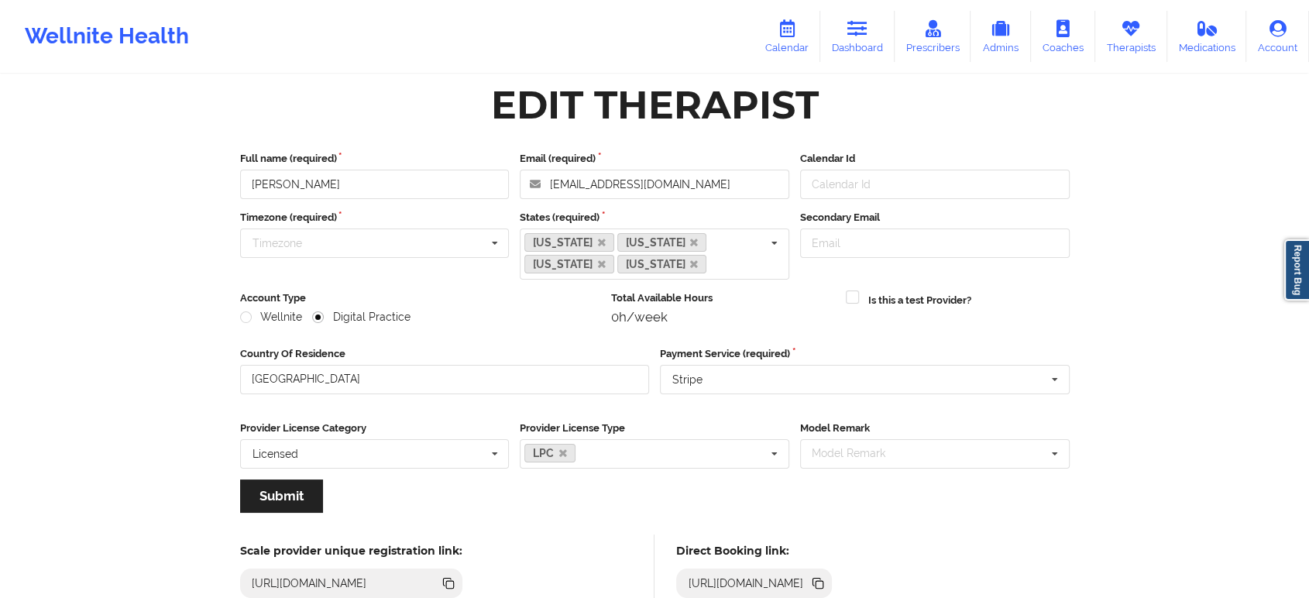
scroll to position [0, 0]
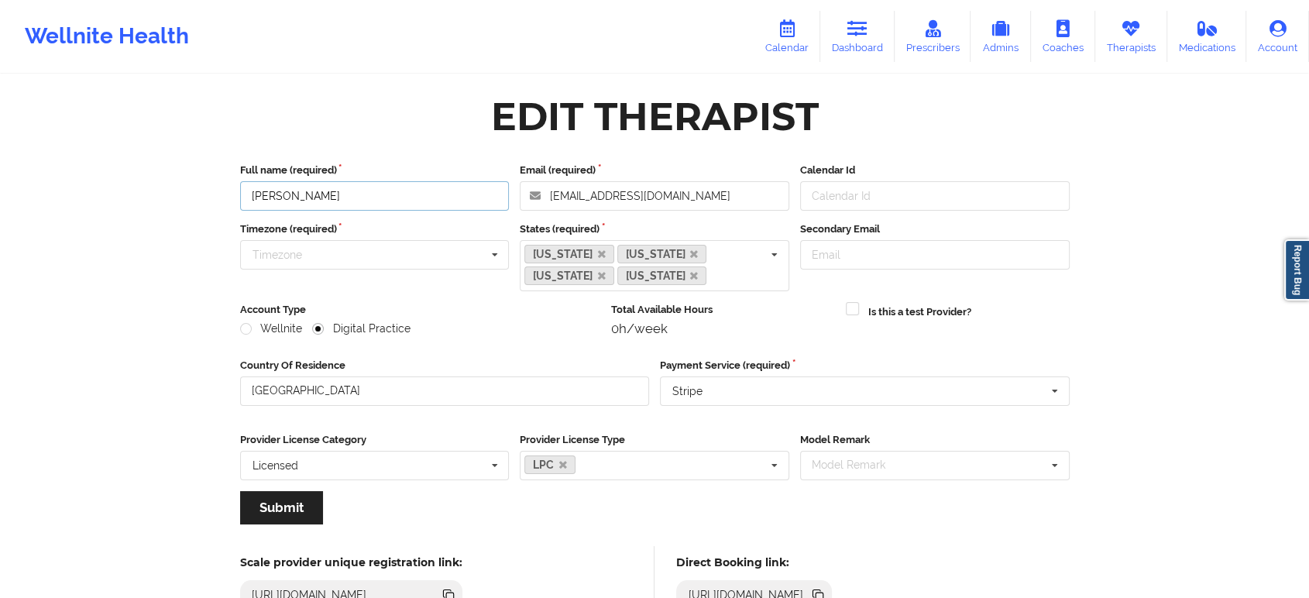
click at [403, 201] on input "Sandra Knighton-Clark" at bounding box center [375, 195] width 270 height 29
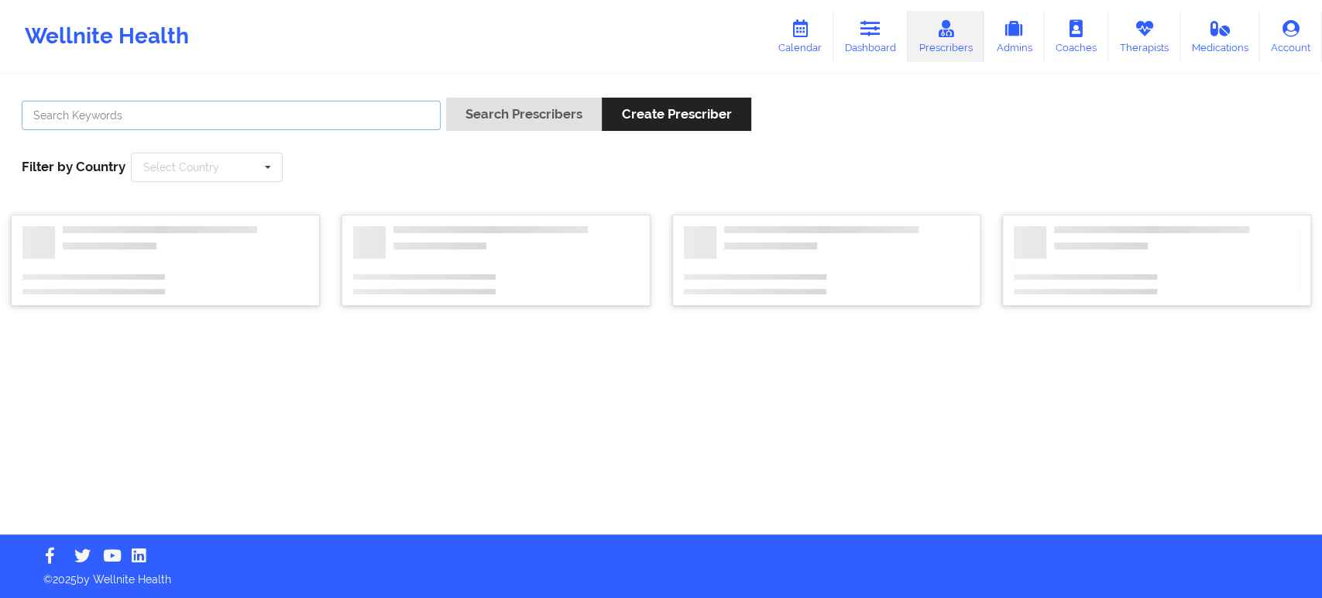
click at [250, 116] on input "text" at bounding box center [231, 115] width 419 height 29
paste input "[PERSON_NAME]"
click at [495, 110] on button "Search Prescribers" at bounding box center [524, 114] width 156 height 33
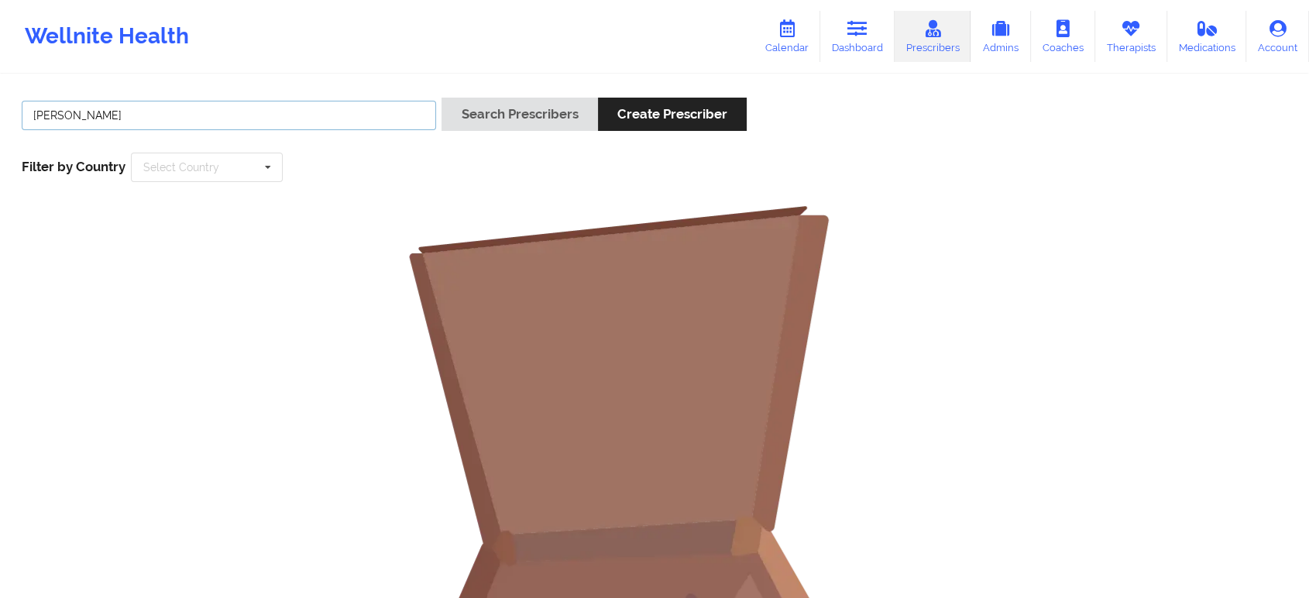
click at [233, 116] on input "[PERSON_NAME]" at bounding box center [229, 115] width 414 height 29
type input "[PERSON_NAME]"
click at [516, 109] on button "Search Prescribers" at bounding box center [519, 114] width 156 height 33
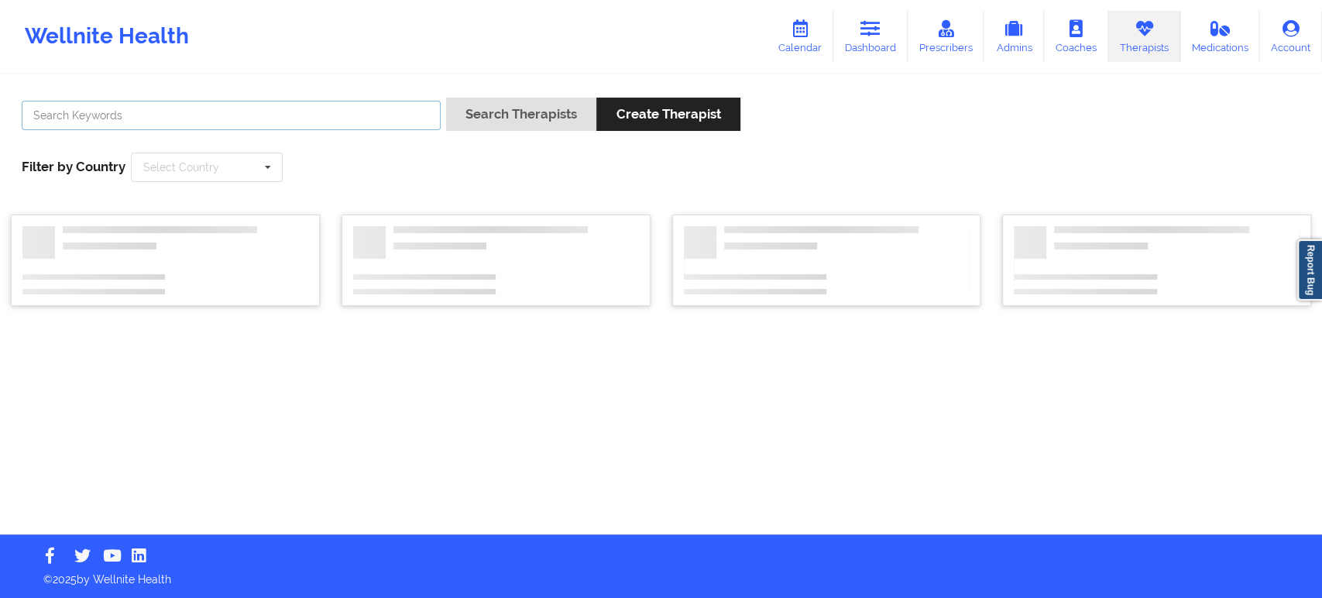
click at [270, 117] on input "text" at bounding box center [231, 115] width 419 height 29
paste input "[PERSON_NAME]"
type input "[PERSON_NAME]"
click at [522, 118] on button "Search Therapists" at bounding box center [521, 114] width 150 height 33
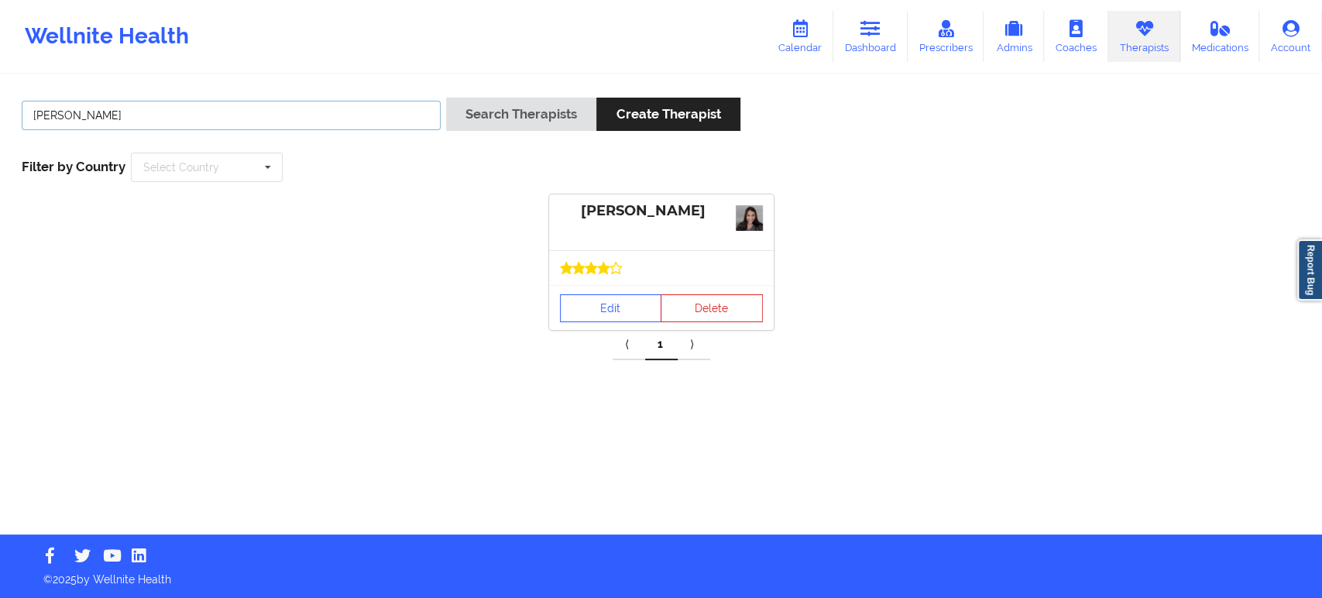
click at [349, 127] on input "[PERSON_NAME]" at bounding box center [231, 115] width 419 height 29
paste input "[PERSON_NAME]"
click at [492, 109] on button "Search Therapists" at bounding box center [521, 114] width 150 height 33
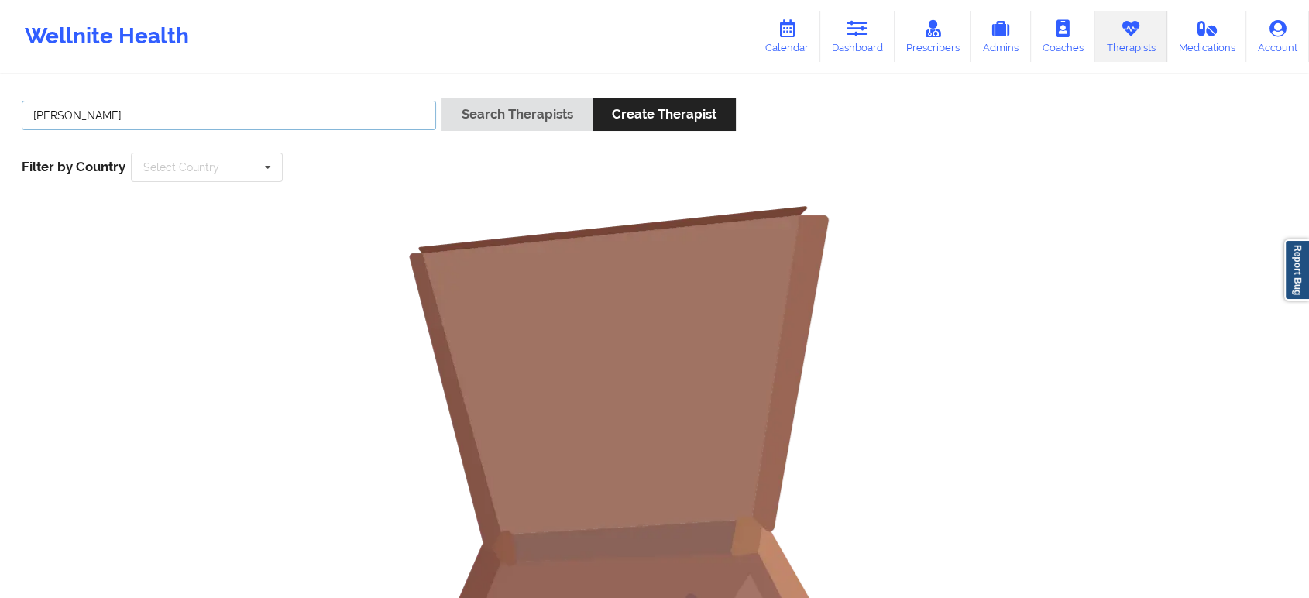
click at [65, 114] on input "[PERSON_NAME]" at bounding box center [229, 115] width 414 height 29
click at [441, 98] on button "Search Therapists" at bounding box center [516, 114] width 150 height 33
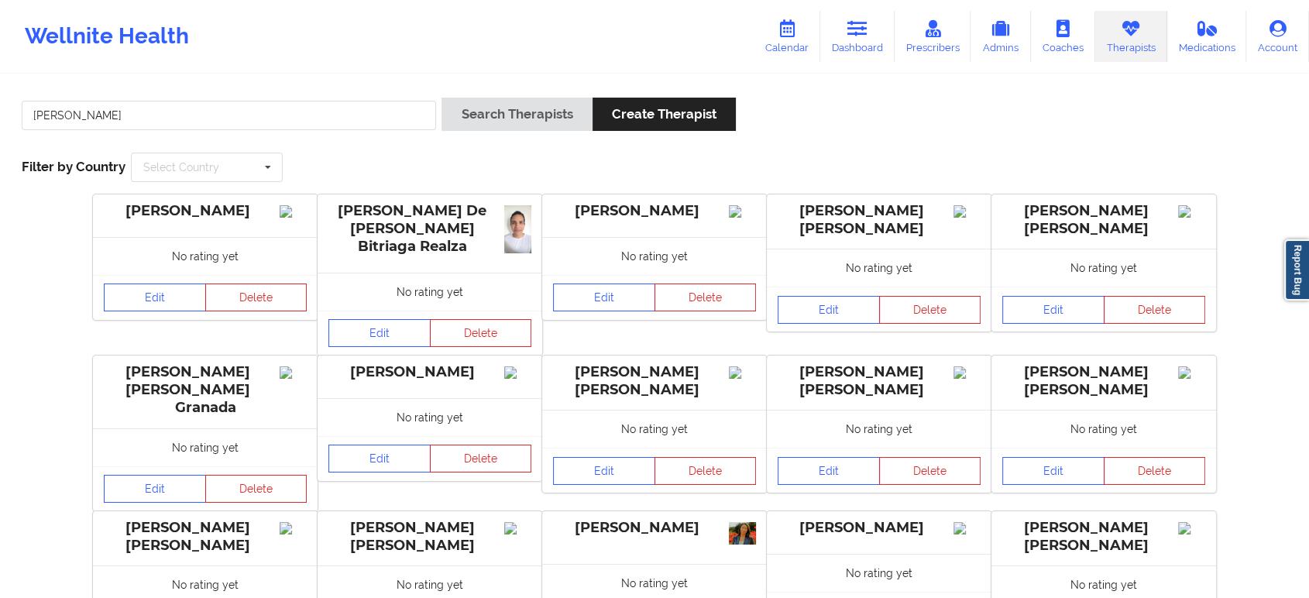
click at [204, 137] on div "[PERSON_NAME]" at bounding box center [228, 120] width 425 height 44
click at [206, 125] on input "[PERSON_NAME]" at bounding box center [229, 115] width 414 height 29
paste input "[PERSON_NAME]"
type input "[PERSON_NAME]"
click at [441, 98] on button "Search Therapists" at bounding box center [516, 114] width 150 height 33
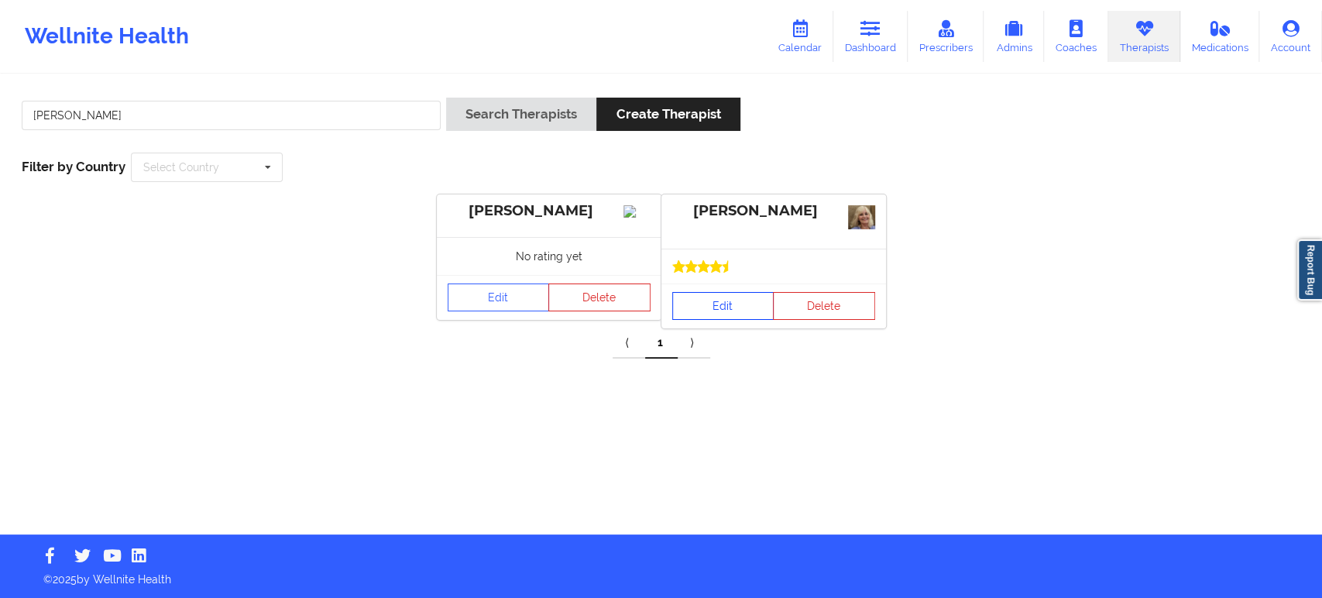
click at [711, 306] on link "Edit" at bounding box center [723, 306] width 102 height 28
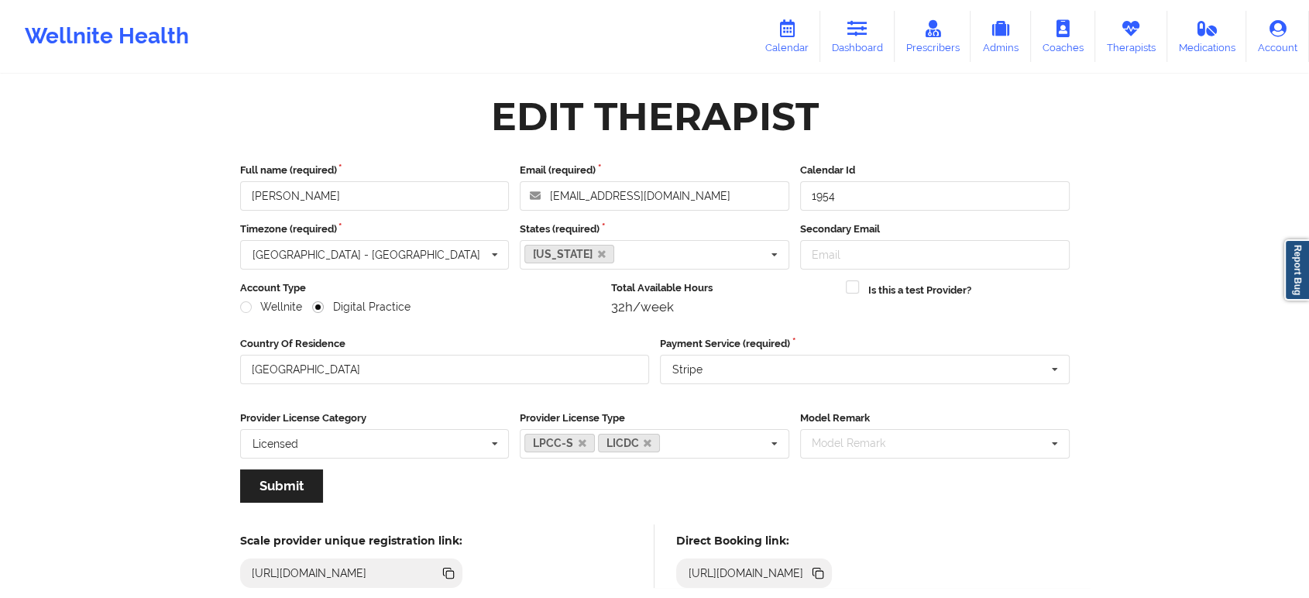
click at [820, 569] on icon at bounding box center [816, 572] width 8 height 8
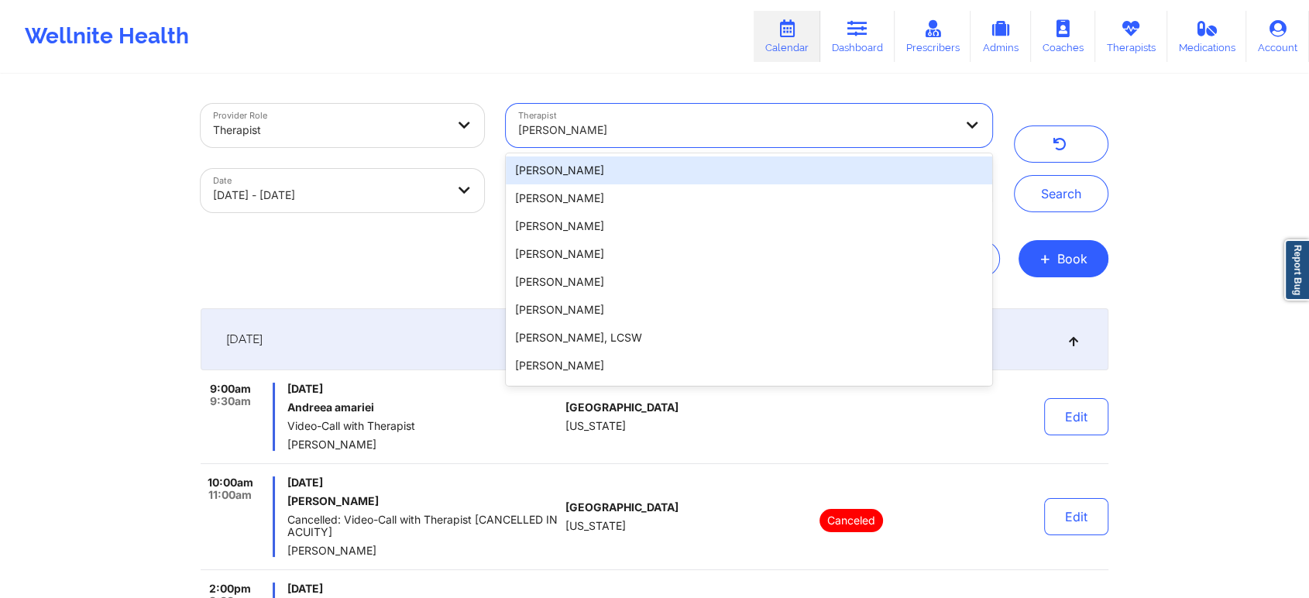
type input "[PERSON_NAME]"
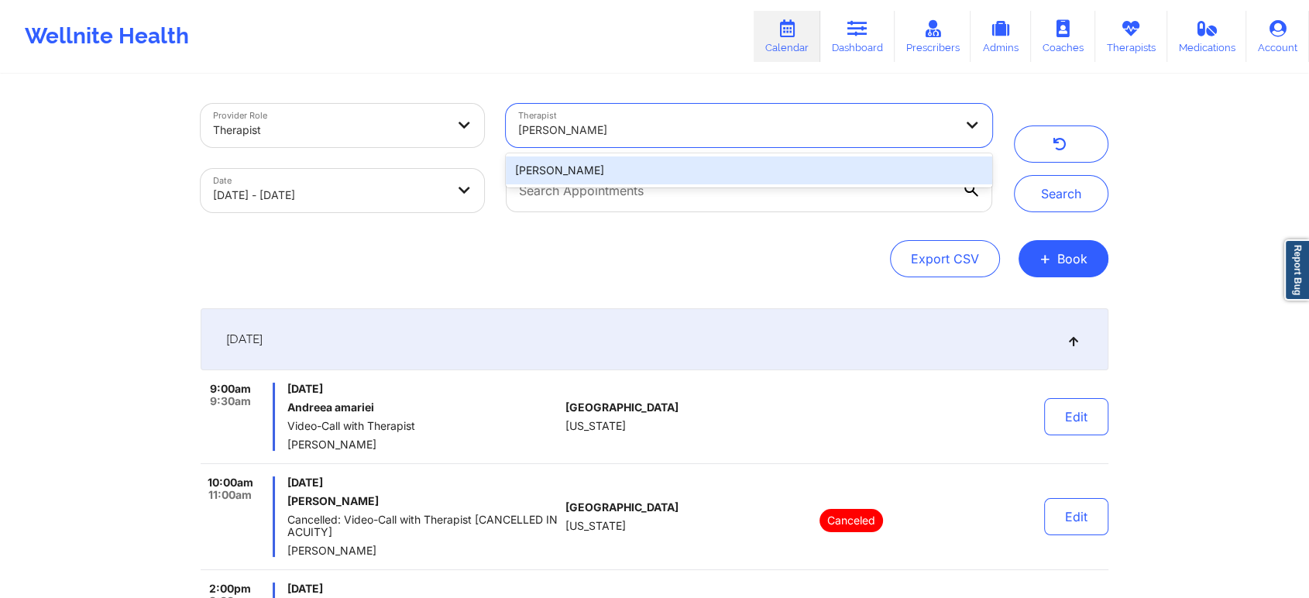
click at [621, 173] on div "[PERSON_NAME]" at bounding box center [749, 170] width 486 height 28
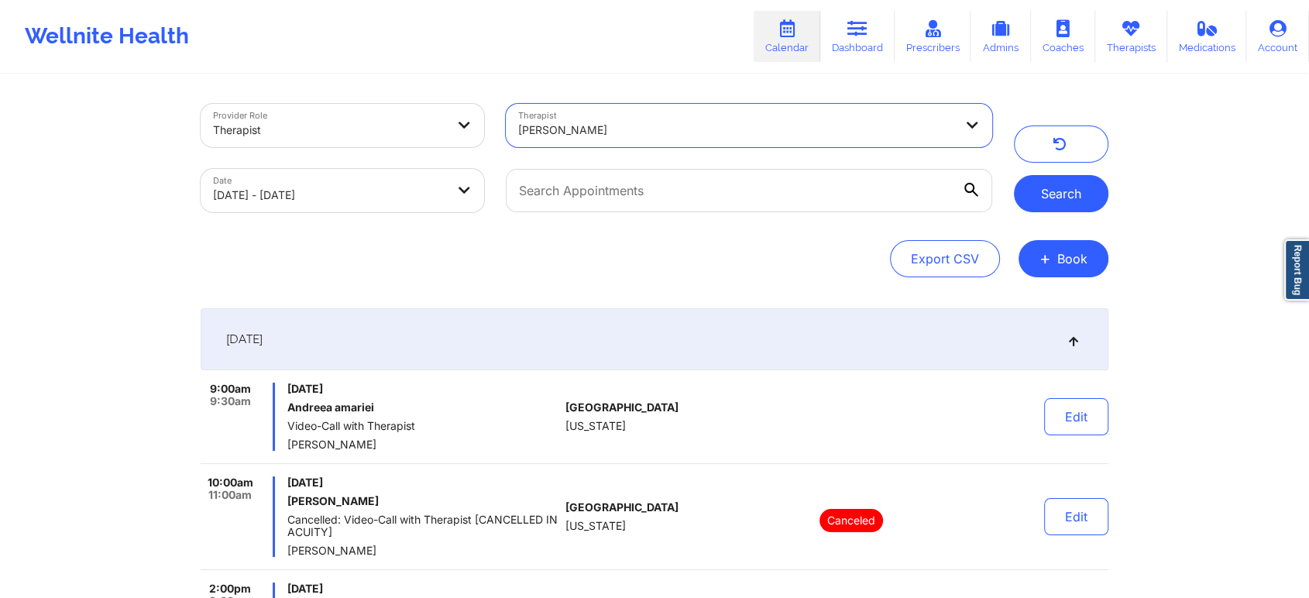
click at [1048, 187] on button "Search" at bounding box center [1061, 193] width 94 height 37
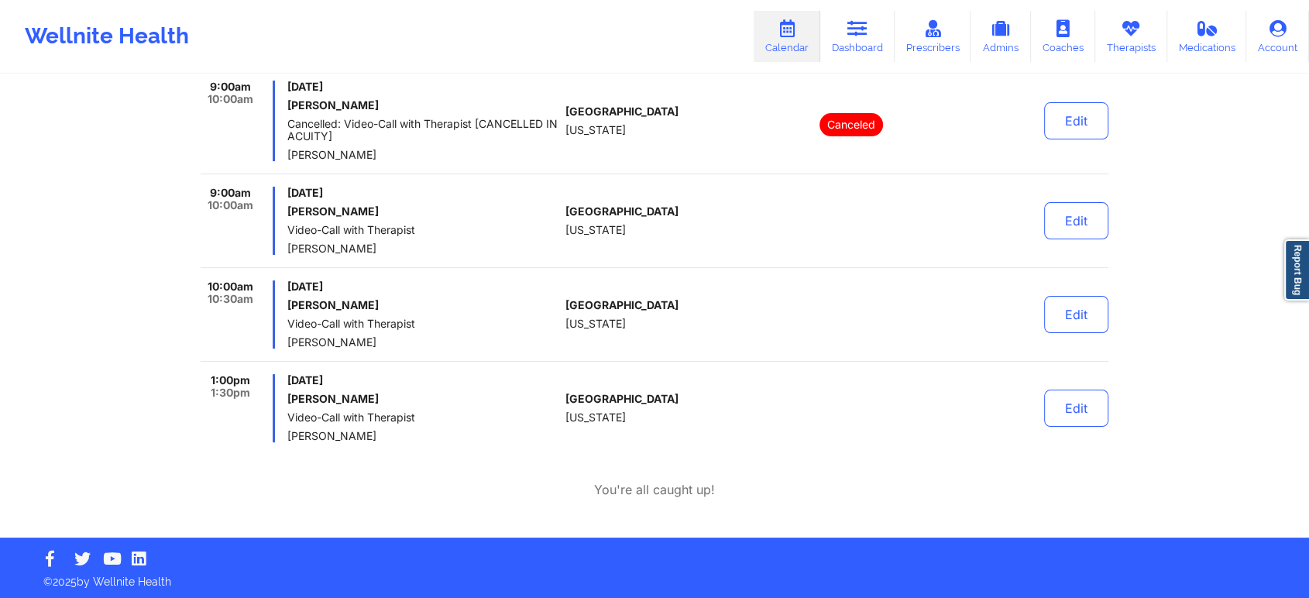
scroll to position [304, 0]
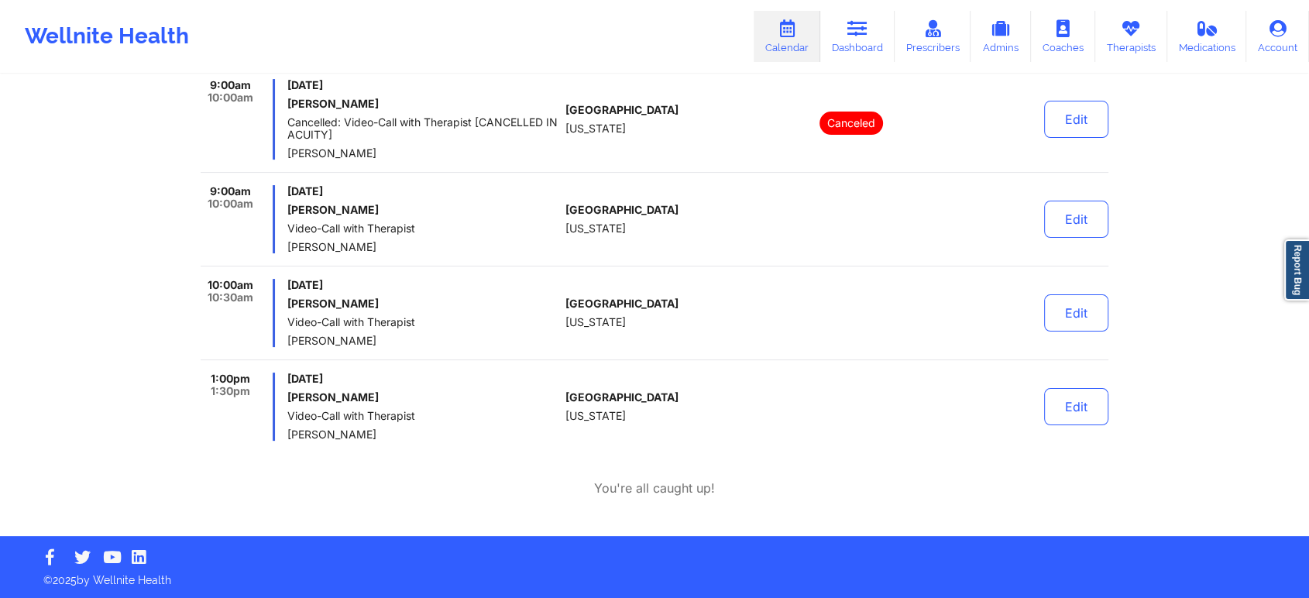
drag, startPoint x: 376, startPoint y: 396, endPoint x: 287, endPoint y: 399, distance: 88.4
click at [287, 399] on h6 "[PERSON_NAME]" at bounding box center [423, 397] width 272 height 12
copy h6 "[PERSON_NAME]"
